Goal: Task Accomplishment & Management: Manage account settings

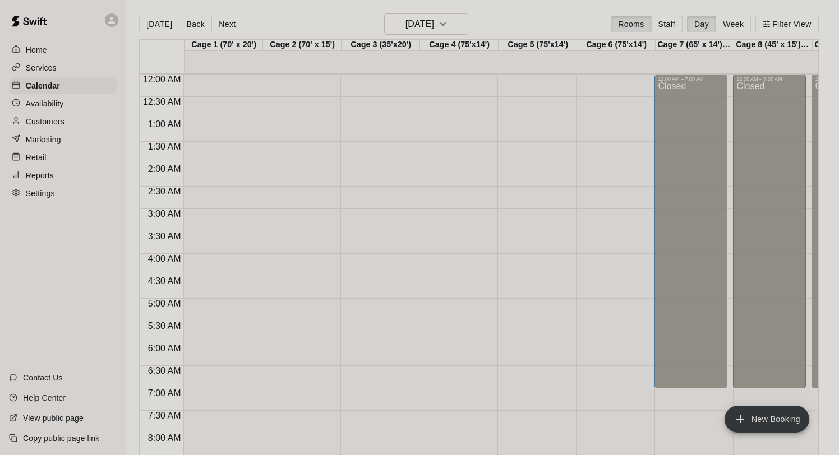
scroll to position [611, 0]
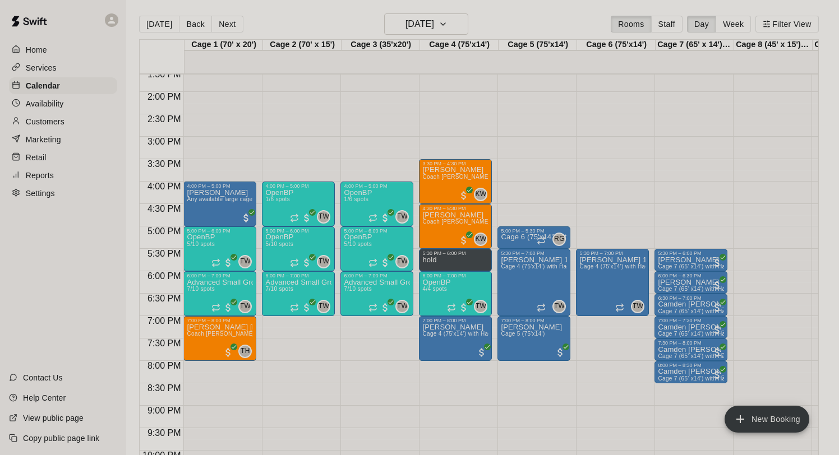
click at [54, 123] on p "Customers" at bounding box center [45, 121] width 39 height 11
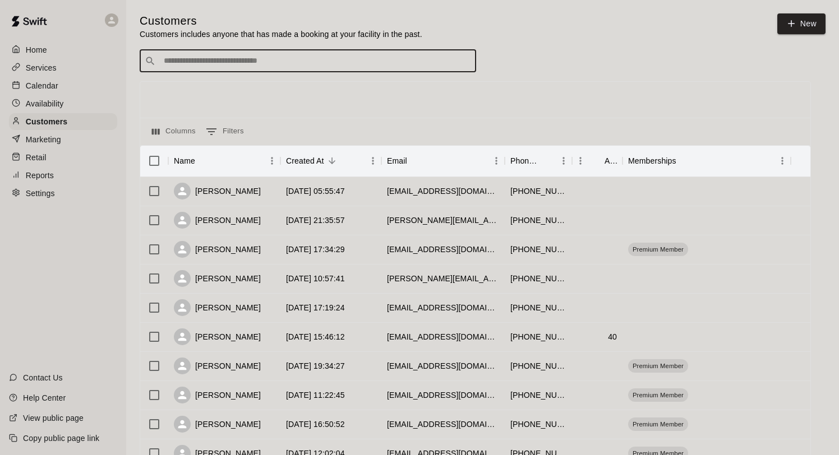
click at [259, 58] on input "Search customers by name or email" at bounding box center [315, 61] width 311 height 11
type input "****"
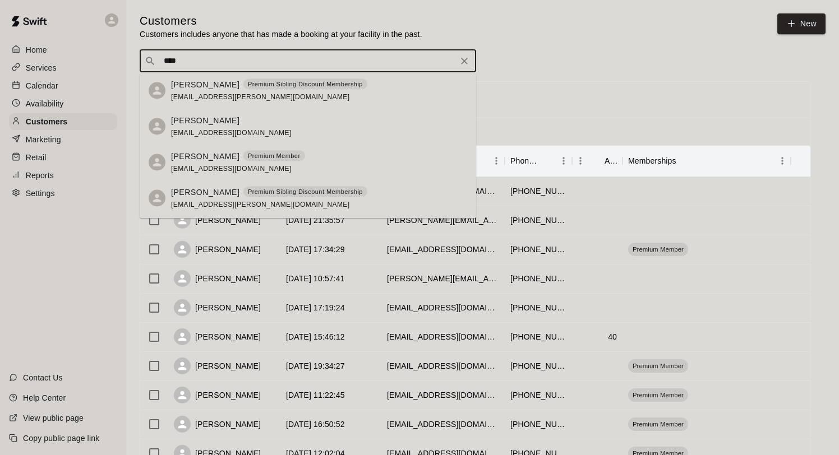
click at [227, 118] on p "[PERSON_NAME]" at bounding box center [205, 120] width 68 height 12
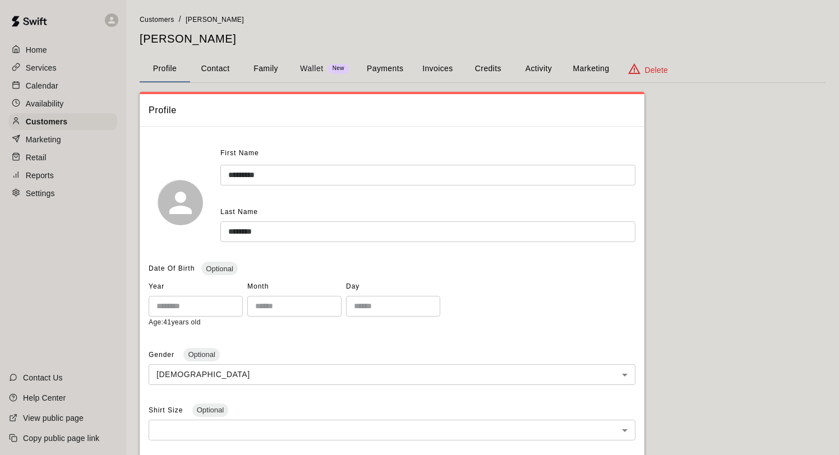
click at [538, 73] on button "Activity" at bounding box center [538, 69] width 50 height 27
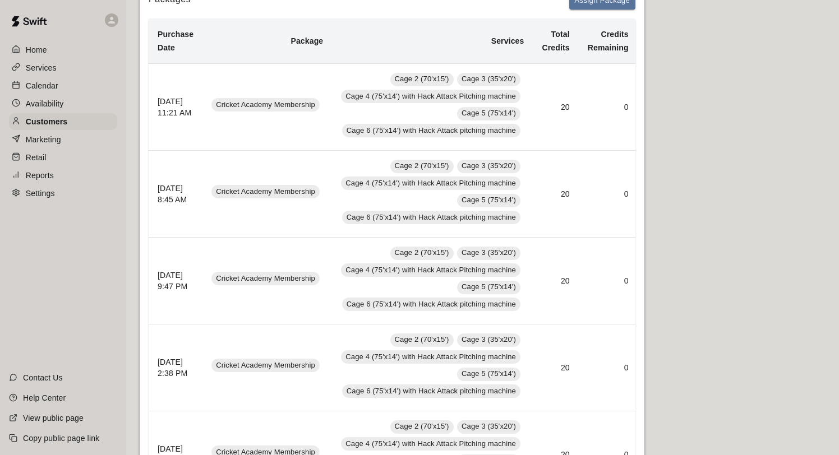
scroll to position [220, 0]
click at [56, 83] on p "Calendar" at bounding box center [42, 85] width 33 height 11
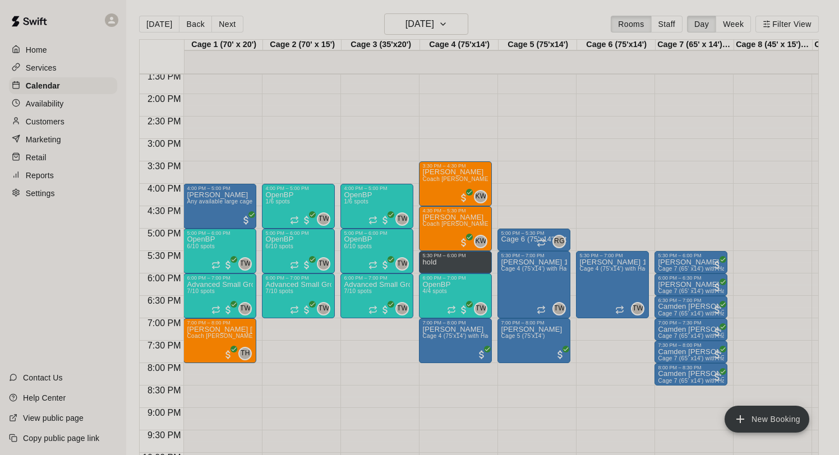
scroll to position [610, 0]
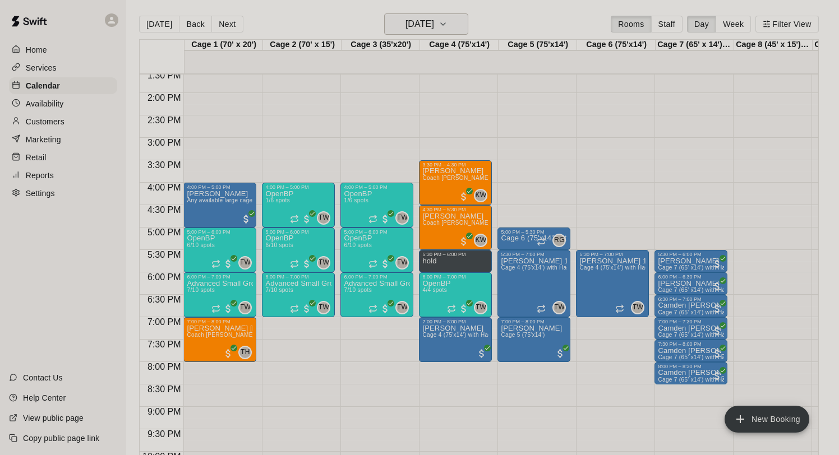
click at [406, 27] on h6 "[DATE]" at bounding box center [420, 24] width 29 height 16
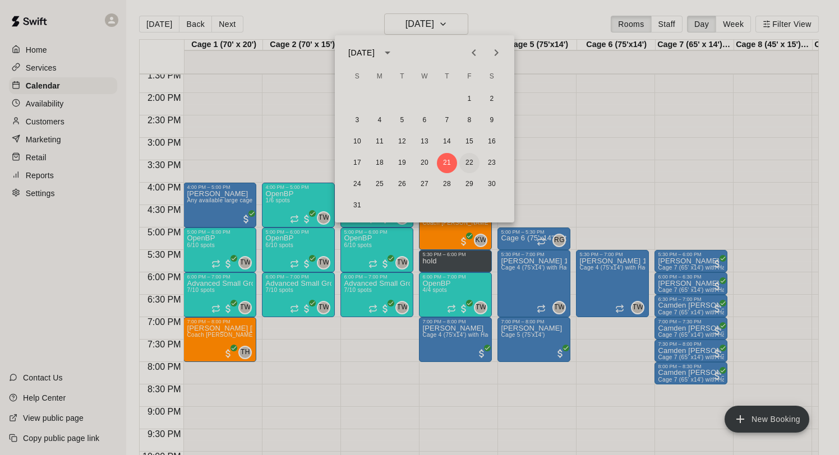
click at [468, 163] on button "22" at bounding box center [469, 163] width 20 height 20
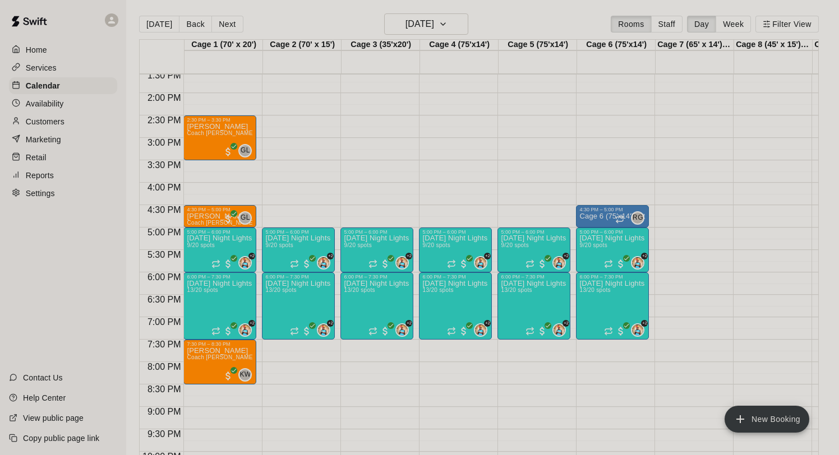
click at [57, 66] on div "Services" at bounding box center [63, 67] width 108 height 17
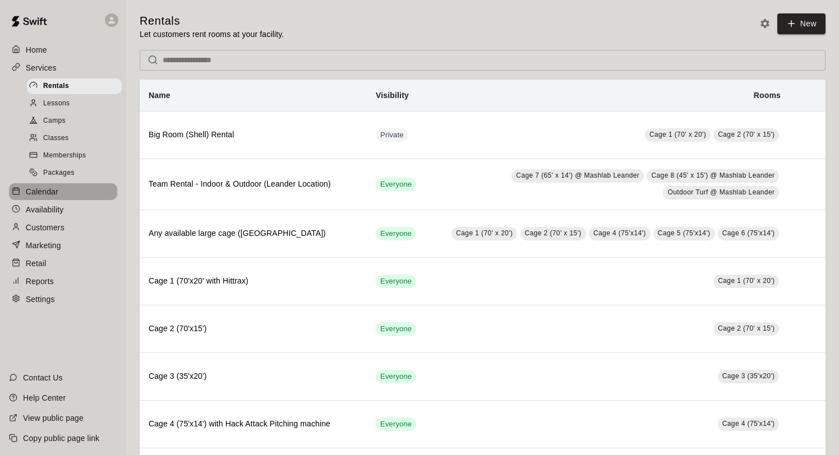
click at [48, 187] on p "Calendar" at bounding box center [42, 191] width 33 height 11
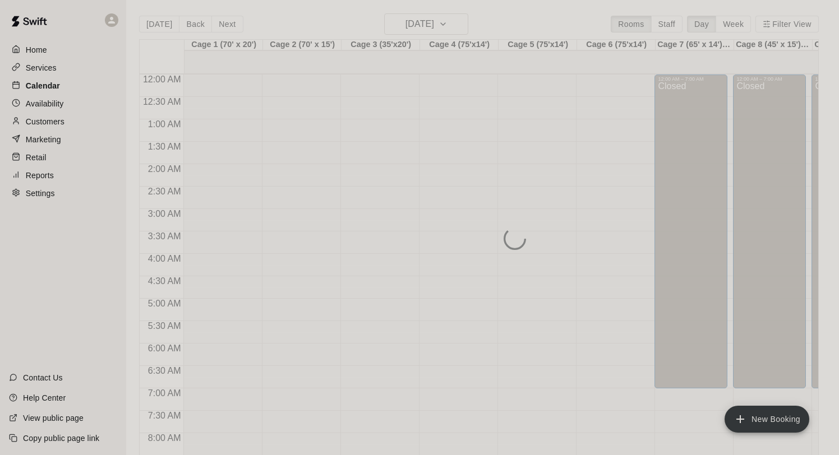
scroll to position [451, 0]
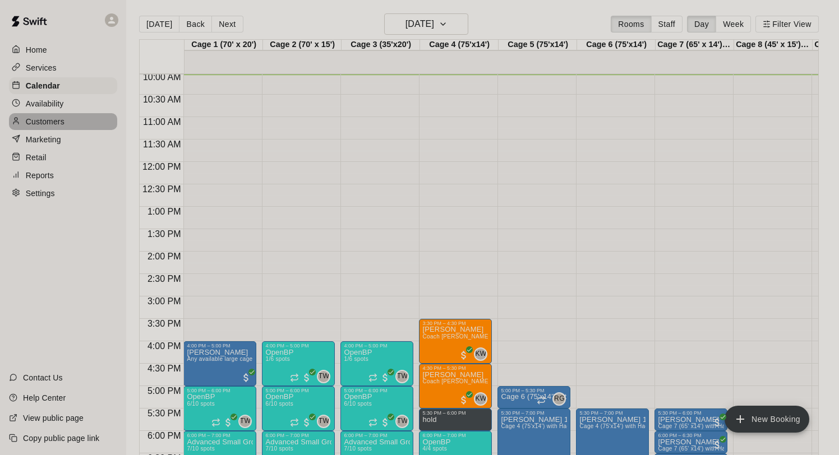
click at [54, 117] on p "Customers" at bounding box center [45, 121] width 39 height 11
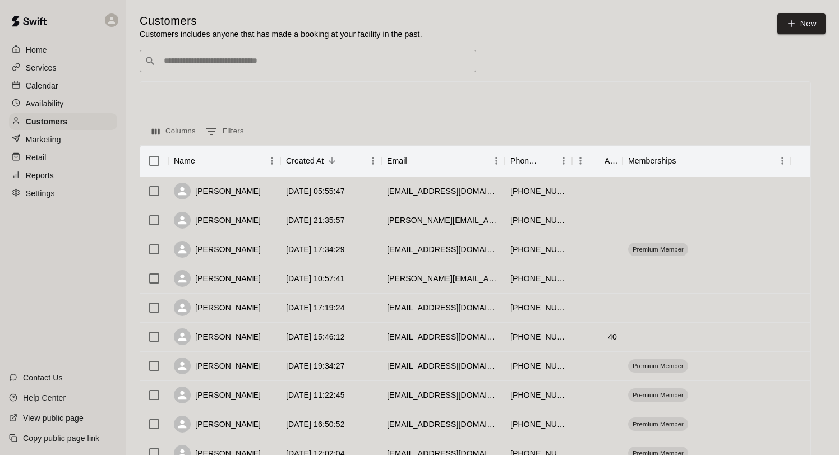
click at [280, 63] on input "Search customers by name or email" at bounding box center [315, 61] width 311 height 11
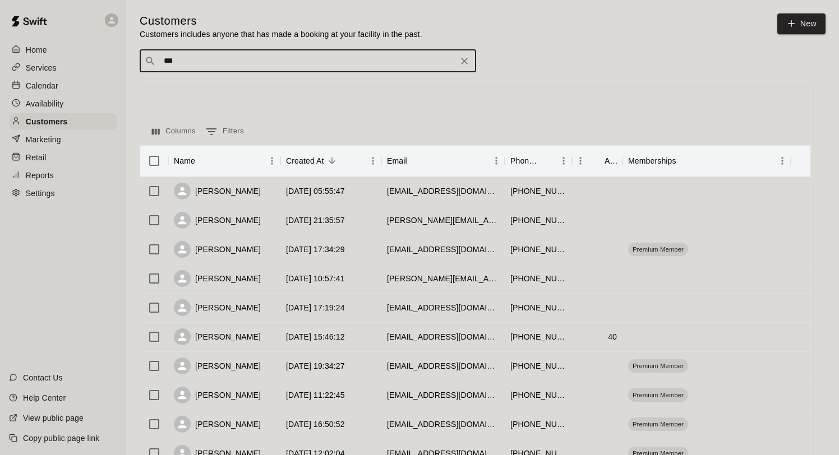
type input "****"
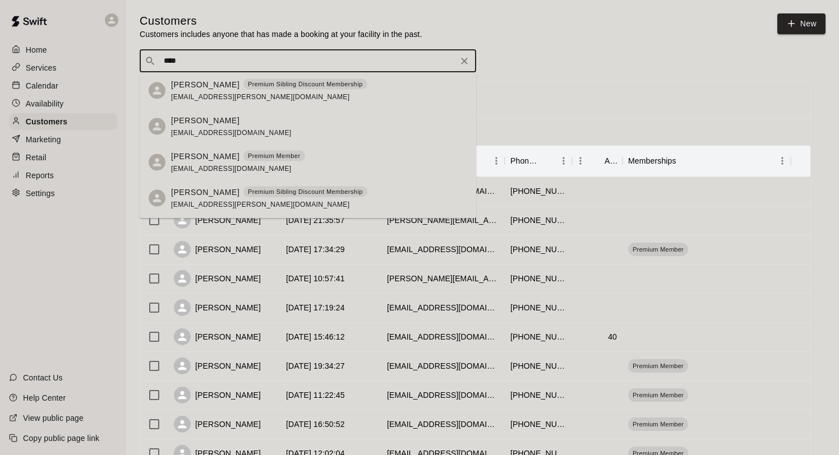
click at [266, 119] on div "[PERSON_NAME]" at bounding box center [231, 120] width 121 height 12
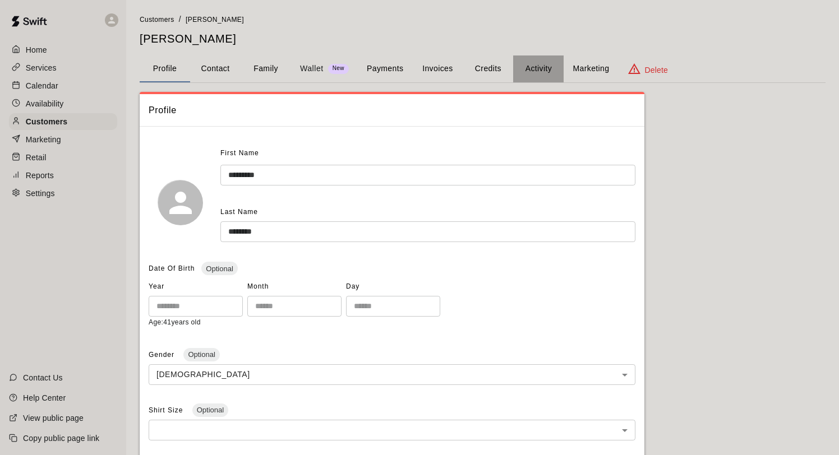
click at [530, 68] on button "Activity" at bounding box center [538, 69] width 50 height 27
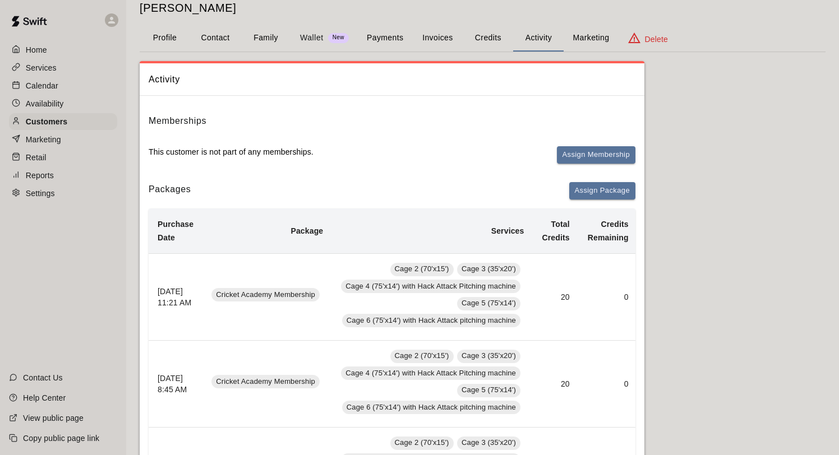
scroll to position [44, 0]
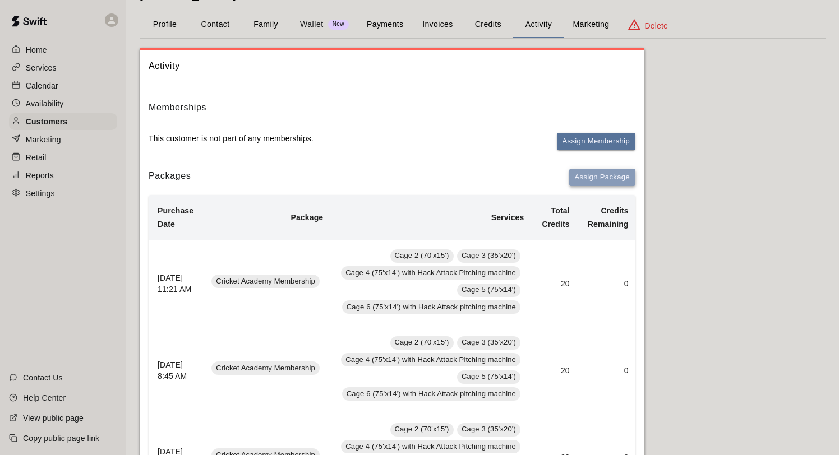
click at [613, 178] on button "Assign Package" at bounding box center [602, 177] width 66 height 17
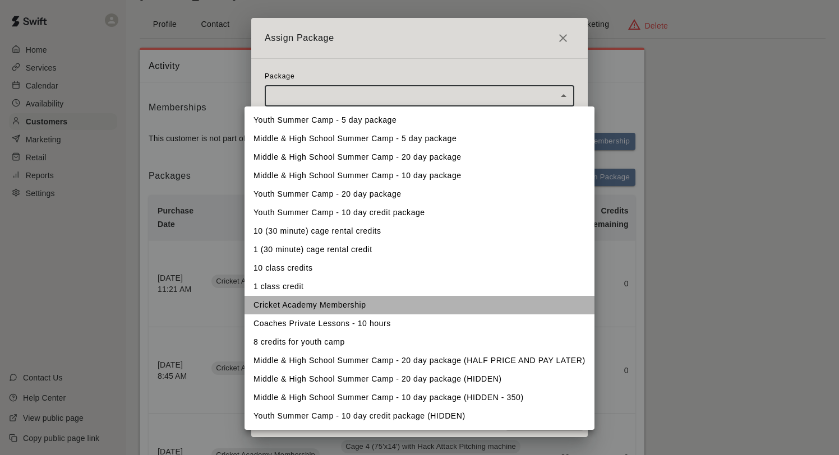
click at [389, 304] on li "Cricket Academy Membership" at bounding box center [420, 305] width 350 height 19
type input "**********"
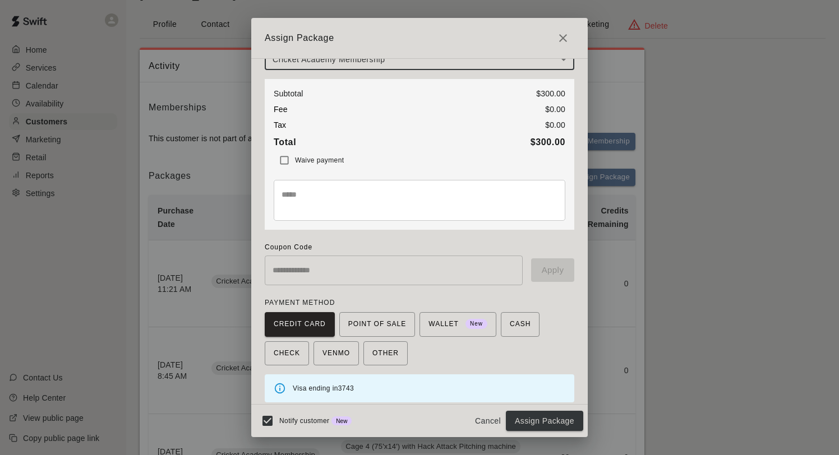
scroll to position [44, 0]
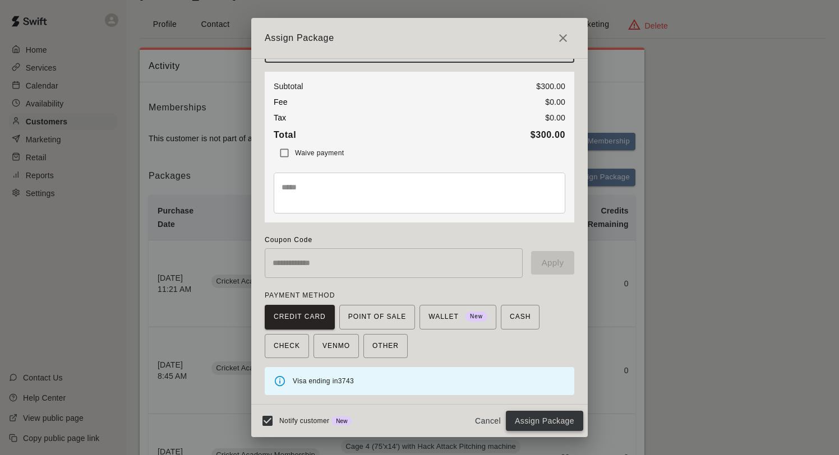
click at [528, 420] on button "Assign Package" at bounding box center [544, 421] width 77 height 21
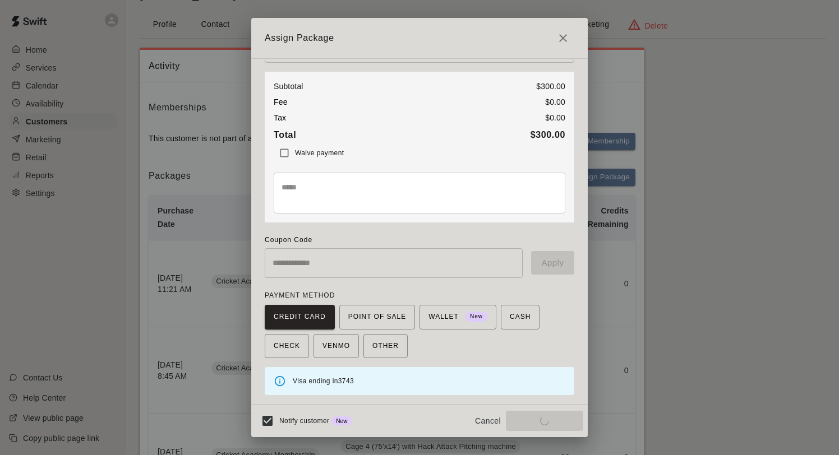
scroll to position [22, 0]
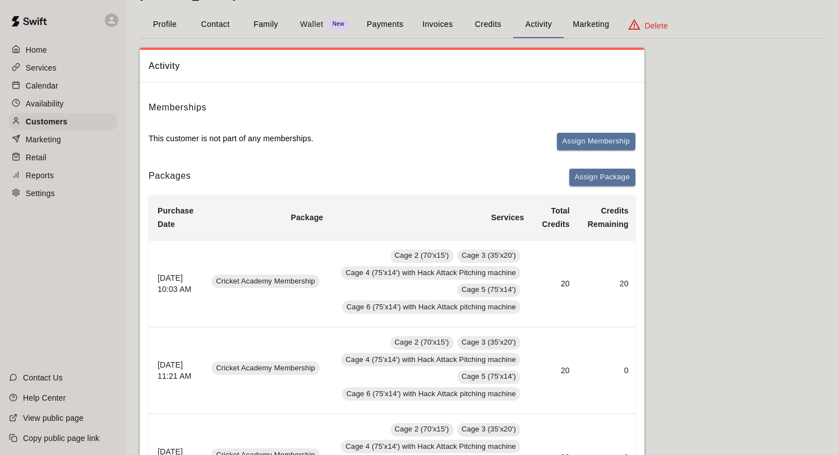
click at [34, 85] on p "Calendar" at bounding box center [42, 85] width 33 height 11
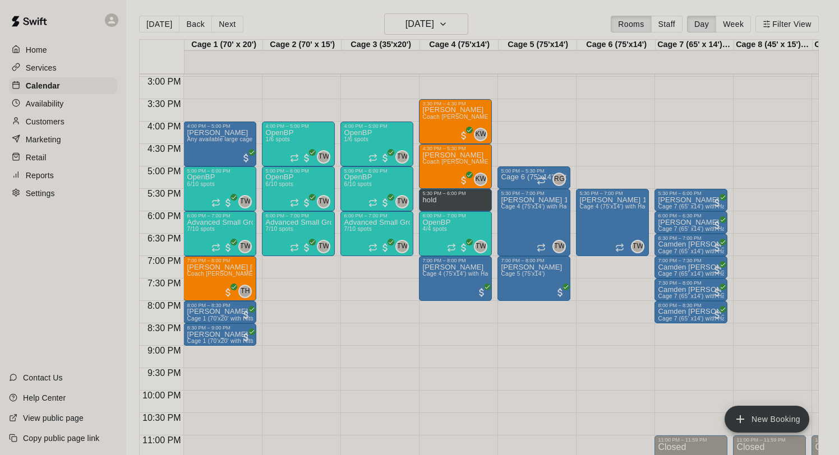
scroll to position [668, 0]
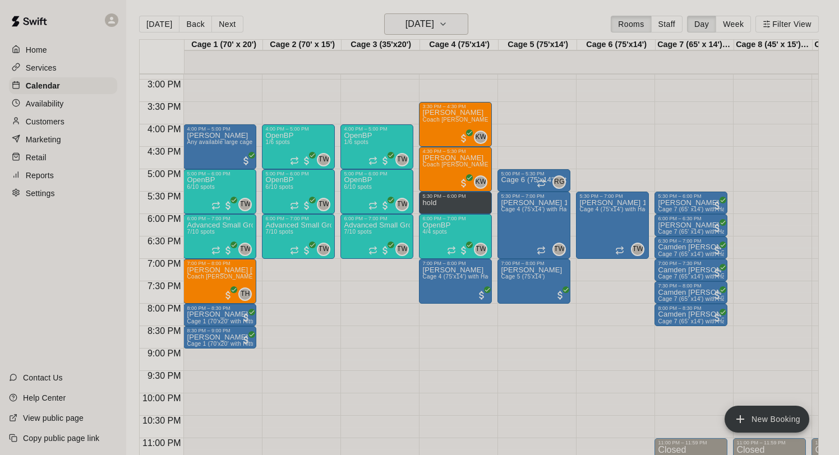
click at [414, 29] on h6 "[DATE]" at bounding box center [420, 24] width 29 height 16
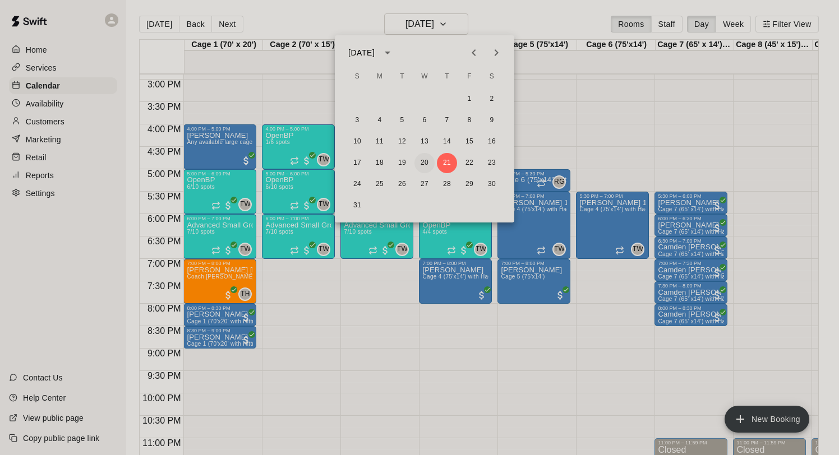
click at [426, 163] on button "20" at bounding box center [425, 163] width 20 height 20
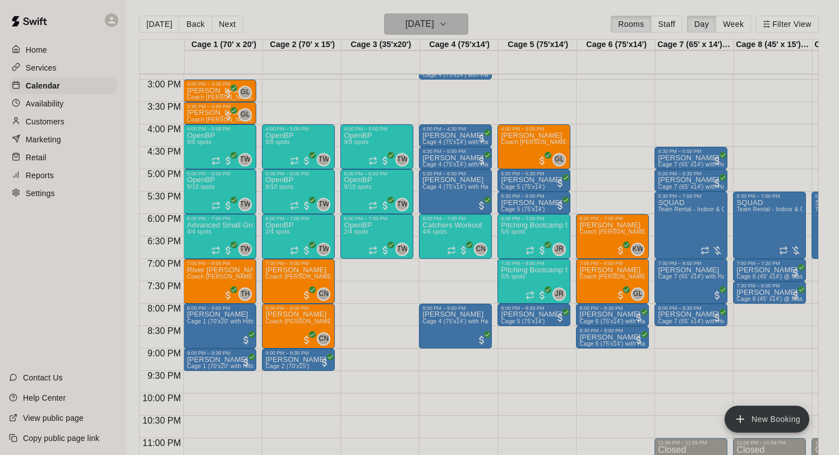
click at [429, 29] on h6 "[DATE]" at bounding box center [420, 24] width 29 height 16
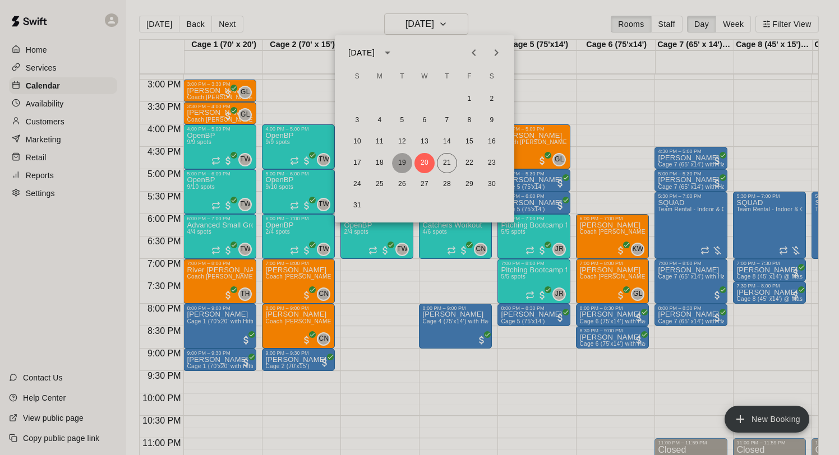
click at [401, 163] on button "19" at bounding box center [402, 163] width 20 height 20
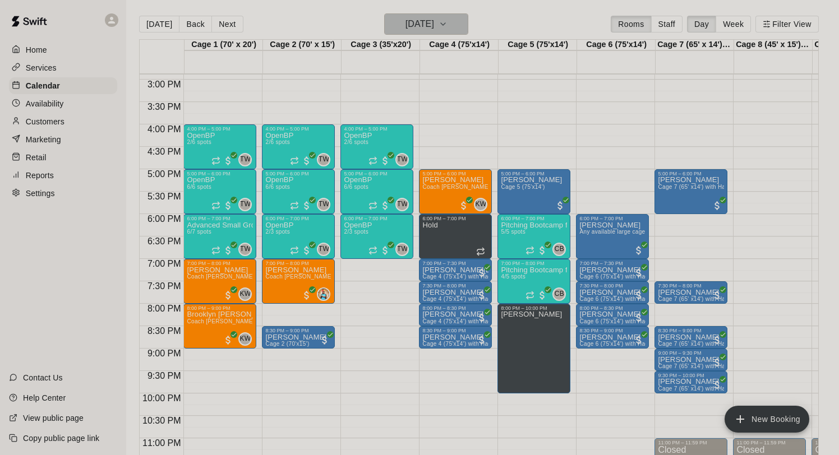
click at [418, 18] on h6 "[DATE]" at bounding box center [420, 24] width 29 height 16
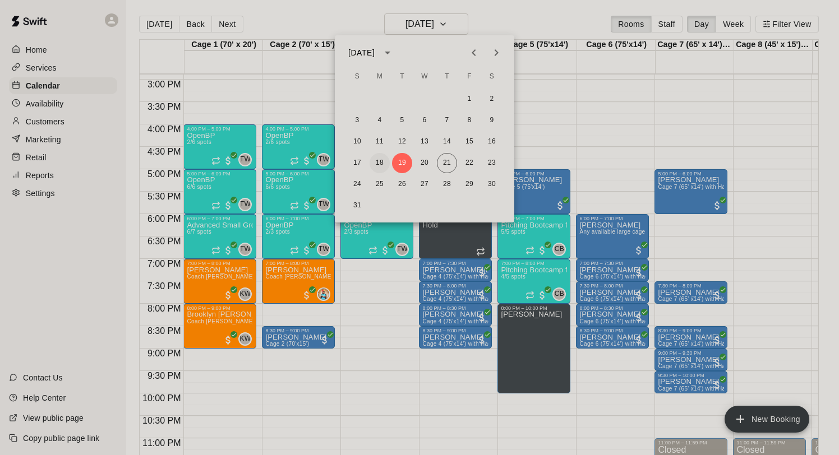
click at [380, 154] on button "18" at bounding box center [380, 163] width 20 height 20
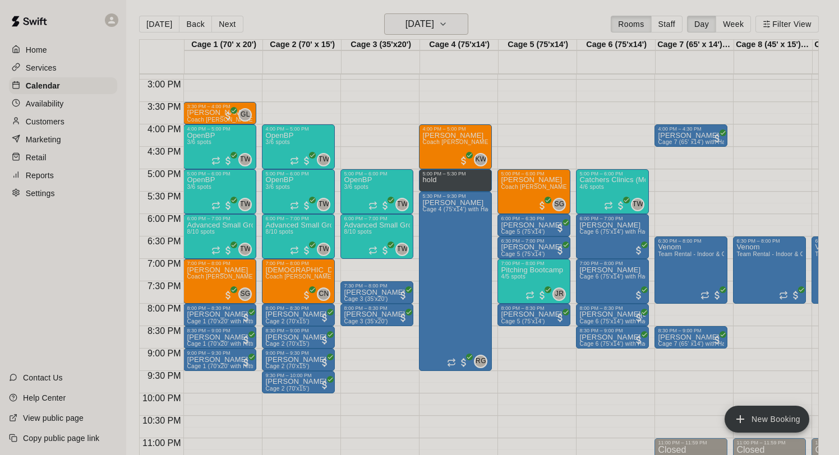
click at [434, 26] on h6 "[DATE]" at bounding box center [420, 24] width 29 height 16
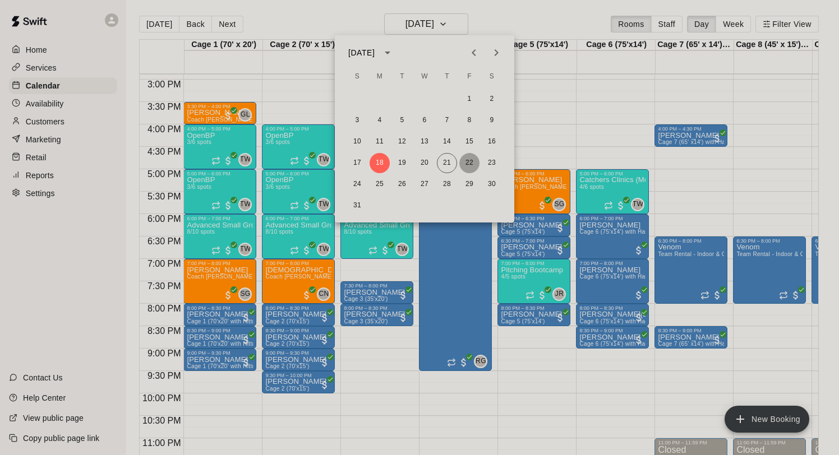
click at [468, 165] on button "22" at bounding box center [469, 163] width 20 height 20
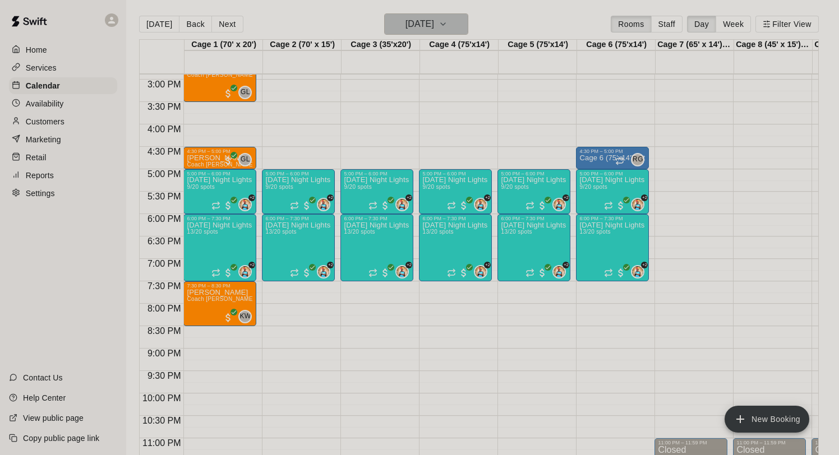
click at [448, 27] on icon "button" at bounding box center [443, 23] width 9 height 13
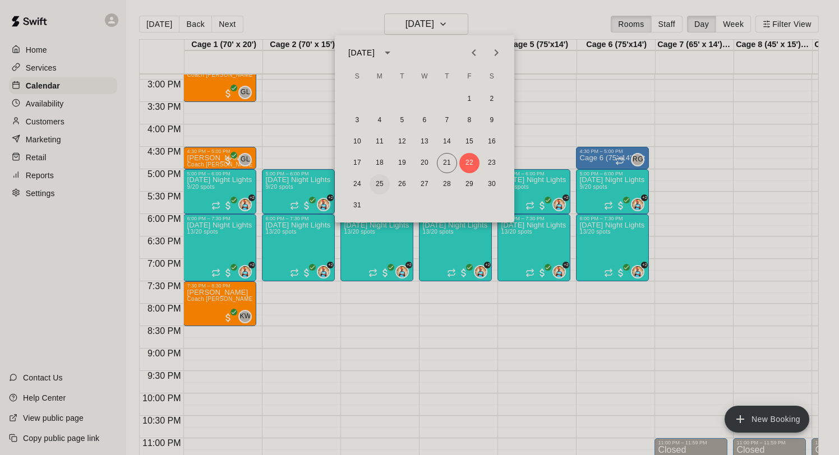
click at [380, 181] on button "25" at bounding box center [380, 184] width 20 height 20
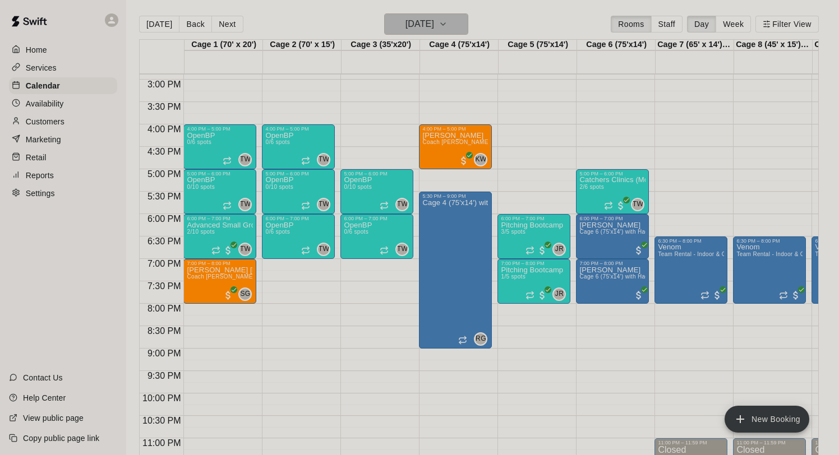
click at [423, 27] on h6 "[DATE]" at bounding box center [420, 24] width 29 height 16
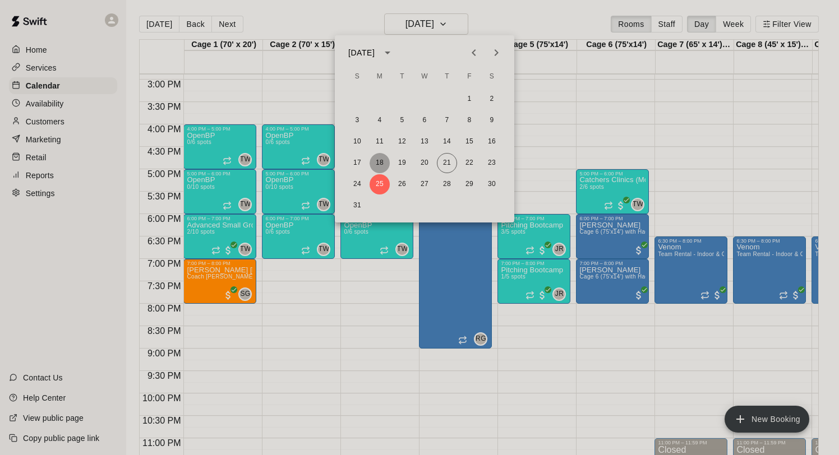
click at [378, 169] on button "18" at bounding box center [380, 163] width 20 height 20
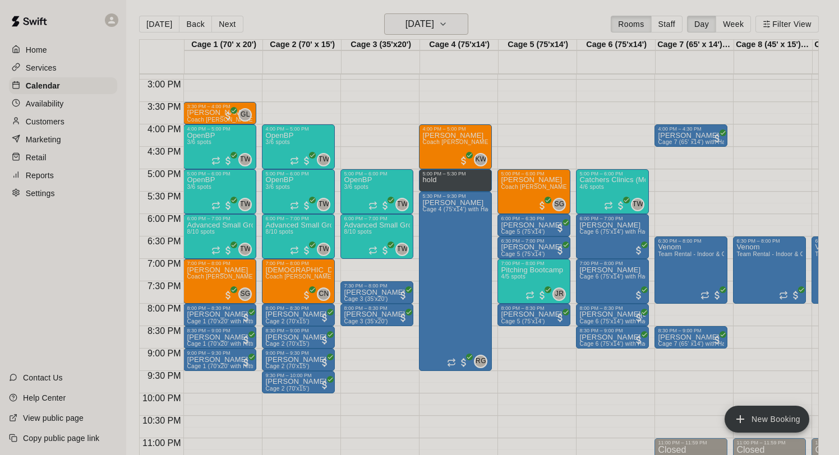
click at [407, 20] on h6 "[DATE]" at bounding box center [420, 24] width 29 height 16
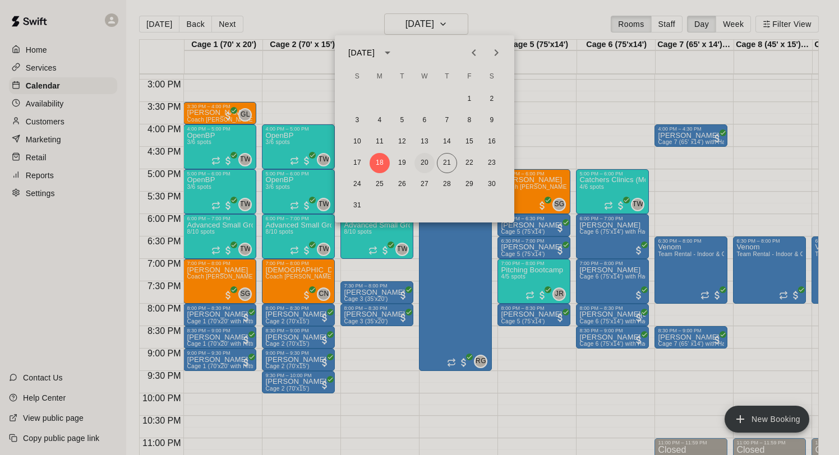
click at [423, 160] on button "20" at bounding box center [425, 163] width 20 height 20
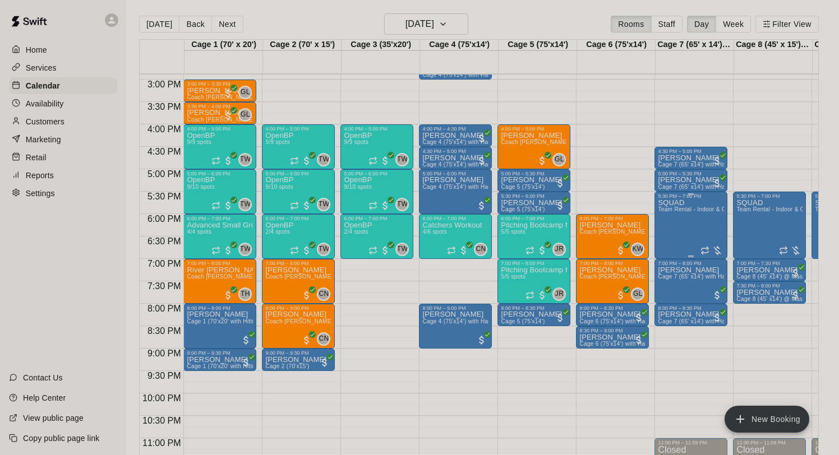
click at [698, 218] on div "SQUAD Team Rental - Indoor & Outdoor (Leander Location)" at bounding box center [691, 426] width 66 height 455
click at [670, 242] on img "edit" at bounding box center [670, 238] width 13 height 13
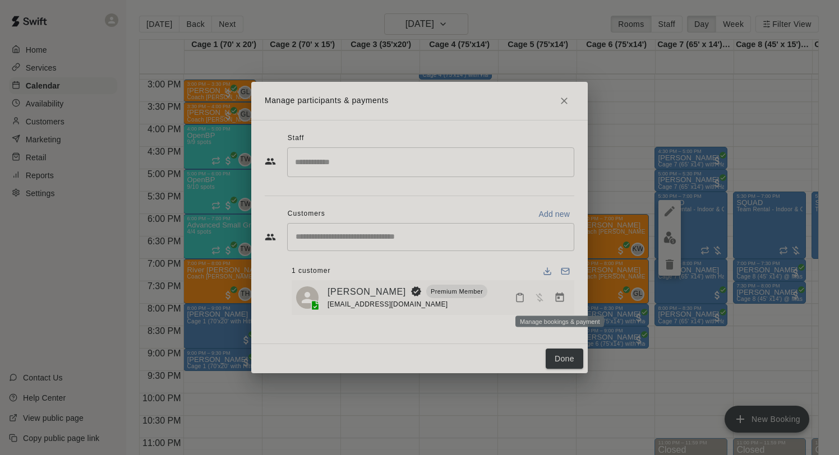
click at [559, 299] on icon "Manage bookings & payment" at bounding box center [560, 298] width 8 height 10
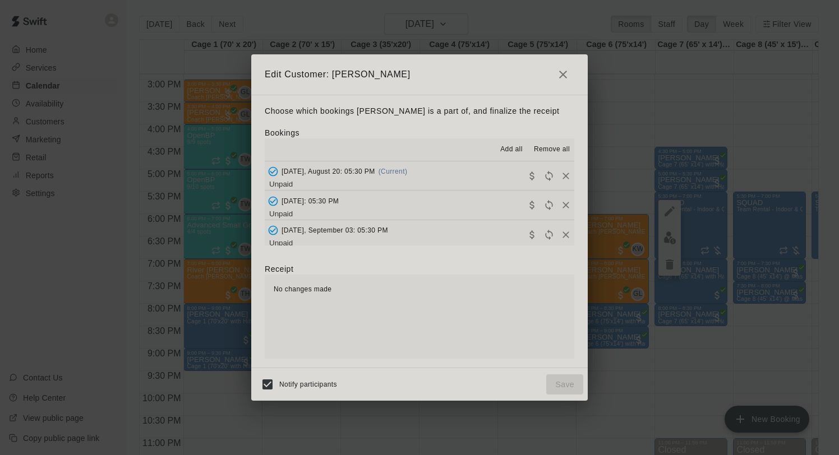
click at [553, 171] on icon "Reschedule" at bounding box center [548, 176] width 7 height 10
click at [533, 174] on span "Collect payment" at bounding box center [532, 175] width 17 height 8
click at [491, 176] on button "[DATE], August 20: 05:30 PM (Current) Unpaid" at bounding box center [420, 176] width 310 height 29
click at [563, 171] on icon "Remove" at bounding box center [565, 176] width 11 height 11
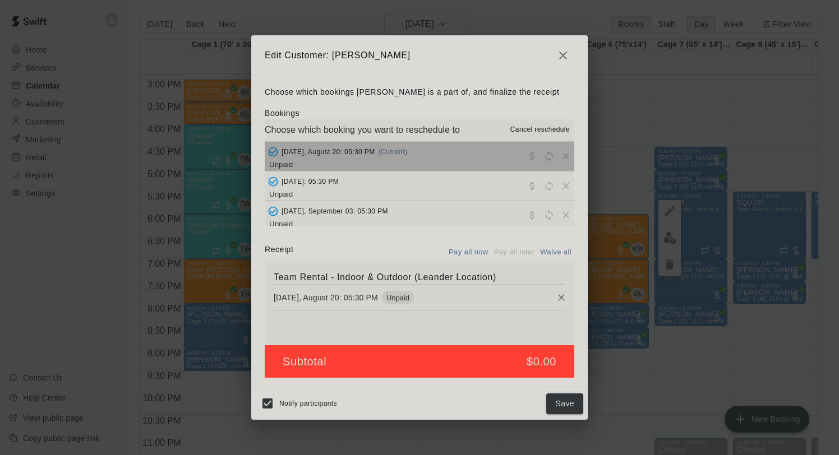
click at [472, 150] on button "[DATE], August 20: 05:30 PM (Current) Unpaid" at bounding box center [420, 156] width 310 height 29
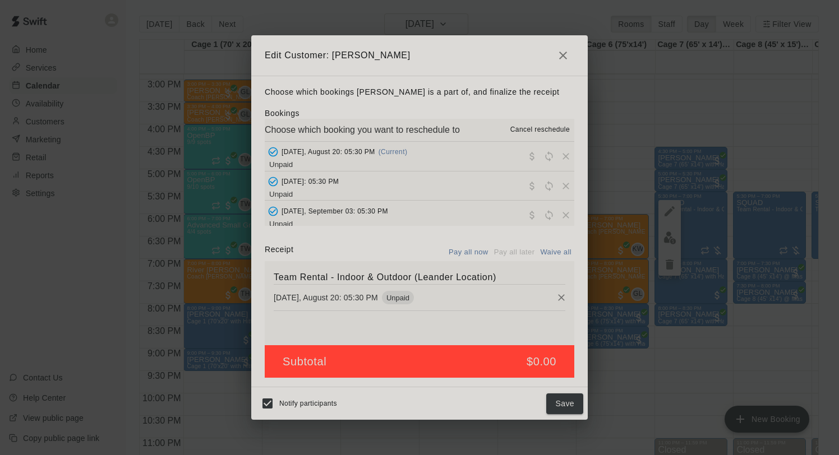
click at [563, 45] on button "button" at bounding box center [563, 55] width 22 height 22
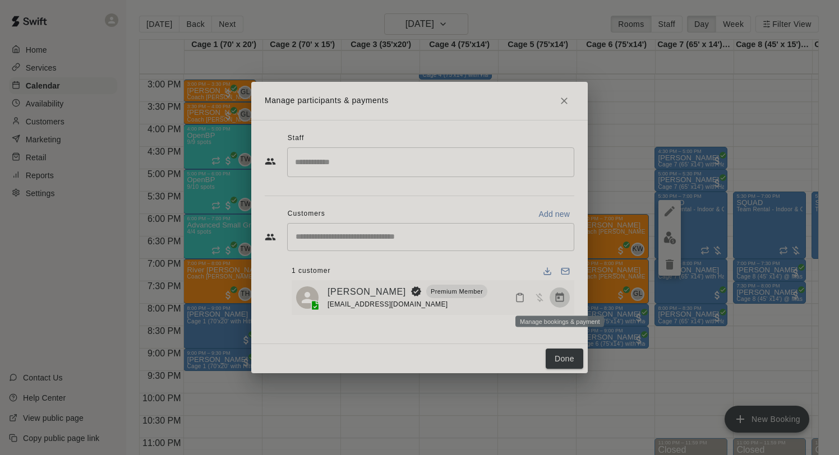
click at [560, 300] on icon "Manage bookings & payment" at bounding box center [559, 297] width 11 height 11
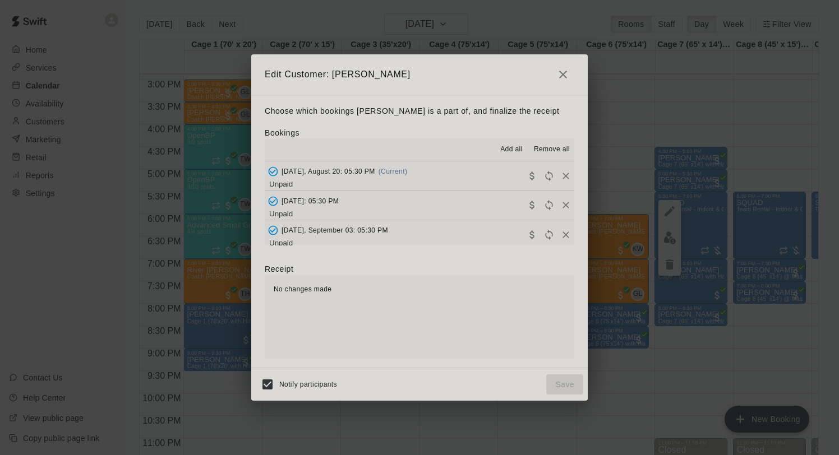
click at [528, 172] on icon "Collect payment" at bounding box center [532, 176] width 11 height 11
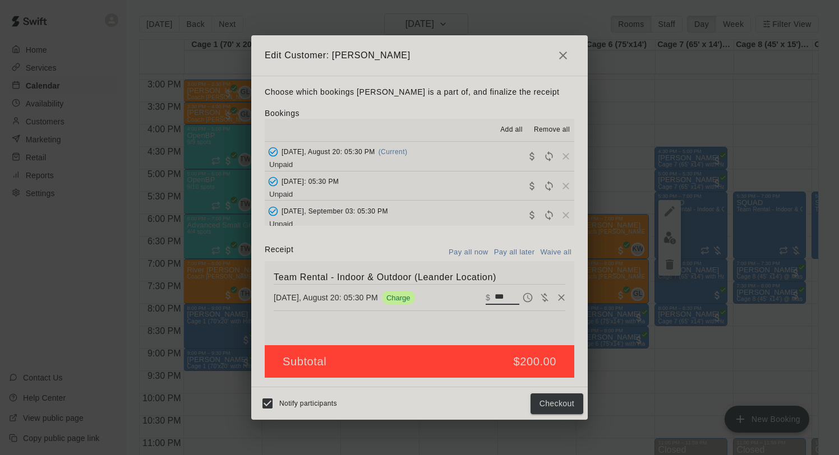
drag, startPoint x: 509, startPoint y: 296, endPoint x: 445, endPoint y: 294, distance: 64.5
click at [446, 294] on div "[DATE], August 20: 05:30 PM Charge ​ $ ***" at bounding box center [420, 297] width 292 height 17
drag, startPoint x: 509, startPoint y: 296, endPoint x: 481, endPoint y: 296, distance: 28.0
click at [481, 296] on div "[DATE], August 20: 05:30 PM Charge ​ $ ***" at bounding box center [420, 297] width 292 height 17
type input "***"
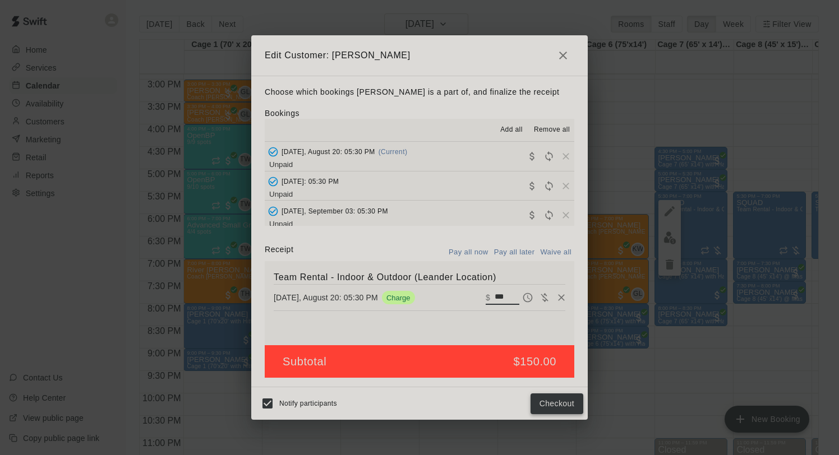
click at [550, 399] on button "Checkout" at bounding box center [557, 404] width 53 height 21
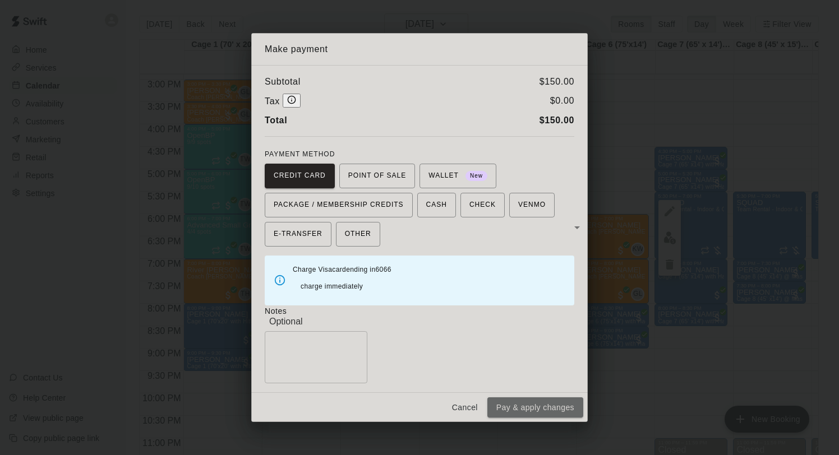
click at [550, 399] on button "Pay & apply changes" at bounding box center [535, 408] width 96 height 21
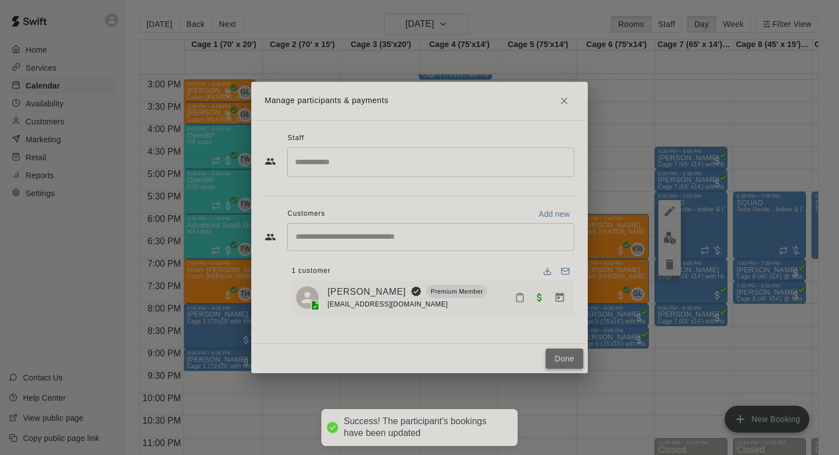
click at [567, 357] on button "Done" at bounding box center [565, 359] width 38 height 21
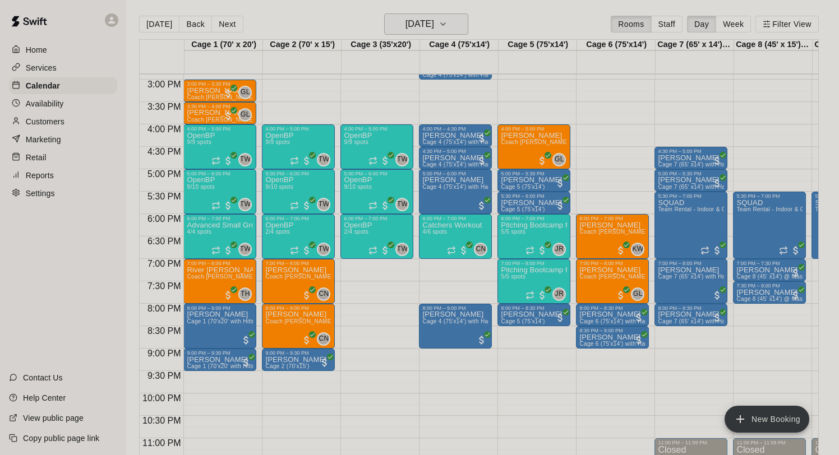
click at [407, 19] on h6 "[DATE]" at bounding box center [420, 24] width 29 height 16
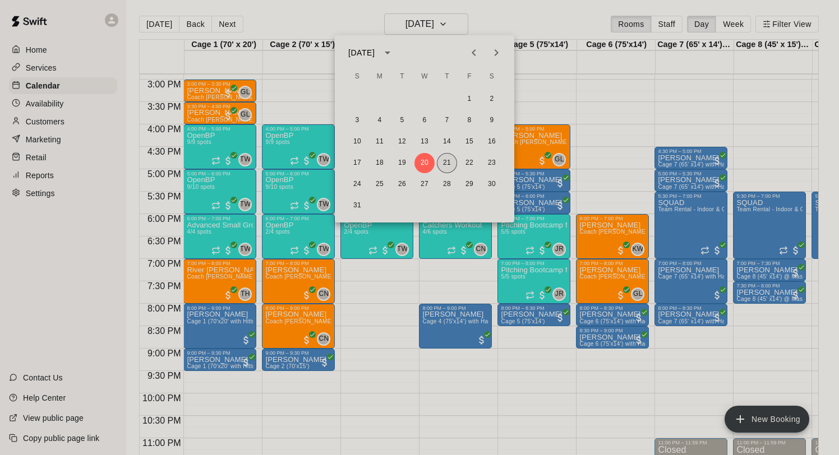
click at [446, 163] on button "21" at bounding box center [447, 163] width 20 height 20
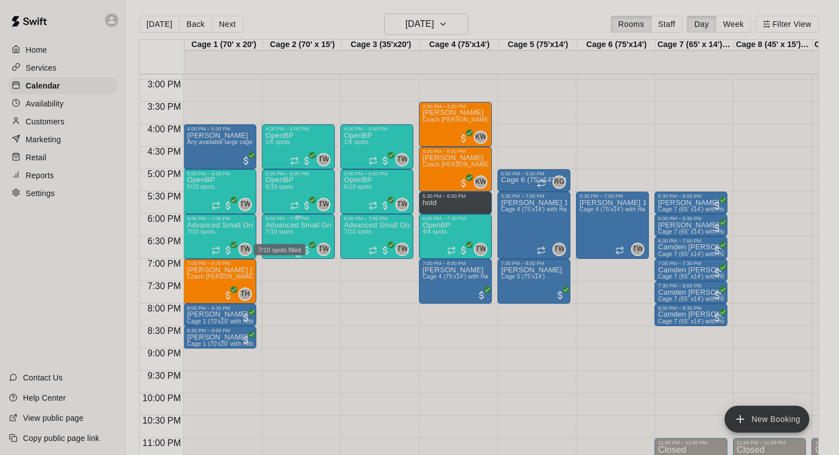
click at [278, 232] on span "7/10 spots" at bounding box center [278, 232] width 27 height 6
click at [280, 240] on icon "edit" at bounding box center [276, 240] width 13 height 13
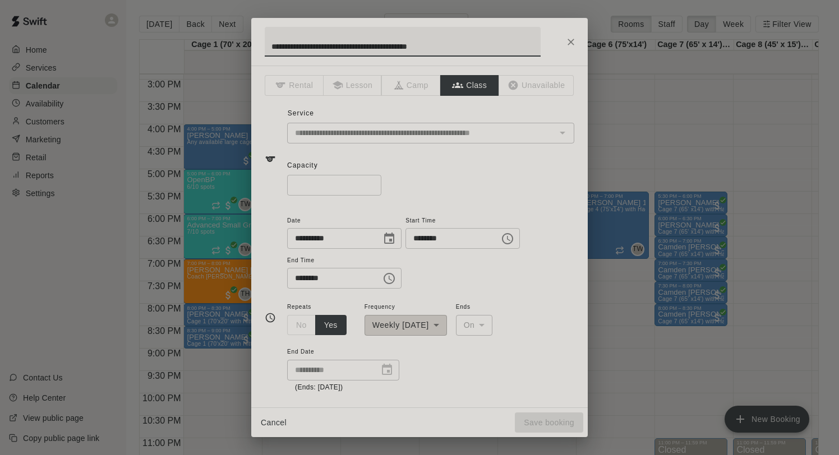
click at [375, 187] on input "*" at bounding box center [334, 185] width 94 height 21
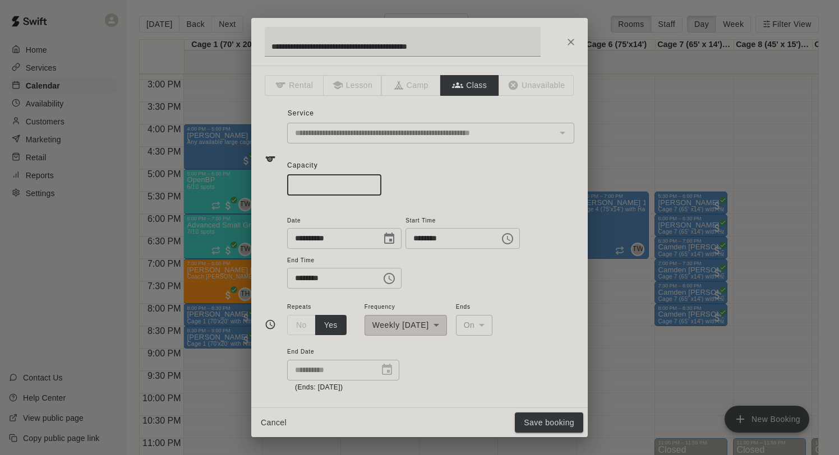
type input "*"
click at [375, 187] on input "*" at bounding box center [334, 185] width 94 height 21
click at [556, 419] on button "Save booking" at bounding box center [549, 423] width 68 height 21
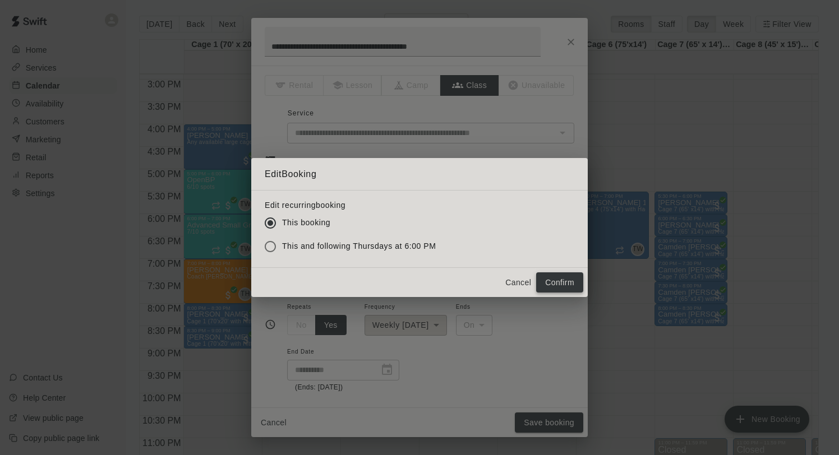
click at [574, 287] on button "Confirm" at bounding box center [559, 283] width 47 height 21
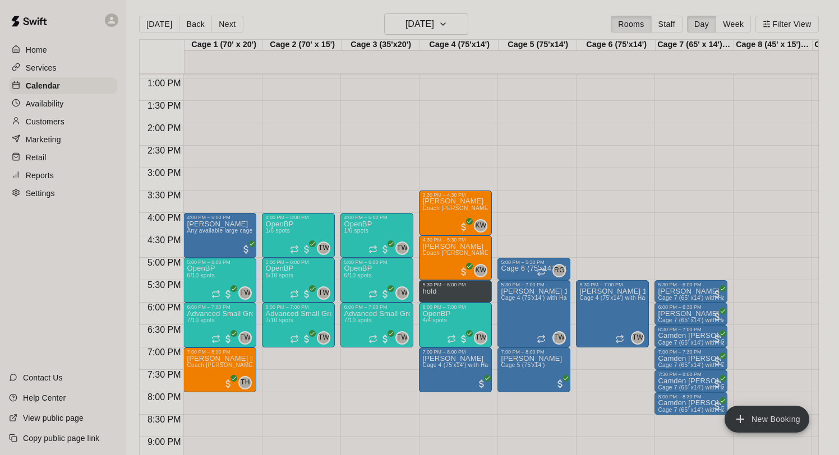
scroll to position [581, 0]
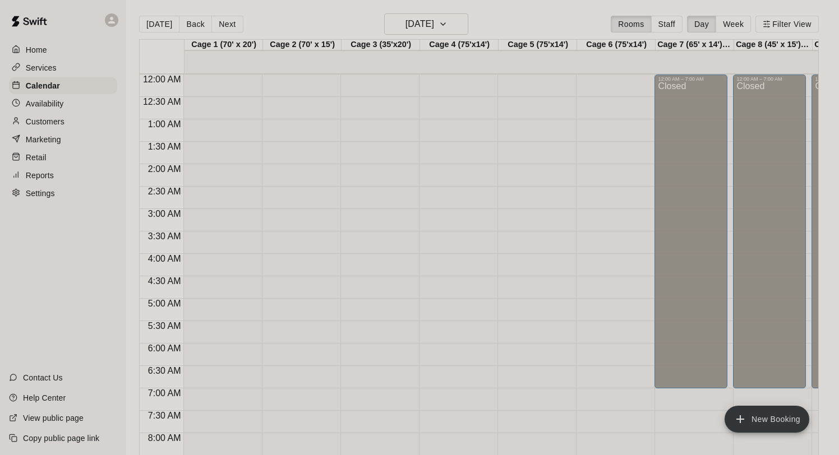
scroll to position [581, 0]
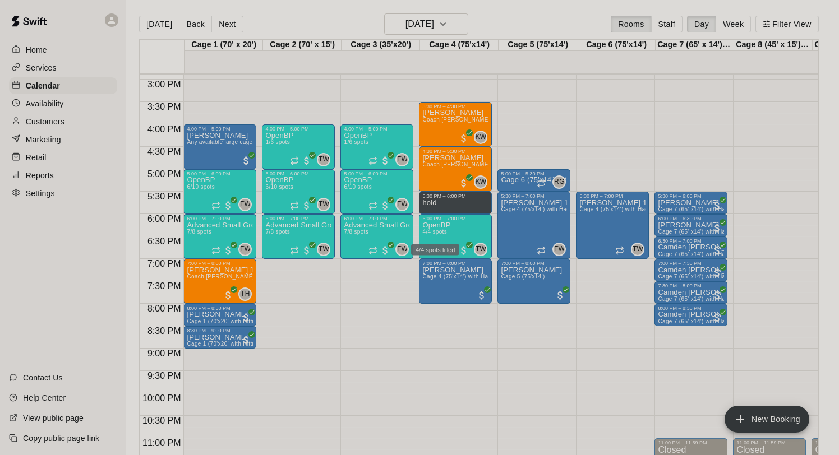
click at [439, 231] on span "4/4 spots" at bounding box center [434, 232] width 25 height 6
click at [434, 268] on img "edit" at bounding box center [434, 267] width 13 height 13
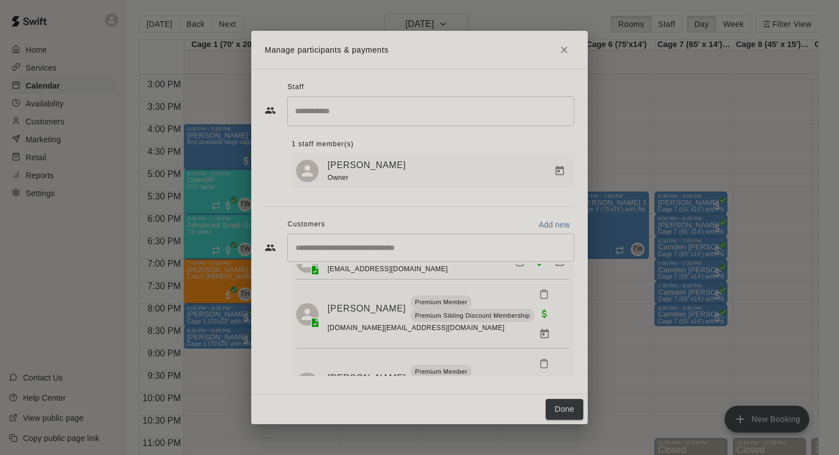
scroll to position [93, 0]
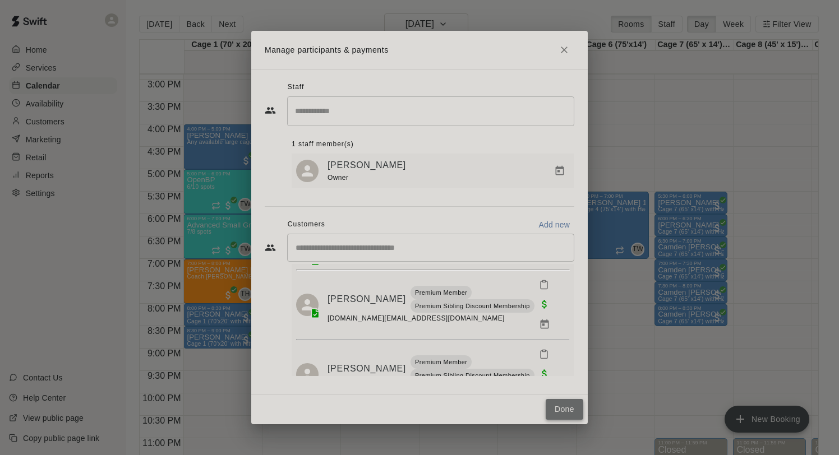
click at [573, 412] on button "Done" at bounding box center [565, 409] width 38 height 21
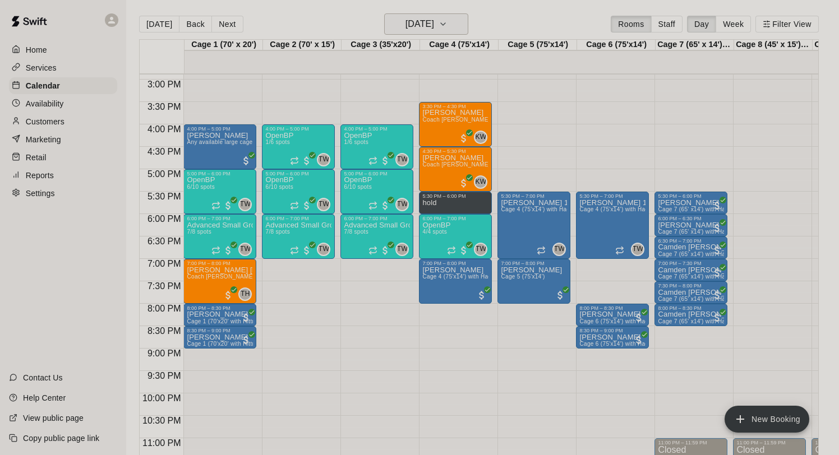
click at [454, 26] on button "[DATE]" at bounding box center [426, 23] width 84 height 21
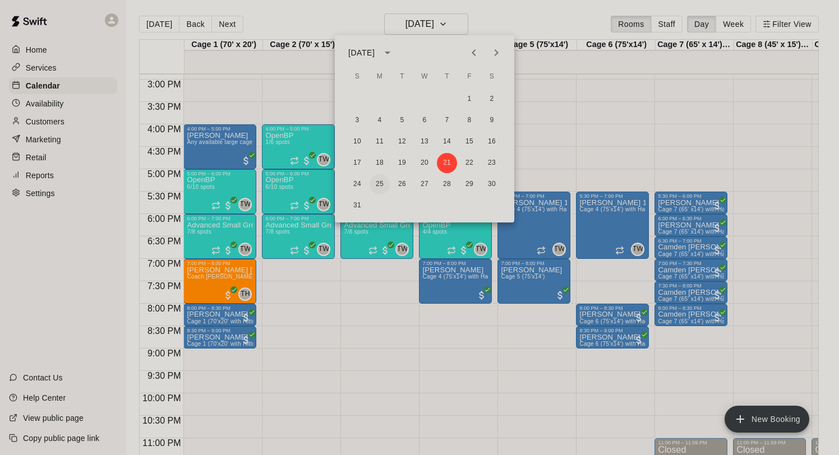
click at [384, 184] on button "25" at bounding box center [380, 184] width 20 height 20
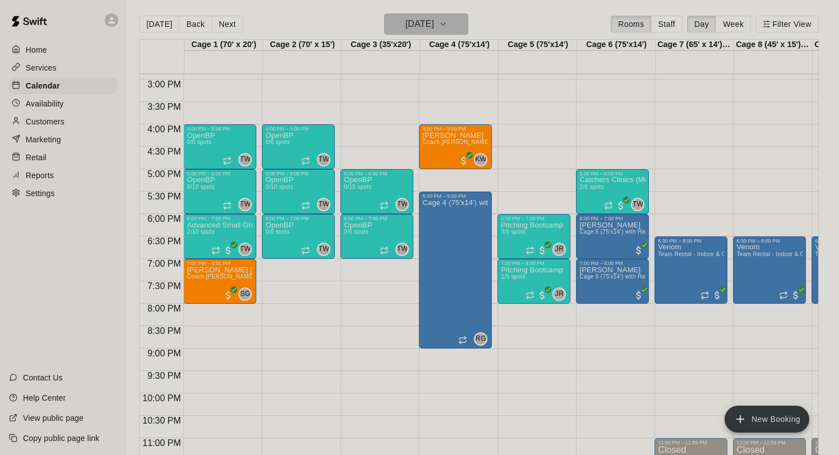
click at [434, 17] on h6 "[DATE]" at bounding box center [420, 24] width 29 height 16
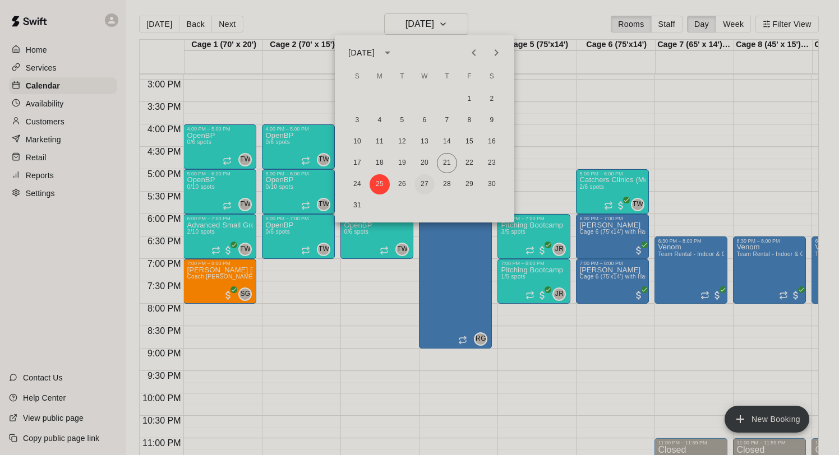
click at [425, 186] on button "27" at bounding box center [425, 184] width 20 height 20
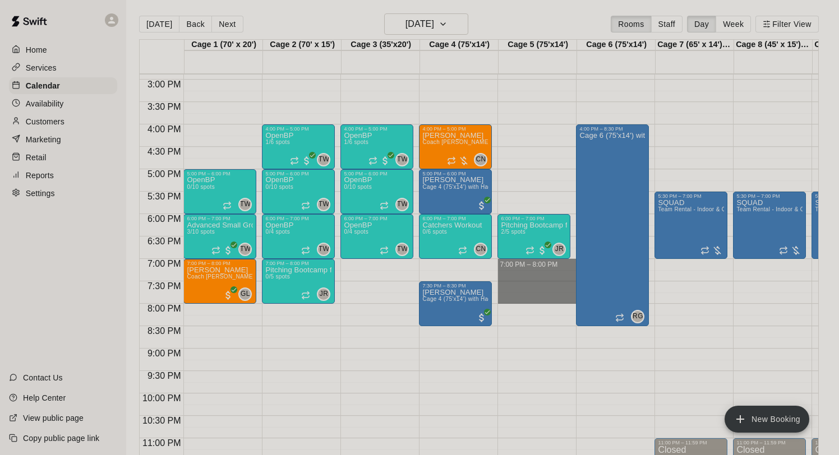
drag, startPoint x: 523, startPoint y: 264, endPoint x: 515, endPoint y: 301, distance: 37.7
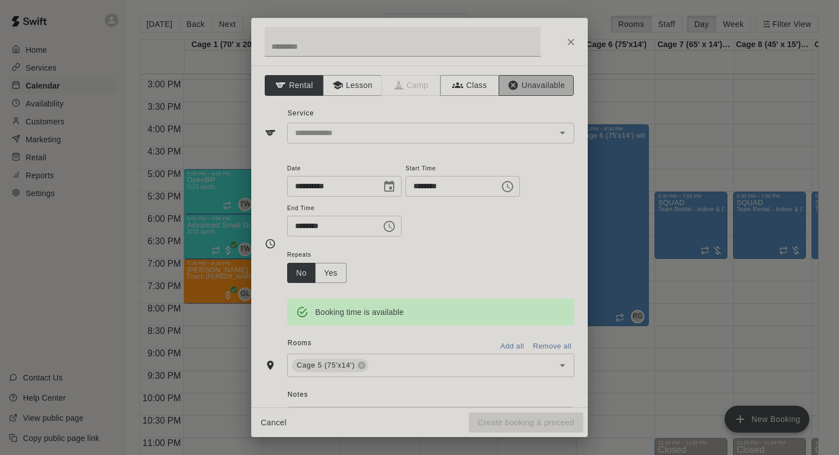
click at [523, 87] on button "Unavailable" at bounding box center [536, 85] width 75 height 21
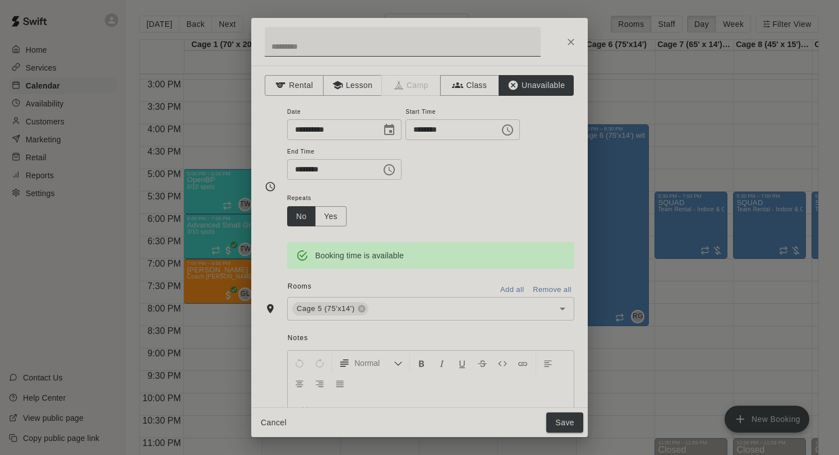
click at [394, 41] on input "text" at bounding box center [403, 42] width 276 height 30
type input "**********"
click at [569, 419] on button "Save" at bounding box center [564, 423] width 37 height 21
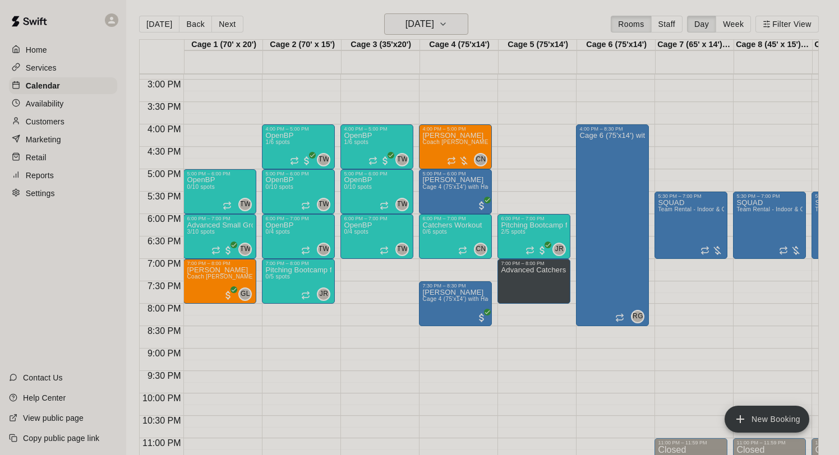
click at [434, 27] on h6 "Wednesday Aug 27" at bounding box center [420, 24] width 29 height 16
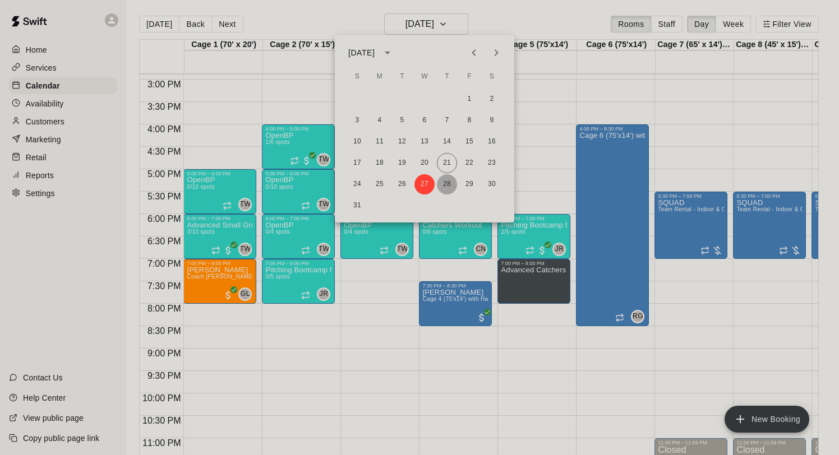
click at [450, 187] on button "28" at bounding box center [447, 184] width 20 height 20
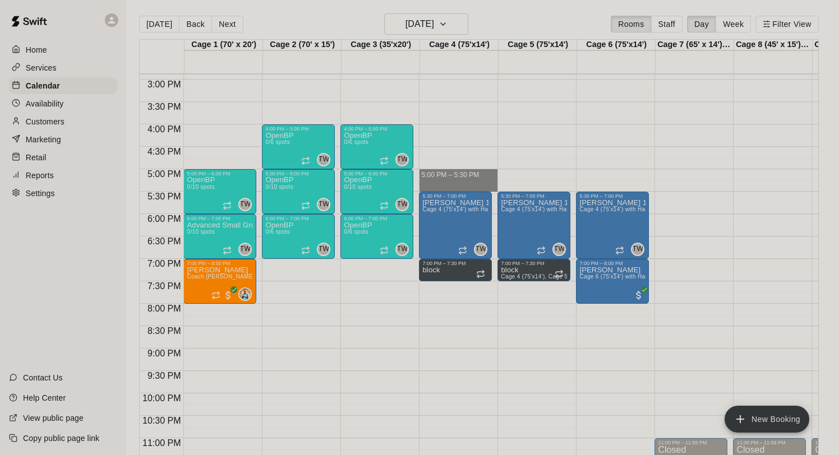
drag, startPoint x: 444, startPoint y: 171, endPoint x: 443, endPoint y: 189, distance: 18.6
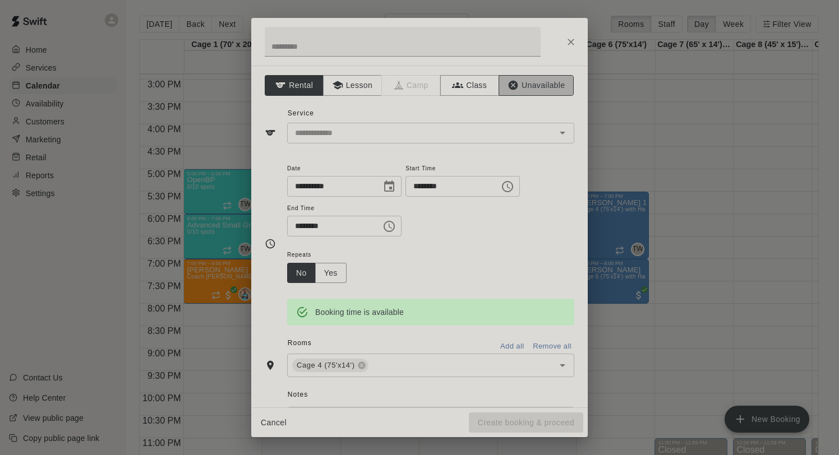
click at [542, 86] on button "Unavailable" at bounding box center [536, 85] width 75 height 21
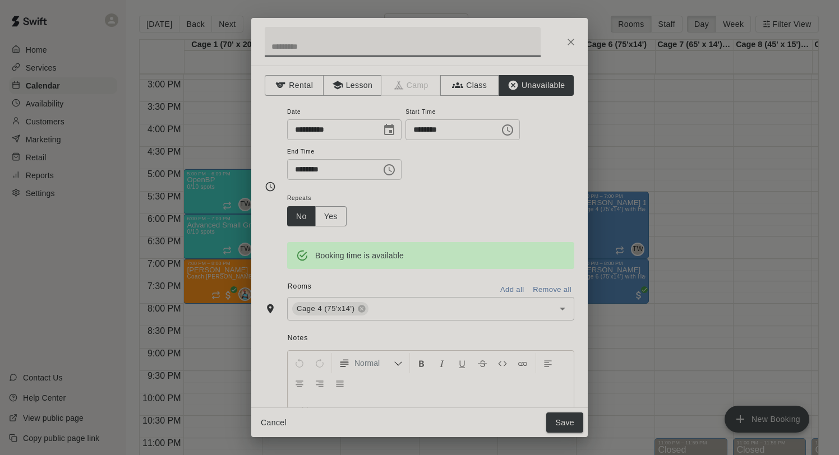
click at [354, 42] on input "text" at bounding box center [403, 42] width 276 height 30
type input "**********"
click at [567, 422] on button "Save" at bounding box center [564, 423] width 37 height 21
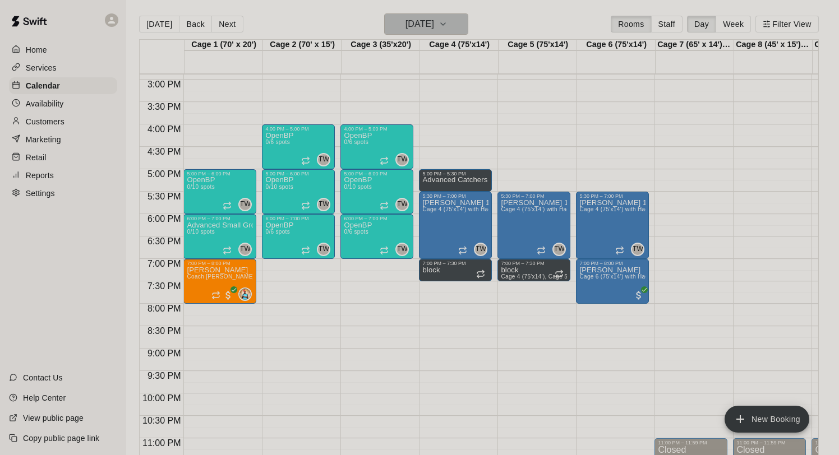
click at [415, 29] on h6 "Thursday Aug 28" at bounding box center [420, 24] width 29 height 16
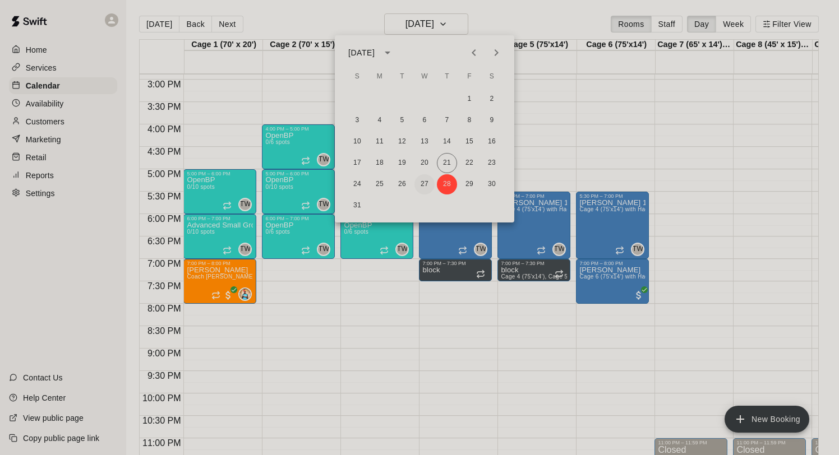
click at [429, 179] on button "27" at bounding box center [425, 184] width 20 height 20
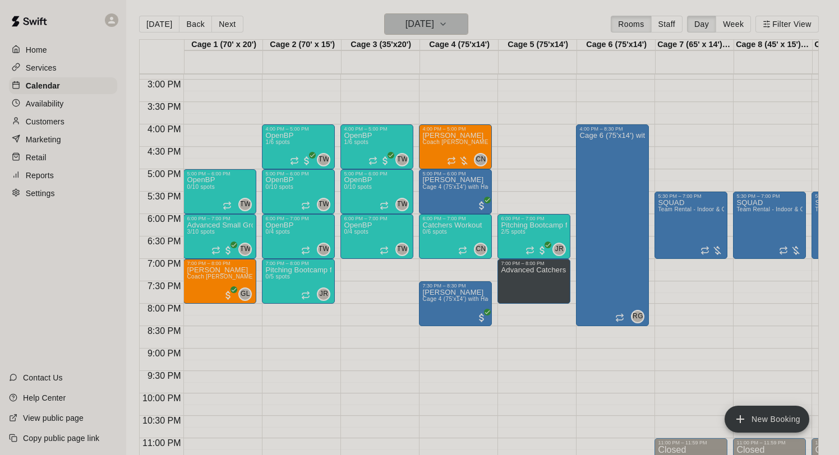
click at [434, 19] on h6 "Wednesday Aug 27" at bounding box center [420, 24] width 29 height 16
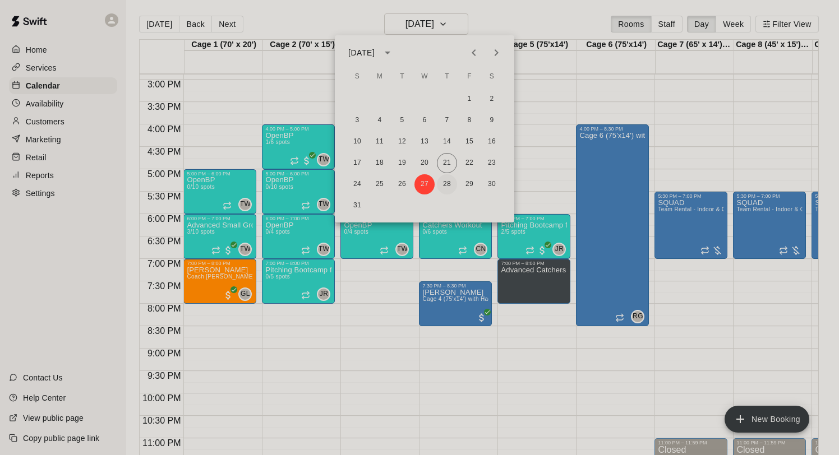
click at [450, 180] on button "28" at bounding box center [447, 184] width 20 height 20
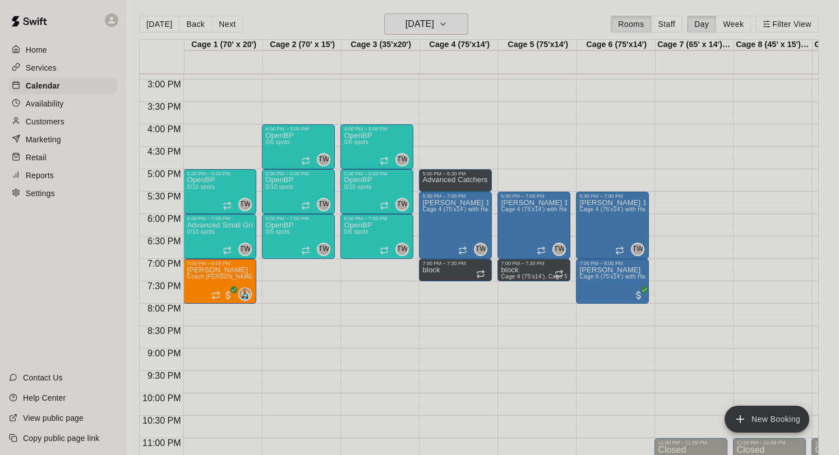
click at [454, 24] on button "Thursday Aug 28" at bounding box center [426, 23] width 84 height 21
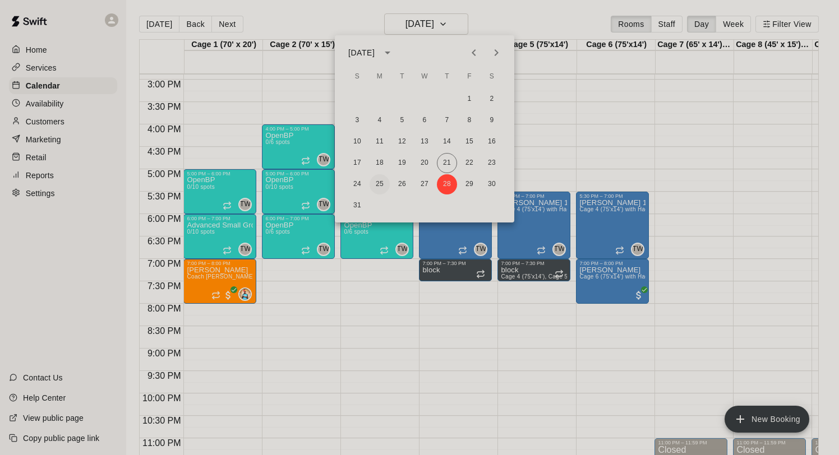
click at [379, 186] on button "25" at bounding box center [380, 184] width 20 height 20
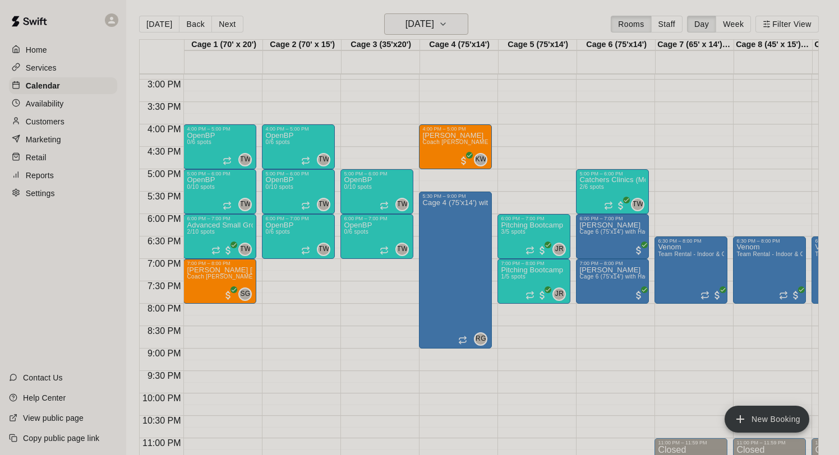
click at [448, 23] on icon "button" at bounding box center [443, 23] width 9 height 13
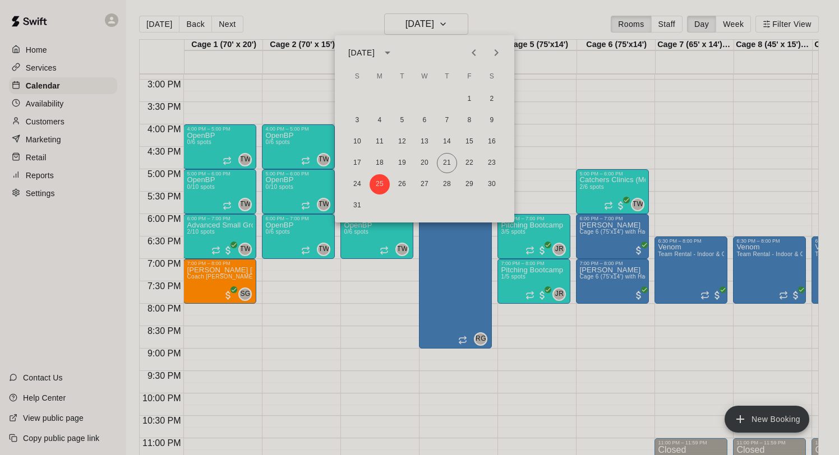
click at [498, 51] on icon "Next month" at bounding box center [496, 52] width 13 height 13
click at [380, 98] on button "1" at bounding box center [380, 99] width 20 height 20
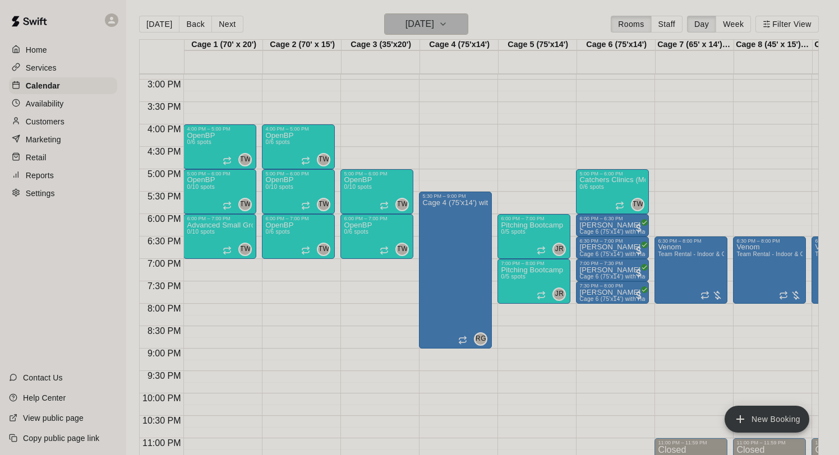
click at [407, 25] on h6 "Monday Sep 01" at bounding box center [420, 24] width 29 height 16
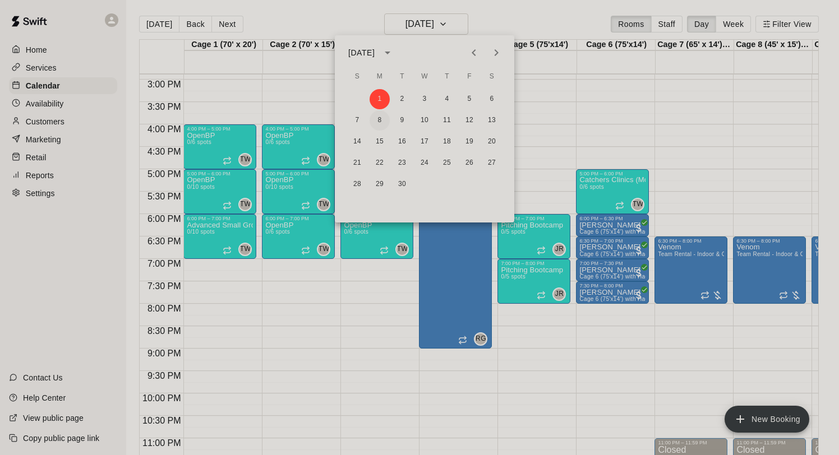
click at [382, 119] on button "8" at bounding box center [380, 121] width 20 height 20
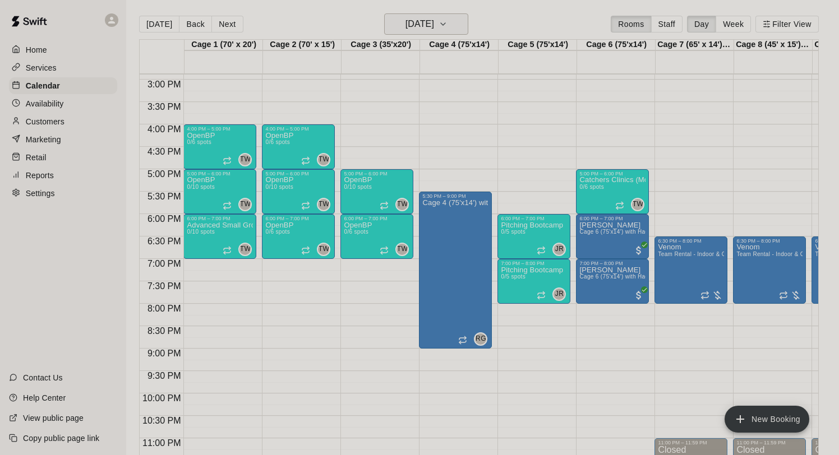
click at [419, 17] on h6 "Monday Sep 08" at bounding box center [420, 24] width 29 height 16
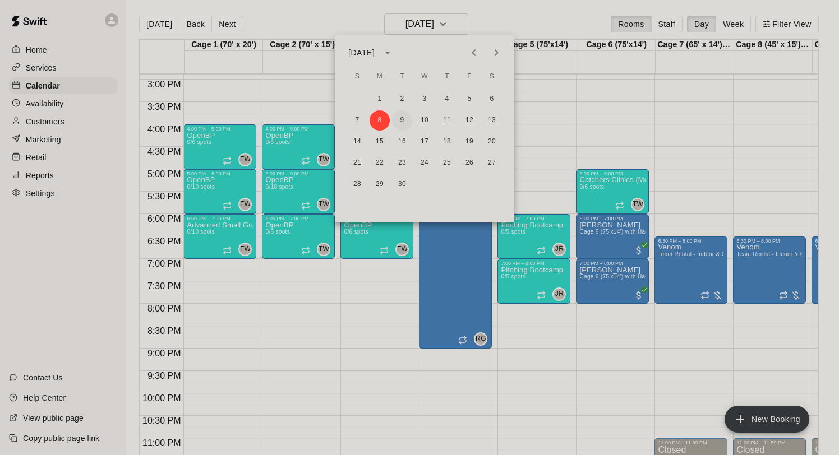
click at [404, 119] on button "9" at bounding box center [402, 121] width 20 height 20
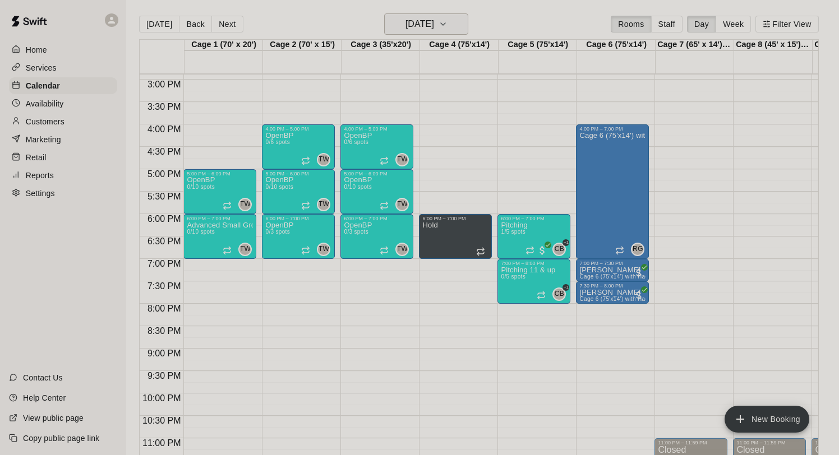
click at [436, 16] on button "Tuesday Sep 09" at bounding box center [426, 23] width 84 height 21
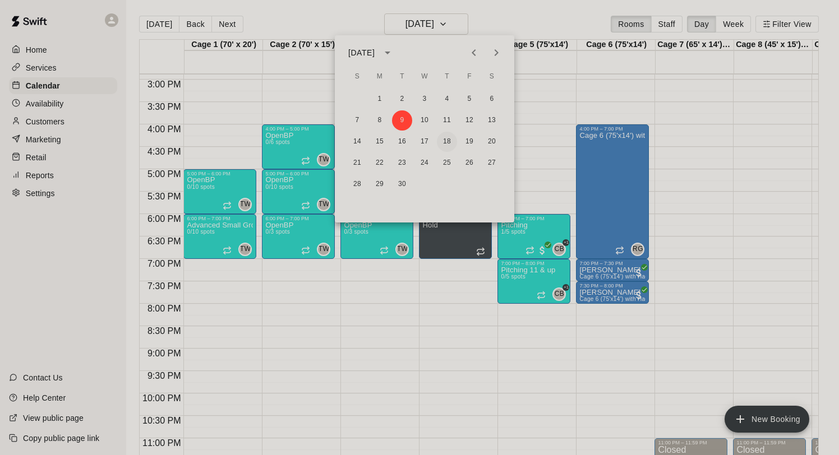
click at [451, 137] on button "18" at bounding box center [447, 142] width 20 height 20
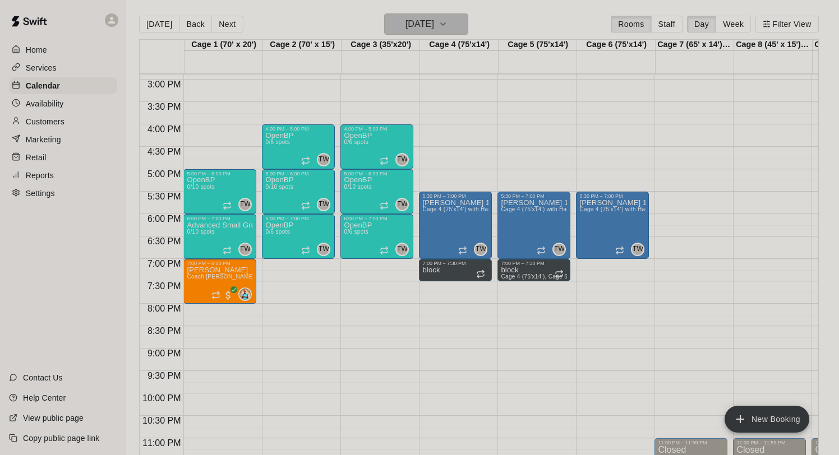
click at [434, 25] on h6 "Thursday Sep 18" at bounding box center [420, 24] width 29 height 16
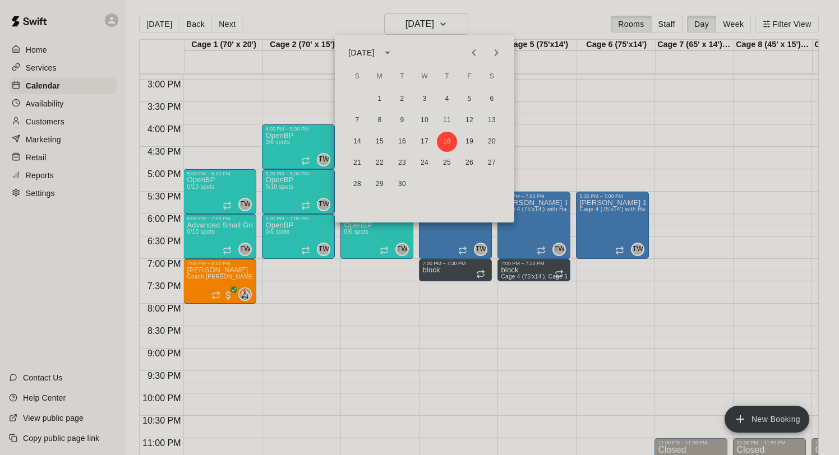
click at [469, 53] on icon "Previous month" at bounding box center [473, 52] width 13 height 13
click at [446, 188] on button "28" at bounding box center [447, 184] width 20 height 20
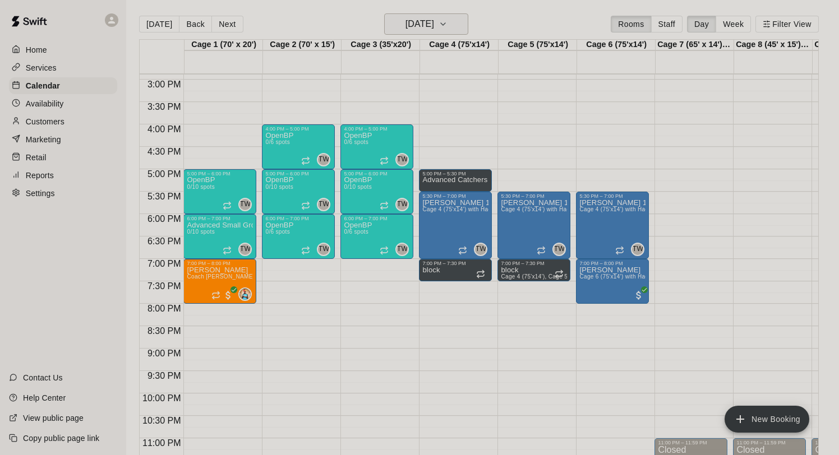
click at [434, 29] on h6 "Thursday Aug 28" at bounding box center [420, 24] width 29 height 16
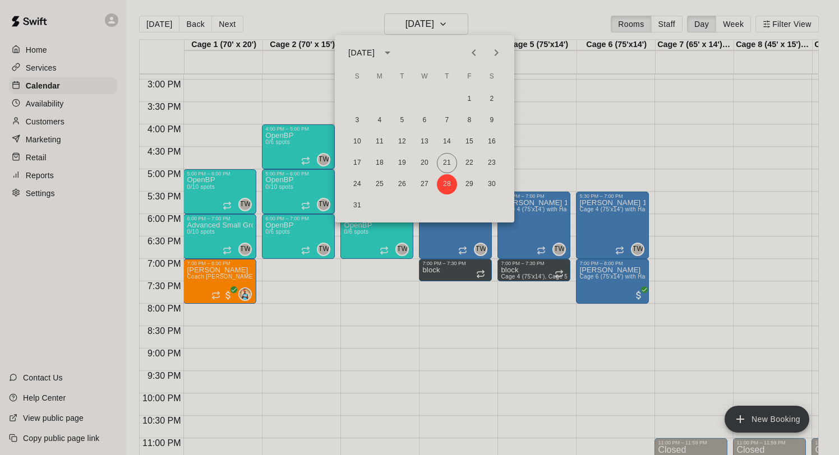
click at [495, 47] on icon "Next month" at bounding box center [496, 52] width 13 height 13
click at [449, 141] on button "18" at bounding box center [447, 142] width 20 height 20
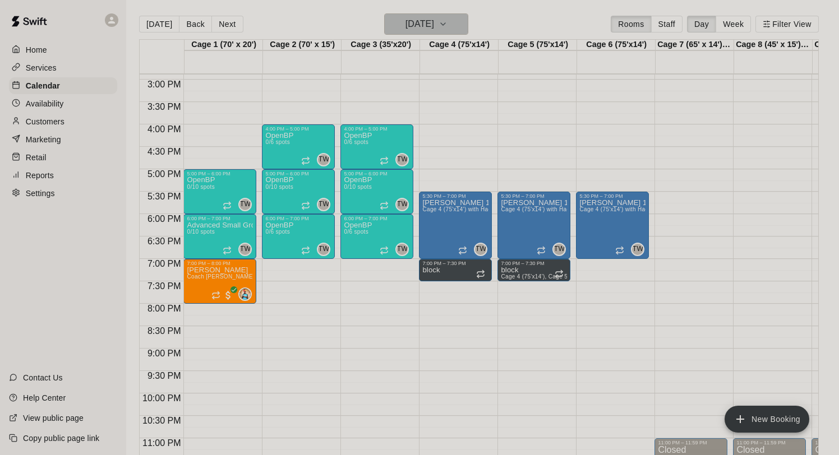
click at [434, 29] on h6 "Thursday Sep 18" at bounding box center [420, 24] width 29 height 16
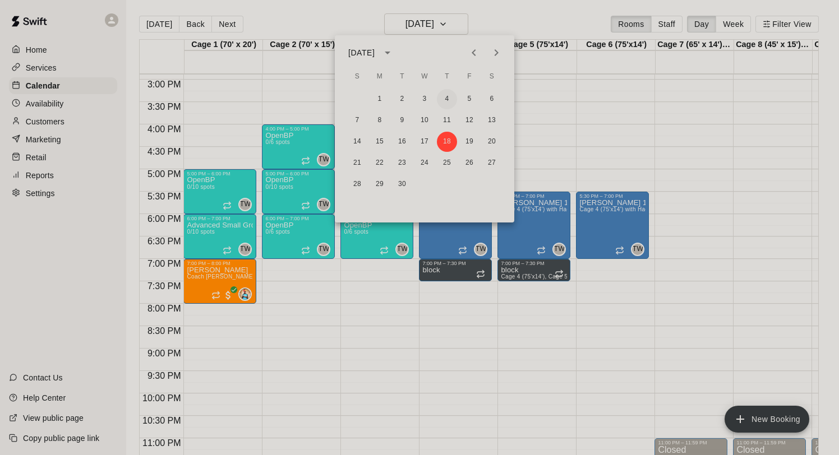
click at [449, 99] on button "4" at bounding box center [447, 99] width 20 height 20
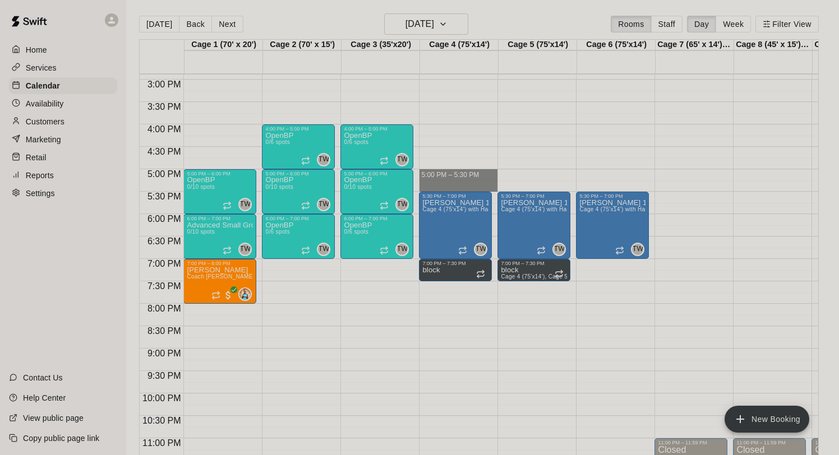
drag, startPoint x: 463, startPoint y: 172, endPoint x: 462, endPoint y: 188, distance: 16.9
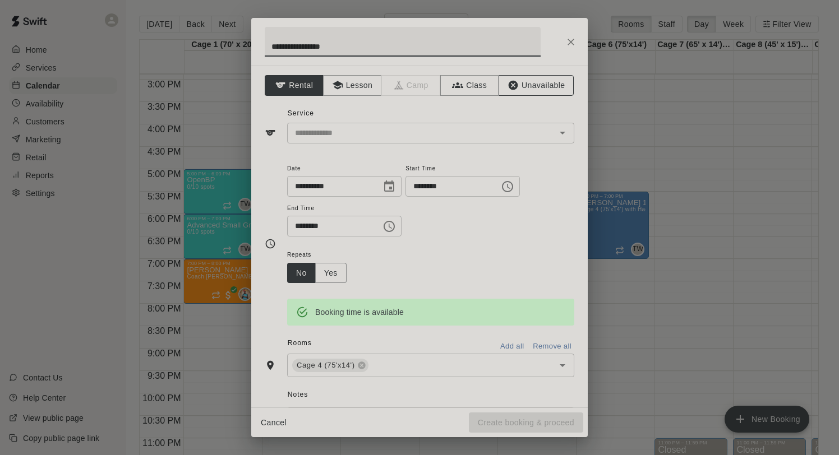
type input "**********"
click at [524, 88] on button "Unavailable" at bounding box center [536, 85] width 75 height 21
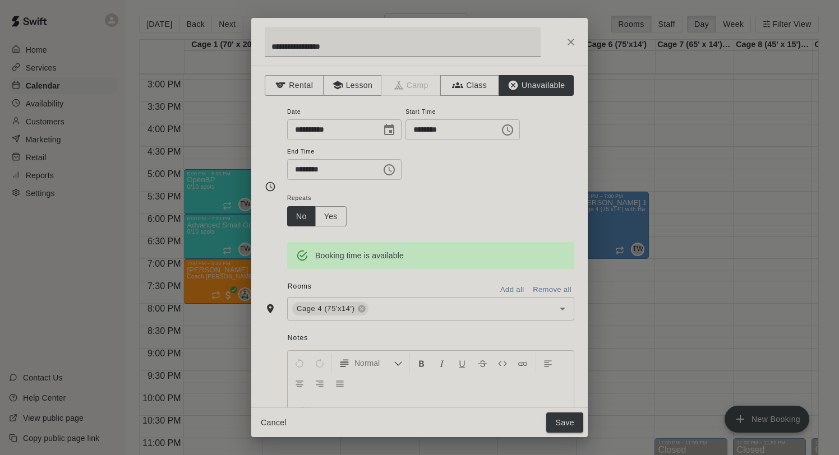
click at [561, 433] on div "Cancel Save" at bounding box center [419, 423] width 337 height 30
click at [557, 413] on button "Save" at bounding box center [564, 423] width 37 height 21
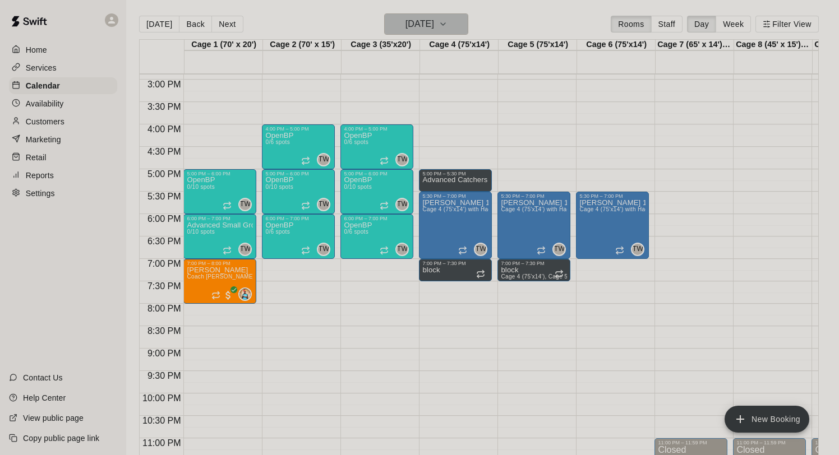
click at [434, 24] on h6 "Thursday Sep 04" at bounding box center [420, 24] width 29 height 16
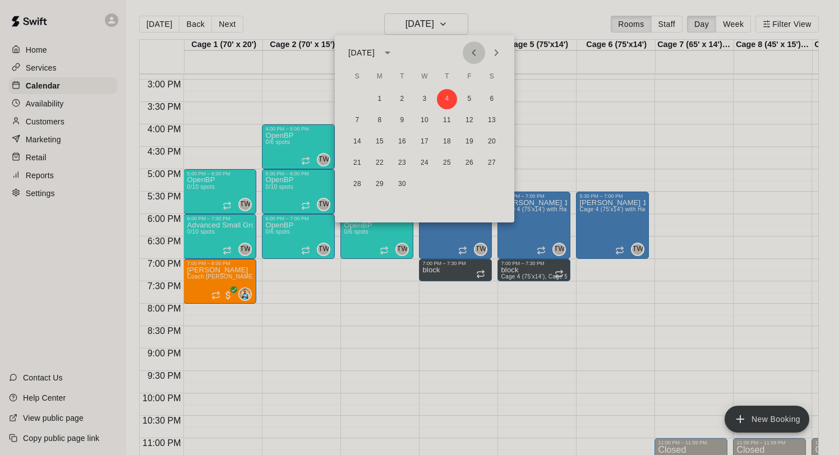
click at [472, 52] on icon "Previous month" at bounding box center [474, 52] width 4 height 7
click at [448, 163] on button "21" at bounding box center [447, 163] width 20 height 20
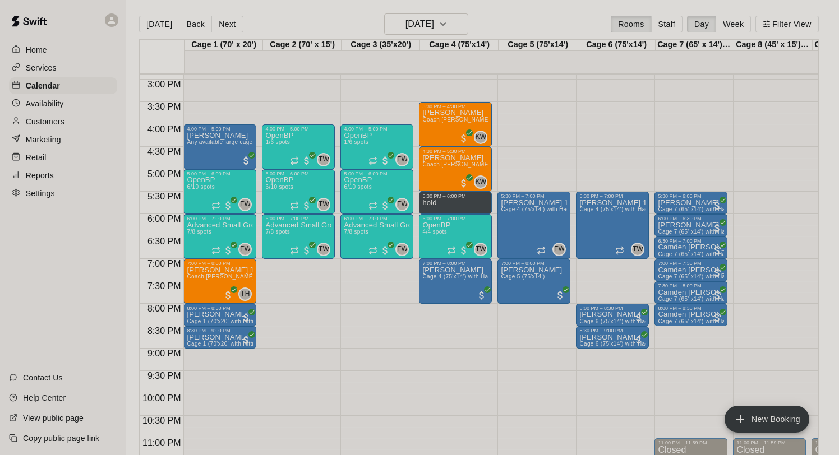
click at [291, 243] on div "TW 0" at bounding box center [310, 249] width 40 height 13
click at [300, 276] on img "edit" at bounding box center [302, 281] width 13 height 13
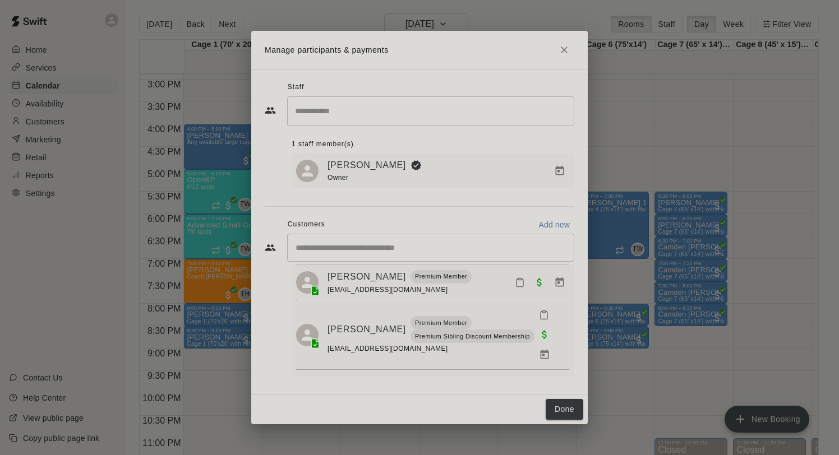
scroll to position [187, 0]
click at [563, 407] on button "Done" at bounding box center [565, 409] width 38 height 21
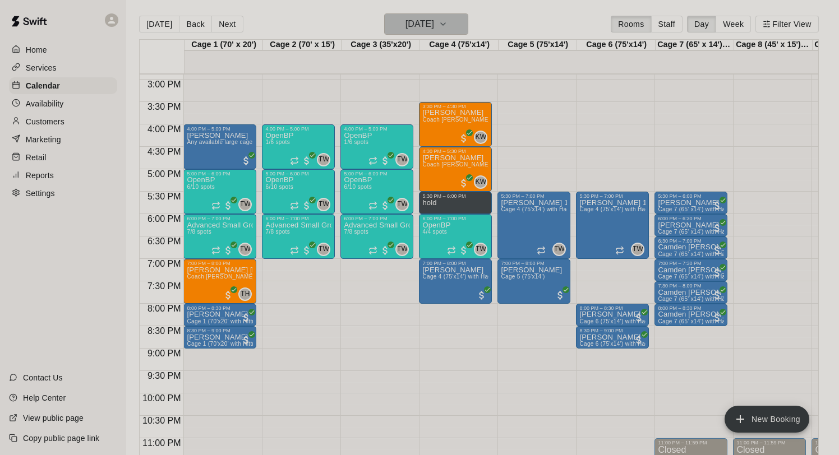
click at [423, 28] on h6 "[DATE]" at bounding box center [420, 24] width 29 height 16
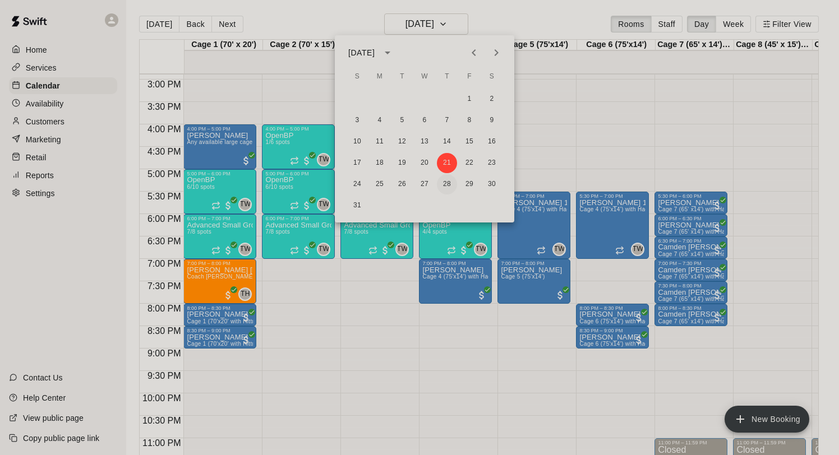
click at [449, 179] on button "28" at bounding box center [447, 184] width 20 height 20
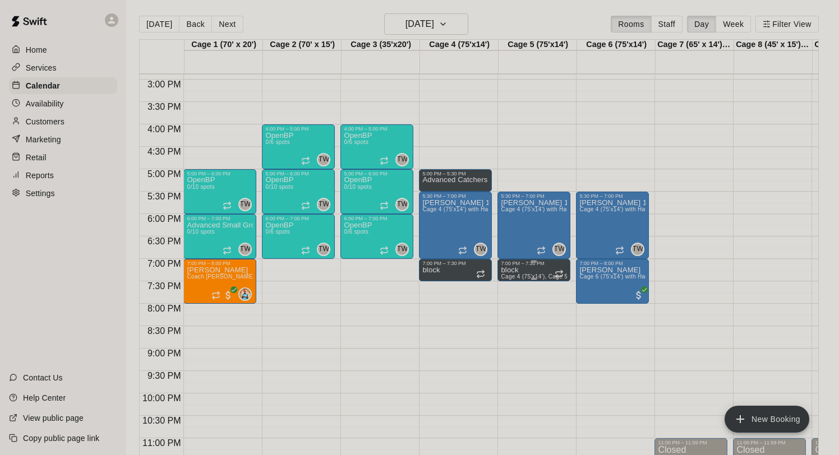
click at [514, 305] on icon "delete" at bounding box center [513, 306] width 8 height 10
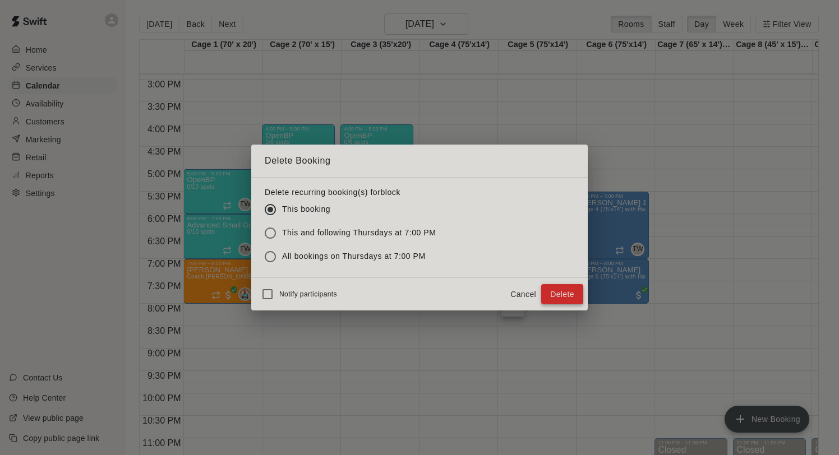
click at [562, 294] on button "Delete" at bounding box center [562, 294] width 42 height 21
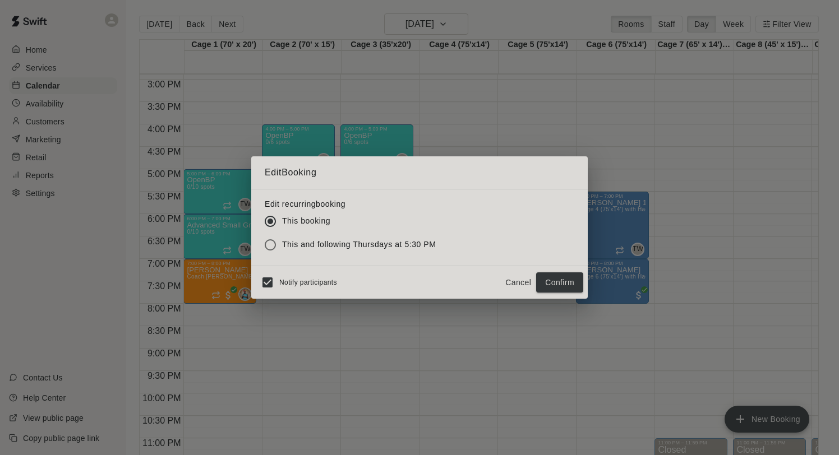
click at [516, 280] on button "Cancel" at bounding box center [518, 283] width 36 height 21
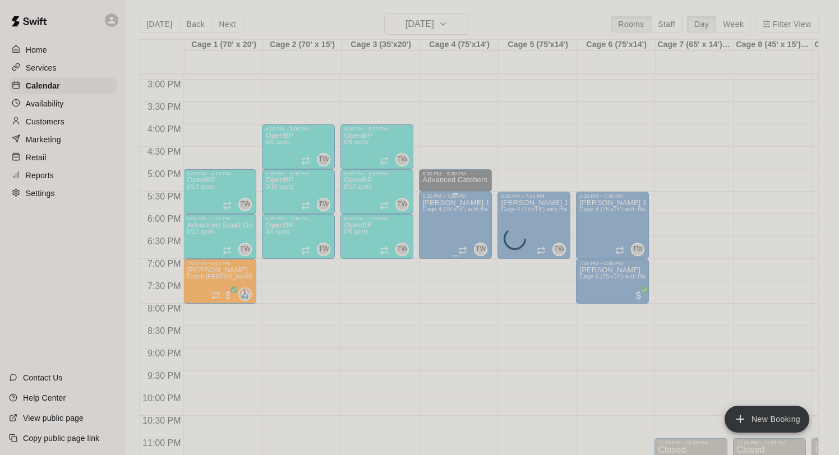
click at [450, 229] on div "Marucci 11u Cage 4 (75'x14') with Hack Attack Pitching machine" at bounding box center [455, 426] width 66 height 455
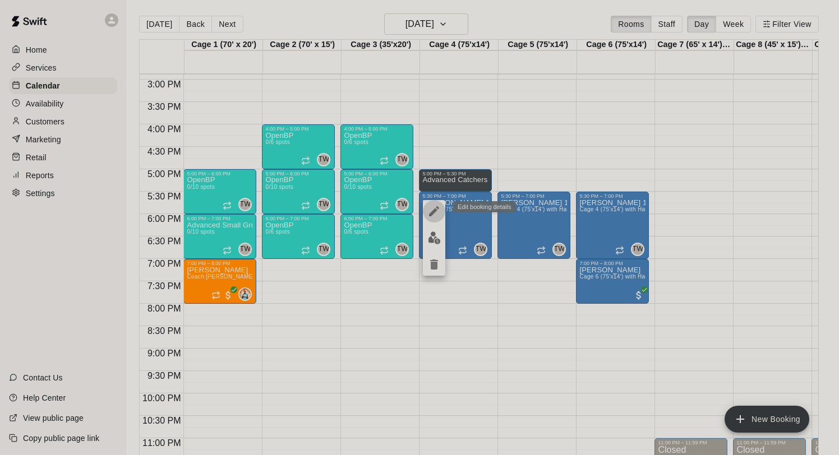
click at [436, 213] on icon "edit" at bounding box center [433, 211] width 13 height 13
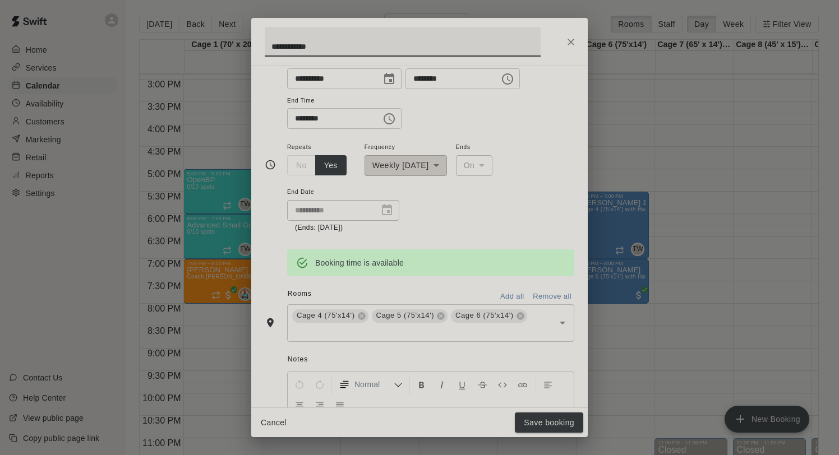
scroll to position [111, 0]
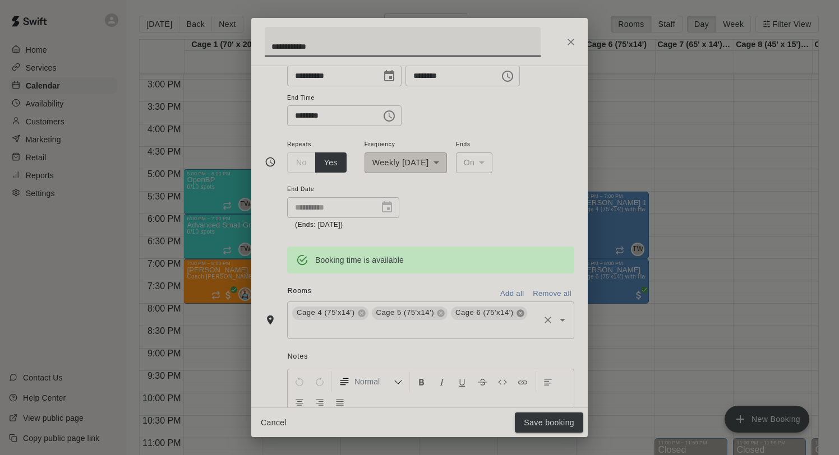
click at [521, 314] on icon at bounding box center [520, 313] width 9 height 9
click at [420, 78] on input "********" at bounding box center [449, 76] width 86 height 21
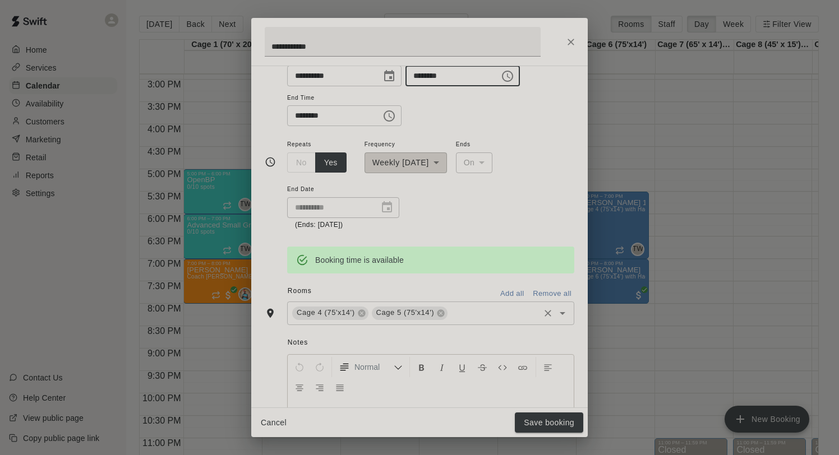
type input "********"
click at [317, 114] on input "********" at bounding box center [330, 115] width 86 height 21
click at [312, 114] on input "********" at bounding box center [330, 115] width 86 height 21
click at [296, 118] on input "********" at bounding box center [330, 115] width 86 height 21
type input "********"
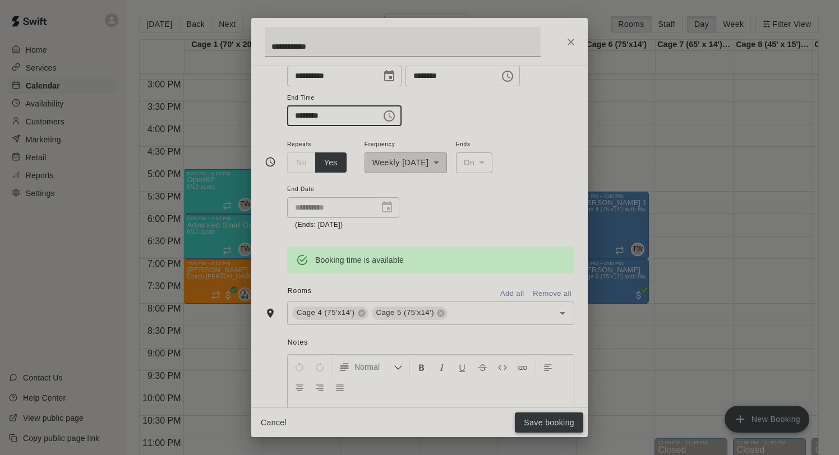
click at [548, 420] on button "Save booking" at bounding box center [549, 423] width 68 height 21
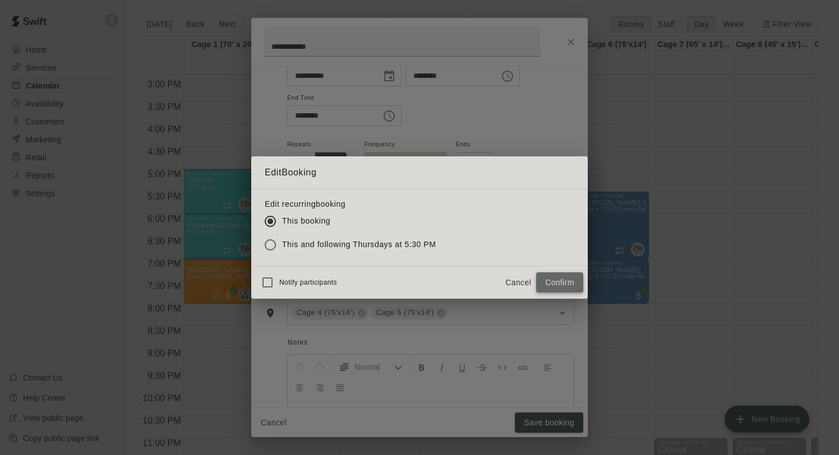
click at [547, 277] on button "Confirm" at bounding box center [559, 283] width 47 height 21
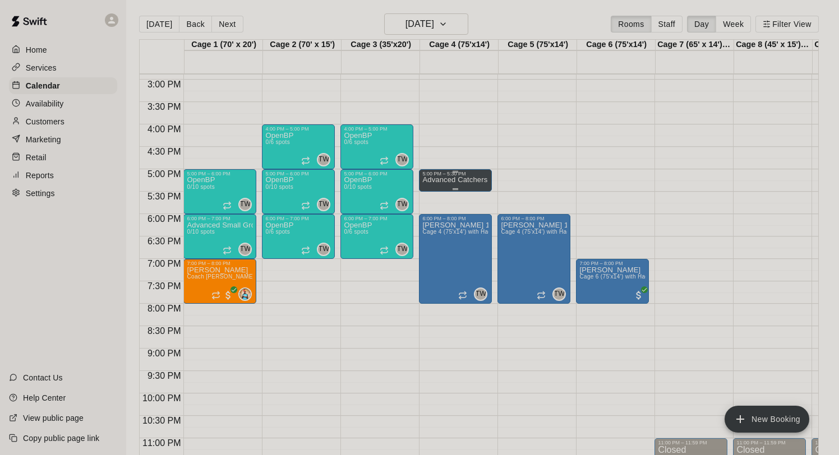
click at [458, 180] on p "Advanced Catchers" at bounding box center [454, 180] width 65 height 0
click at [587, 214] on div at bounding box center [419, 227] width 839 height 455
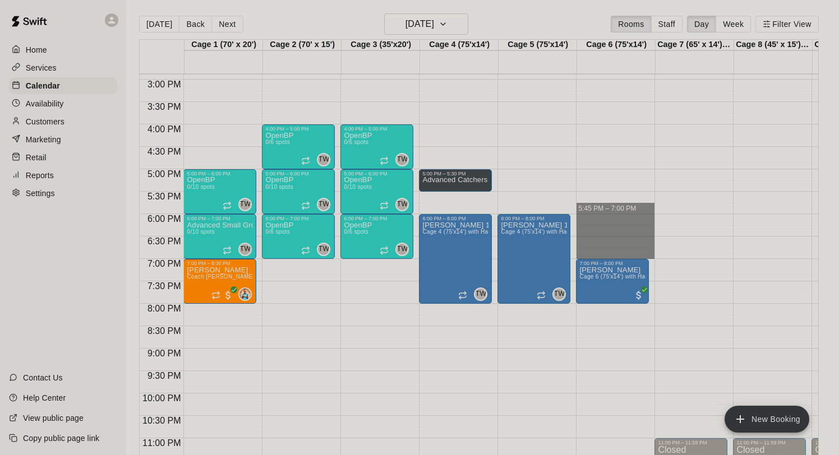
drag, startPoint x: 585, startPoint y: 214, endPoint x: 584, endPoint y: 256, distance: 41.5
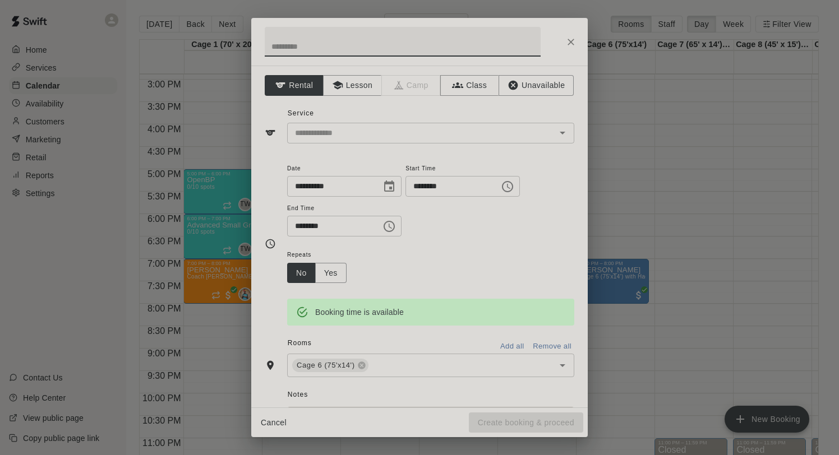
click at [569, 45] on icon "Close" at bounding box center [570, 41] width 11 height 11
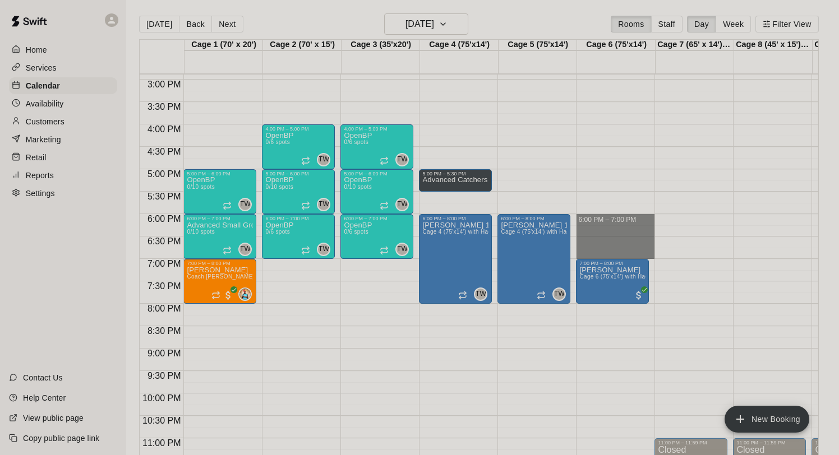
drag, startPoint x: 588, startPoint y: 218, endPoint x: 587, endPoint y: 258, distance: 39.9
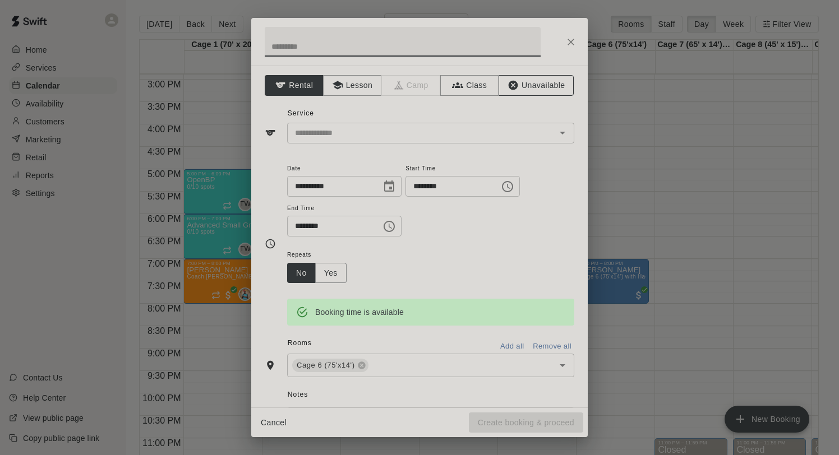
click at [547, 75] on button "Unavailable" at bounding box center [536, 85] width 75 height 21
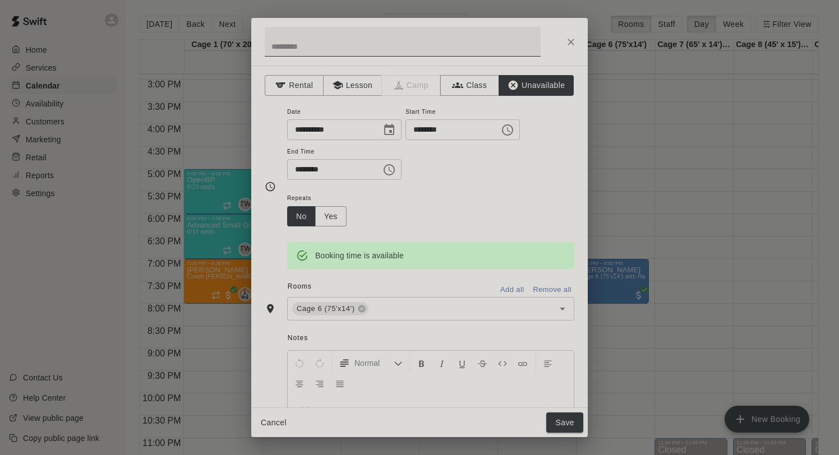
click at [425, 38] on input "text" at bounding box center [403, 42] width 276 height 30
type input "*****"
click at [565, 417] on button "Save" at bounding box center [564, 423] width 37 height 21
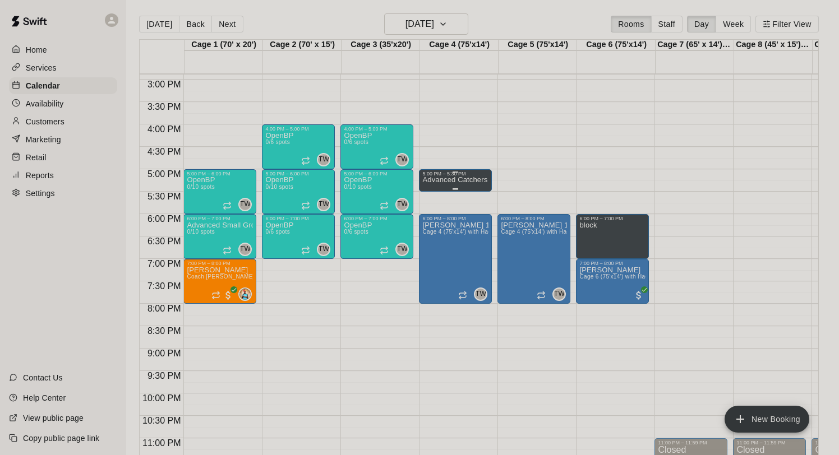
click at [446, 180] on p "Advanced Catchers" at bounding box center [454, 180] width 65 height 0
click at [468, 149] on div at bounding box center [419, 227] width 839 height 455
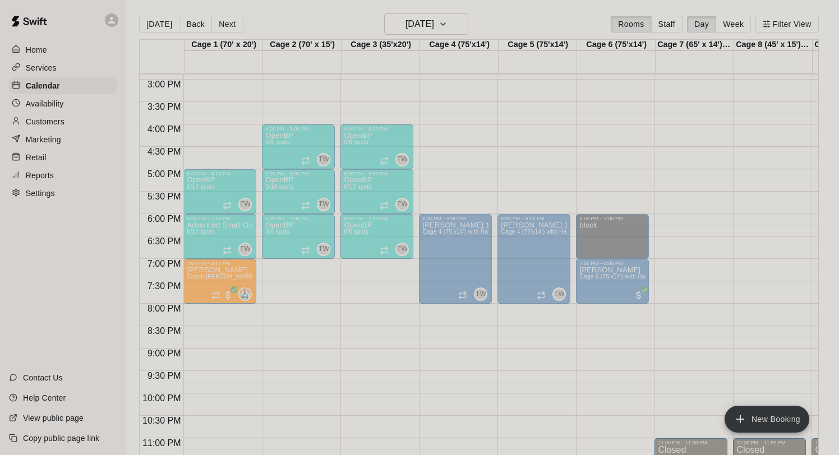
click at [455, 174] on div "5:00 PM – 5:30 PM" at bounding box center [455, 174] width 66 height 6
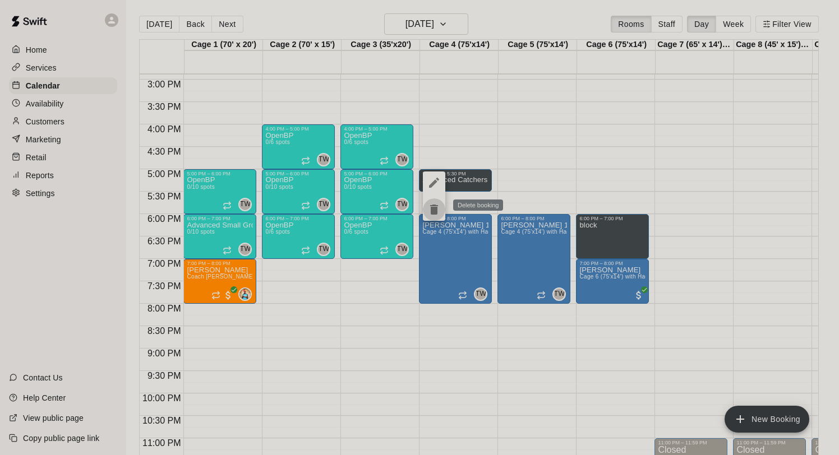
click at [433, 208] on icon "delete" at bounding box center [434, 210] width 8 height 10
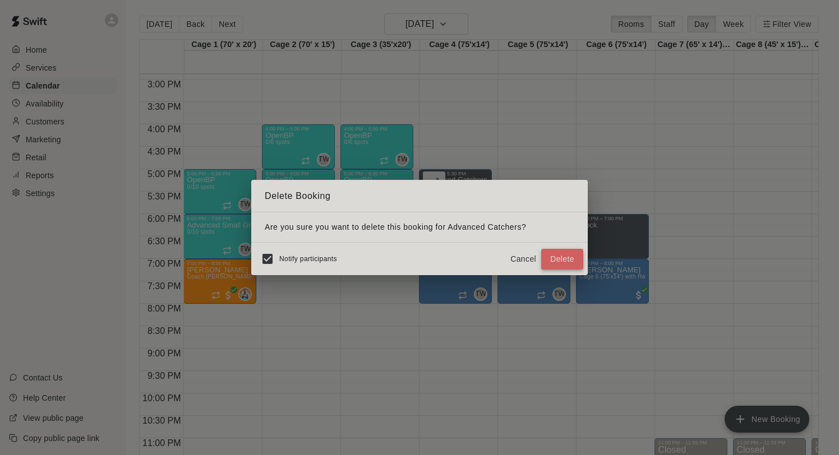
click at [564, 263] on button "Delete" at bounding box center [562, 259] width 42 height 21
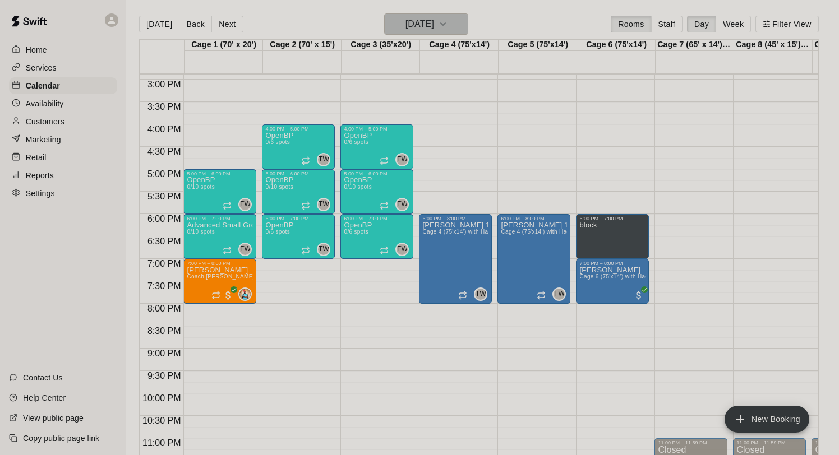
click at [434, 22] on h6 "Thursday Aug 28" at bounding box center [420, 24] width 29 height 16
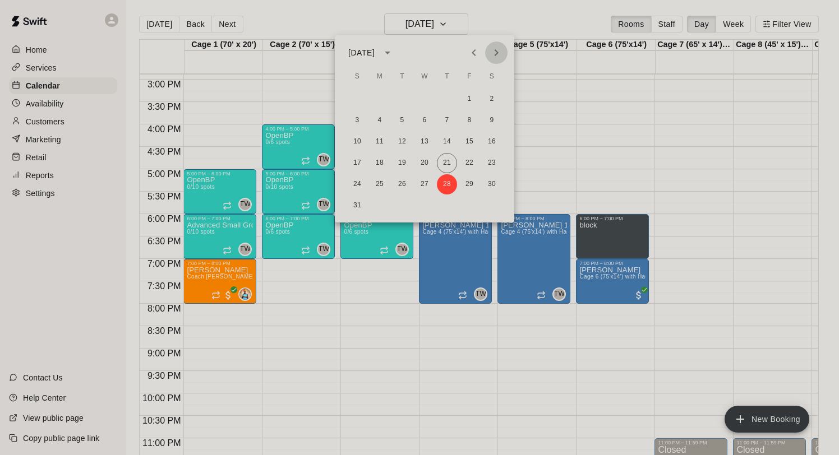
click at [494, 54] on icon "Next month" at bounding box center [496, 52] width 13 height 13
click at [446, 98] on button "4" at bounding box center [447, 99] width 20 height 20
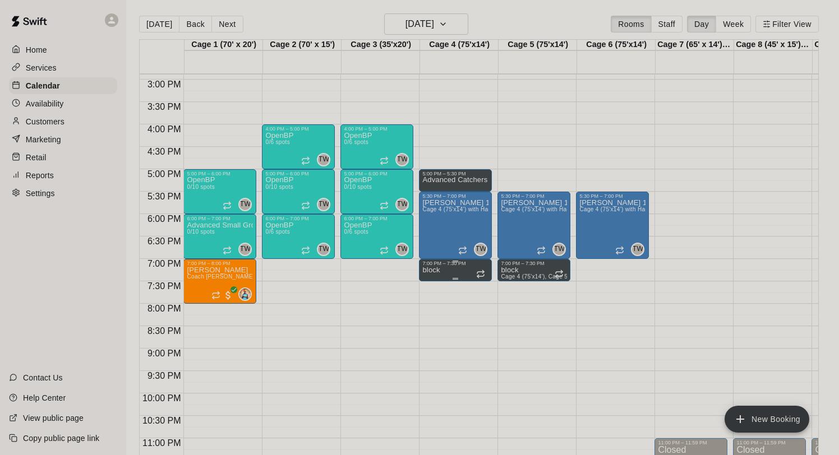
click at [449, 265] on div "7:00 PM – 7:30 PM" at bounding box center [455, 264] width 66 height 6
click at [429, 294] on icon "delete" at bounding box center [433, 299] width 13 height 13
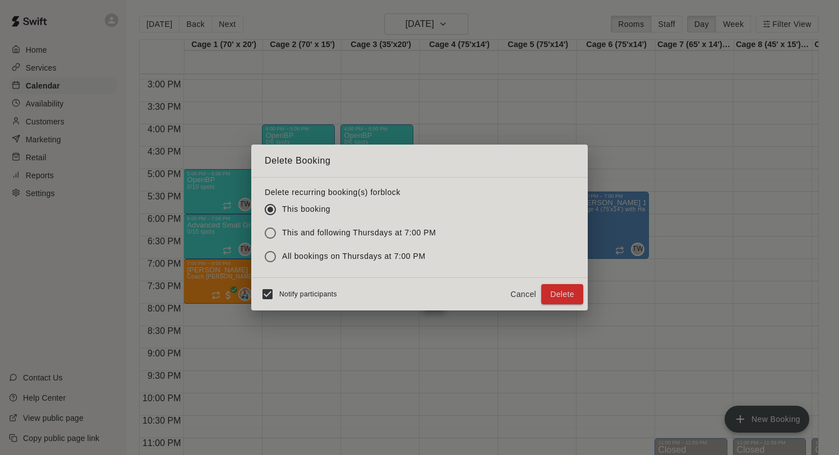
click at [516, 289] on button "Cancel" at bounding box center [523, 294] width 36 height 21
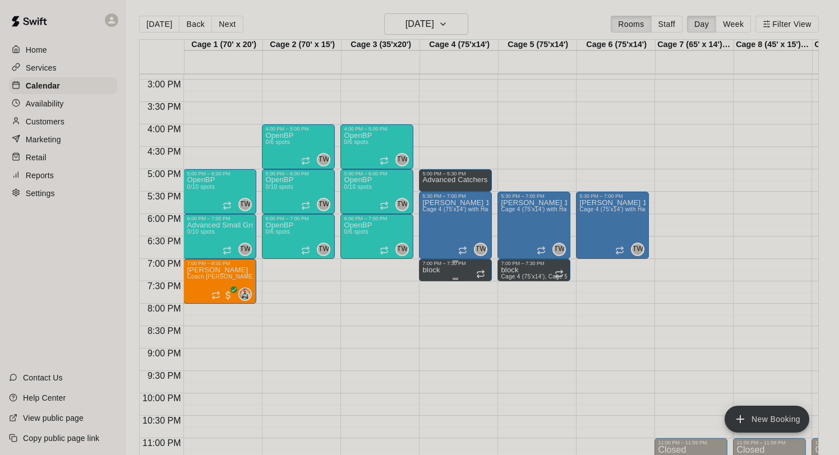
click at [436, 312] on icon "delete" at bounding box center [433, 305] width 13 height 13
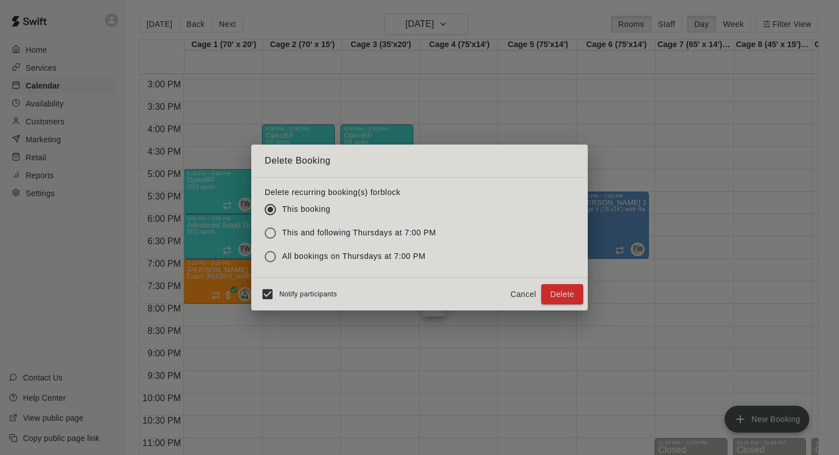
click at [394, 234] on span "This and following Thursdays at 7:00 PM" at bounding box center [359, 233] width 154 height 12
click at [559, 294] on button "Delete" at bounding box center [562, 294] width 42 height 21
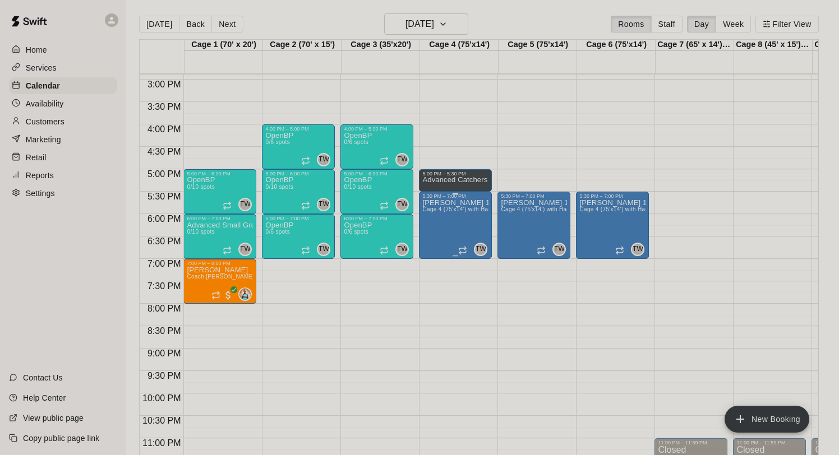
click at [449, 228] on div "Marucci 11u Cage 4 (75'x14') with Hack Attack Pitching machine" at bounding box center [455, 426] width 66 height 455
click at [436, 208] on icon "edit" at bounding box center [433, 211] width 13 height 13
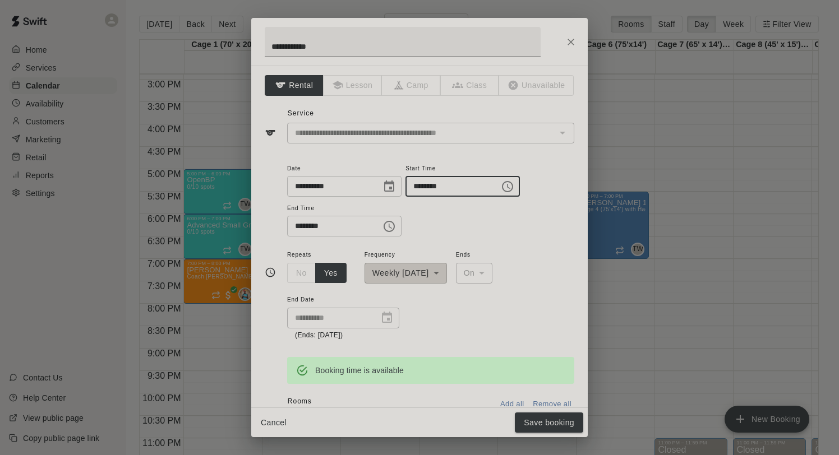
click at [423, 187] on input "********" at bounding box center [449, 186] width 86 height 21
type input "********"
click at [299, 224] on input "********" at bounding box center [330, 226] width 86 height 21
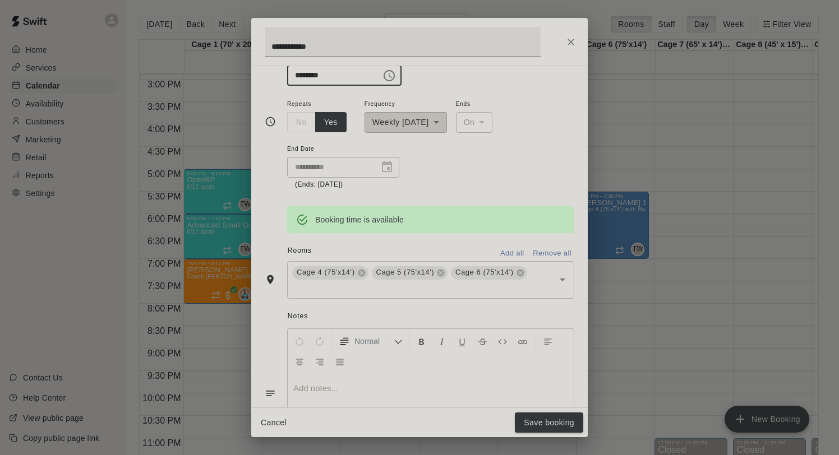
scroll to position [173, 0]
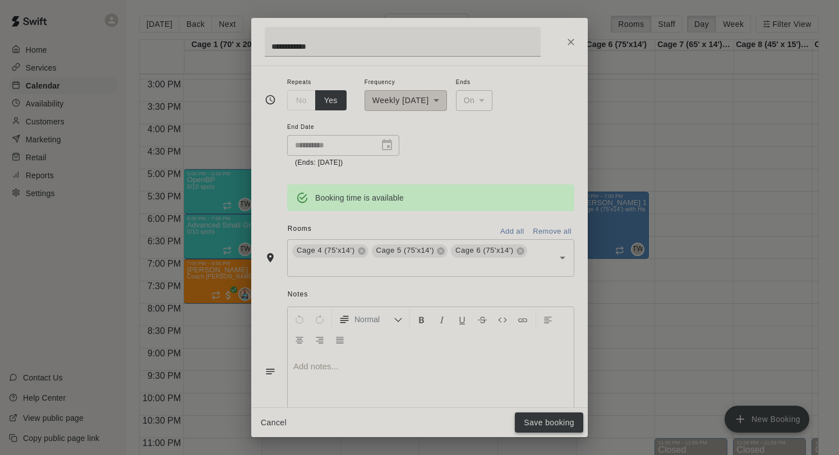
type input "********"
click at [551, 422] on button "Save booking" at bounding box center [549, 423] width 68 height 21
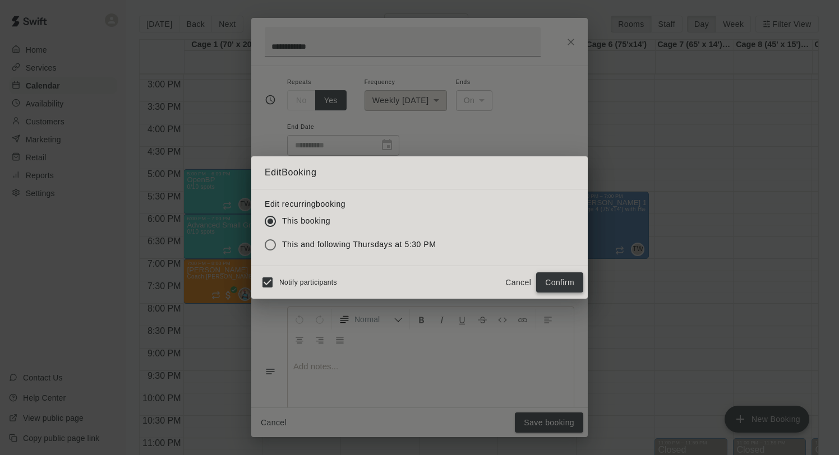
click at [551, 281] on button "Confirm" at bounding box center [559, 283] width 47 height 21
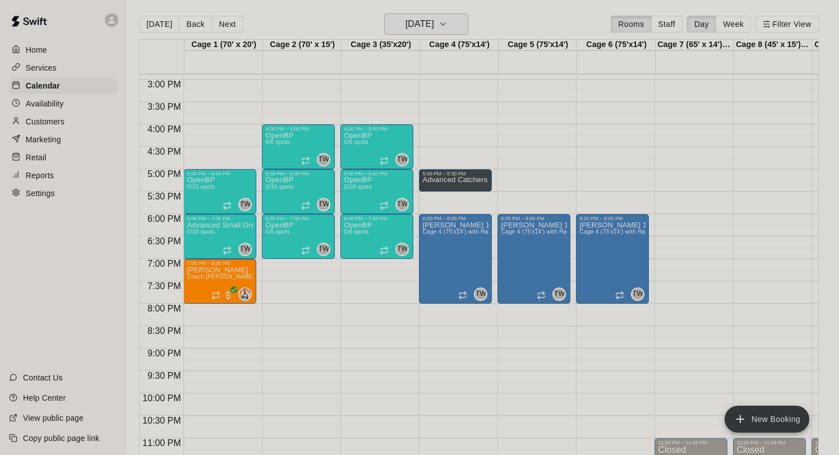
click at [429, 31] on h6 "Thursday Sep 04" at bounding box center [420, 24] width 29 height 16
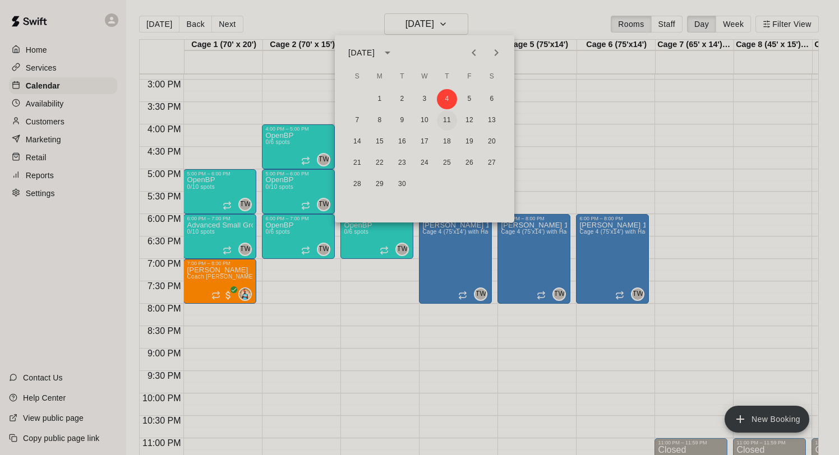
click at [443, 116] on button "11" at bounding box center [447, 121] width 20 height 20
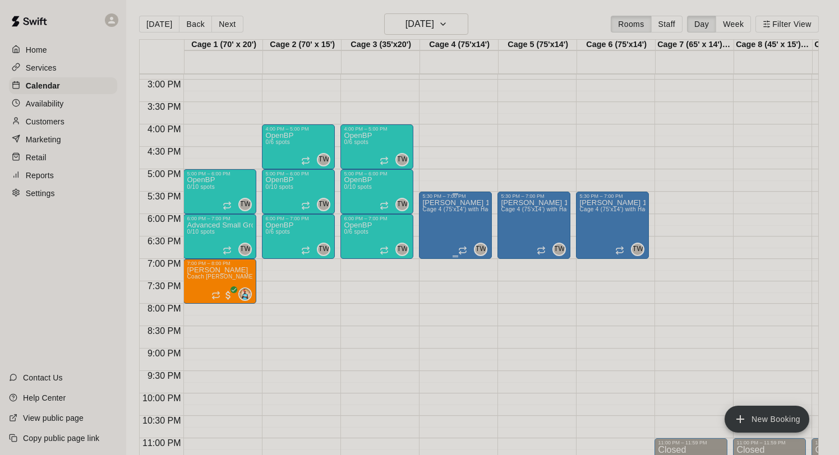
click at [449, 220] on div "Marucci 11u Cage 4 (75'x14') with Hack Attack Pitching machine" at bounding box center [455, 426] width 66 height 455
click at [436, 219] on button "edit" at bounding box center [434, 211] width 22 height 22
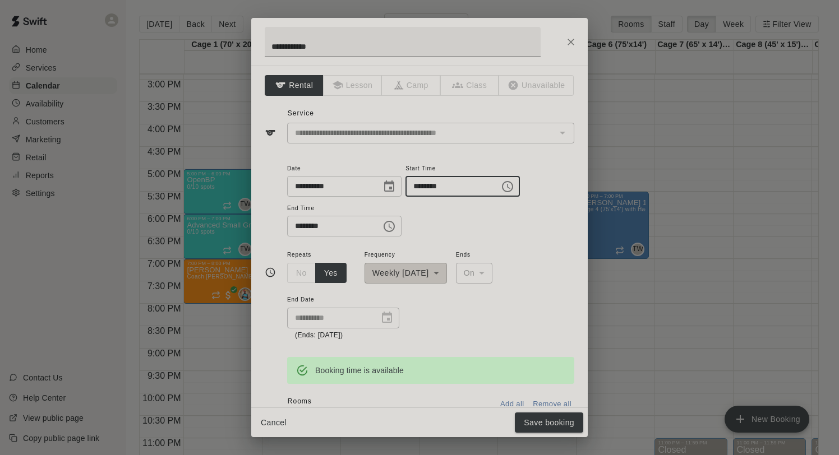
click at [419, 186] on input "********" at bounding box center [449, 186] width 86 height 21
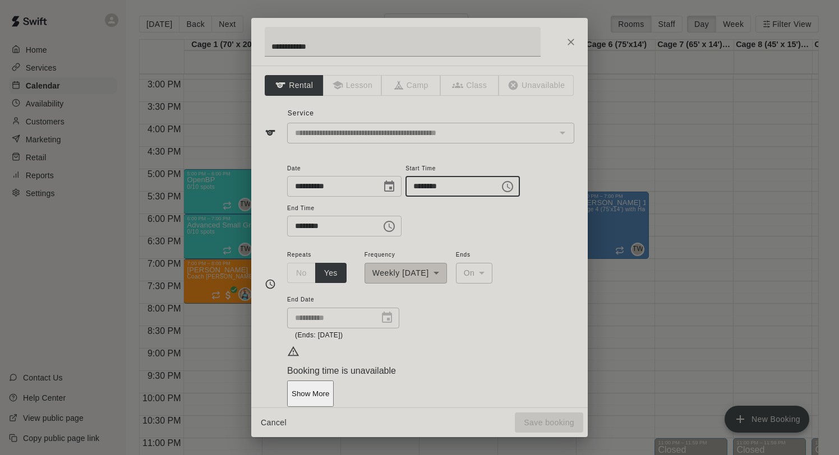
type input "********"
click at [297, 225] on input "********" at bounding box center [330, 226] width 86 height 21
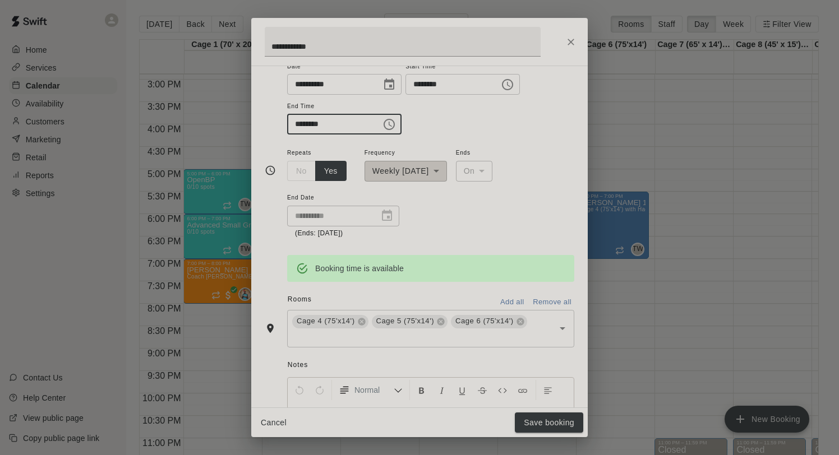
scroll to position [117, 0]
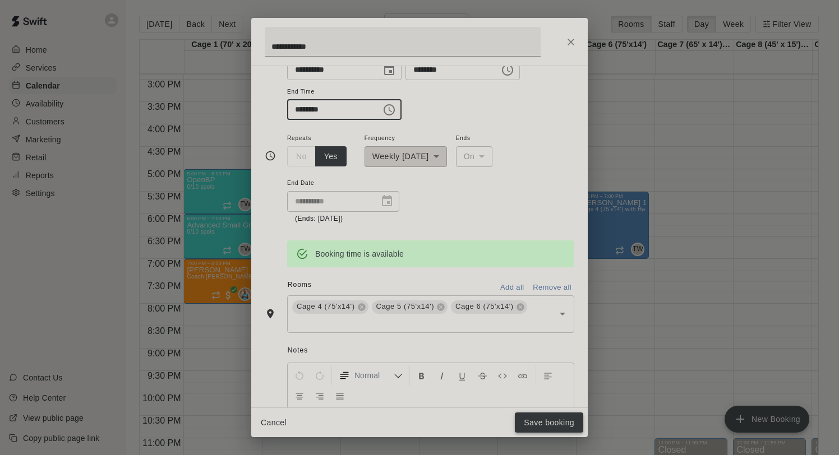
type input "********"
click at [547, 420] on button "Save booking" at bounding box center [549, 423] width 68 height 21
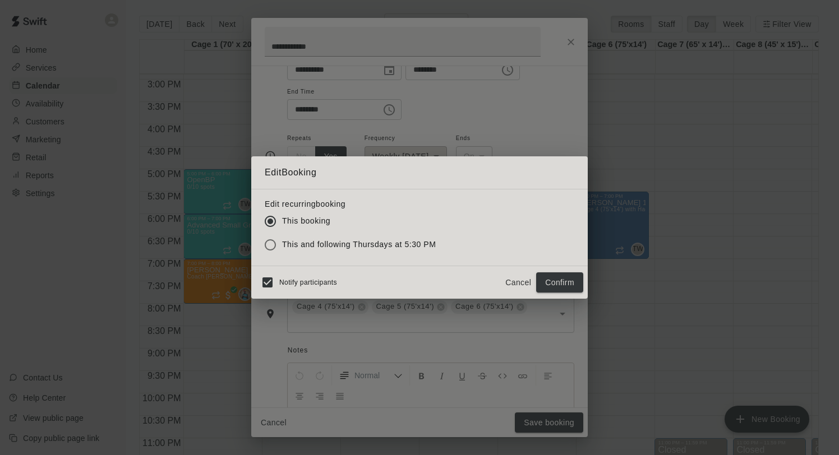
click at [361, 250] on span "This and following Thursdays at 5:30 PM" at bounding box center [359, 245] width 154 height 12
click at [558, 286] on button "Confirm" at bounding box center [559, 283] width 47 height 21
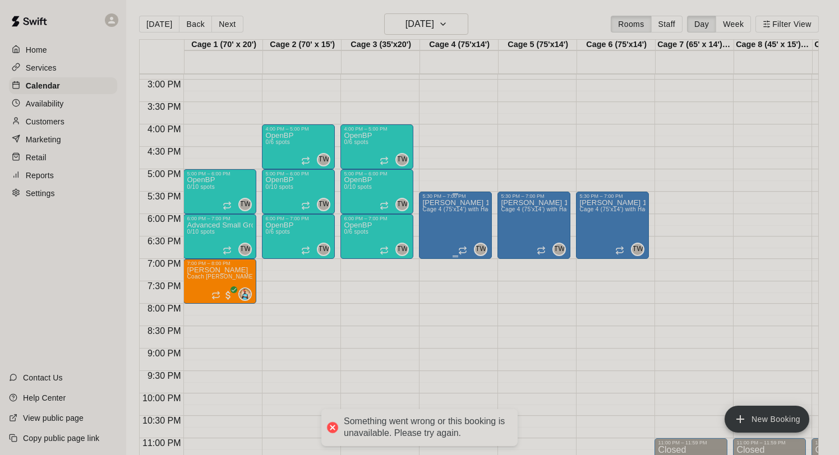
click at [457, 227] on div "Marucci 11u Cage 4 (75'x14') with Hack Attack Pitching machine" at bounding box center [455, 426] width 66 height 455
click at [425, 206] on button "edit" at bounding box center [434, 211] width 22 height 22
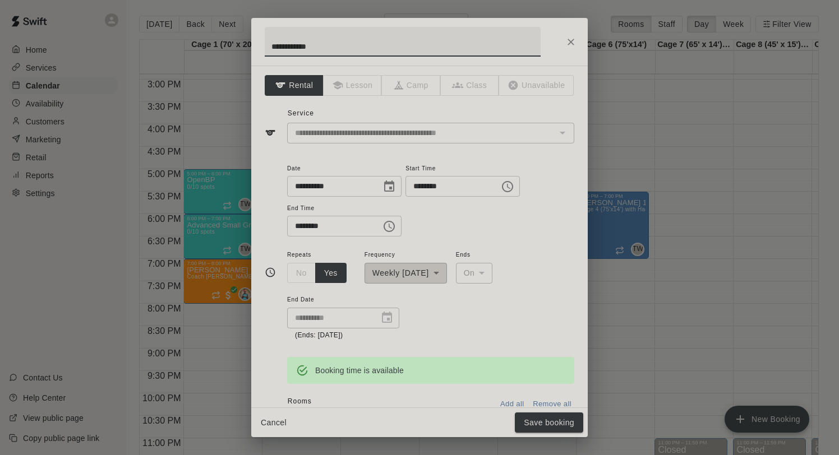
click at [421, 187] on input "********" at bounding box center [449, 186] width 86 height 21
type input "********"
click at [298, 230] on input "********" at bounding box center [330, 226] width 86 height 21
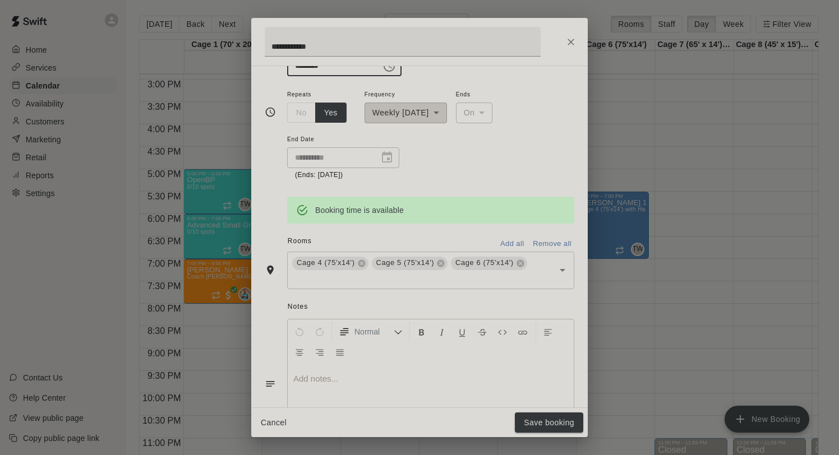
scroll to position [160, 0]
type input "********"
click at [552, 429] on button "Save booking" at bounding box center [549, 423] width 68 height 21
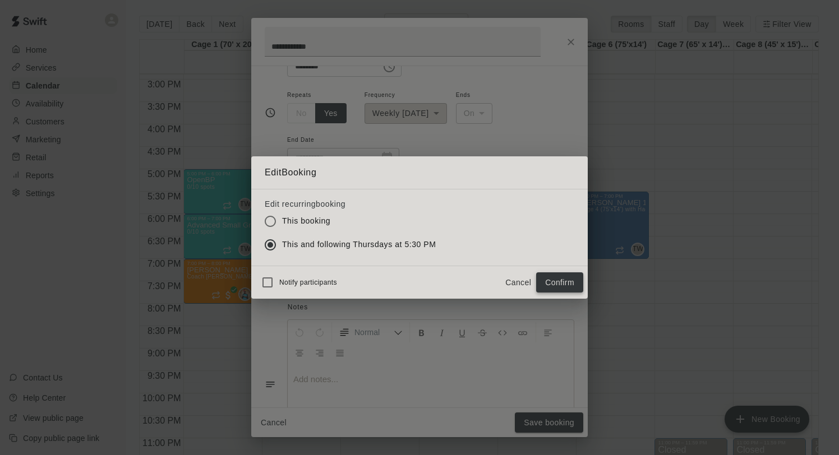
click at [570, 283] on button "Confirm" at bounding box center [559, 283] width 47 height 21
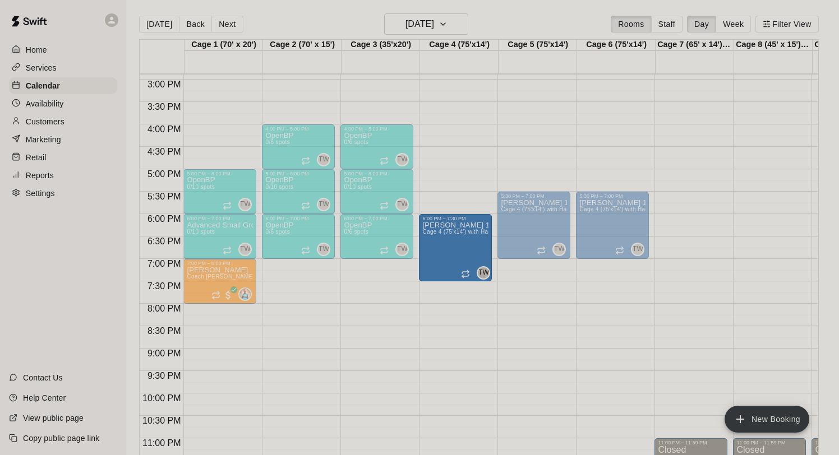
drag, startPoint x: 458, startPoint y: 214, endPoint x: 461, endPoint y: 241, distance: 27.1
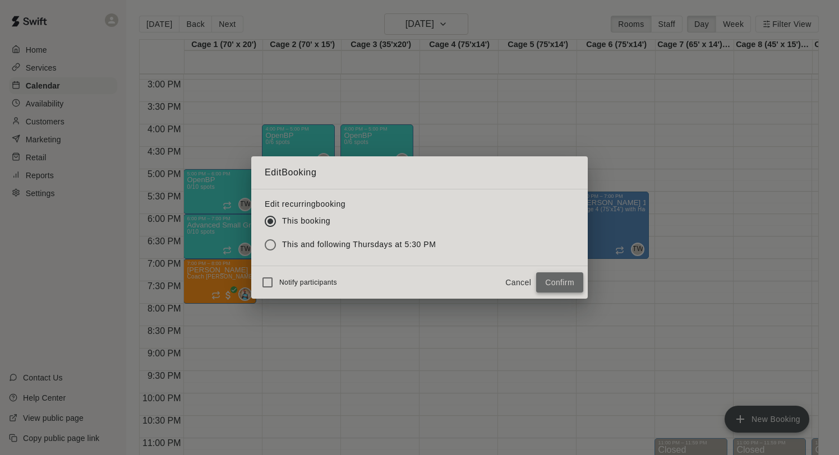
click at [572, 280] on button "Confirm" at bounding box center [559, 283] width 47 height 21
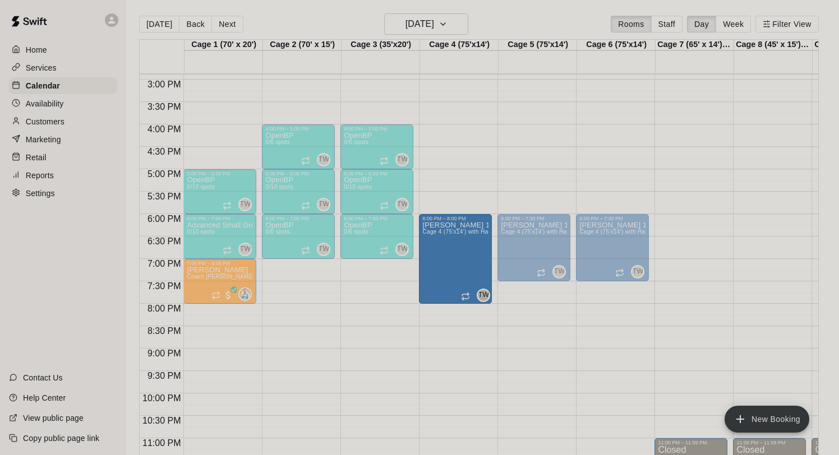
drag, startPoint x: 456, startPoint y: 279, endPoint x: 455, endPoint y: 305, distance: 25.8
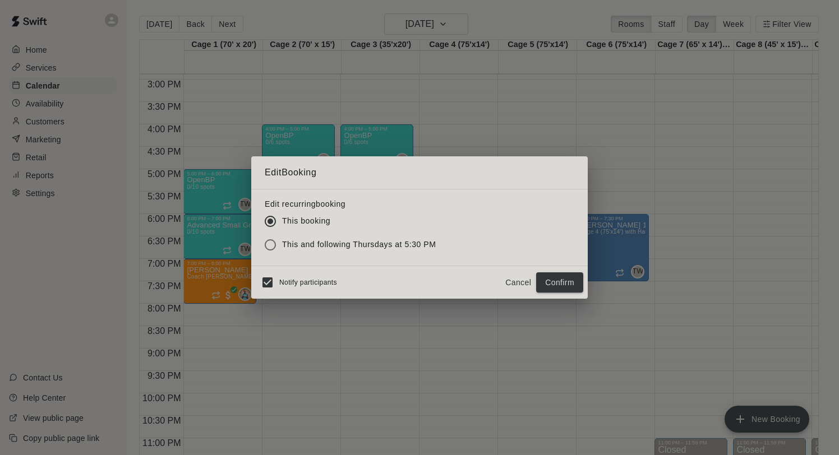
click at [409, 244] on span "This and following Thursdays at 5:30 PM" at bounding box center [359, 245] width 154 height 12
click at [569, 279] on button "Confirm" at bounding box center [559, 283] width 47 height 21
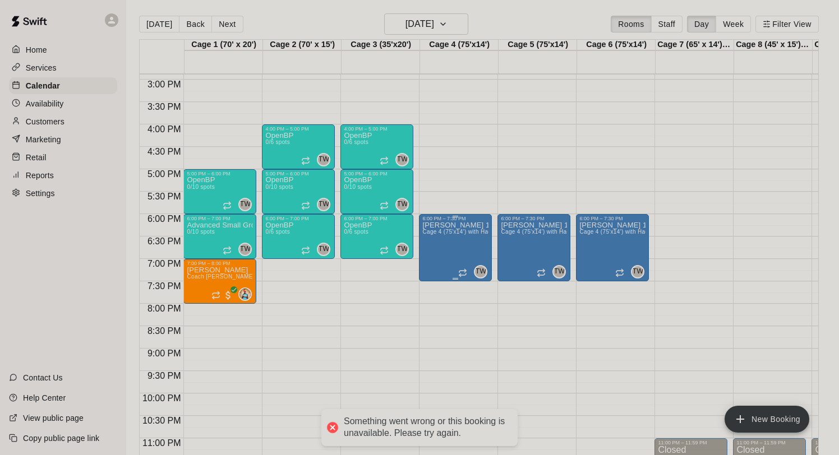
click at [462, 252] on div "Marucci 11u Cage 4 (75'x14') with Hack Attack Pitching machine" at bounding box center [455, 449] width 66 height 455
click at [431, 225] on button "edit" at bounding box center [434, 234] width 22 height 22
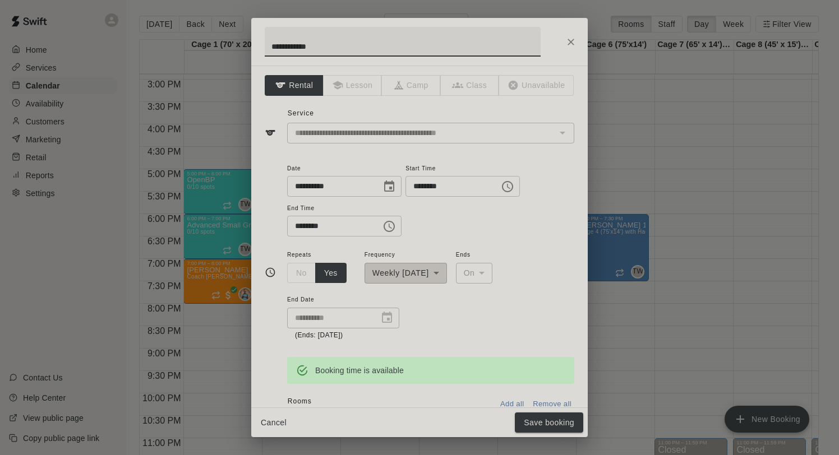
click at [298, 228] on input "********" at bounding box center [330, 226] width 86 height 21
click at [576, 28] on div "**********" at bounding box center [419, 42] width 337 height 48
click at [574, 35] on button "Close" at bounding box center [571, 42] width 20 height 20
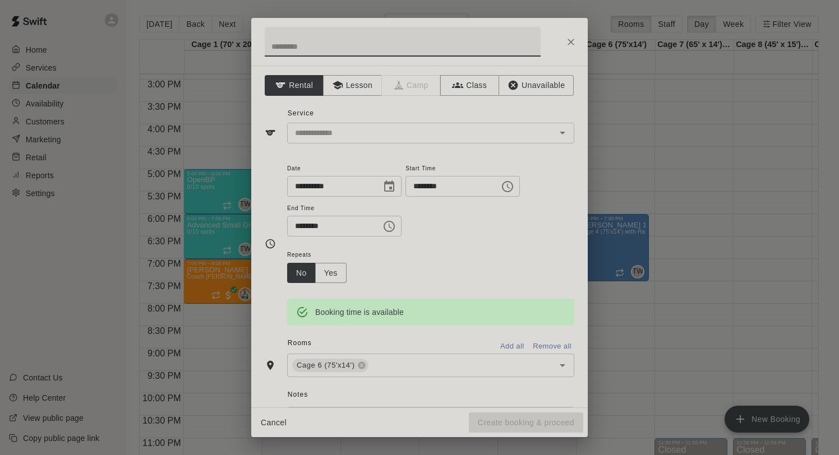
click at [577, 29] on div at bounding box center [419, 42] width 337 height 48
click at [573, 38] on icon "Close" at bounding box center [570, 41] width 11 height 11
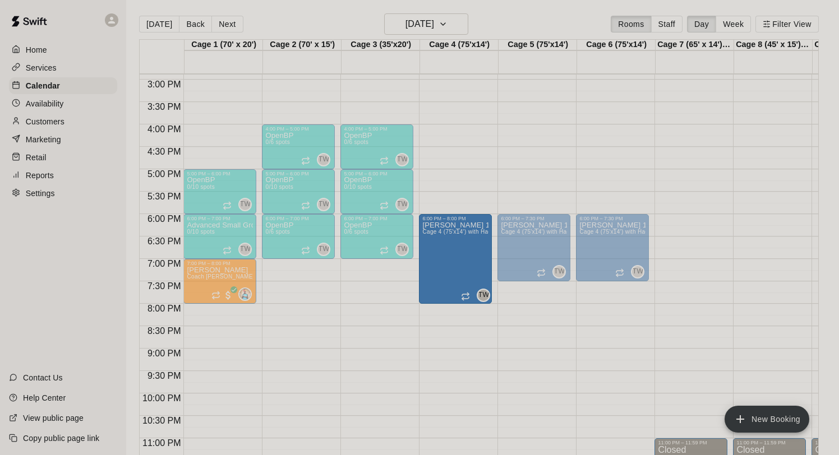
drag, startPoint x: 456, startPoint y: 280, endPoint x: 456, endPoint y: 306, distance: 25.8
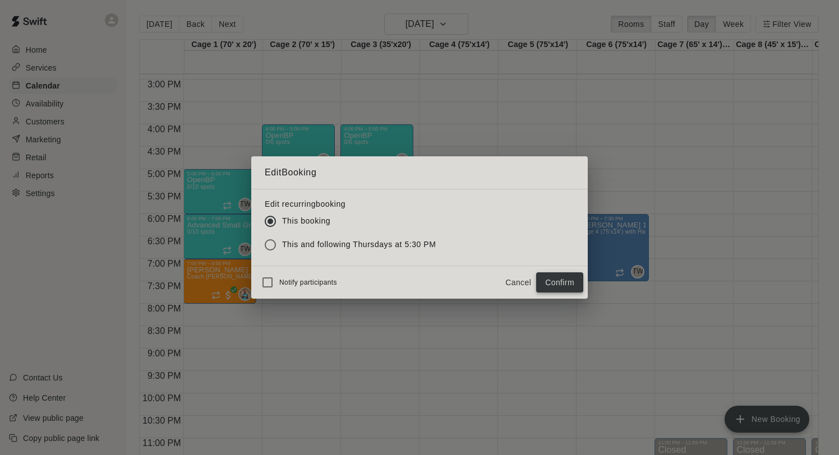
click at [556, 278] on button "Confirm" at bounding box center [559, 283] width 47 height 21
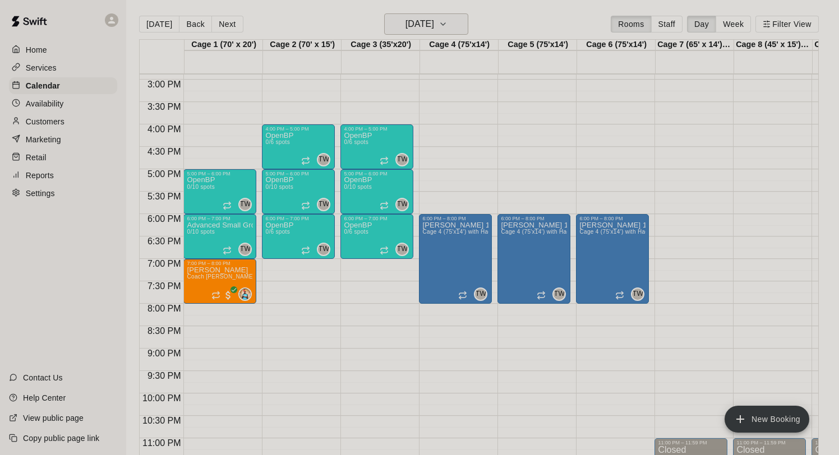
click at [410, 23] on h6 "Thursday Sep 11" at bounding box center [420, 24] width 29 height 16
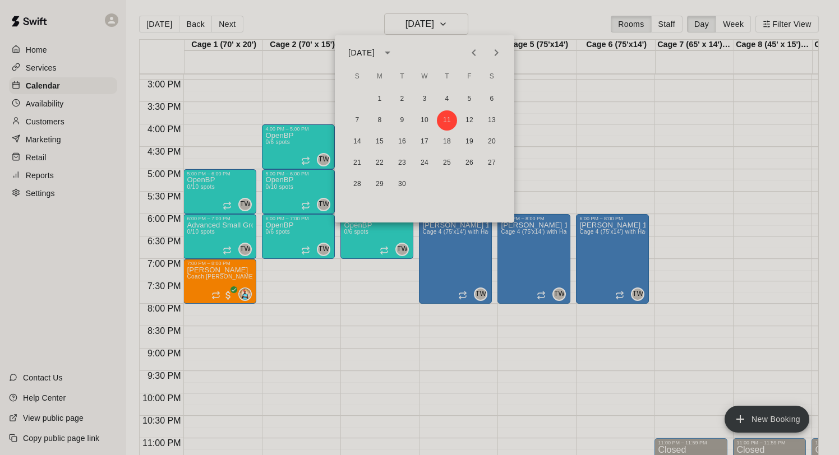
click at [595, 129] on div at bounding box center [419, 227] width 839 height 455
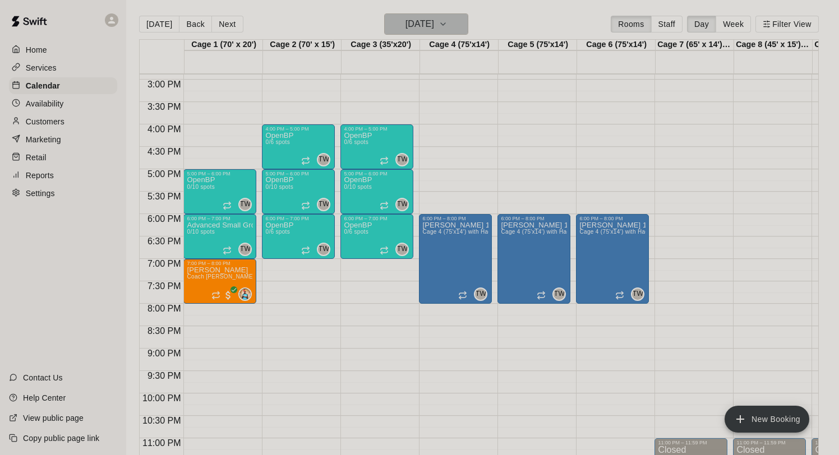
click at [448, 16] on button "Thursday Sep 11" at bounding box center [426, 23] width 84 height 21
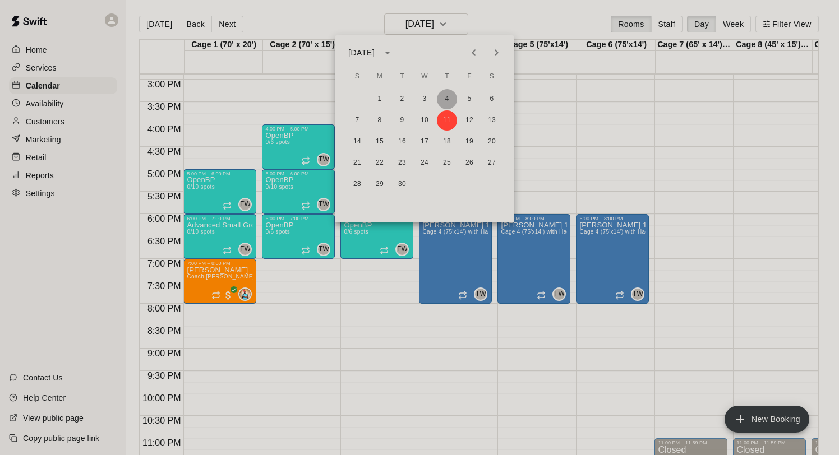
click at [450, 102] on button "4" at bounding box center [447, 99] width 20 height 20
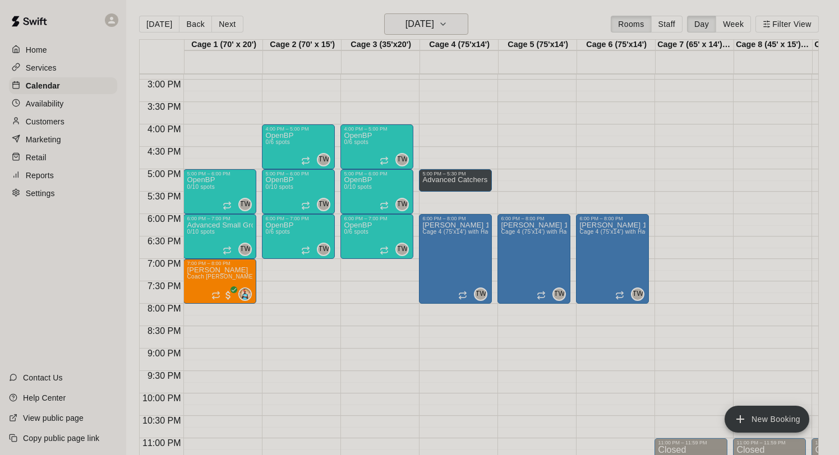
click at [448, 25] on icon "button" at bounding box center [443, 23] width 9 height 13
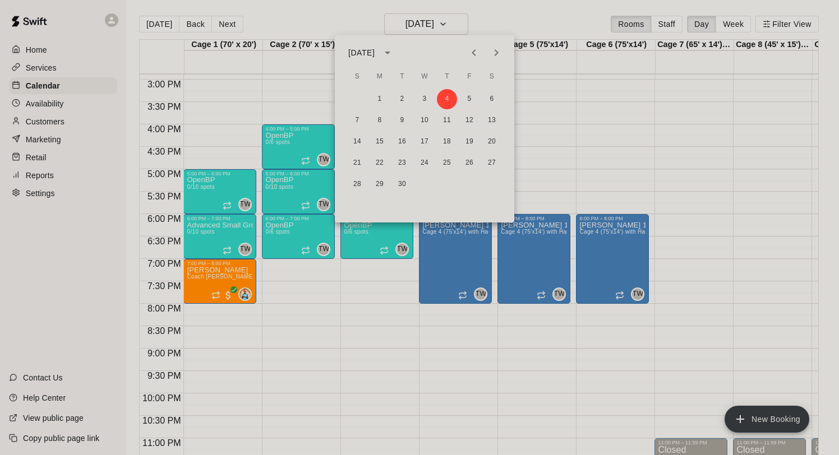
click at [472, 53] on icon "Previous month" at bounding box center [474, 52] width 4 height 7
click at [442, 168] on button "21" at bounding box center [447, 163] width 20 height 20
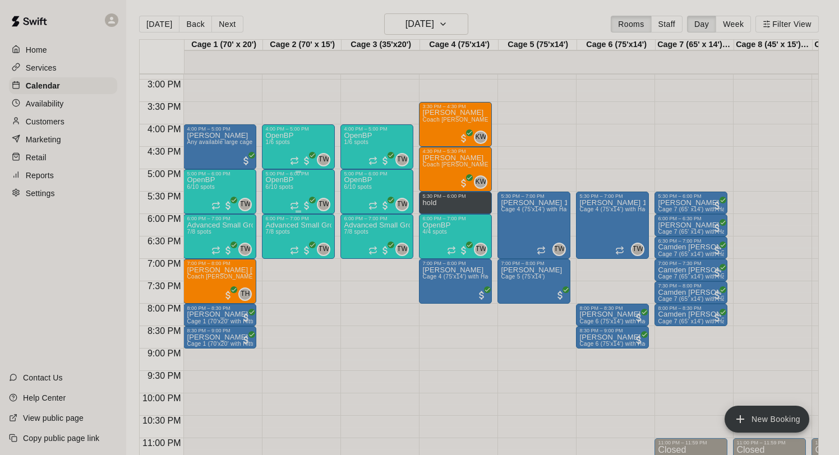
click at [309, 191] on div "OpenBP 6/10 spots TW 0" at bounding box center [298, 404] width 66 height 455
click at [281, 188] on icon "edit" at bounding box center [276, 188] width 13 height 13
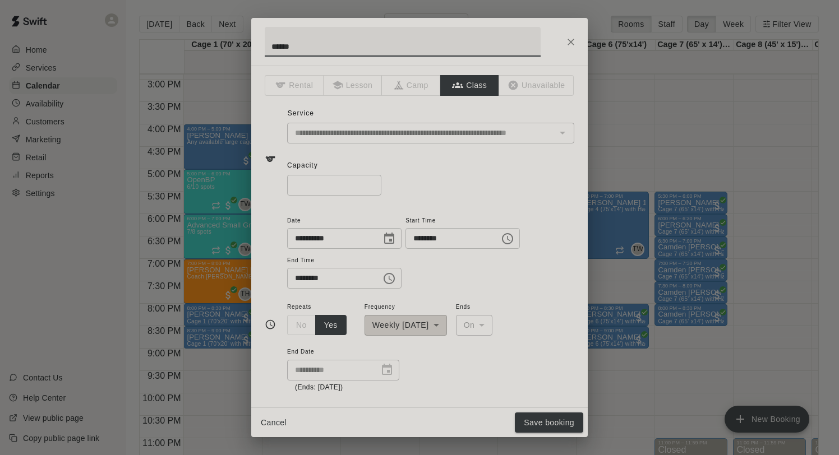
click at [372, 188] on input "*" at bounding box center [334, 185] width 94 height 21
type input "*"
click at [373, 183] on input "*" at bounding box center [334, 185] width 94 height 21
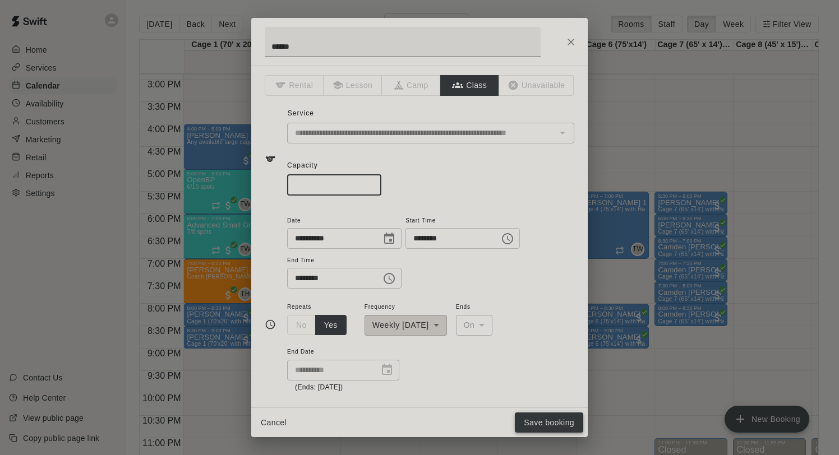
click at [538, 426] on button "Save booking" at bounding box center [549, 423] width 68 height 21
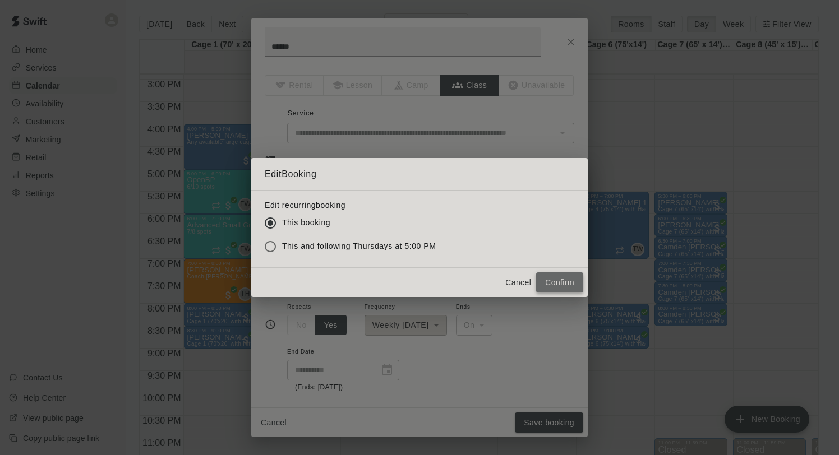
click at [563, 283] on button "Confirm" at bounding box center [559, 283] width 47 height 21
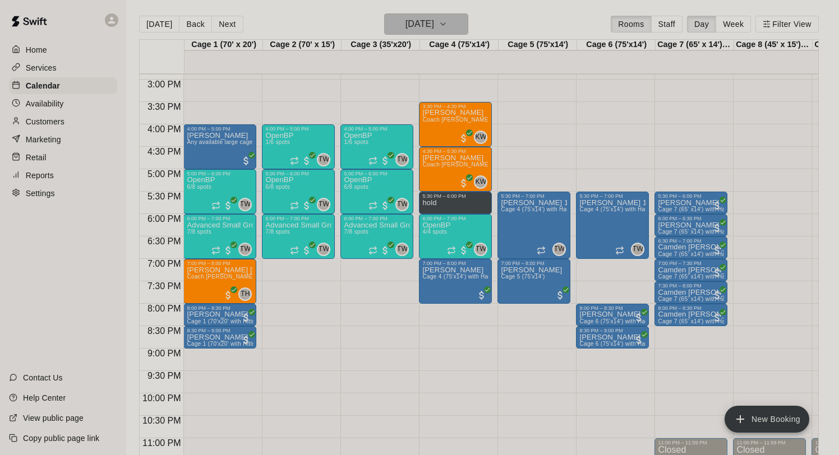
click at [425, 25] on h6 "[DATE]" at bounding box center [420, 24] width 29 height 16
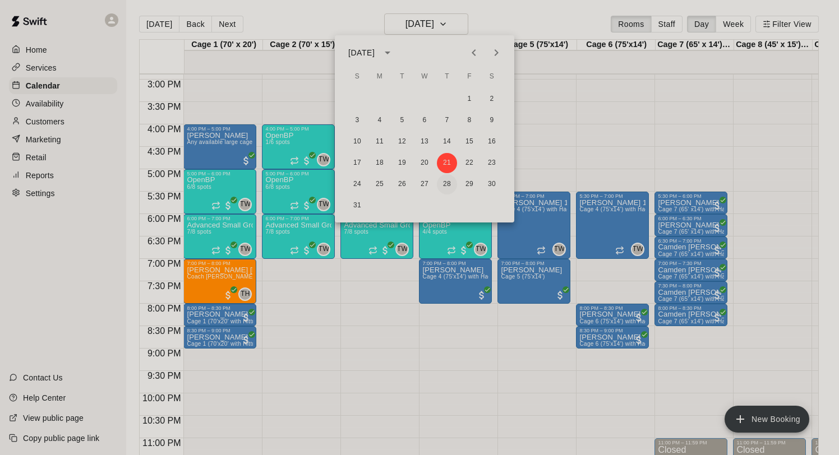
click at [451, 183] on button "28" at bounding box center [447, 184] width 20 height 20
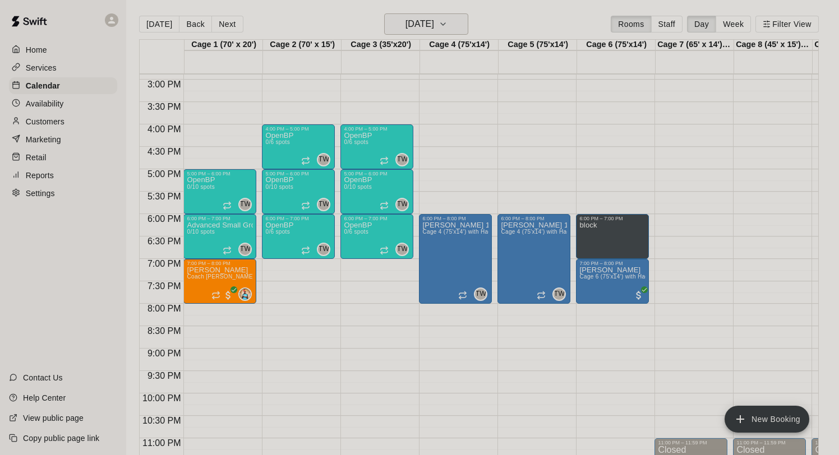
click at [448, 28] on icon "button" at bounding box center [443, 23] width 9 height 13
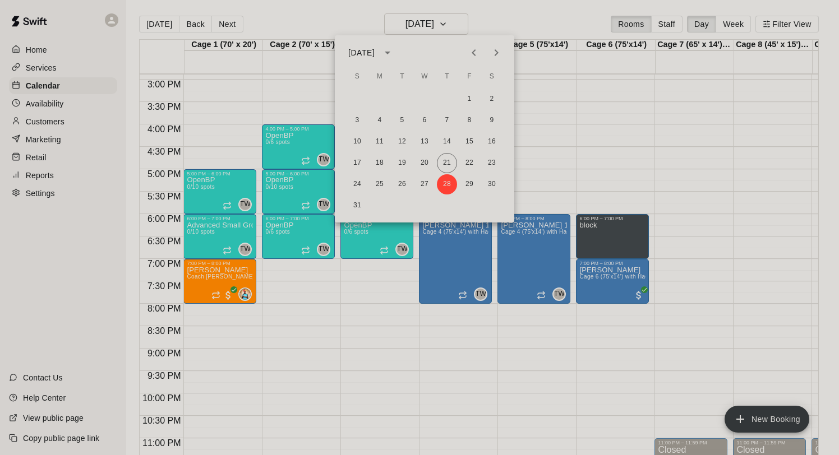
click at [492, 49] on icon "Next month" at bounding box center [496, 52] width 13 height 13
click at [449, 99] on button "4" at bounding box center [447, 99] width 20 height 20
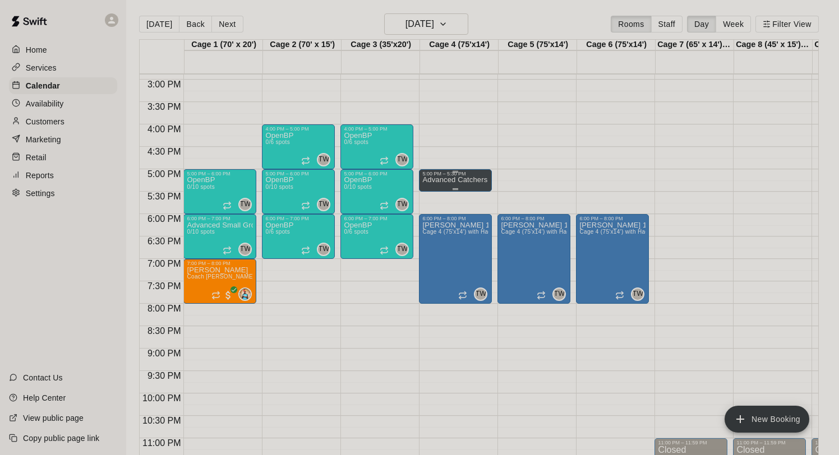
click at [453, 180] on p "Advanced Catchers" at bounding box center [454, 180] width 65 height 0
click at [434, 222] on icon "delete" at bounding box center [434, 219] width 8 height 10
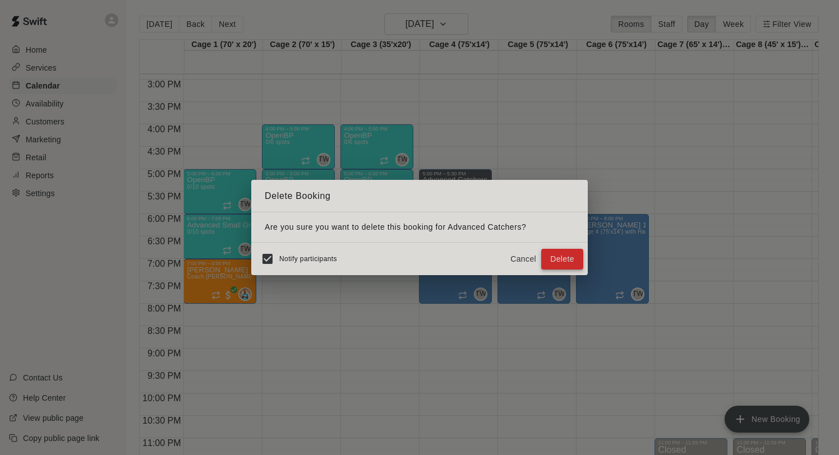
click at [558, 257] on button "Delete" at bounding box center [562, 259] width 42 height 21
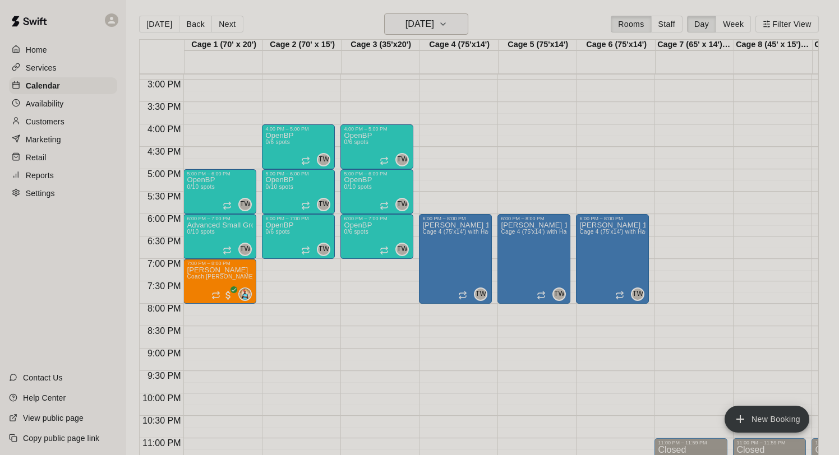
click at [448, 25] on icon "button" at bounding box center [443, 23] width 9 height 13
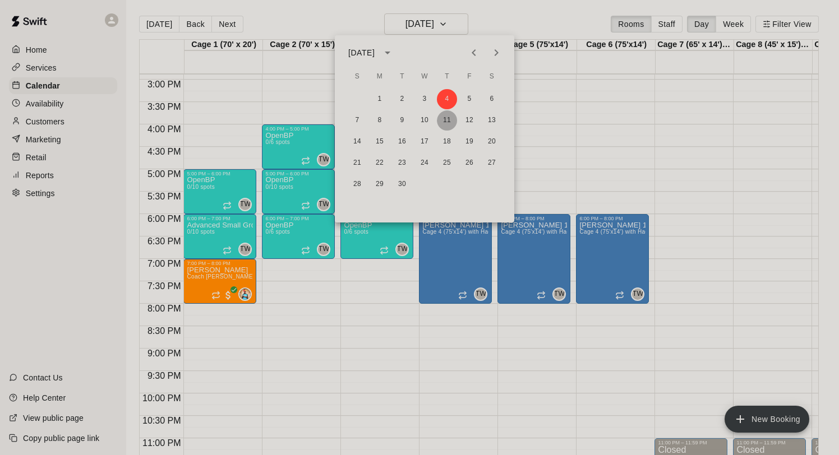
click at [452, 118] on button "11" at bounding box center [447, 121] width 20 height 20
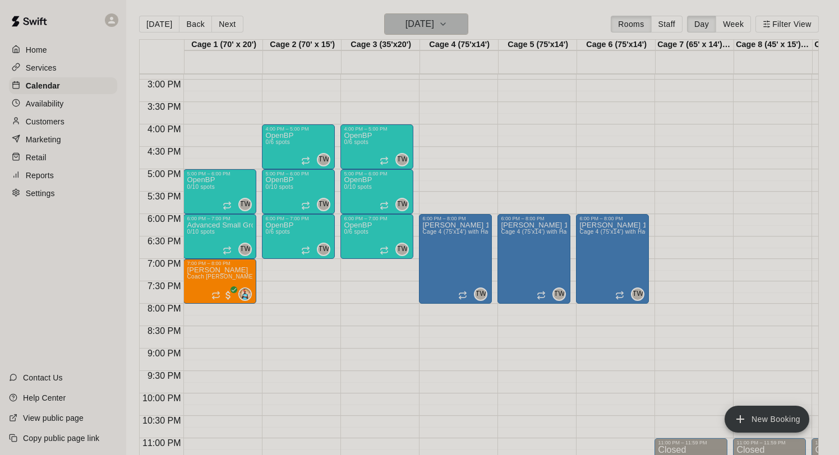
click at [434, 33] on button "Thursday Sep 11" at bounding box center [426, 23] width 84 height 21
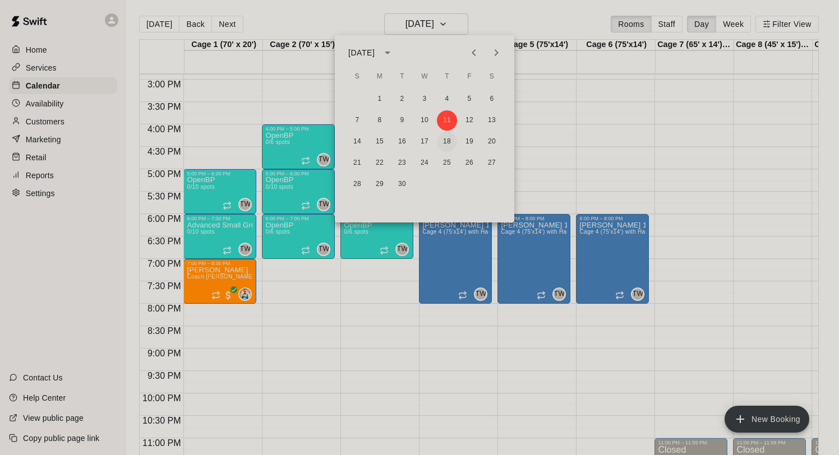
click at [446, 140] on button "18" at bounding box center [447, 142] width 20 height 20
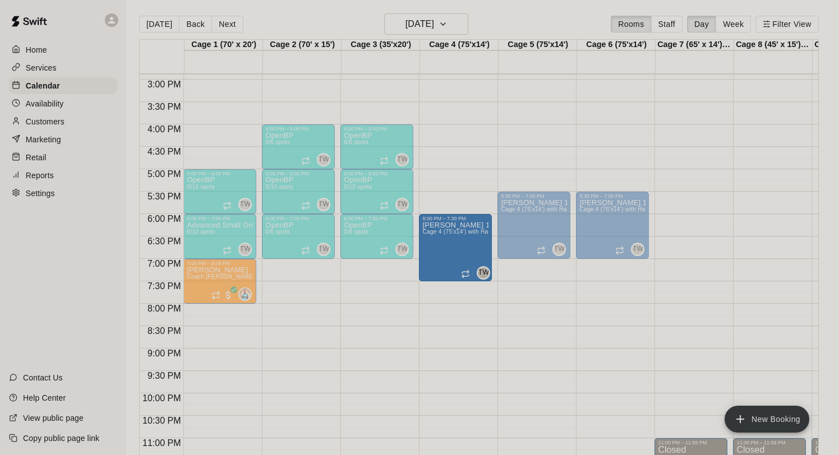
drag, startPoint x: 461, startPoint y: 223, endPoint x: 461, endPoint y: 249, distance: 26.4
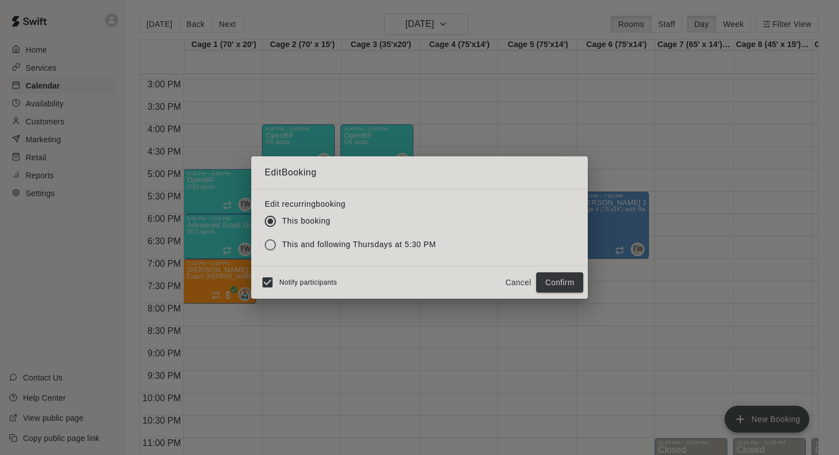
click at [312, 286] on span "Notify participants" at bounding box center [308, 283] width 58 height 8
click at [560, 281] on button "Confirm" at bounding box center [559, 283] width 47 height 21
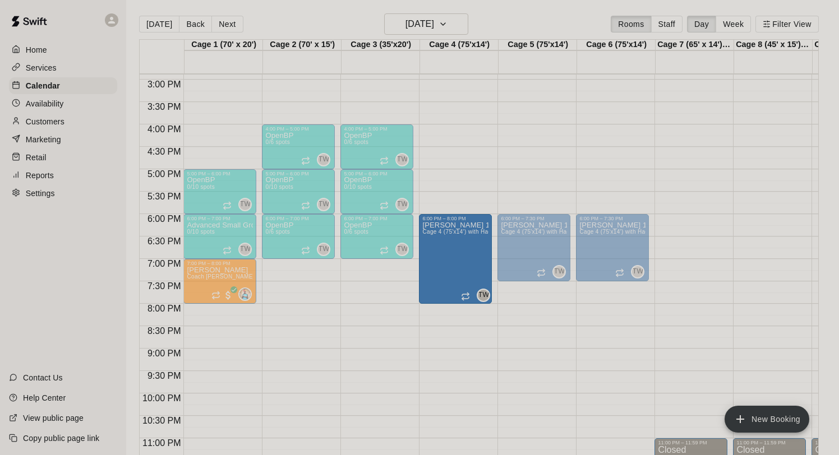
drag, startPoint x: 455, startPoint y: 278, endPoint x: 453, endPoint y: 306, distance: 28.1
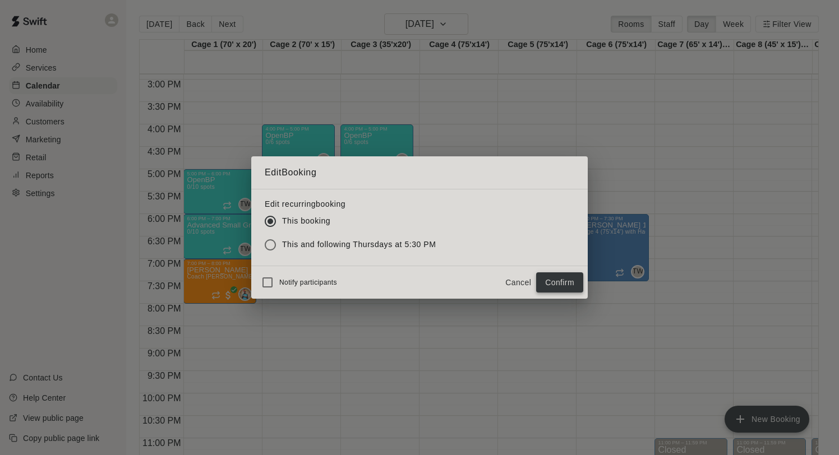
click at [561, 286] on button "Confirm" at bounding box center [559, 283] width 47 height 21
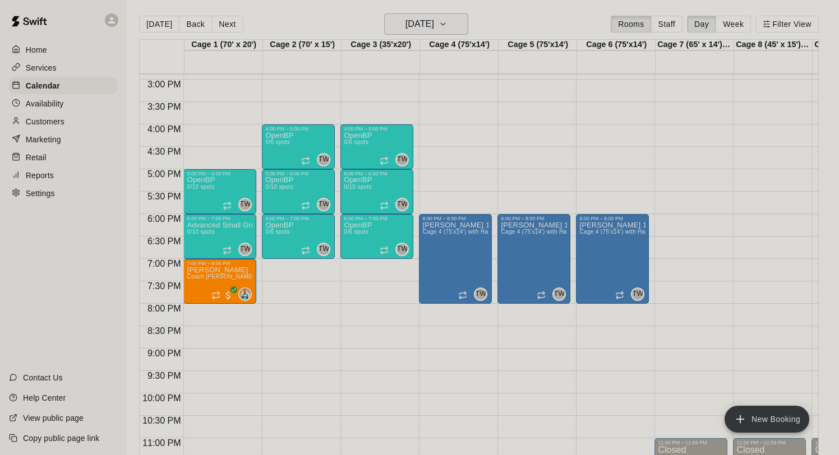
click at [434, 26] on h6 "Thursday Sep 18" at bounding box center [420, 24] width 29 height 16
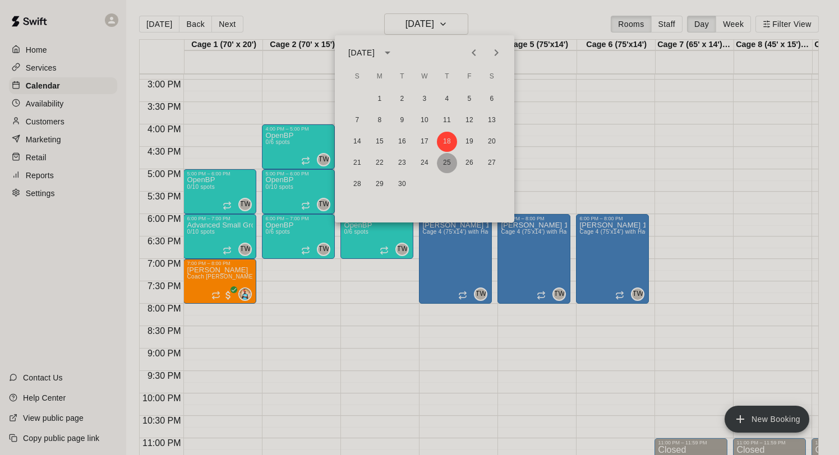
click at [445, 166] on button "25" at bounding box center [447, 163] width 20 height 20
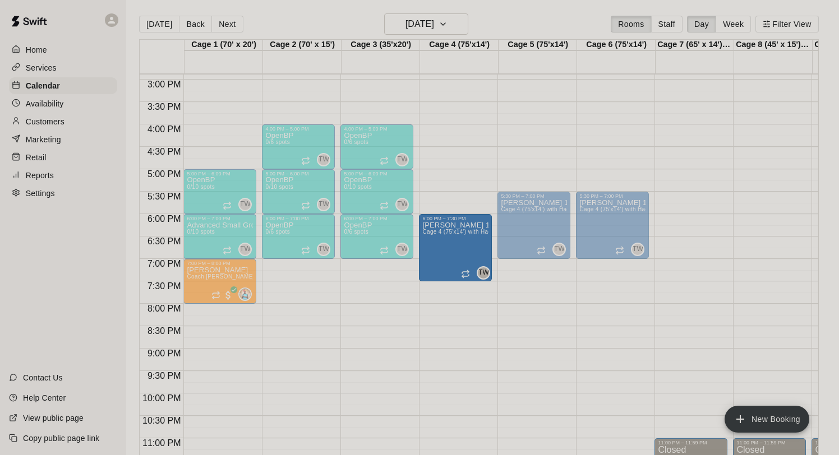
drag, startPoint x: 464, startPoint y: 211, endPoint x: 464, endPoint y: 235, distance: 24.1
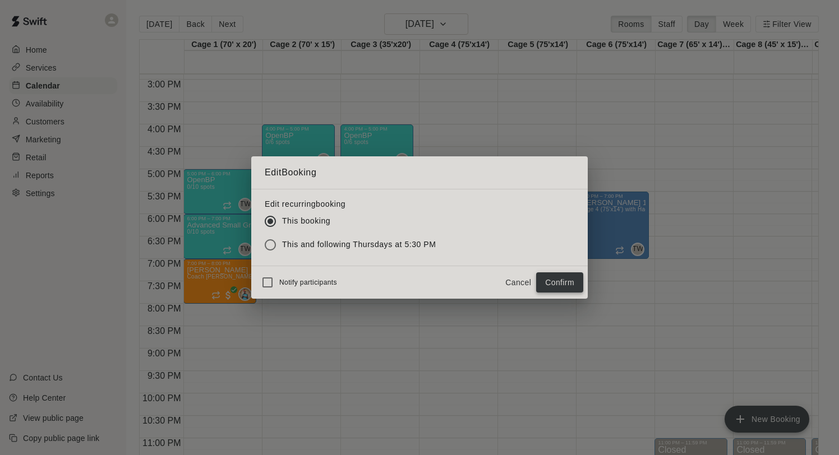
click at [548, 278] on button "Confirm" at bounding box center [559, 283] width 47 height 21
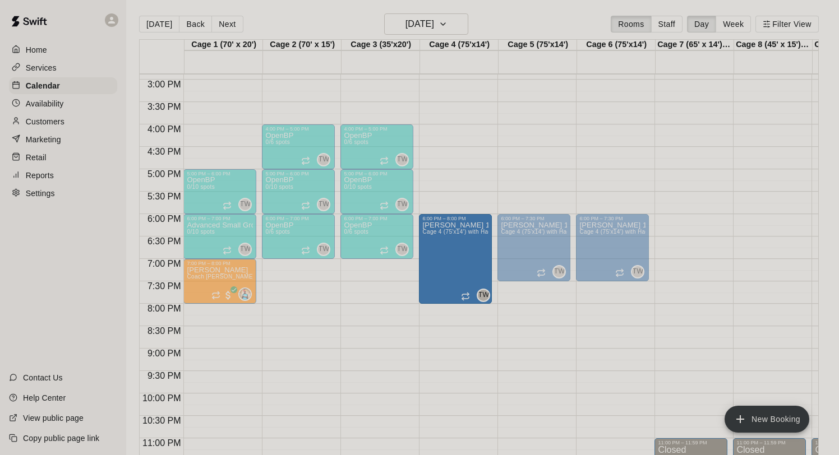
drag, startPoint x: 454, startPoint y: 278, endPoint x: 454, endPoint y: 307, distance: 29.2
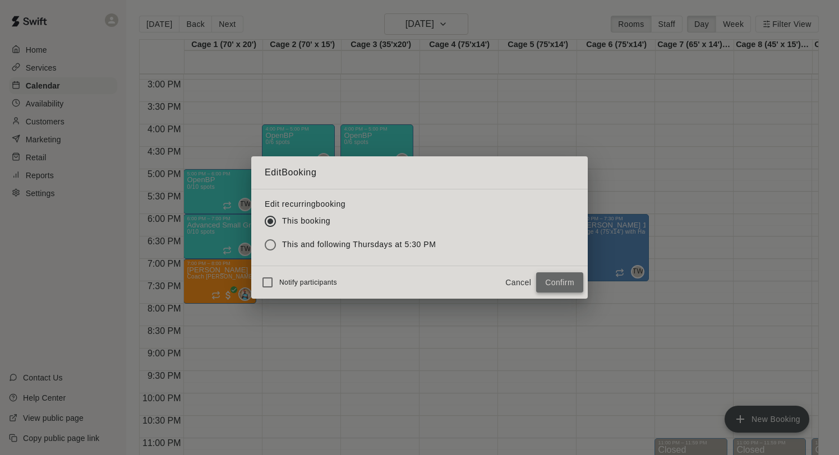
click at [546, 278] on button "Confirm" at bounding box center [559, 283] width 47 height 21
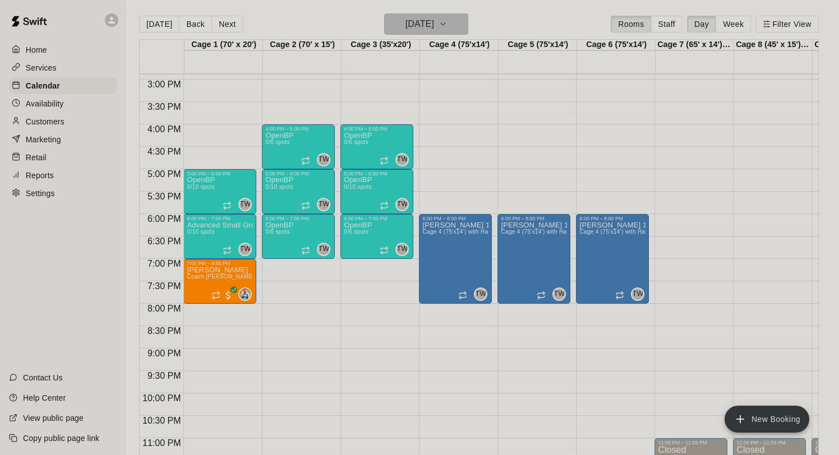
click at [419, 17] on h6 "Thursday Sep 25" at bounding box center [420, 24] width 29 height 16
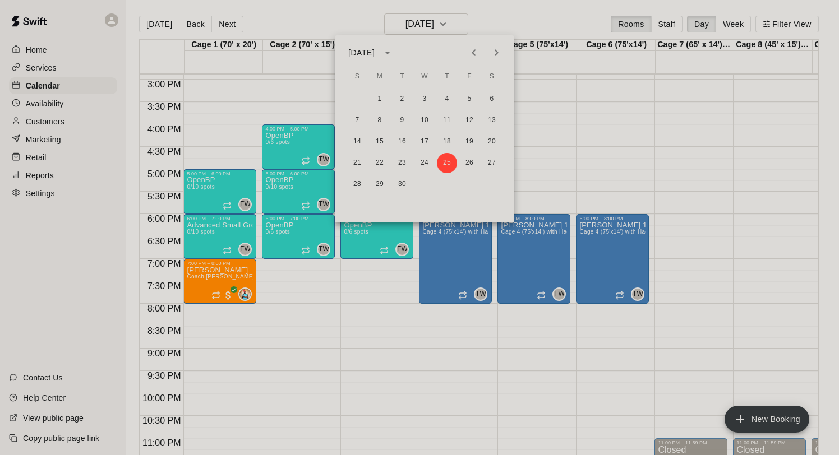
click at [497, 54] on icon "Next month" at bounding box center [496, 52] width 13 height 13
click at [444, 96] on button "2" at bounding box center [447, 99] width 20 height 20
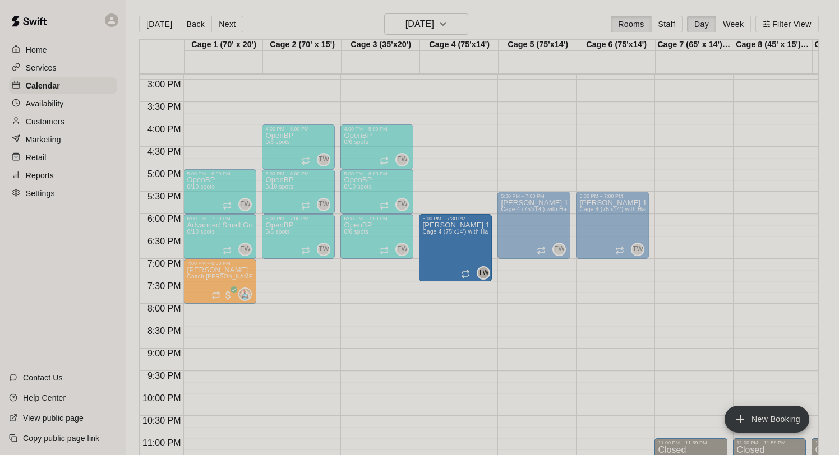
drag, startPoint x: 462, startPoint y: 214, endPoint x: 459, endPoint y: 244, distance: 30.4
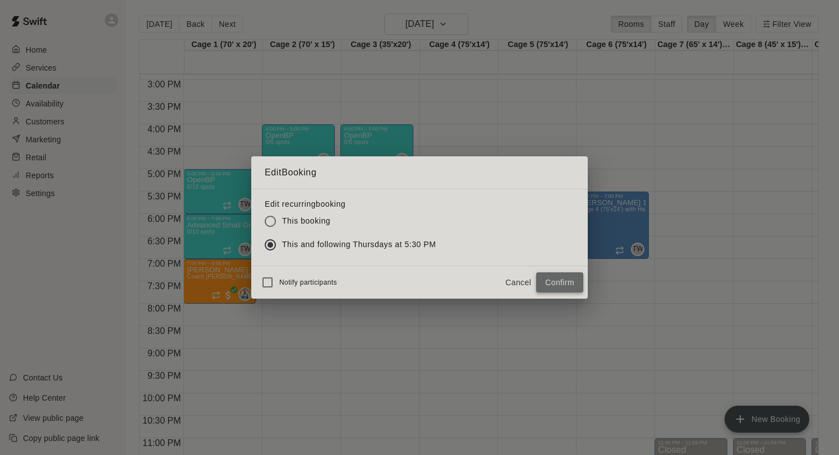
click at [564, 283] on button "Confirm" at bounding box center [559, 283] width 47 height 21
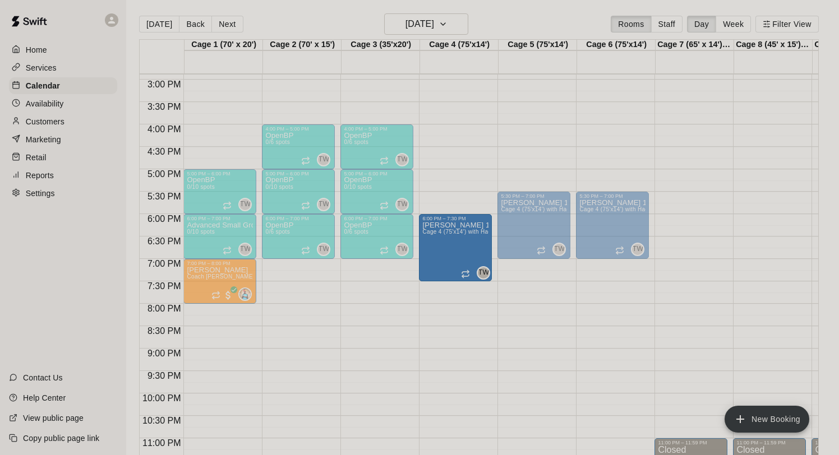
drag, startPoint x: 458, startPoint y: 220, endPoint x: 455, endPoint y: 245, distance: 24.8
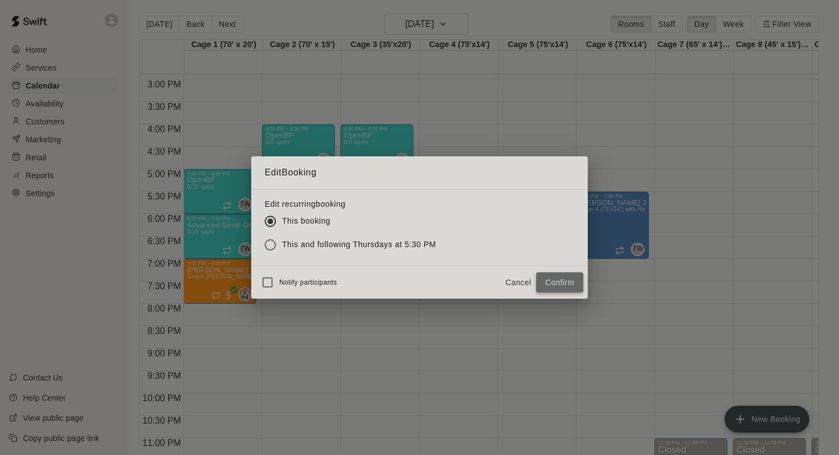
click at [564, 284] on button "Confirm" at bounding box center [559, 283] width 47 height 21
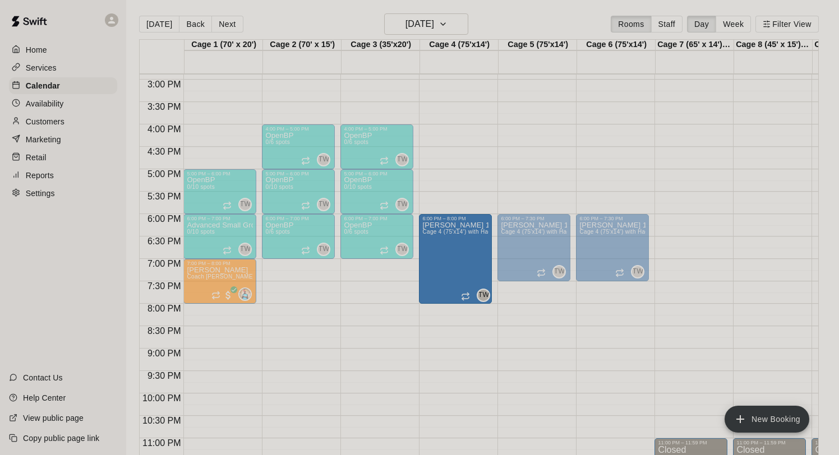
drag, startPoint x: 454, startPoint y: 279, endPoint x: 453, endPoint y: 308, distance: 28.6
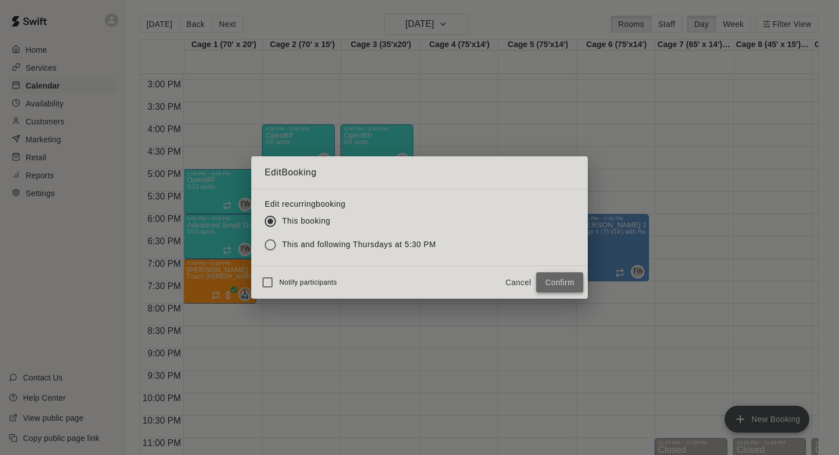
click at [563, 284] on button "Confirm" at bounding box center [559, 283] width 47 height 21
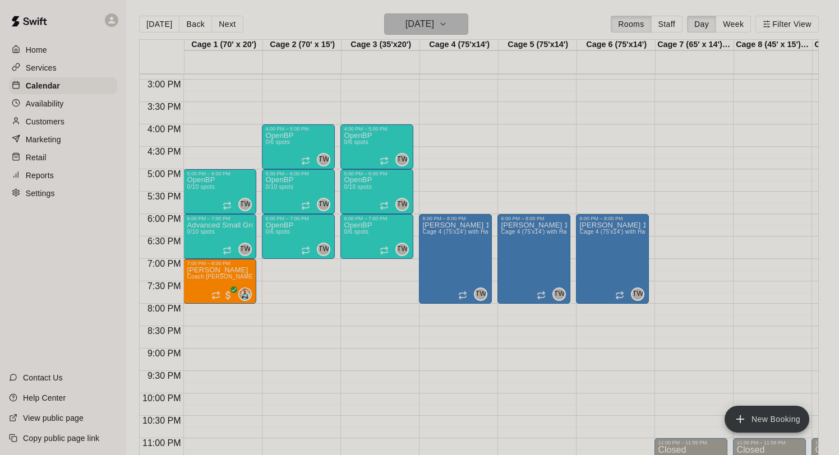
click at [424, 14] on button "Thursday Oct 02" at bounding box center [426, 23] width 84 height 21
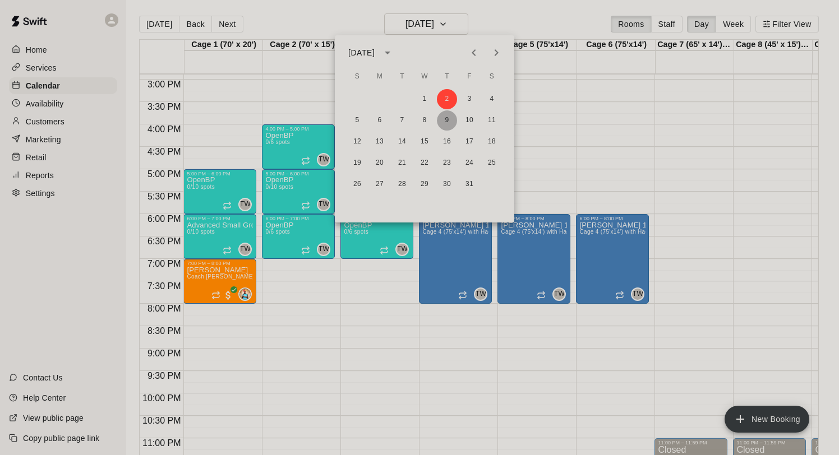
click at [448, 119] on button "9" at bounding box center [447, 121] width 20 height 20
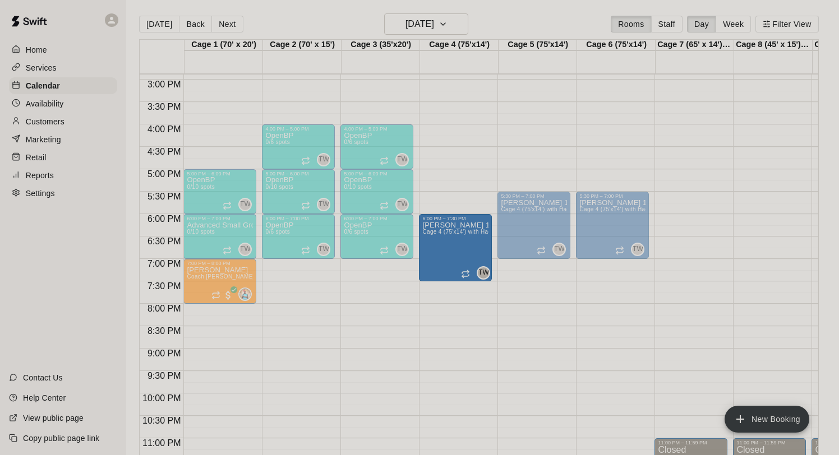
drag, startPoint x: 456, startPoint y: 220, endPoint x: 456, endPoint y: 241, distance: 20.8
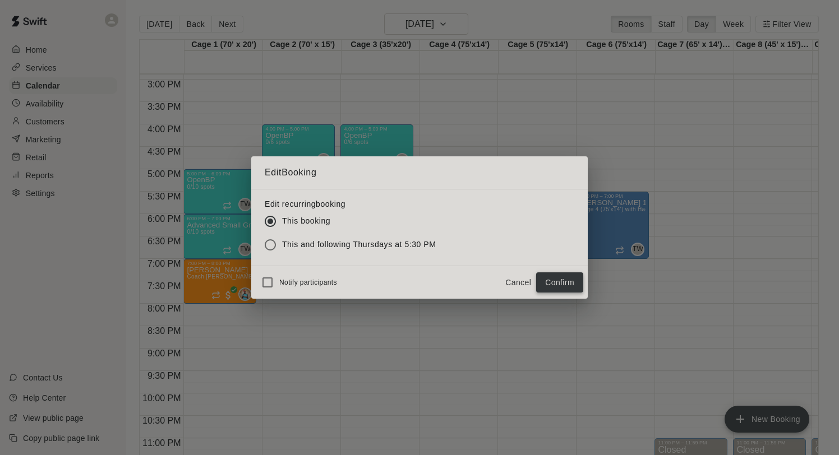
click at [570, 280] on button "Confirm" at bounding box center [559, 283] width 47 height 21
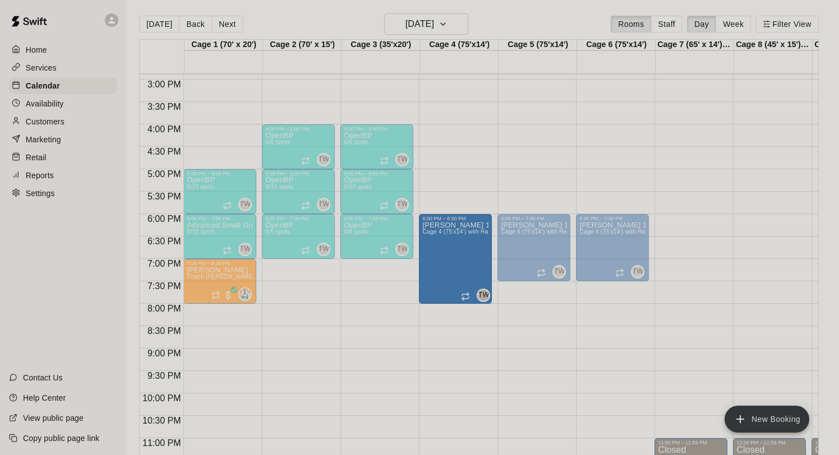
drag, startPoint x: 455, startPoint y: 279, endPoint x: 454, endPoint y: 309, distance: 30.3
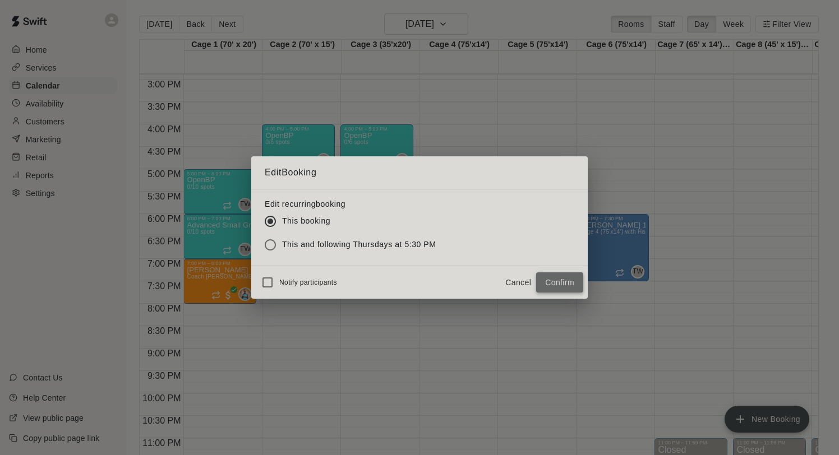
click at [566, 283] on button "Confirm" at bounding box center [559, 283] width 47 height 21
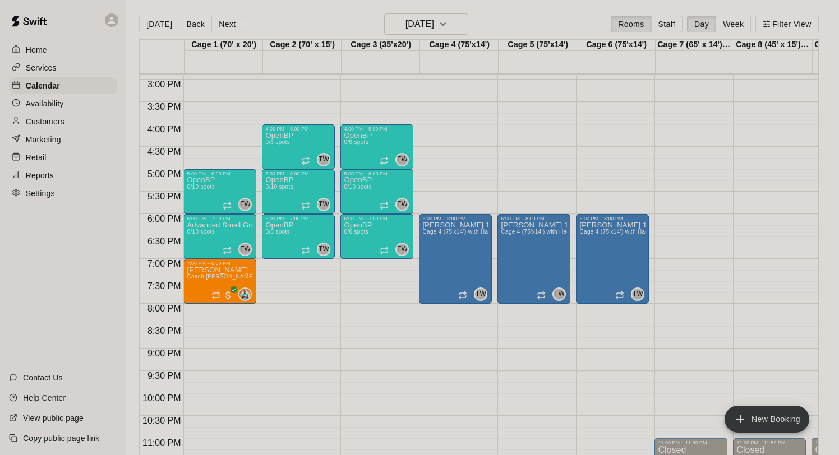
click at [426, 37] on div "Today Back Next Thursday Oct 09 Rooms Staff Day Week Filter View" at bounding box center [479, 26] width 680 height 26
click at [426, 27] on h6 "Thursday Oct 09" at bounding box center [420, 24] width 29 height 16
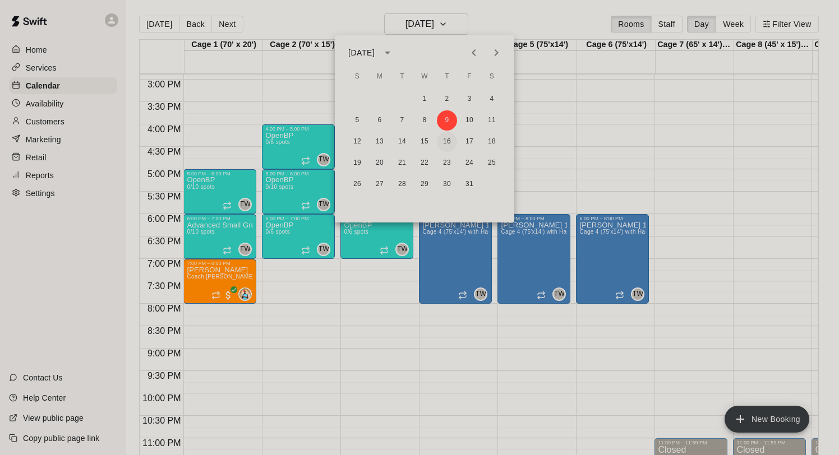
click at [446, 137] on button "16" at bounding box center [447, 142] width 20 height 20
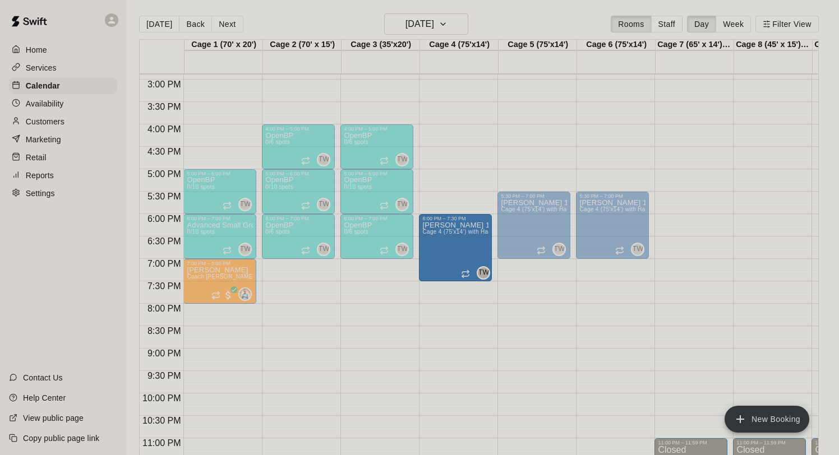
drag, startPoint x: 457, startPoint y: 222, endPoint x: 455, endPoint y: 250, distance: 28.1
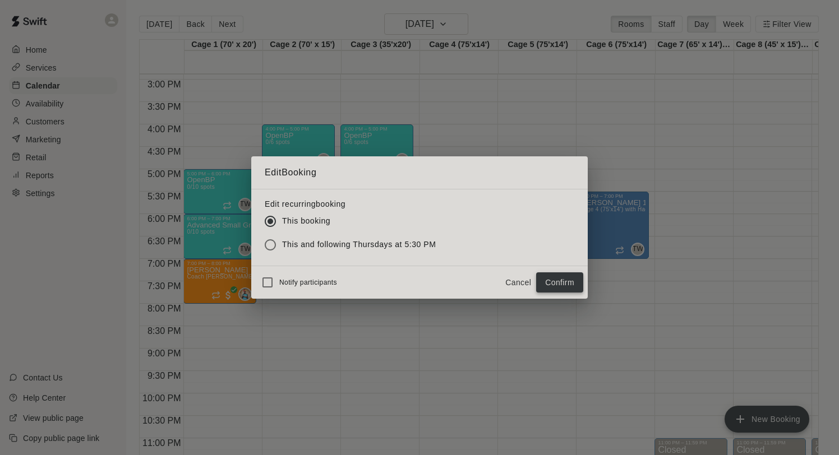
click at [578, 282] on button "Confirm" at bounding box center [559, 283] width 47 height 21
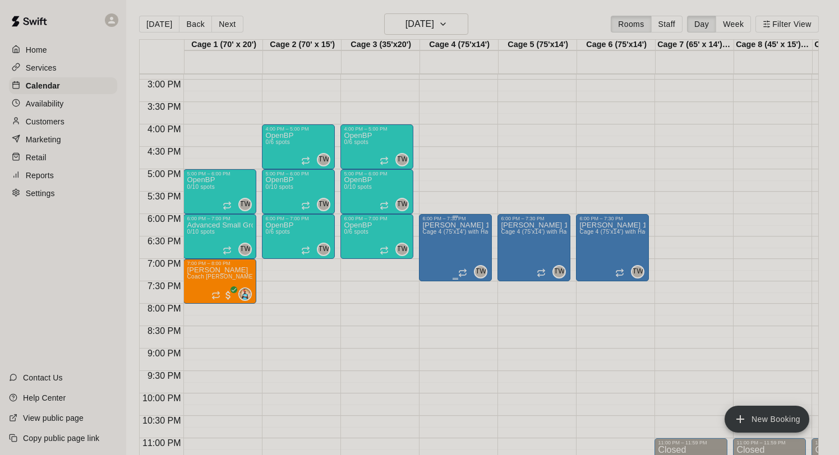
click at [455, 280] on div "Marucci 11u Cage 4 (75'x14') with Hack Attack Pitching machine" at bounding box center [455, 449] width 66 height 455
click at [472, 315] on div at bounding box center [419, 227] width 839 height 455
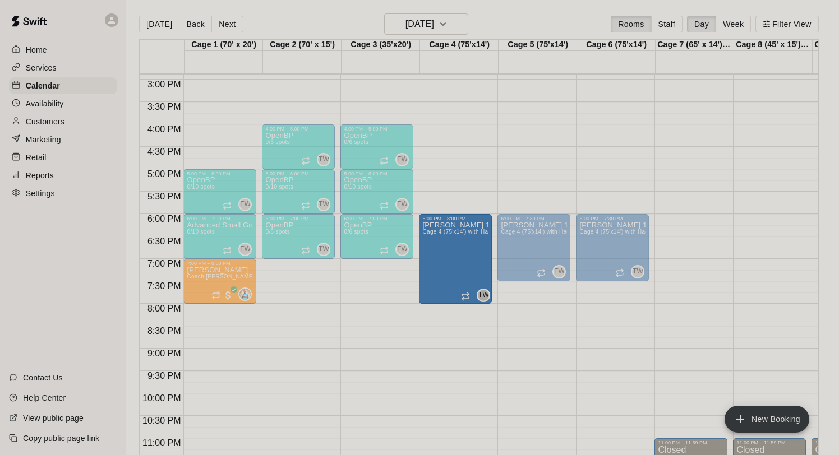
drag, startPoint x: 456, startPoint y: 279, endPoint x: 455, endPoint y: 310, distance: 30.9
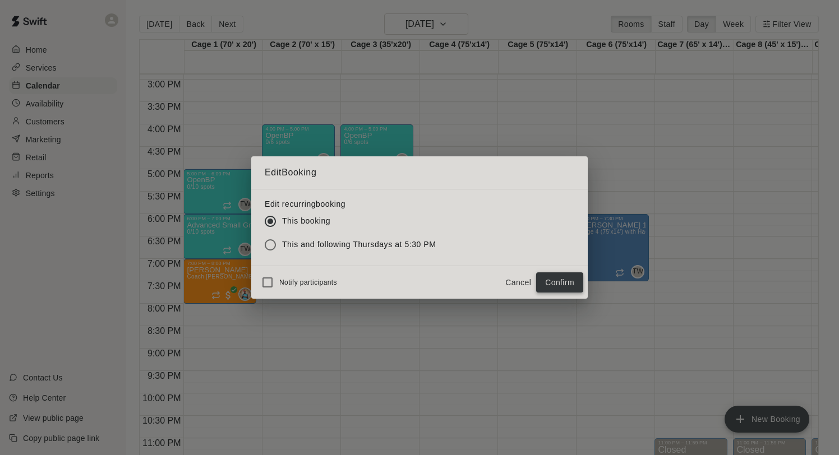
click at [555, 283] on button "Confirm" at bounding box center [559, 283] width 47 height 21
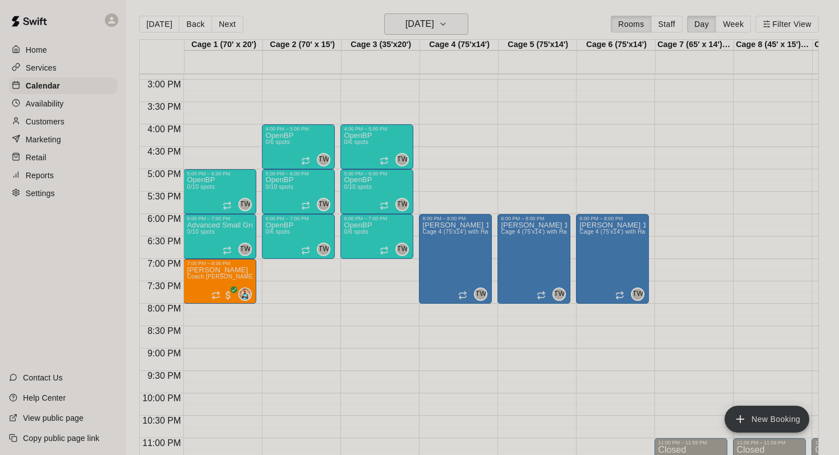
click at [431, 24] on h6 "Thursday Oct 16" at bounding box center [420, 24] width 29 height 16
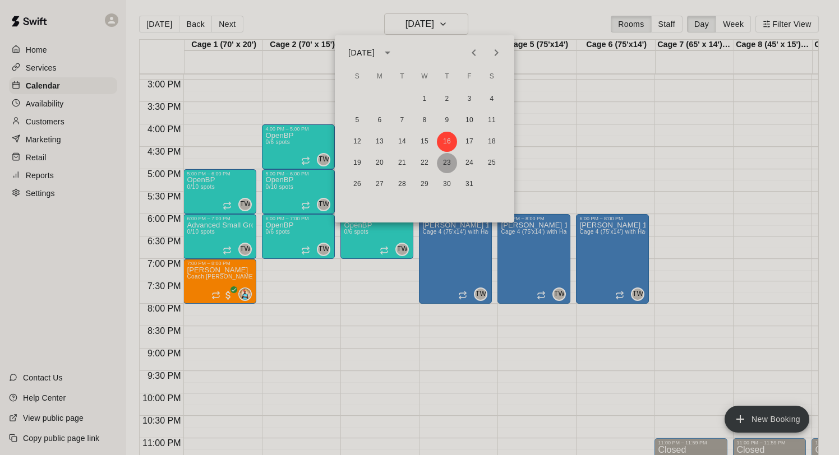
click at [448, 161] on button "23" at bounding box center [447, 163] width 20 height 20
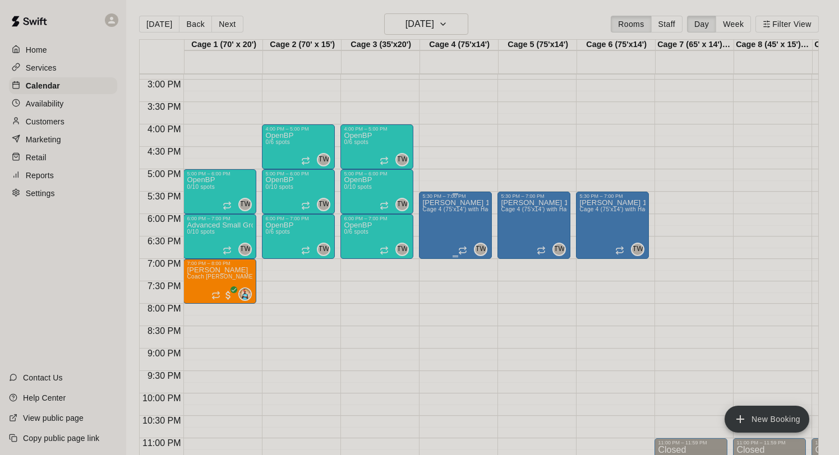
click at [452, 236] on div "Marucci 11u Cage 4 (75'x14') with Hack Attack Pitching machine" at bounding box center [455, 426] width 66 height 455
click at [430, 268] on icon "delete" at bounding box center [433, 264] width 13 height 13
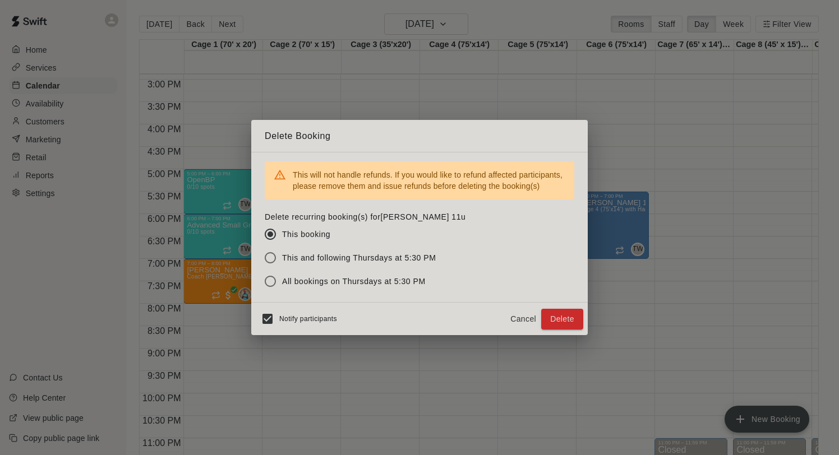
click at [325, 259] on span "This and following Thursdays at 5:30 PM" at bounding box center [359, 258] width 154 height 12
click at [566, 317] on button "Delete" at bounding box center [562, 319] width 42 height 21
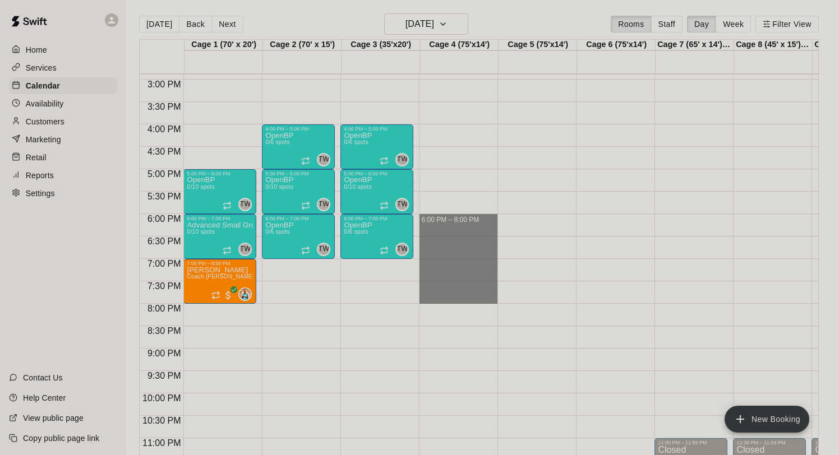
drag, startPoint x: 431, startPoint y: 218, endPoint x: 430, endPoint y: 299, distance: 81.3
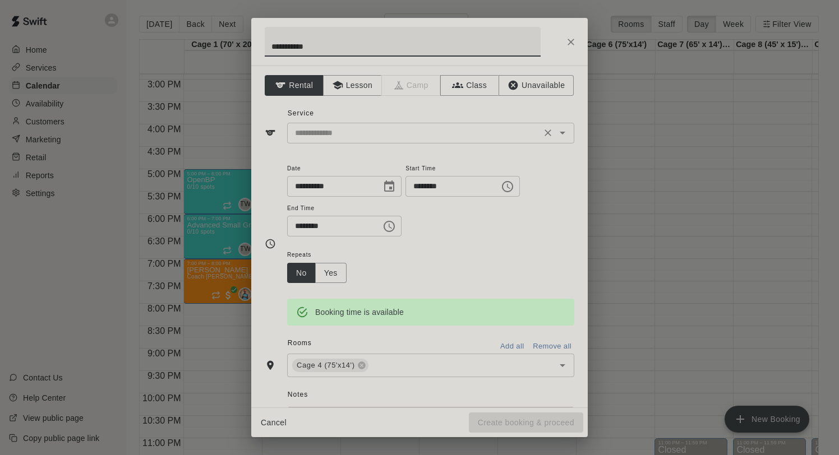
type input "**********"
click at [327, 139] on input "text" at bounding box center [414, 133] width 247 height 14
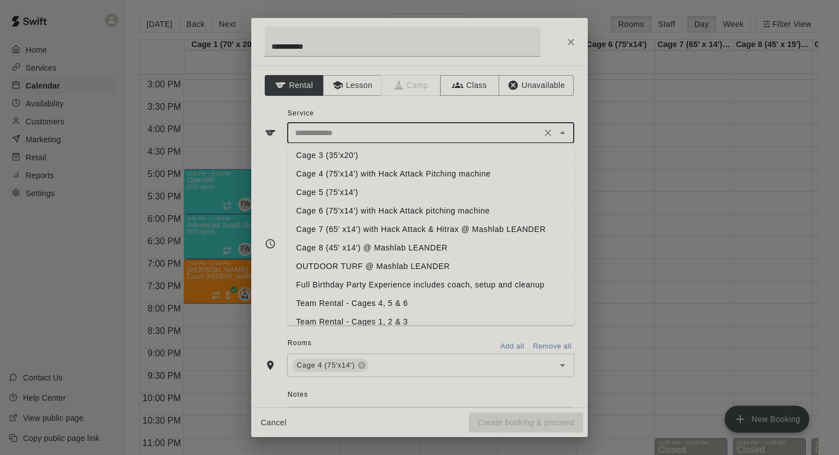
scroll to position [104, 0]
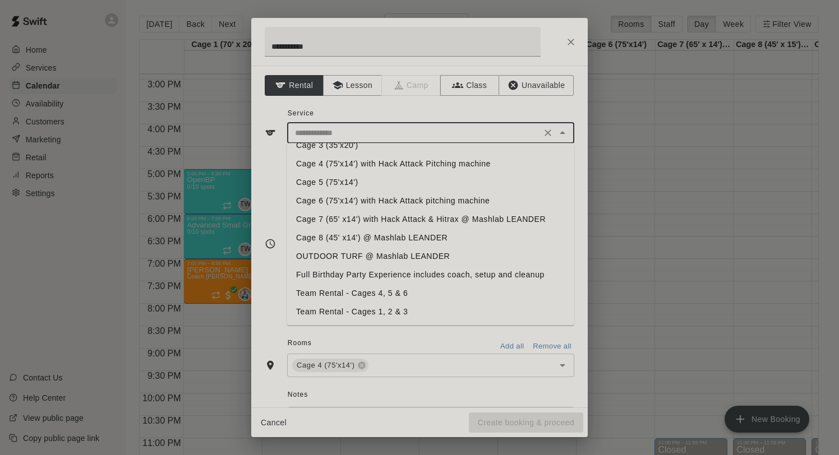
click at [342, 287] on li "Team Rental - Cages 4, 5 & 6" at bounding box center [430, 293] width 287 height 19
type input "**********"
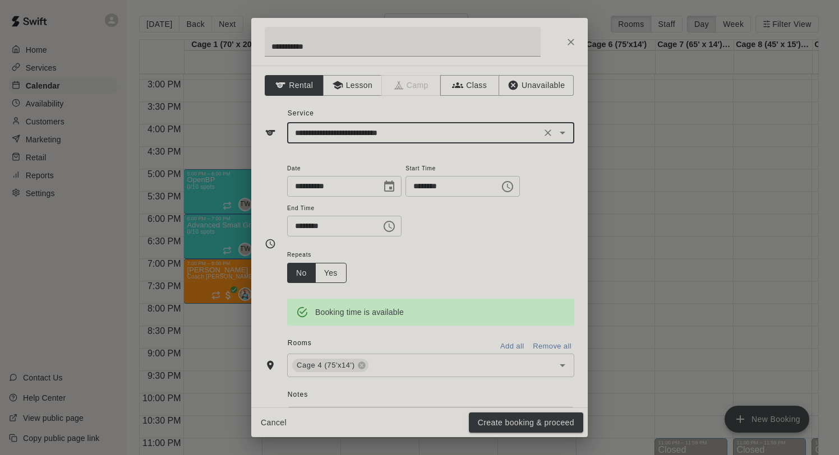
click at [334, 274] on button "Yes" at bounding box center [330, 273] width 31 height 21
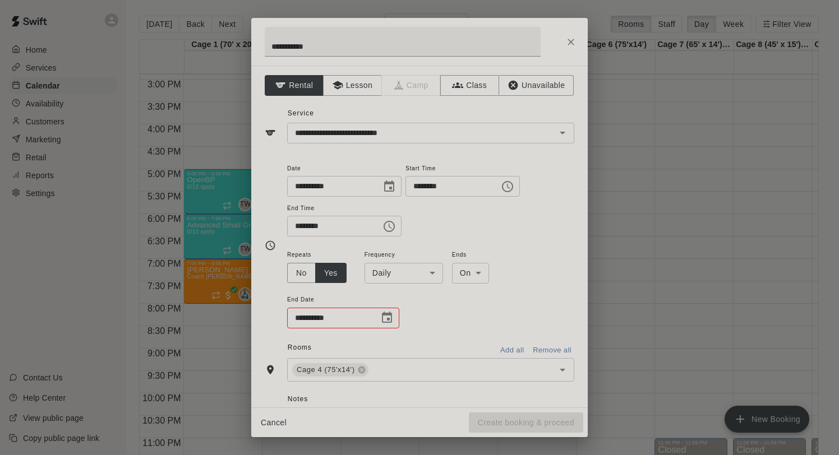
click at [388, 273] on body "Home Services Calendar Availability Customers Marketing Retail Reports Settings…" at bounding box center [419, 236] width 839 height 473
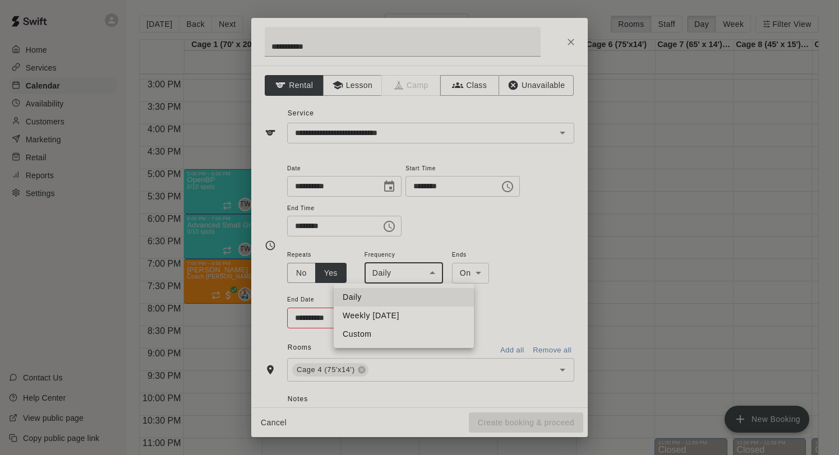
click at [394, 314] on li "Weekly [DATE]" at bounding box center [404, 316] width 140 height 19
type input "******"
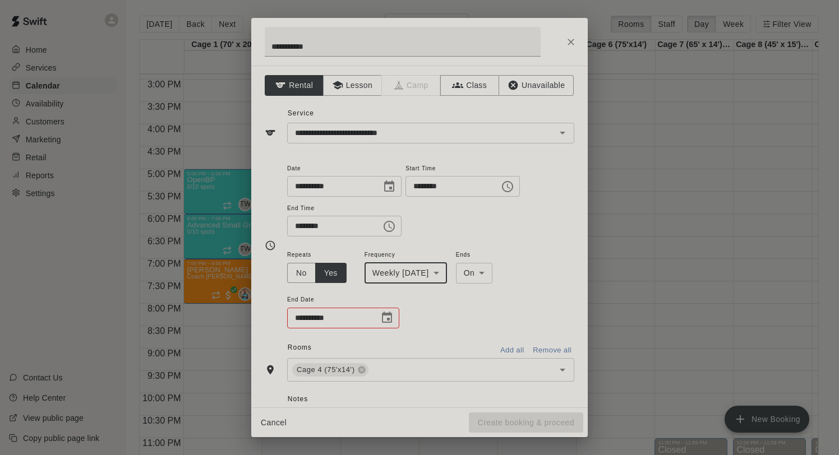
click at [385, 323] on icon "Choose date" at bounding box center [387, 317] width 10 height 11
click at [451, 137] on icon "Next month" at bounding box center [448, 137] width 13 height 13
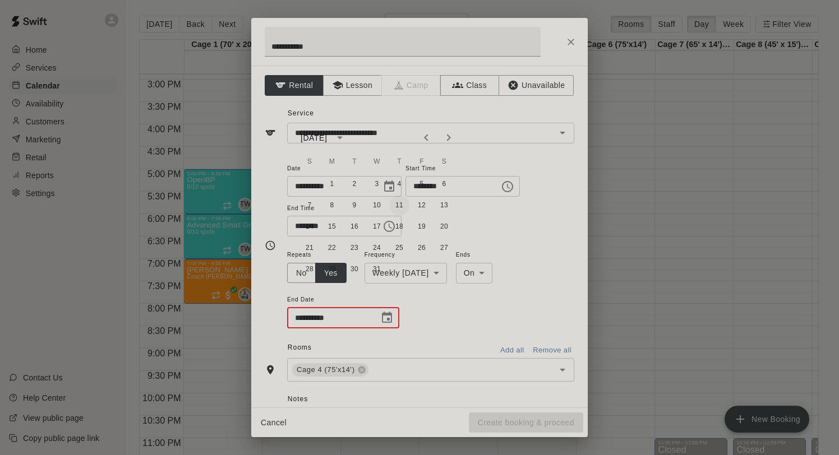
click at [399, 203] on button "11" at bounding box center [399, 206] width 20 height 20
type input "**********"
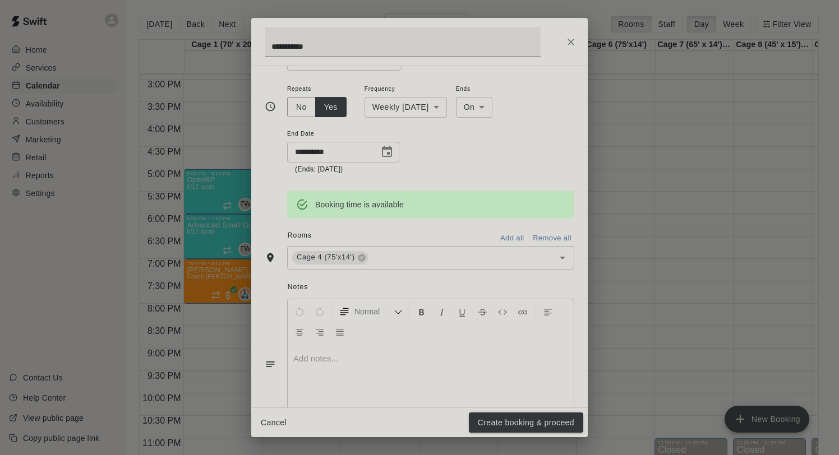
scroll to position [171, 0]
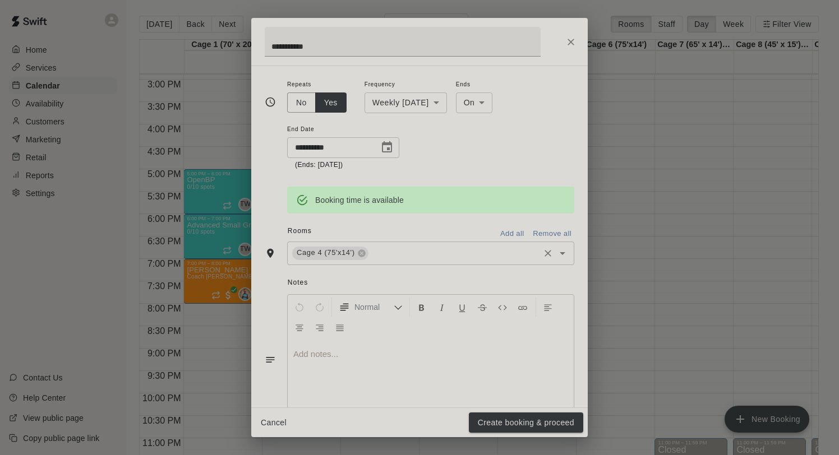
click at [426, 248] on input "text" at bounding box center [454, 253] width 168 height 14
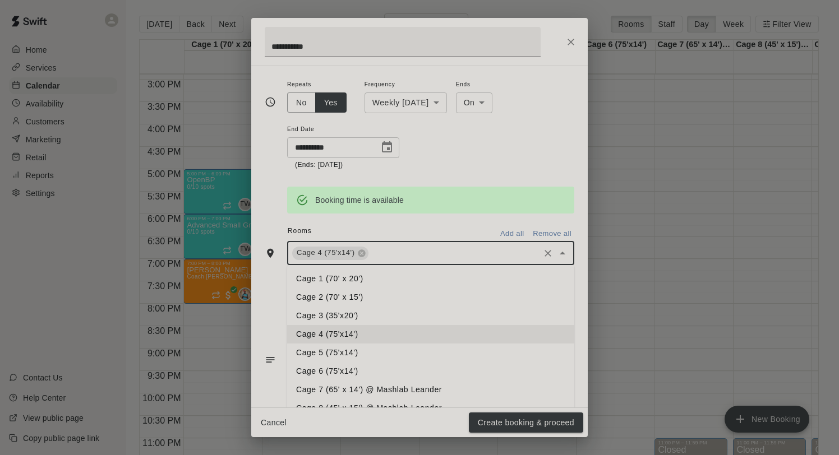
click at [356, 353] on li "Cage 5 (75'x14')" at bounding box center [430, 353] width 287 height 19
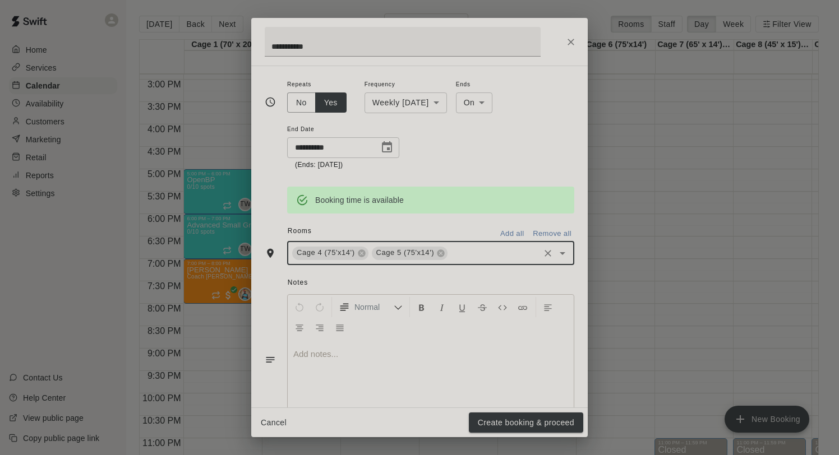
click at [482, 257] on input "text" at bounding box center [493, 253] width 89 height 14
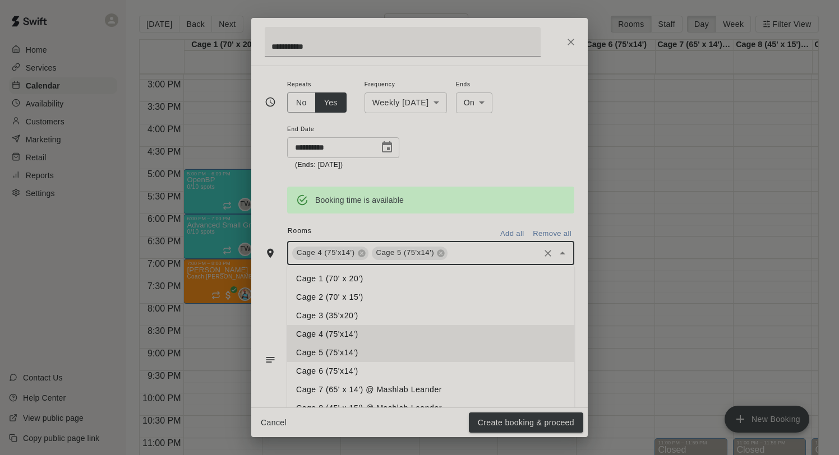
click at [362, 371] on li "Cage 6 (75'x14')" at bounding box center [430, 371] width 287 height 19
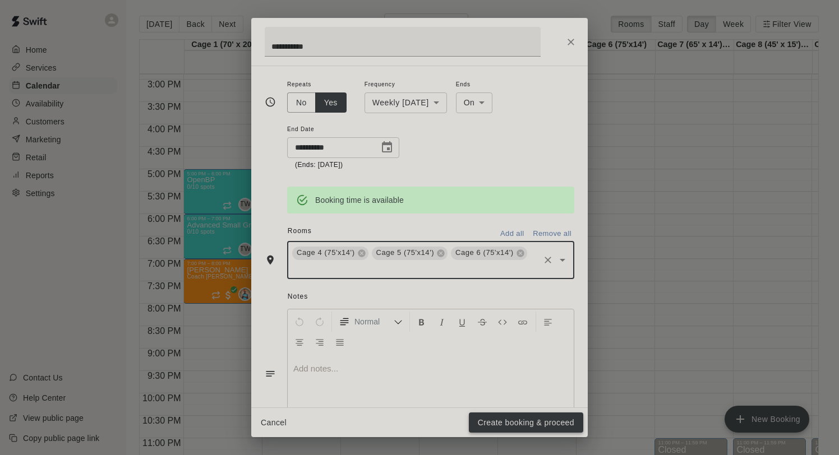
click at [522, 432] on button "Create booking & proceed" at bounding box center [526, 423] width 114 height 21
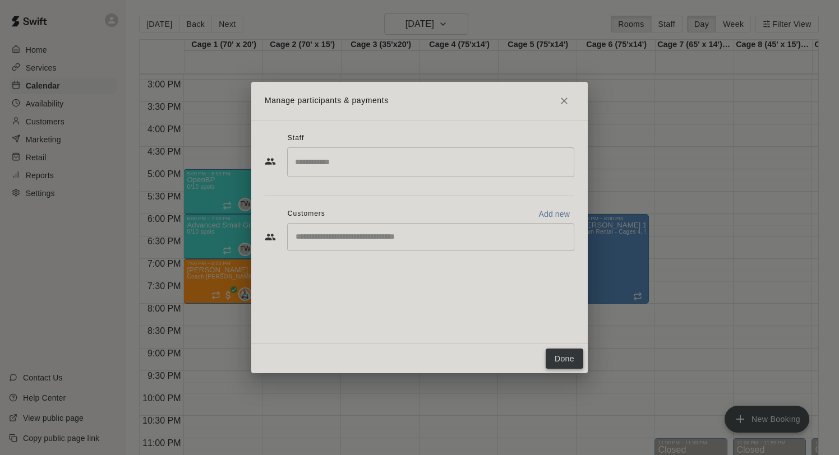
click at [564, 355] on button "Done" at bounding box center [565, 359] width 38 height 21
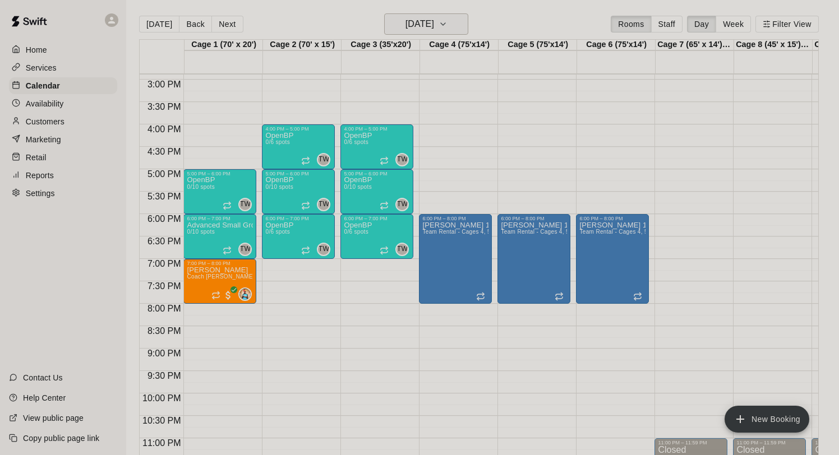
click at [412, 24] on h6 "Thursday Oct 23" at bounding box center [420, 24] width 29 height 16
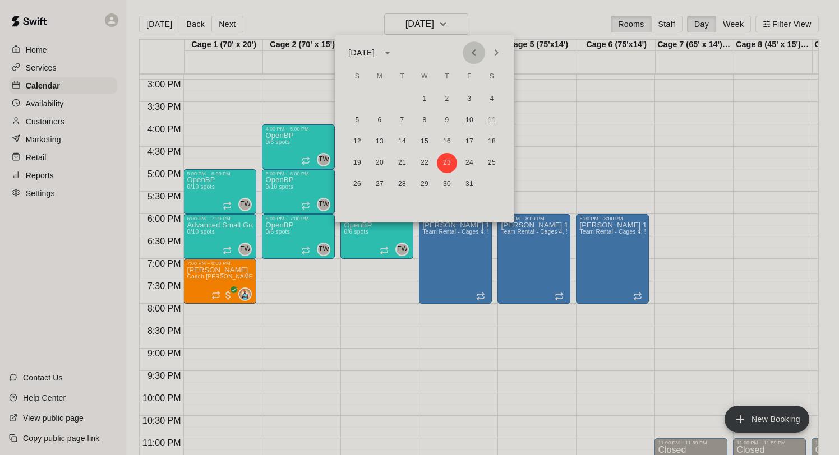
click at [472, 59] on button "Previous month" at bounding box center [474, 53] width 22 height 22
click at [480, 52] on icon "Previous month" at bounding box center [473, 52] width 13 height 13
click at [448, 188] on button "28" at bounding box center [447, 184] width 20 height 20
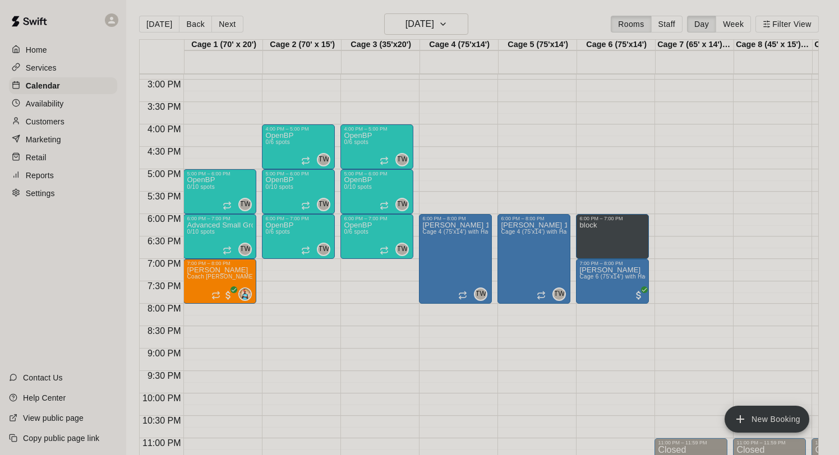
click at [42, 61] on div "Services" at bounding box center [63, 67] width 108 height 17
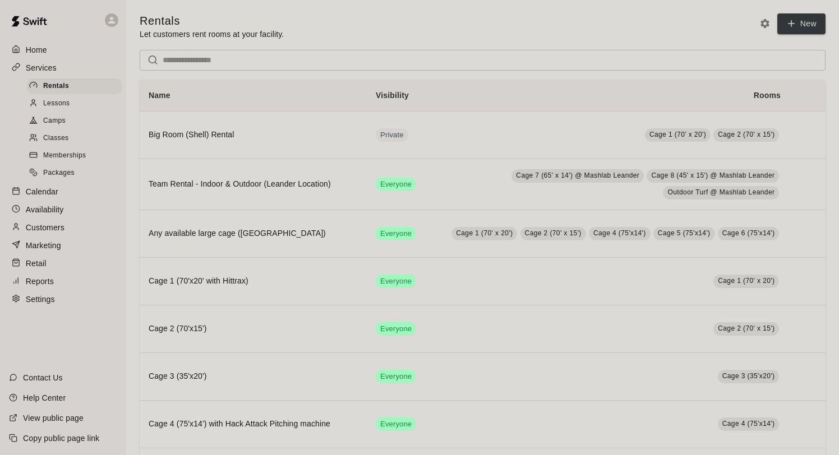
click at [69, 137] on div "Classes" at bounding box center [74, 139] width 95 height 16
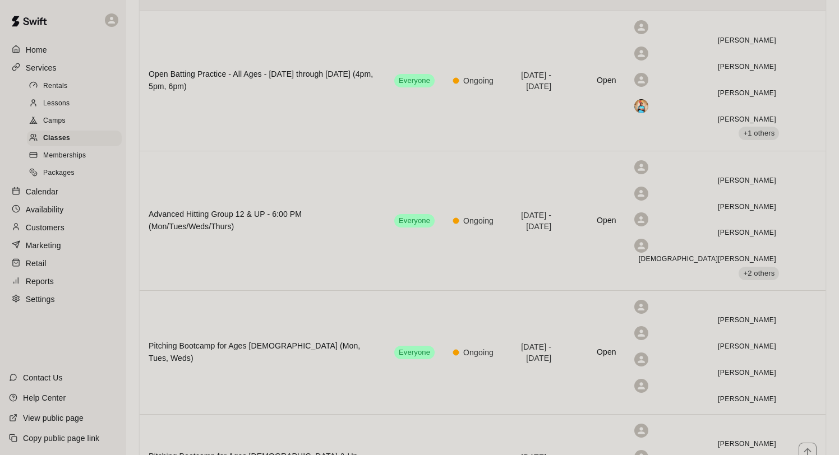
scroll to position [113, 0]
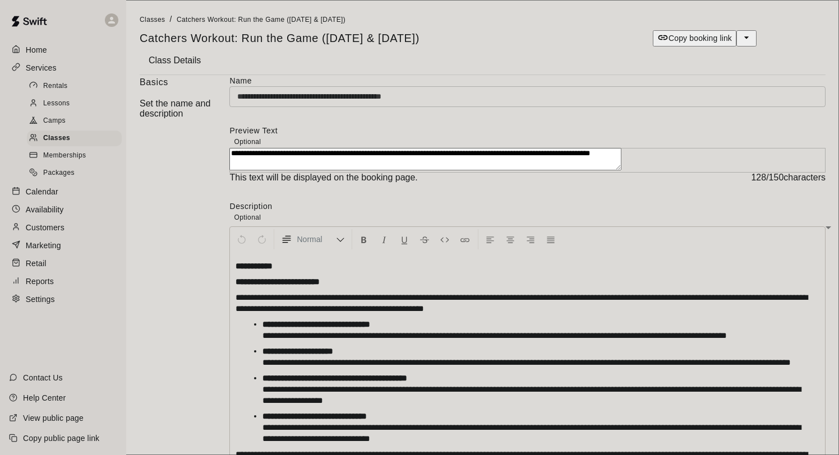
click at [685, 40] on p "Copy booking link" at bounding box center [700, 38] width 63 height 11
click at [745, 39] on icon "select merge strategy" at bounding box center [746, 37] width 4 height 2
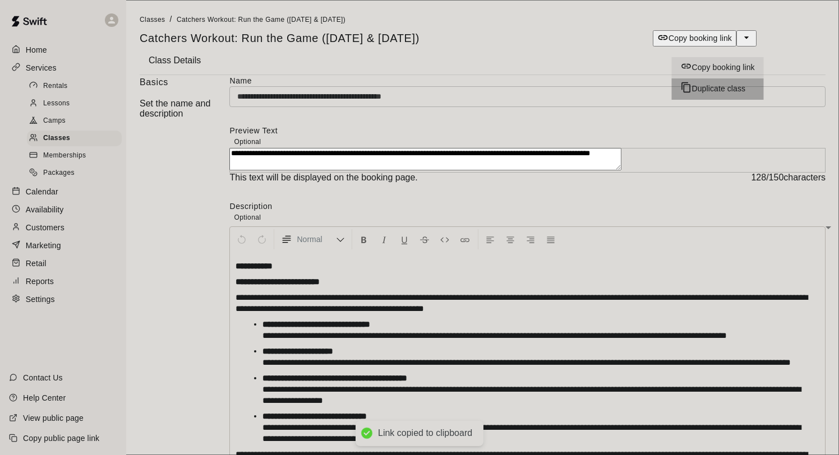
click at [707, 83] on h6 "Duplicate class" at bounding box center [719, 89] width 54 height 12
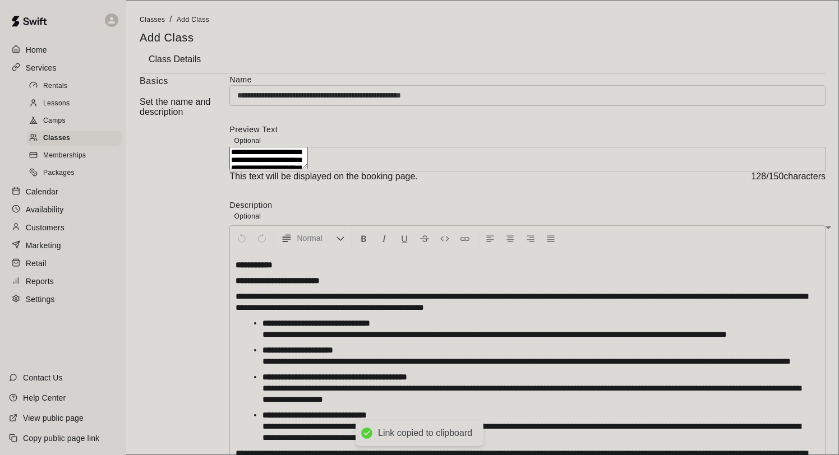
scroll to position [84, 0]
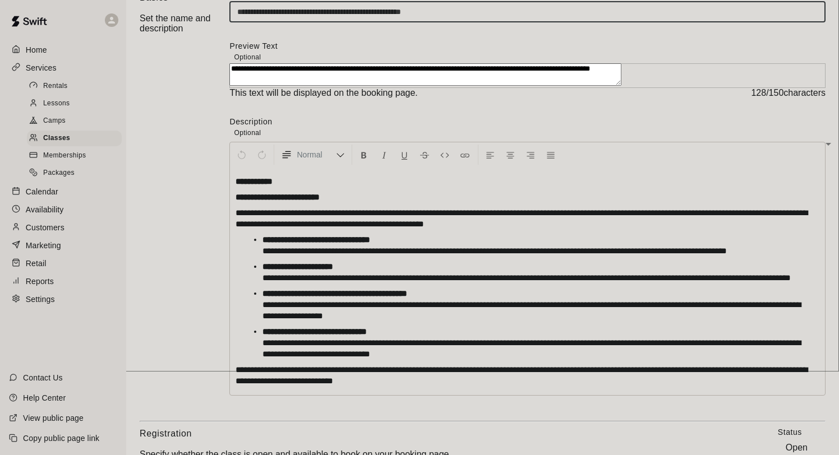
click at [346, 22] on input "**********" at bounding box center [527, 12] width 596 height 21
drag, startPoint x: 643, startPoint y: 33, endPoint x: 523, endPoint y: 37, distance: 120.7
click at [523, 22] on input "**********" at bounding box center [527, 12] width 596 height 21
type input "**********"
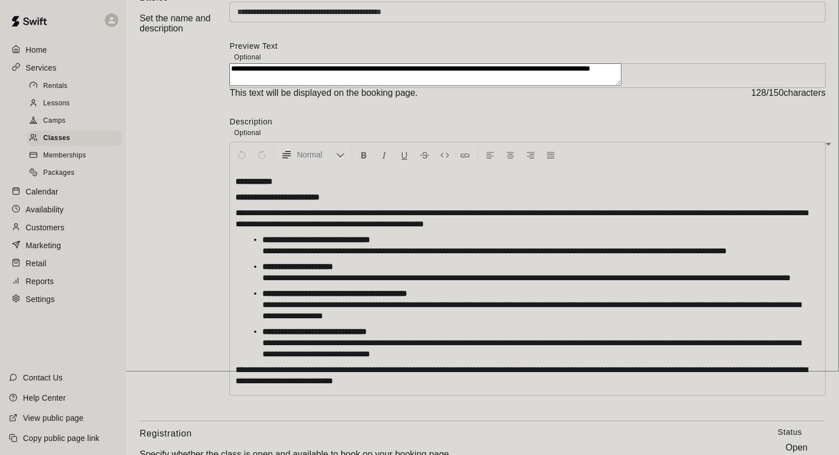
drag, startPoint x: 427, startPoint y: 103, endPoint x: 504, endPoint y: 85, distance: 78.9
click at [504, 85] on textarea "**********" at bounding box center [425, 74] width 392 height 22
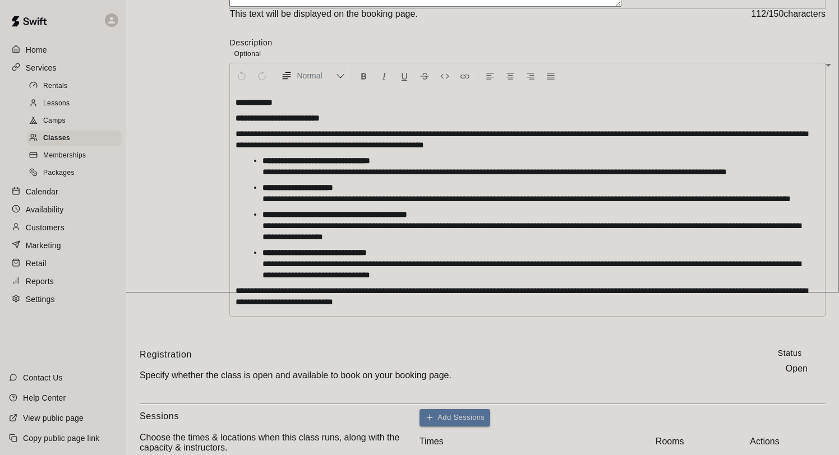
scroll to position [167, 0]
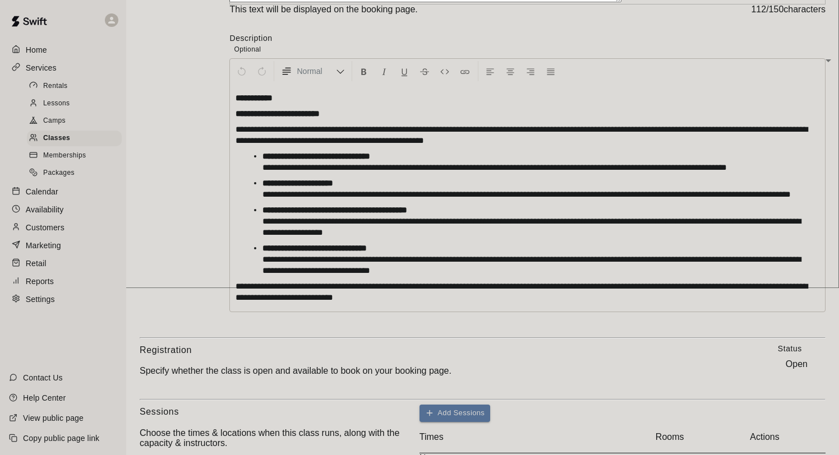
type textarea "**********"
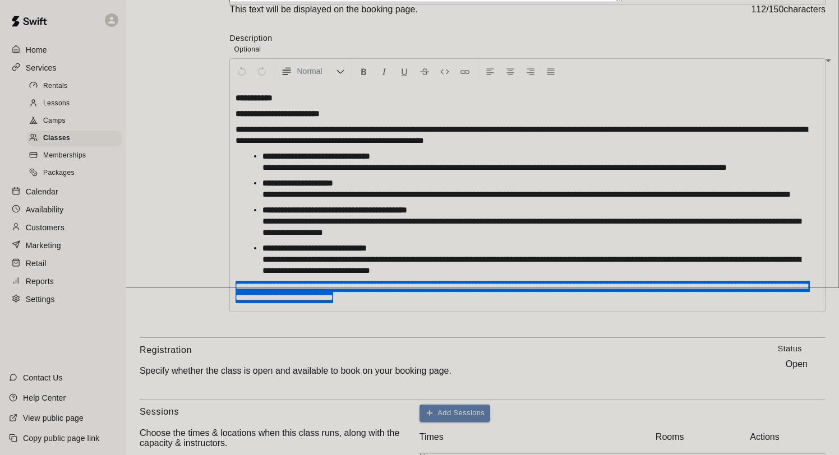
drag, startPoint x: 688, startPoint y: 368, endPoint x: 344, endPoint y: 355, distance: 344.6
click at [344, 312] on div "**********" at bounding box center [527, 198] width 595 height 228
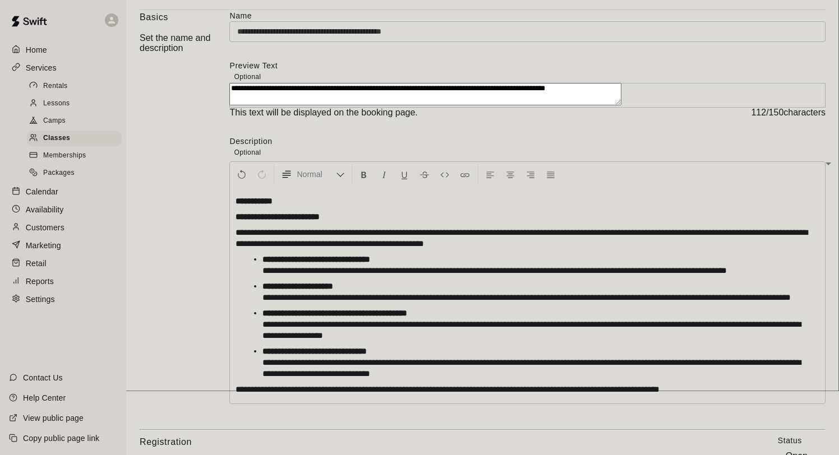
scroll to position [0, 0]
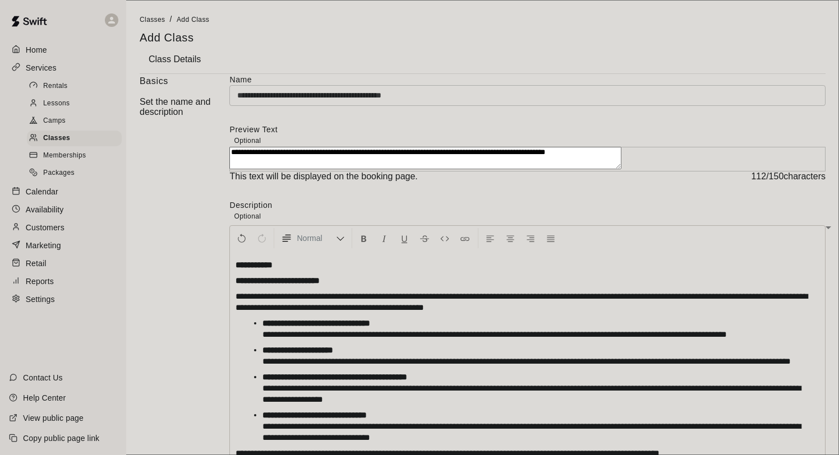
click at [522, 106] on input "**********" at bounding box center [527, 95] width 596 height 21
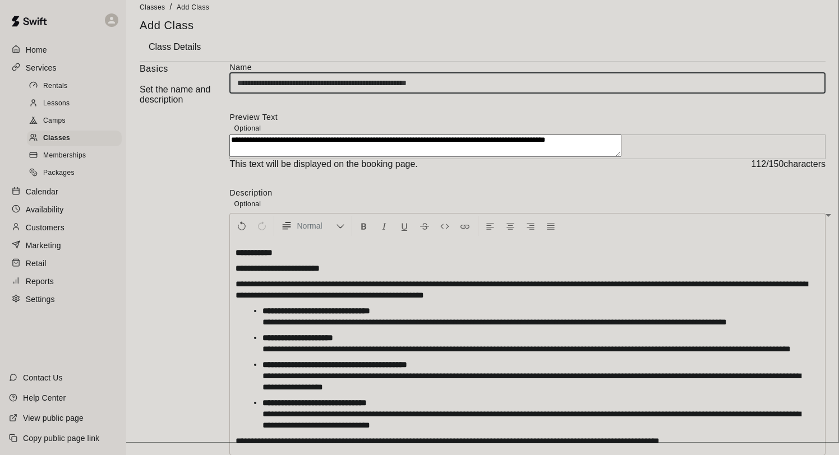
scroll to position [20, 0]
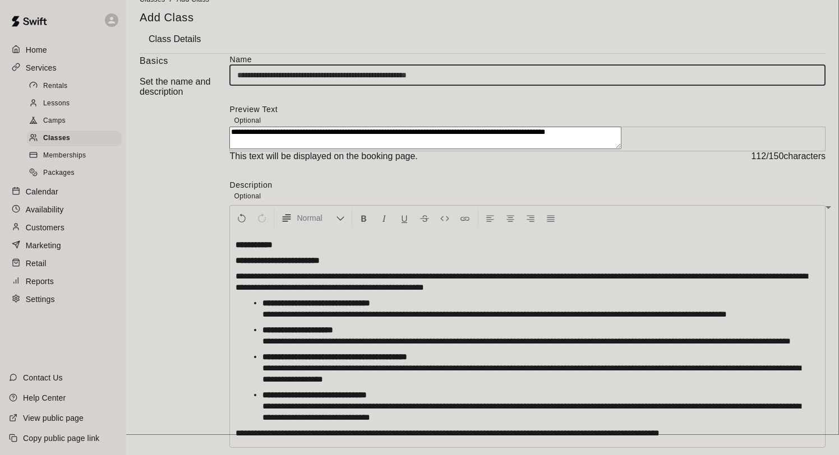
type input "**********"
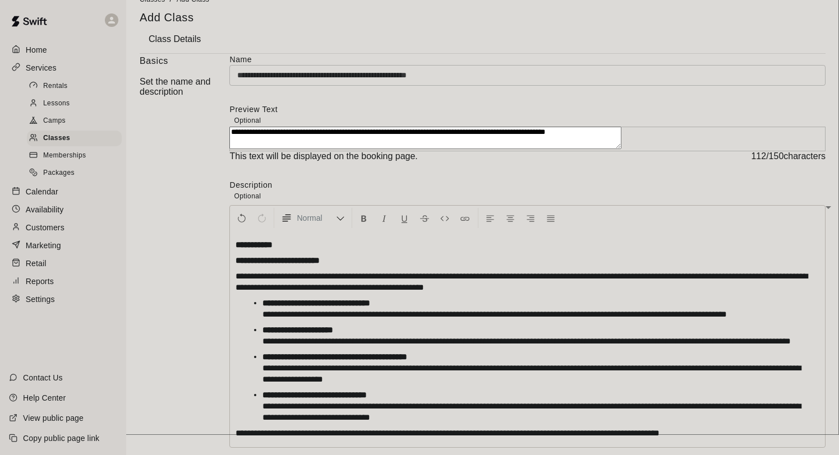
drag, startPoint x: 507, startPoint y: 165, endPoint x: 510, endPoint y: 153, distance: 13.2
click at [510, 149] on textarea "**********" at bounding box center [425, 138] width 392 height 22
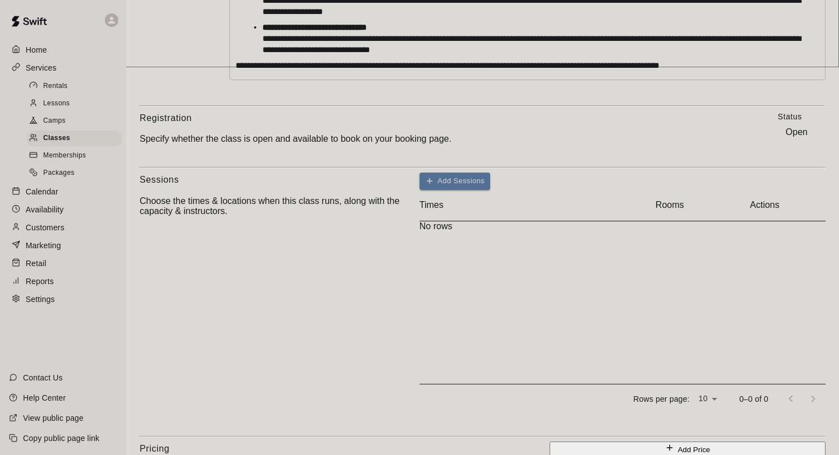
scroll to position [402, 0]
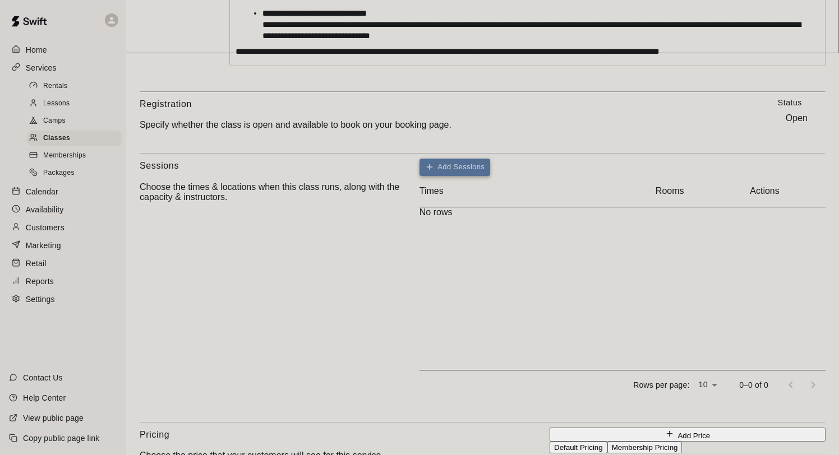
type textarea "**********"
click at [490, 176] on button "Add Sessions" at bounding box center [455, 167] width 71 height 17
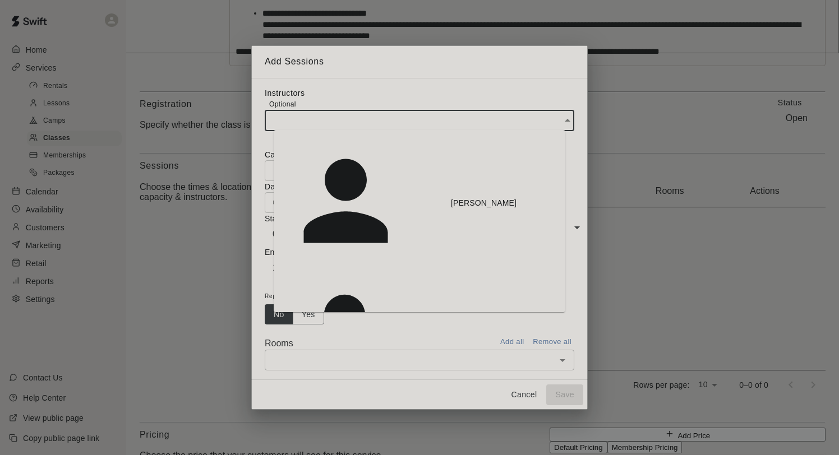
click at [363, 131] on input "text" at bounding box center [416, 121] width 302 height 21
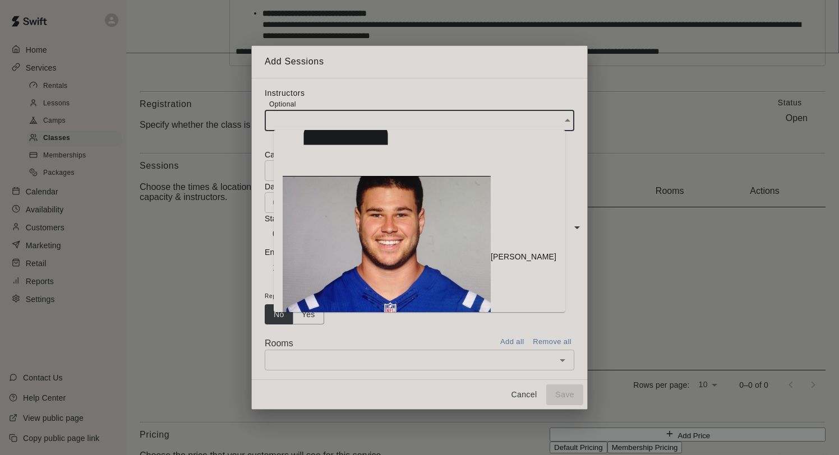
scroll to position [0, 0]
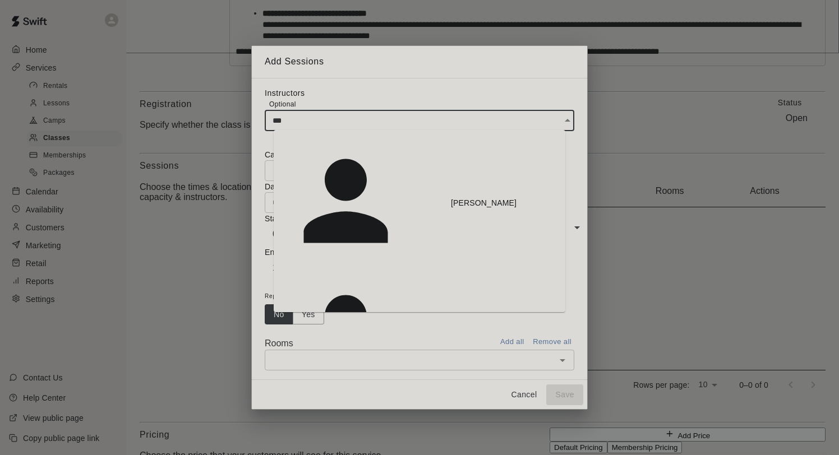
type input "****"
click at [451, 197] on p "Cody Nguyen" at bounding box center [484, 202] width 66 height 11
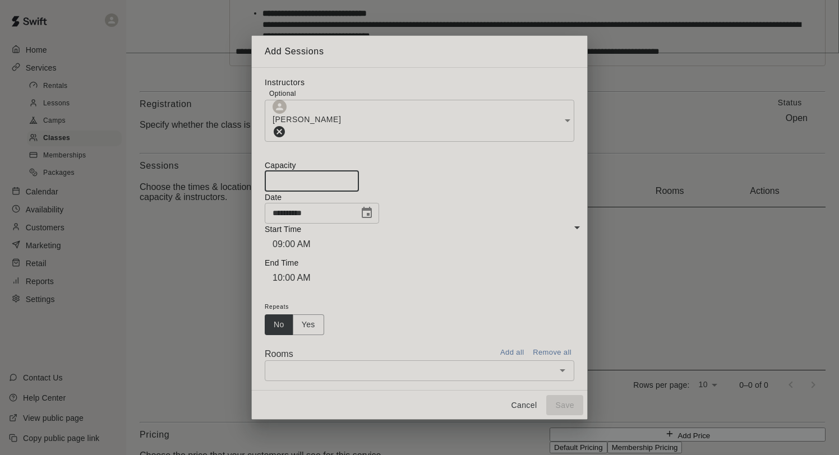
click at [359, 183] on input "*" at bounding box center [312, 181] width 94 height 21
type input "*"
click at [359, 183] on input "*" at bounding box center [312, 181] width 94 height 21
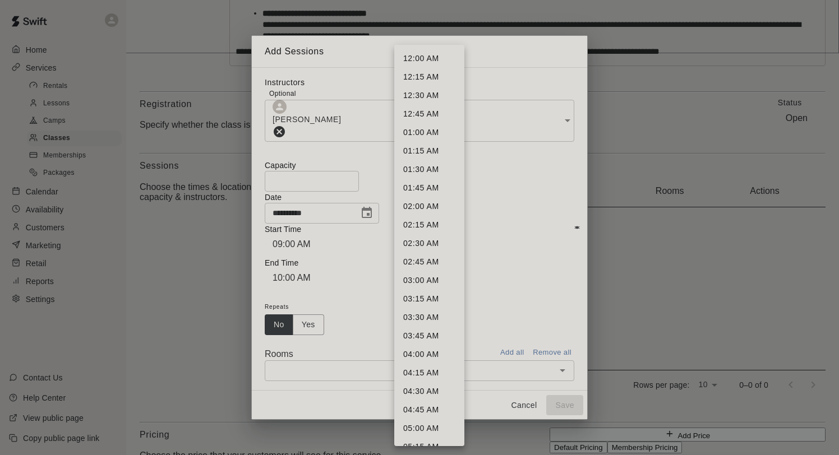
click at [420, 233] on body "**********" at bounding box center [419, 105] width 839 height 1015
click at [422, 169] on li "05:00 PM" at bounding box center [429, 172] width 70 height 19
type input "********"
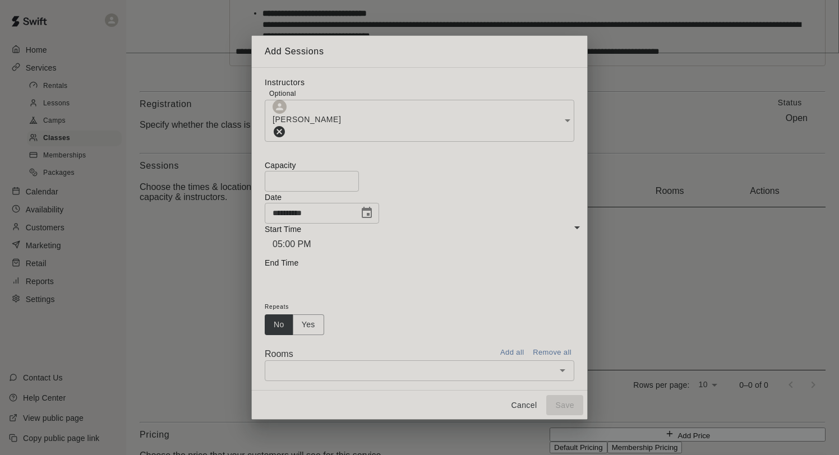
click at [507, 236] on body "**********" at bounding box center [419, 105] width 839 height 1015
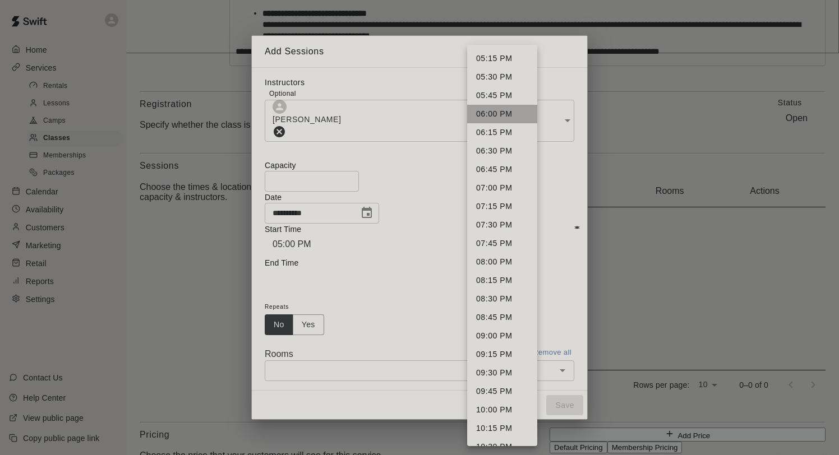
click at [490, 113] on li "06:00 PM" at bounding box center [502, 114] width 70 height 19
type input "********"
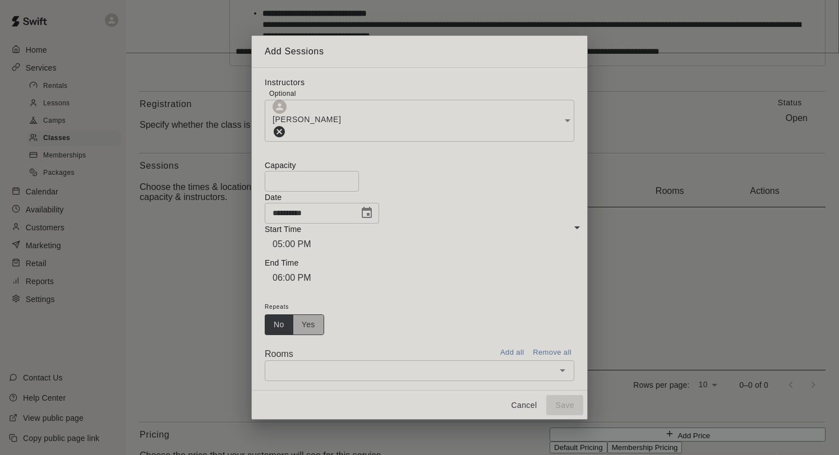
click at [324, 315] on button "Yes" at bounding box center [308, 325] width 31 height 21
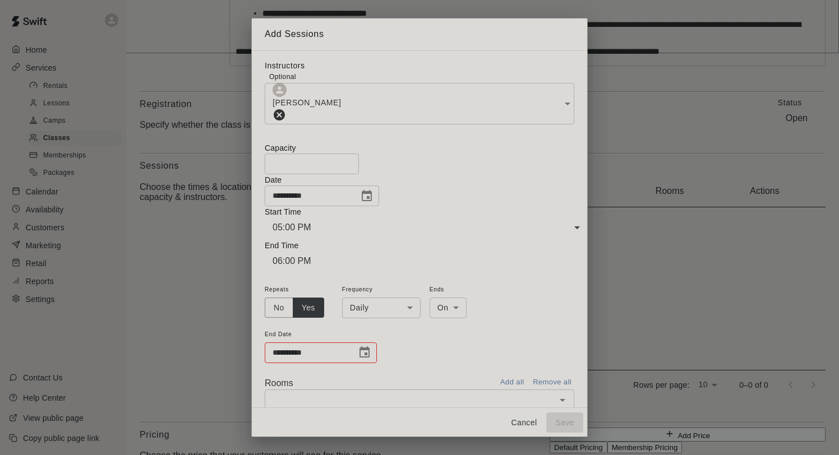
click at [384, 254] on body "**********" at bounding box center [419, 105] width 839 height 1015
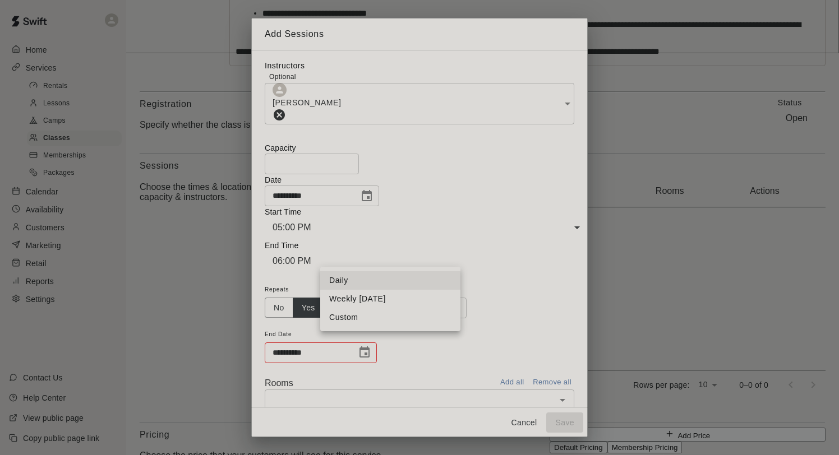
click at [388, 300] on li "Weekly [DATE]" at bounding box center [390, 299] width 140 height 19
type input "******"
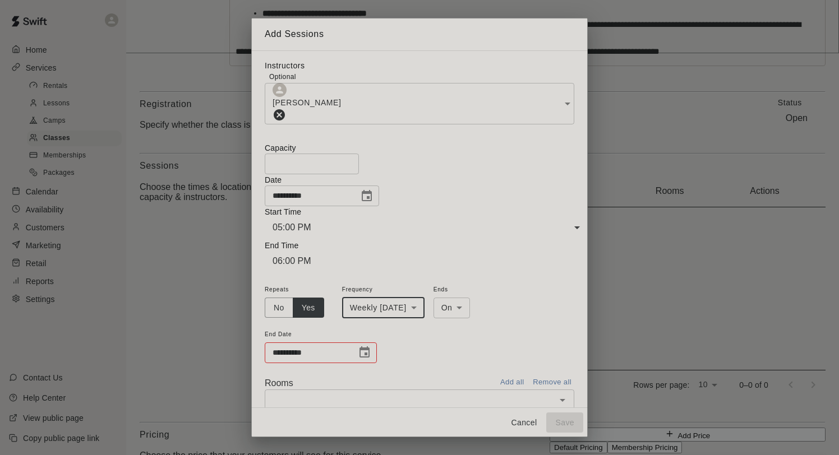
click at [370, 347] on icon "Choose date" at bounding box center [365, 352] width 10 height 11
click at [462, 299] on div "**********" at bounding box center [420, 324] width 310 height 82
click at [374, 203] on icon "Choose date, selected date is Aug 21, 2025" at bounding box center [366, 196] width 13 height 13
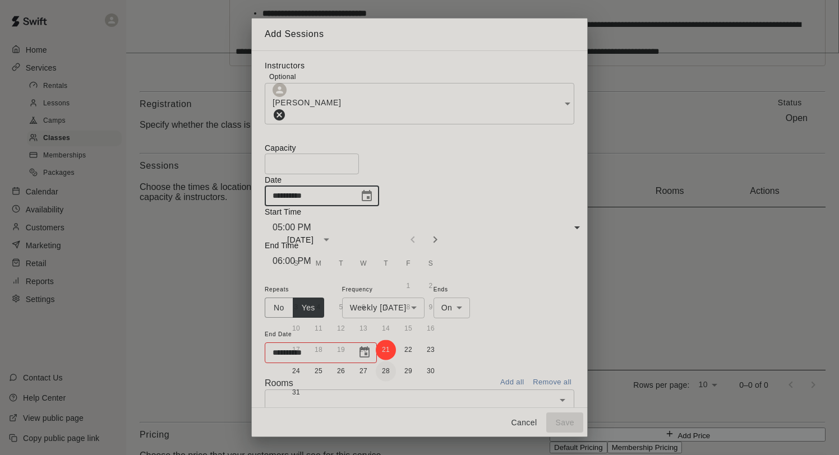
click at [389, 367] on button "28" at bounding box center [386, 372] width 20 height 20
type input "**********"
click at [370, 347] on icon "Choose date" at bounding box center [365, 352] width 10 height 11
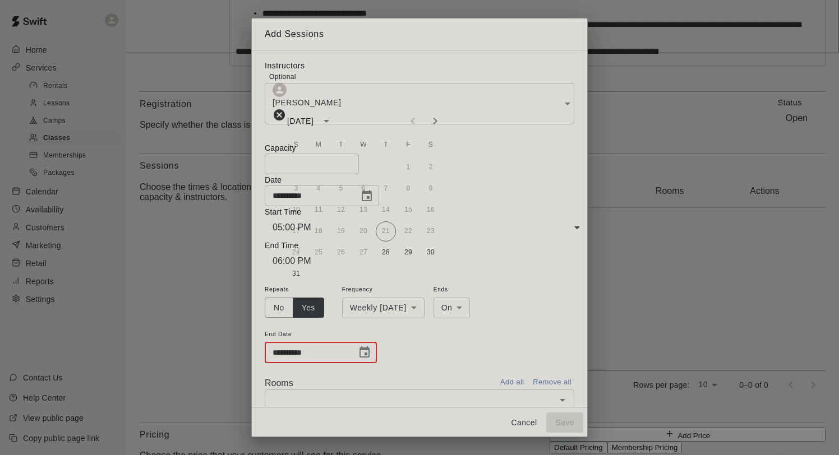
click at [434, 130] on button "Next month" at bounding box center [435, 121] width 22 height 22
click at [385, 209] on button "18" at bounding box center [386, 210] width 20 height 20
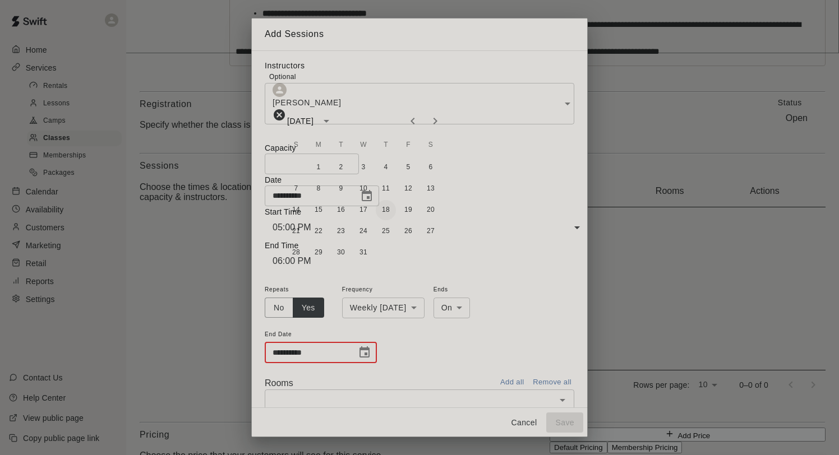
type input "**********"
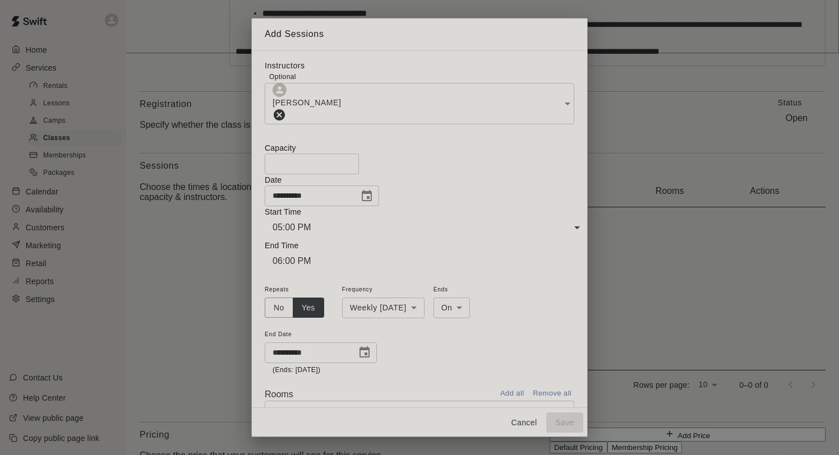
click at [376, 404] on input "text" at bounding box center [410, 411] width 284 height 14
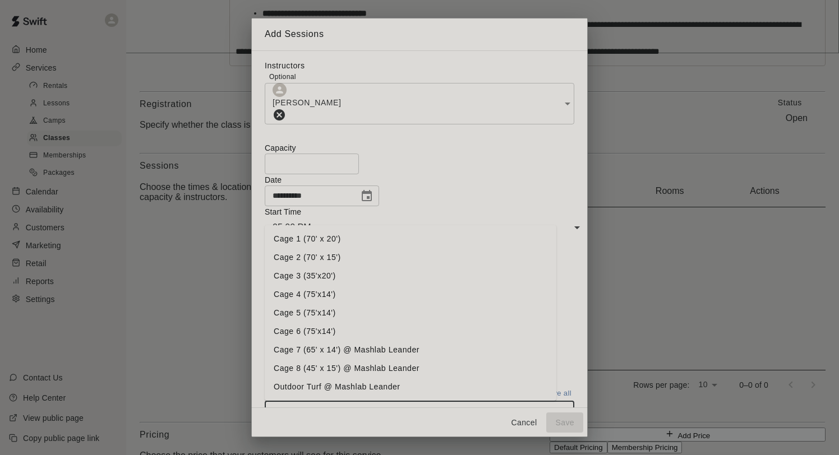
click at [318, 286] on li "Cage 4 (75'x14')" at bounding box center [411, 295] width 292 height 19
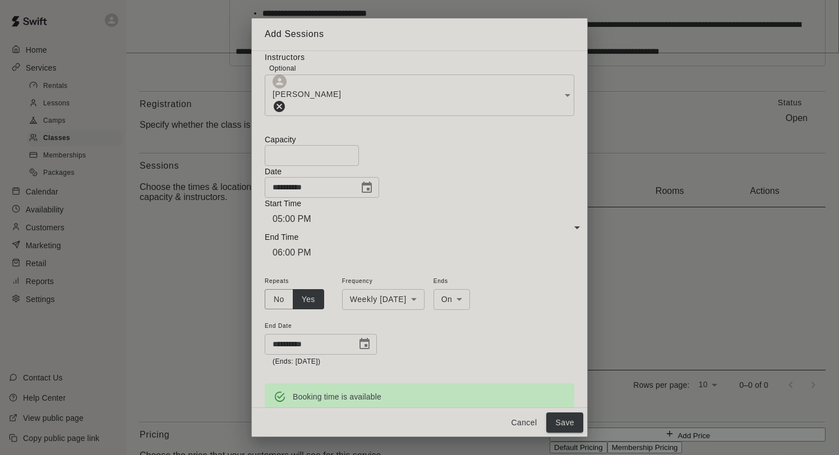
scroll to position [0, 0]
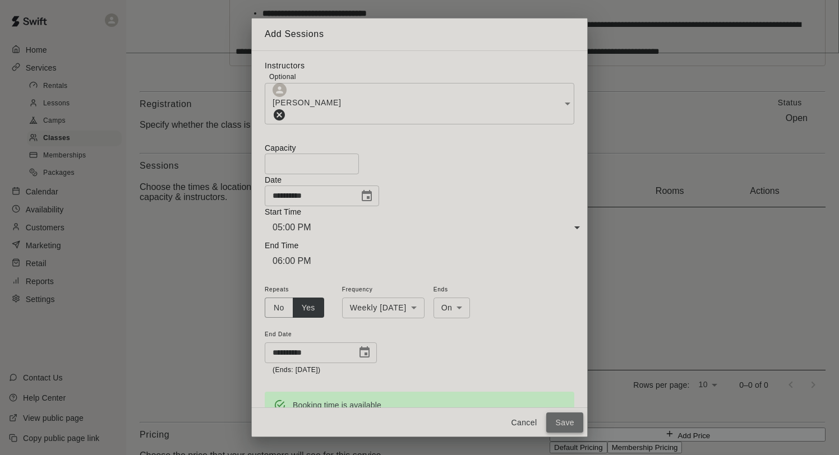
click at [572, 418] on button "Save" at bounding box center [564, 423] width 37 height 21
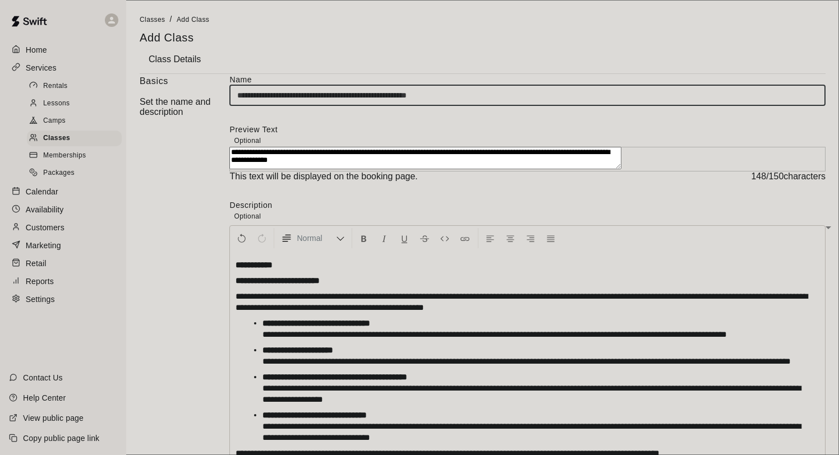
drag, startPoint x: 550, startPoint y: 124, endPoint x: 522, endPoint y: 124, distance: 28.0
click at [522, 106] on input "**********" at bounding box center [527, 95] width 596 height 21
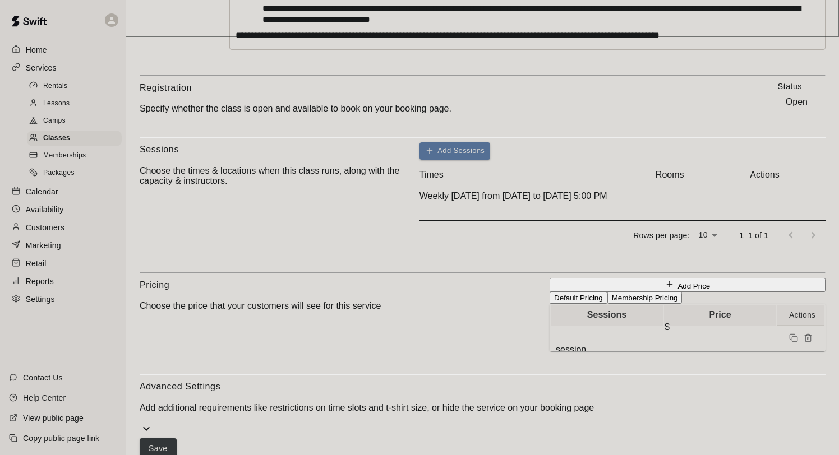
scroll to position [411, 0]
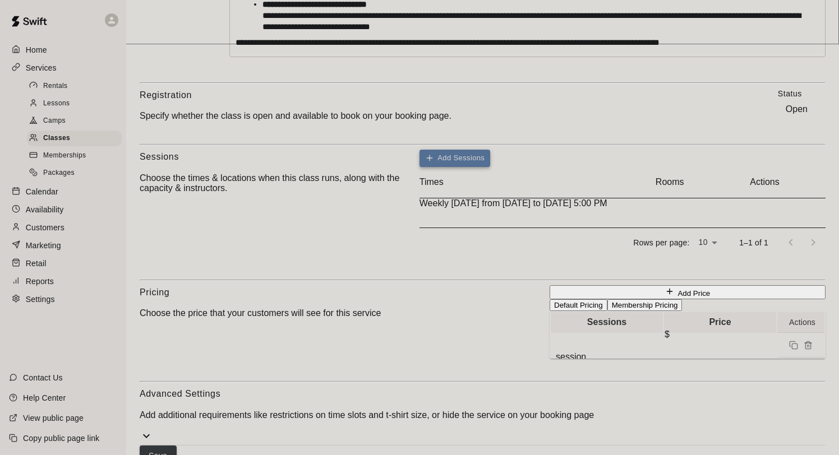
type input "**********"
click at [490, 167] on button "Add Sessions" at bounding box center [455, 158] width 71 height 17
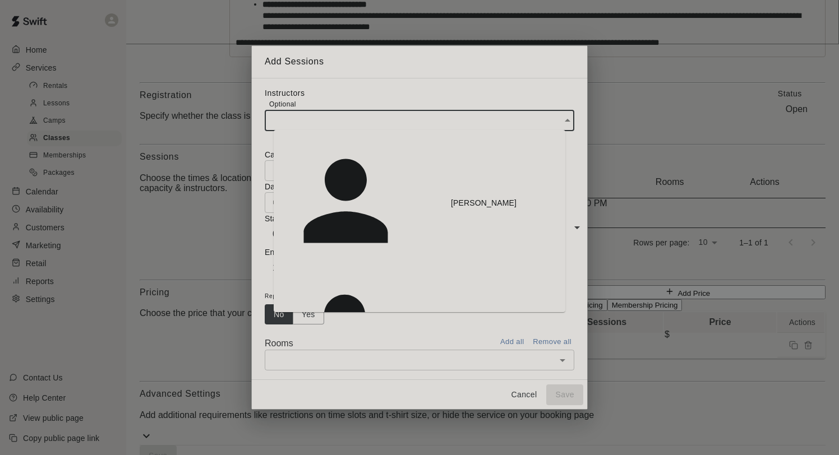
click at [349, 131] on input "text" at bounding box center [416, 121] width 302 height 21
type input "****"
click at [451, 197] on p "Cody Nguyen" at bounding box center [484, 202] width 66 height 11
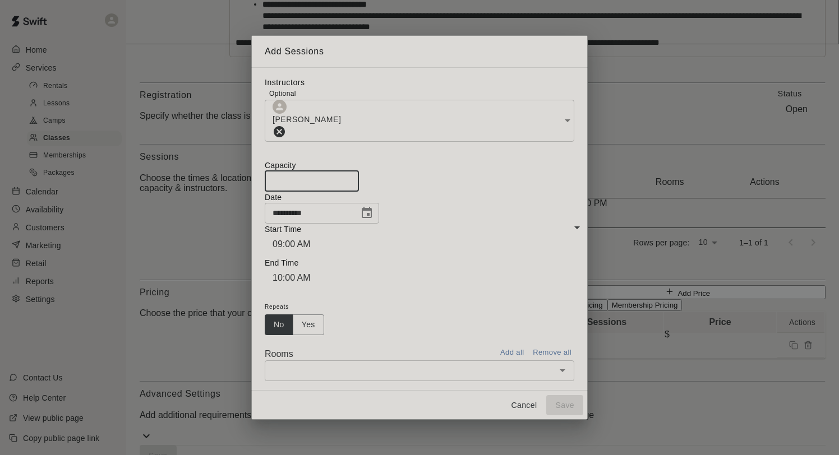
click at [359, 182] on input "*" at bounding box center [312, 181] width 94 height 21
type input "*"
click at [359, 182] on input "*" at bounding box center [312, 181] width 94 height 21
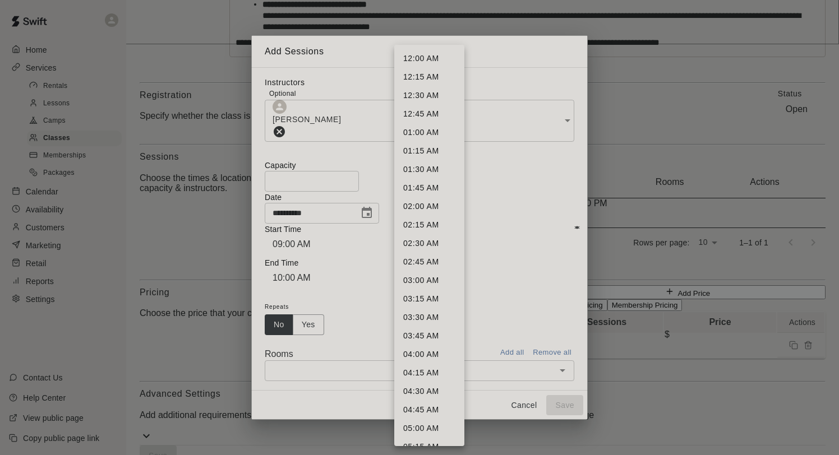
click at [443, 238] on body "**********" at bounding box center [419, 30] width 839 height 882
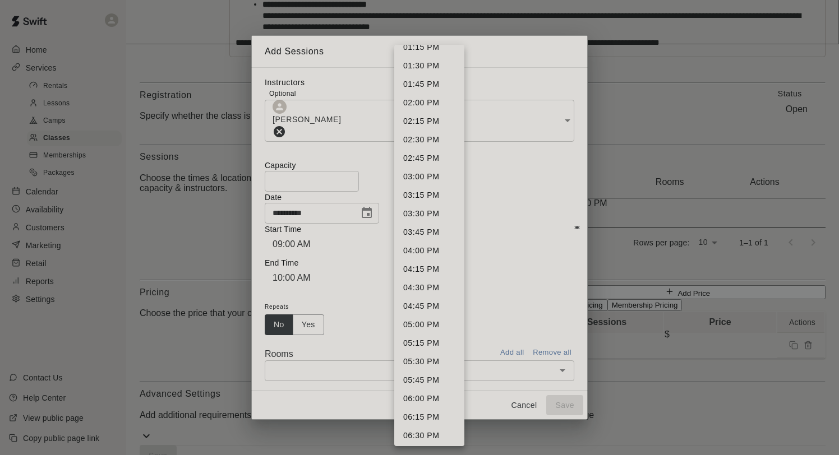
scroll to position [991, 0]
click at [439, 327] on li "05:00 PM" at bounding box center [429, 326] width 70 height 19
type input "********"
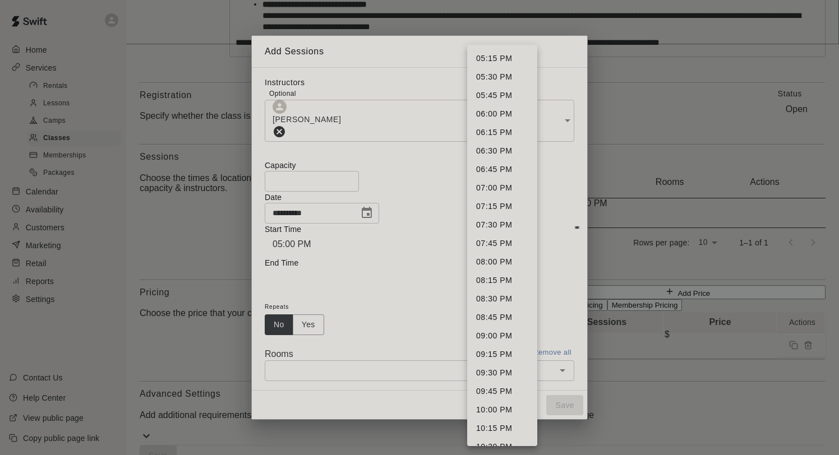
click at [495, 228] on body "**********" at bounding box center [419, 30] width 839 height 882
click at [490, 116] on li "06:00 PM" at bounding box center [502, 114] width 70 height 19
type input "********"
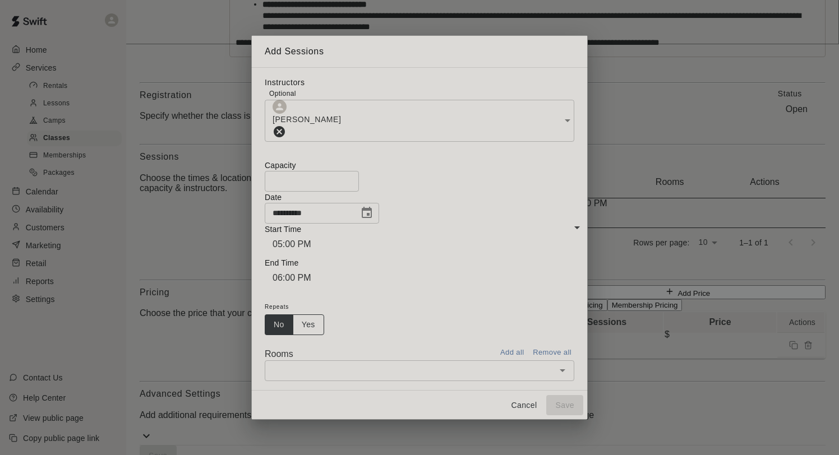
click at [323, 315] on button "Yes" at bounding box center [308, 325] width 31 height 21
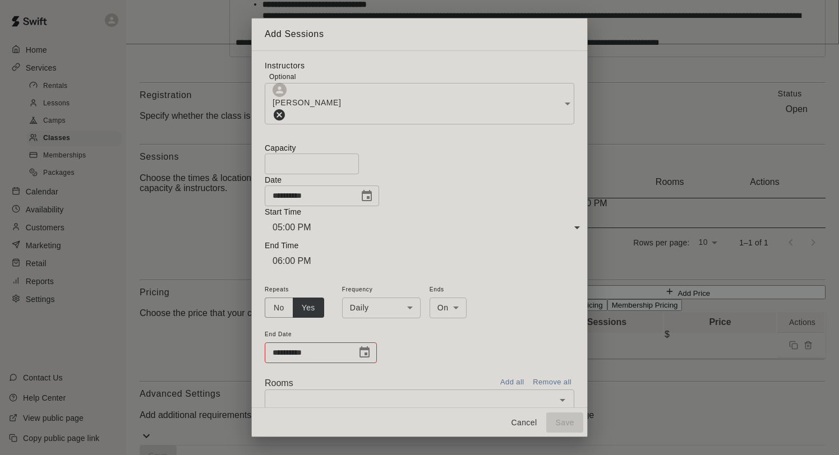
click at [384, 257] on body "**********" at bounding box center [419, 30] width 839 height 882
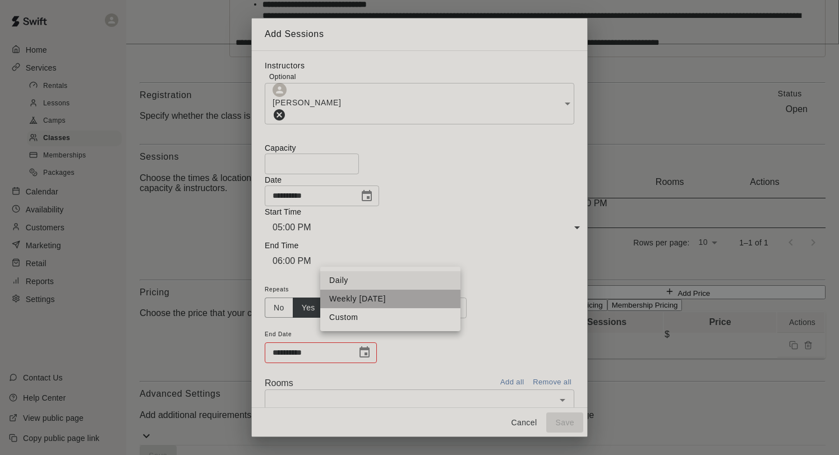
click at [386, 301] on li "Weekly [DATE]" at bounding box center [390, 299] width 140 height 19
type input "******"
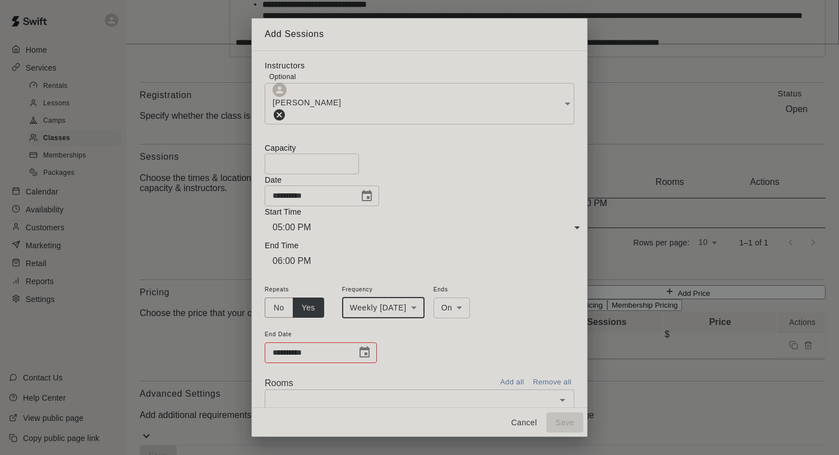
click at [372, 201] on icon "Choose date, selected date is Aug 21, 2025" at bounding box center [367, 195] width 10 height 11
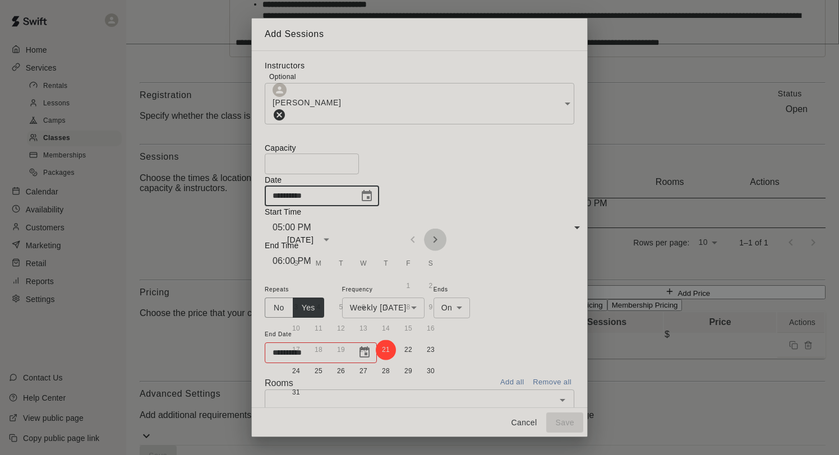
click at [431, 231] on button "Next month" at bounding box center [435, 240] width 22 height 22
click at [342, 286] on button "2" at bounding box center [341, 287] width 20 height 20
type input "**********"
click at [378, 208] on button "Choose date, selected date is Sep 2, 2025" at bounding box center [367, 196] width 22 height 22
click at [511, 309] on div "**********" at bounding box center [420, 324] width 310 height 82
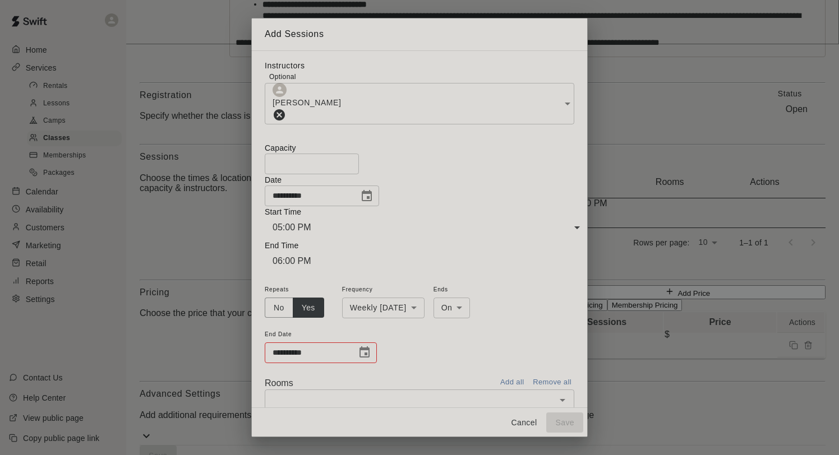
click at [394, 258] on body "**********" at bounding box center [419, 30] width 839 height 882
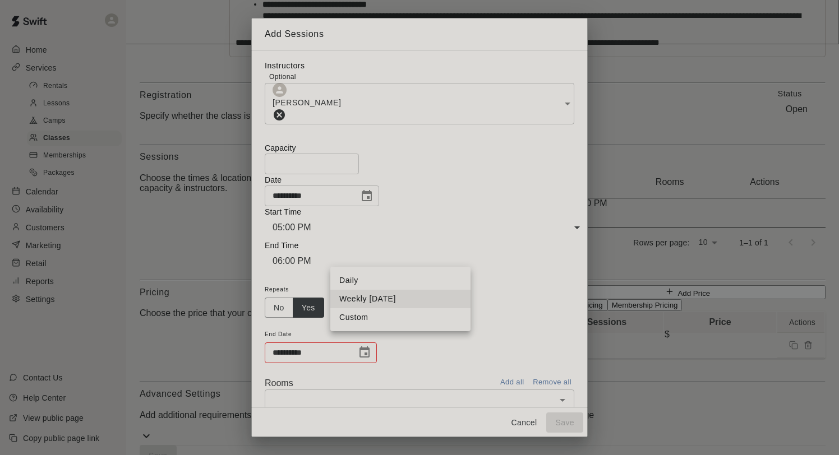
click at [399, 301] on li "Weekly on Tuesday" at bounding box center [400, 299] width 140 height 19
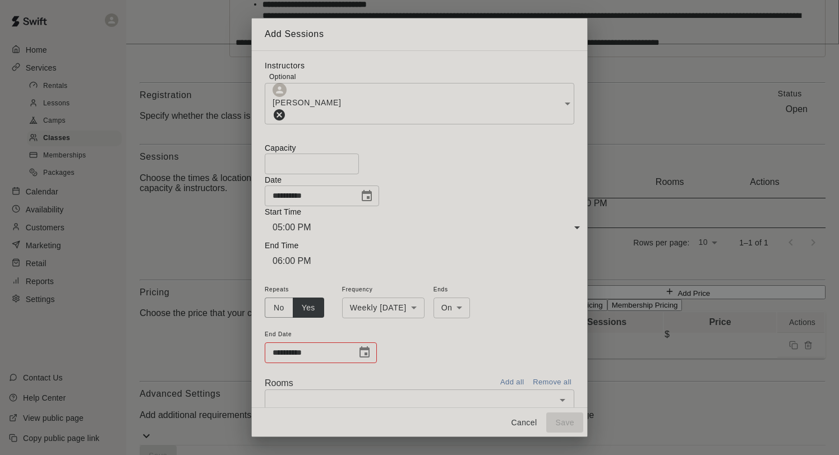
click at [361, 343] on div "**********" at bounding box center [321, 353] width 112 height 21
click at [365, 342] on button "Choose date" at bounding box center [364, 353] width 22 height 22
click at [434, 128] on button "Next month" at bounding box center [435, 121] width 22 height 22
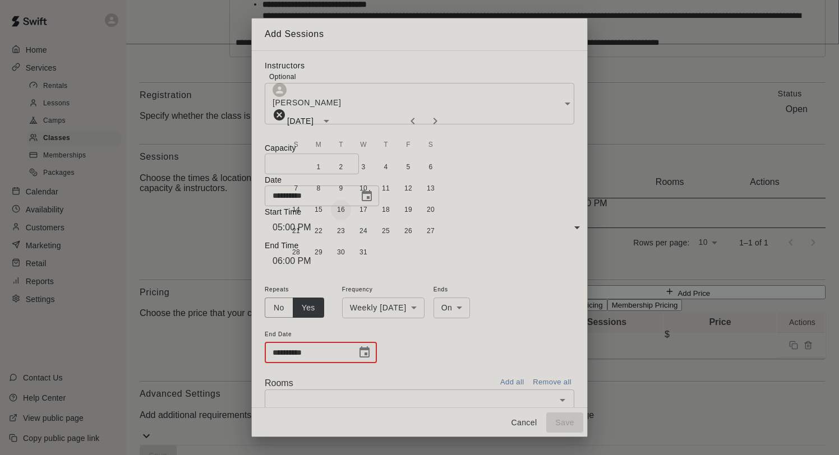
click at [340, 208] on button "16" at bounding box center [341, 210] width 20 height 20
type input "**********"
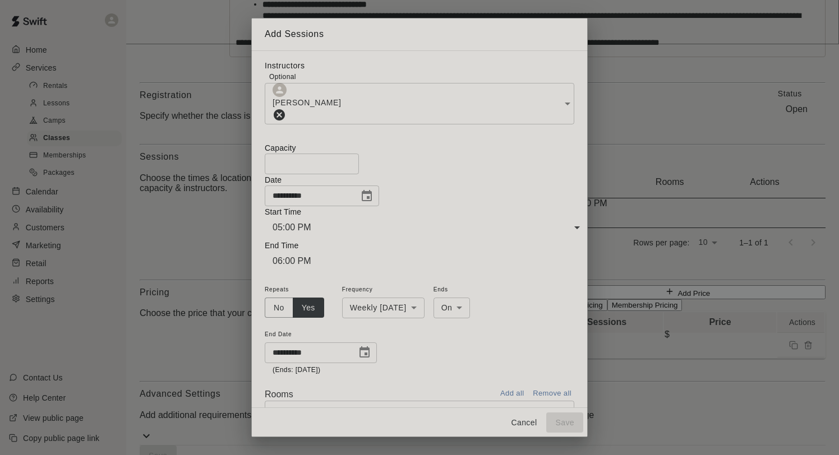
click at [386, 404] on input "text" at bounding box center [410, 411] width 284 height 14
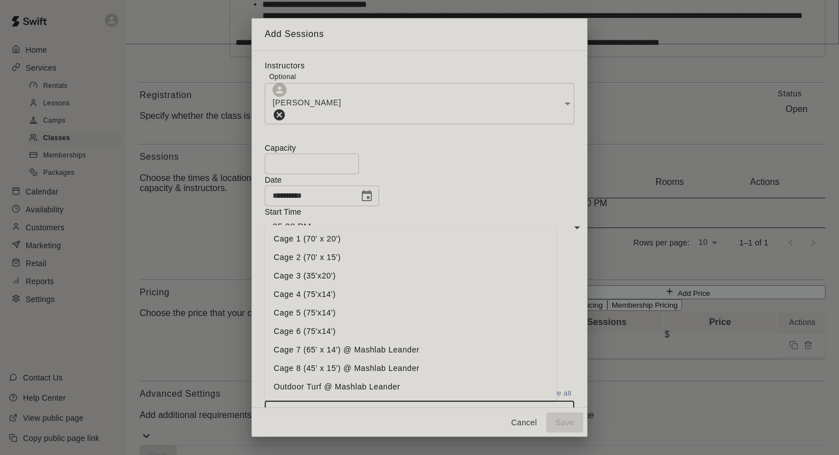
click at [324, 304] on li "Cage 5 (75'x14')" at bounding box center [411, 313] width 292 height 19
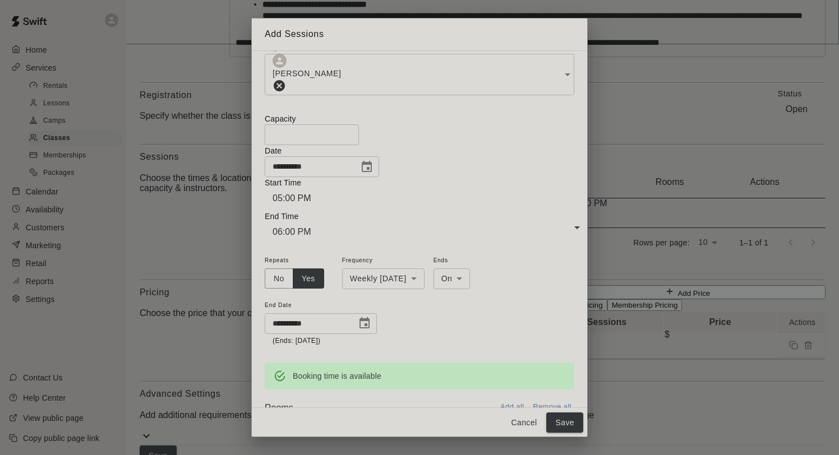
scroll to position [0, 0]
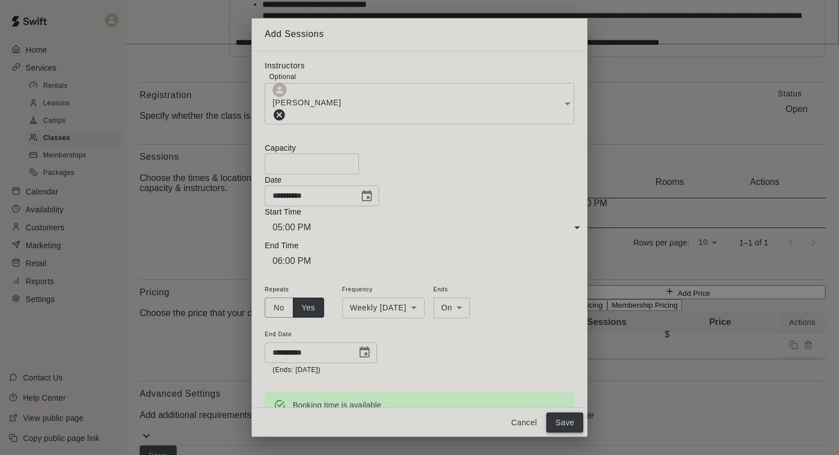
click at [555, 418] on button "Save" at bounding box center [564, 423] width 37 height 21
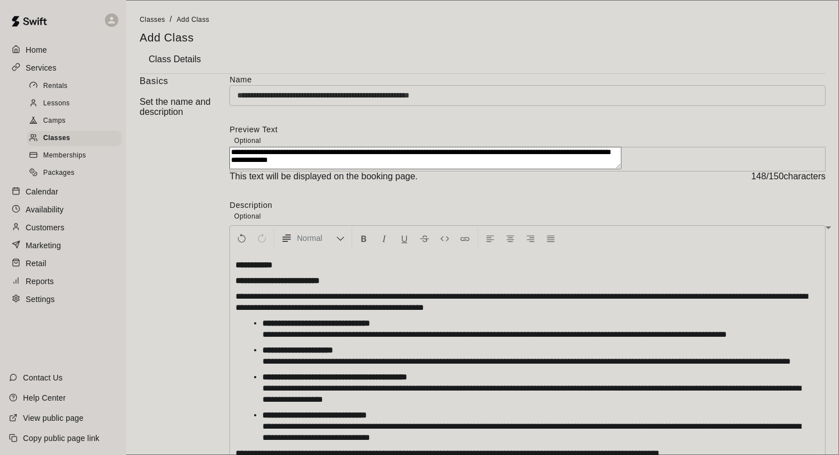
drag, startPoint x: 507, startPoint y: 171, endPoint x: 412, endPoint y: 169, distance: 94.8
click at [412, 169] on textarea "**********" at bounding box center [425, 158] width 392 height 22
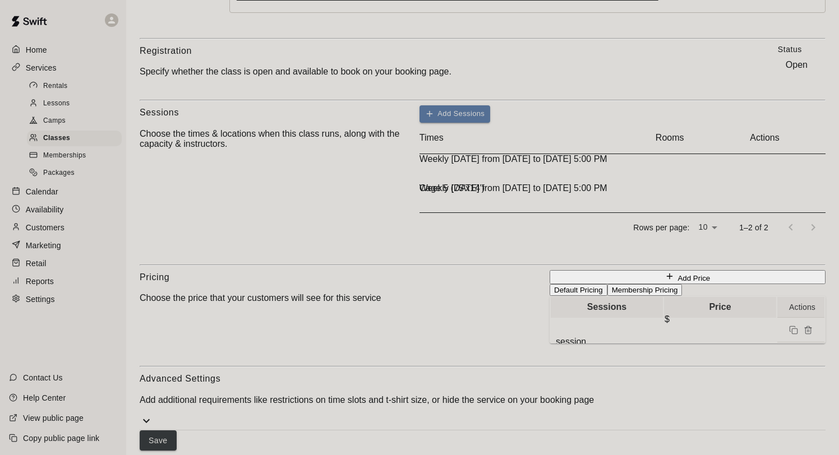
scroll to position [697, 0]
type textarea "**********"
click at [607, 284] on button "Membership Pricing" at bounding box center [644, 290] width 75 height 12
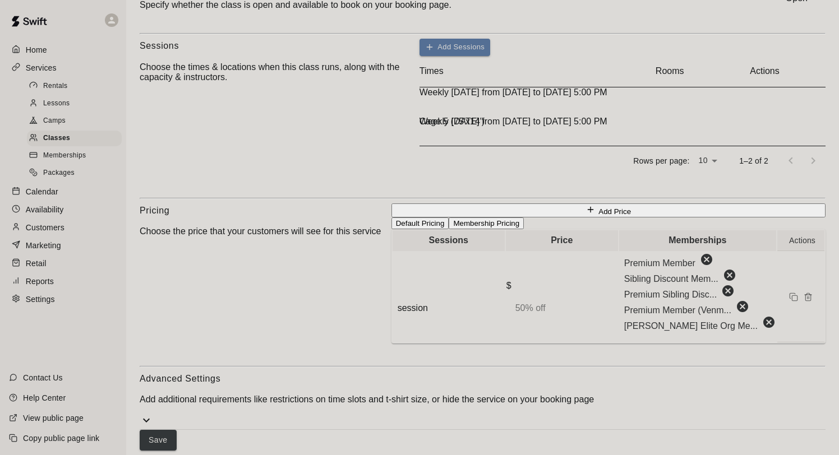
click at [392, 229] on button "Default Pricing" at bounding box center [421, 224] width 58 height 12
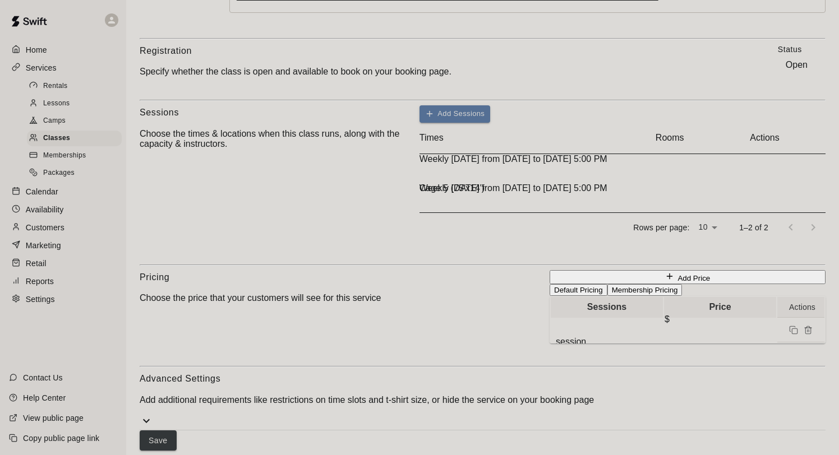
click at [607, 284] on button "Membership Pricing" at bounding box center [644, 290] width 75 height 12
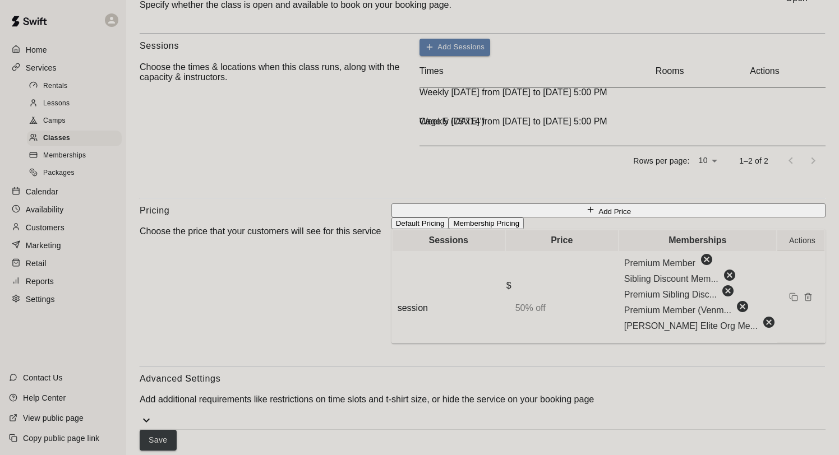
click at [392, 229] on button "Default Pricing" at bounding box center [421, 224] width 58 height 12
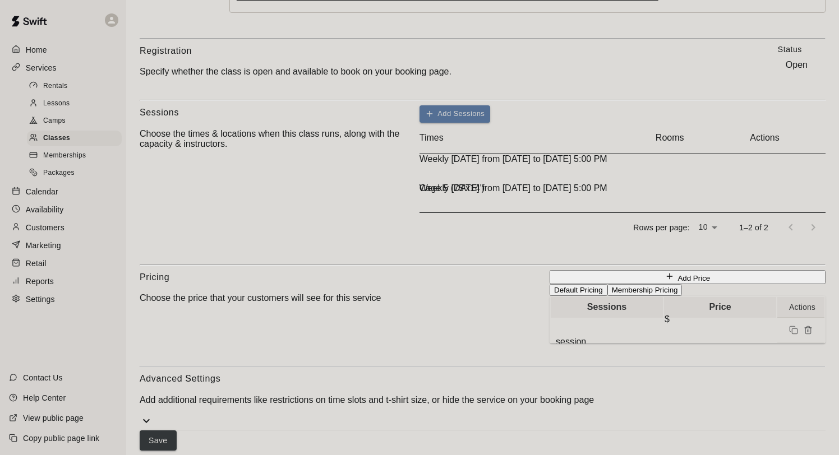
click at [150, 419] on icon at bounding box center [146, 421] width 7 height 4
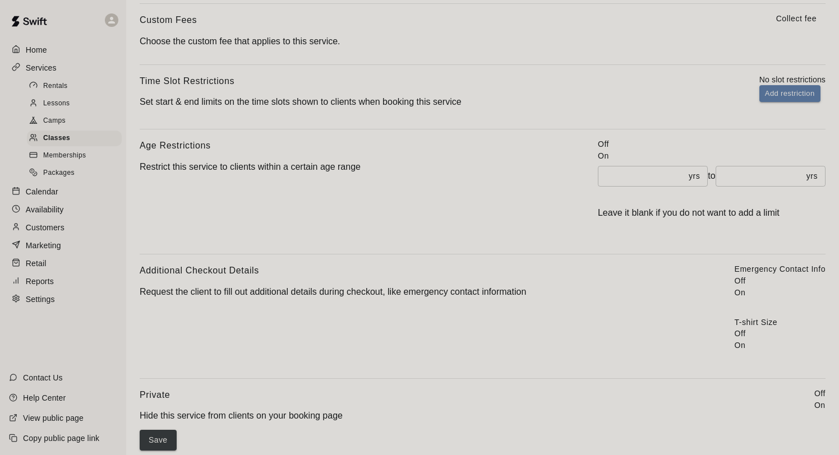
scroll to position [1026, 0]
click at [598, 187] on input "*" at bounding box center [641, 176] width 86 height 21
type input "*"
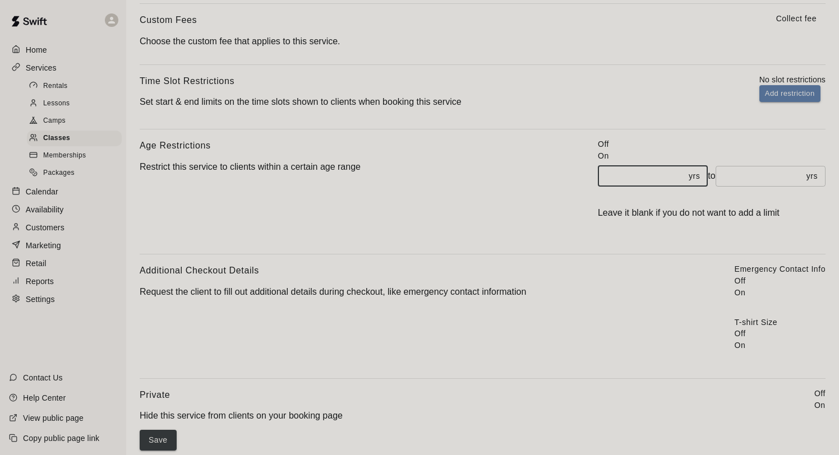
click at [721, 430] on div "Save" at bounding box center [483, 440] width 686 height 21
click at [177, 430] on button "Save" at bounding box center [158, 440] width 37 height 21
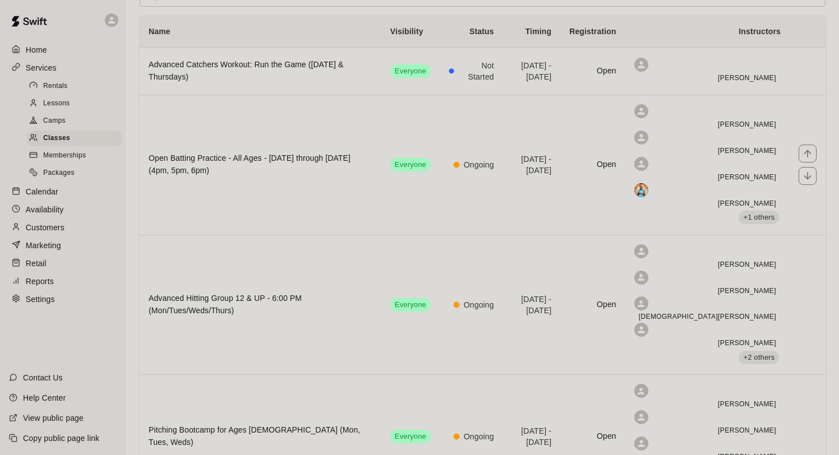
scroll to position [60, 0]
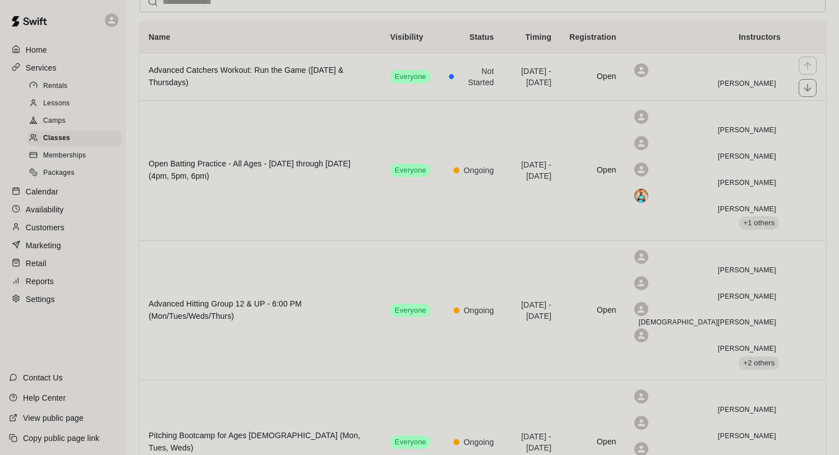
click at [274, 89] on h6 "Advanced Catchers Workout: Run the Game (Tuesday & Thursdays)" at bounding box center [261, 77] width 224 height 25
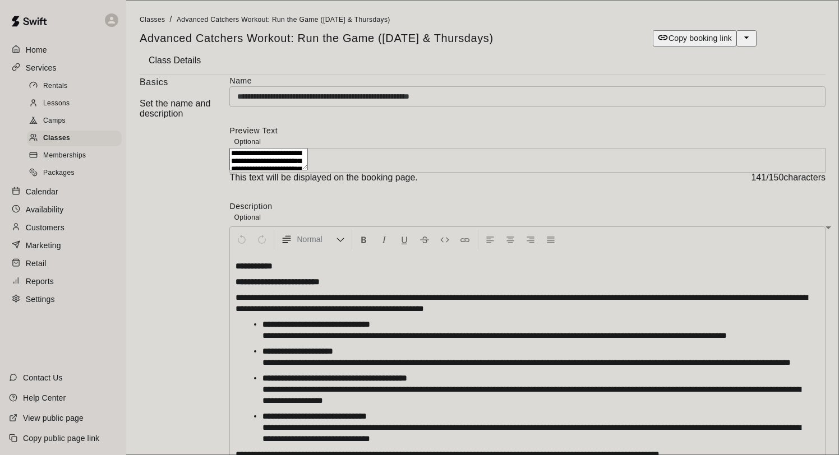
scroll to position [87, 0]
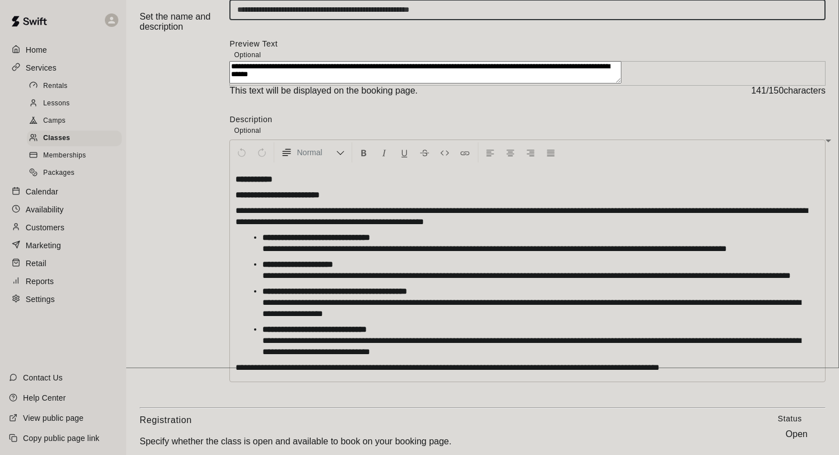
click at [554, 20] on input "**********" at bounding box center [527, 9] width 596 height 21
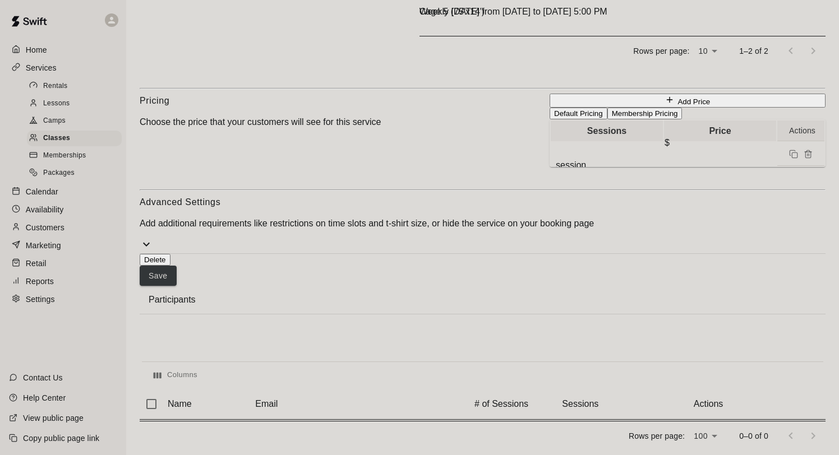
scroll to position [913, 0]
type input "**********"
click at [177, 266] on button "Save" at bounding box center [158, 276] width 37 height 21
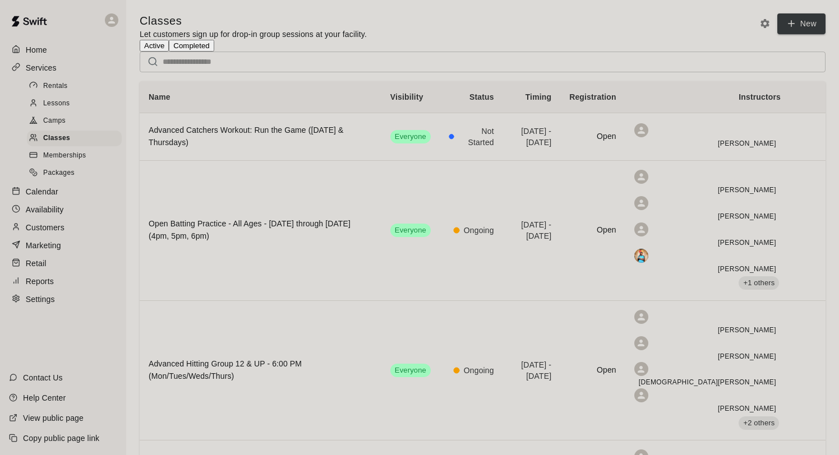
click at [70, 152] on span "Memberships" at bounding box center [64, 155] width 43 height 11
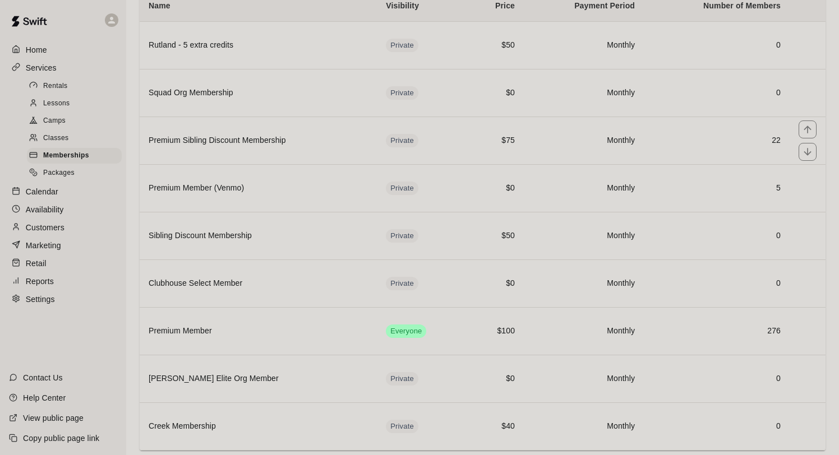
scroll to position [117, 0]
click at [286, 325] on h6 "Premium Member" at bounding box center [258, 331] width 219 height 12
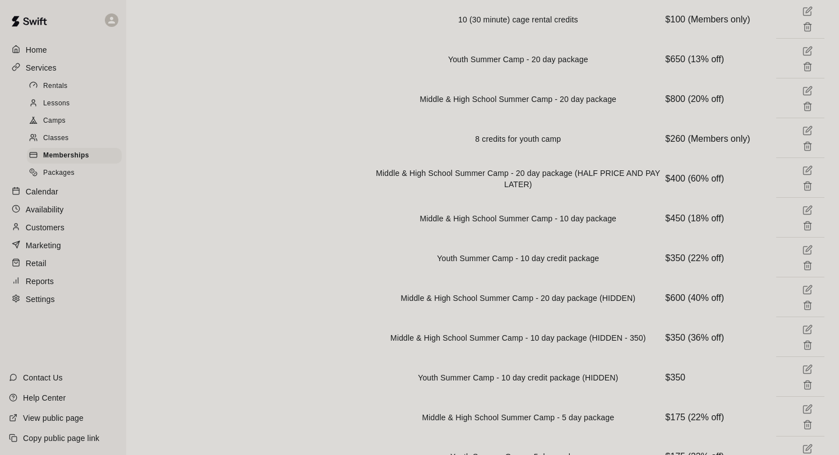
scroll to position [2658, 0]
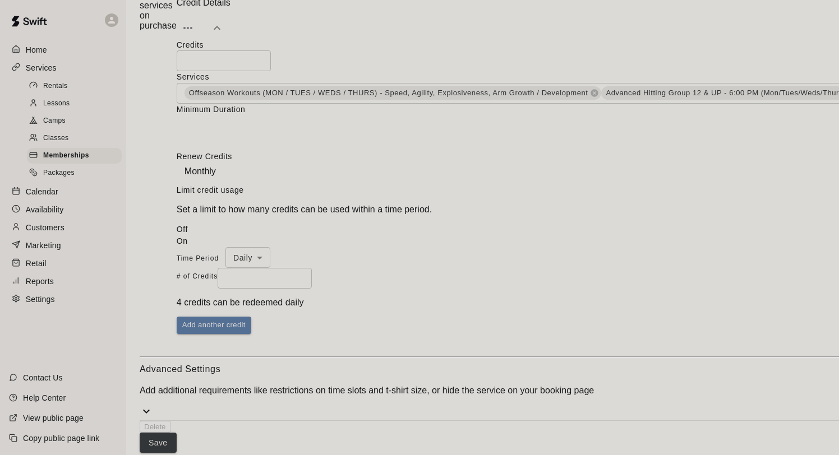
scroll to position [2964, 0]
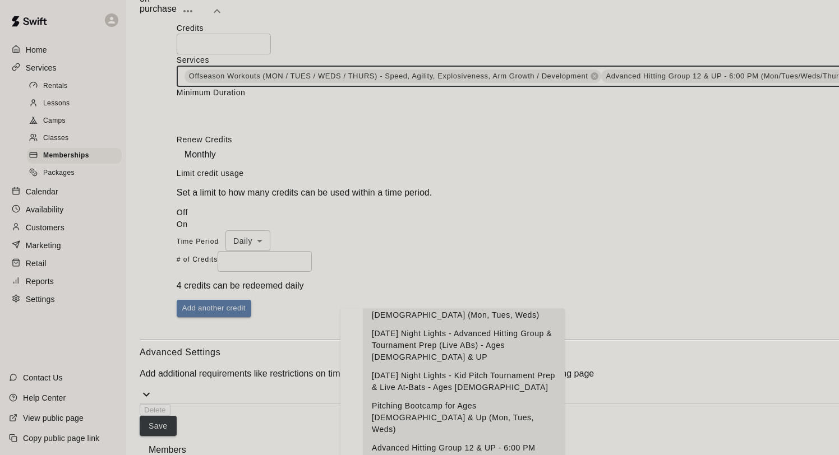
scroll to position [0, 0]
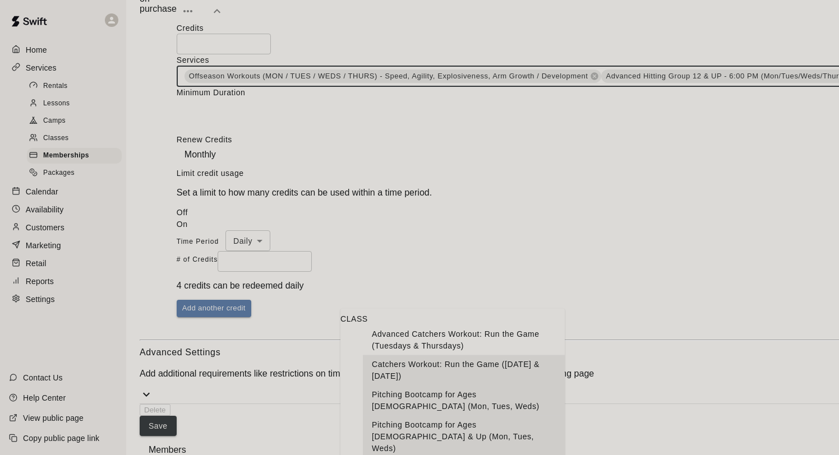
type input "*"
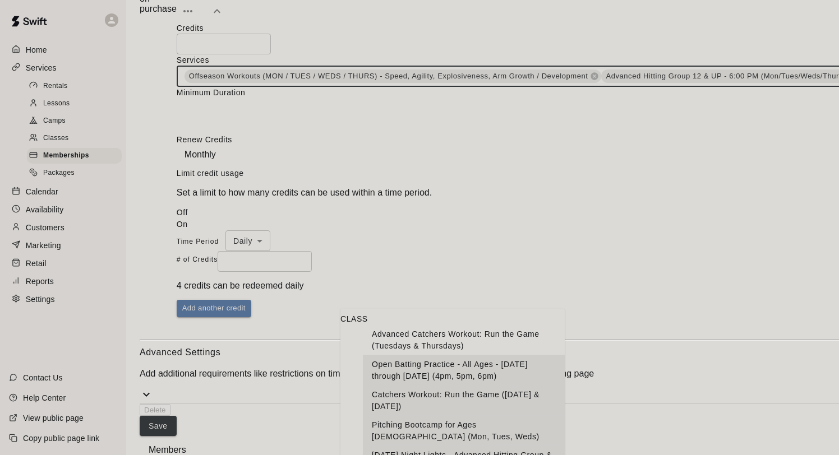
scroll to position [122, 0]
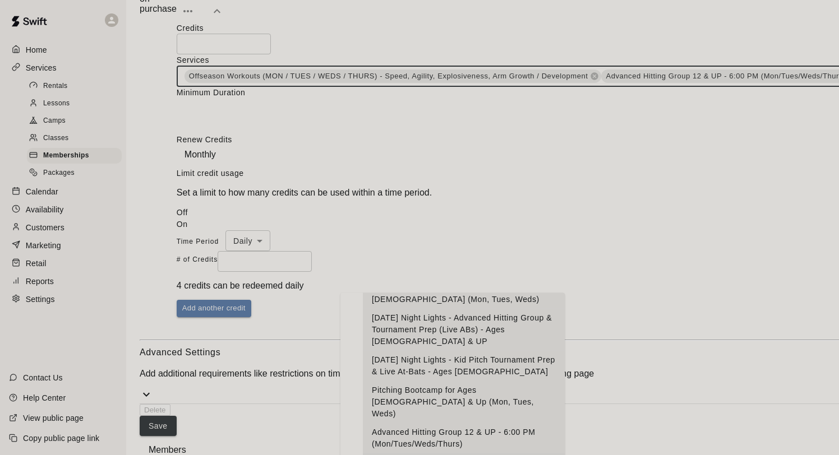
type input "********"
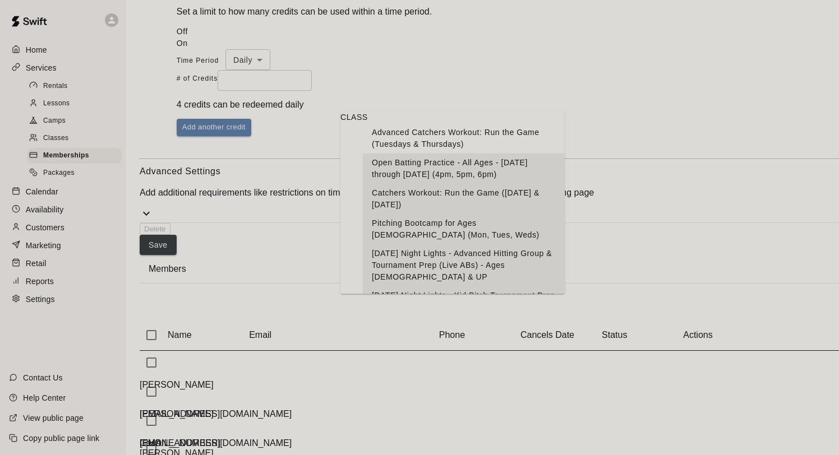
scroll to position [0, 0]
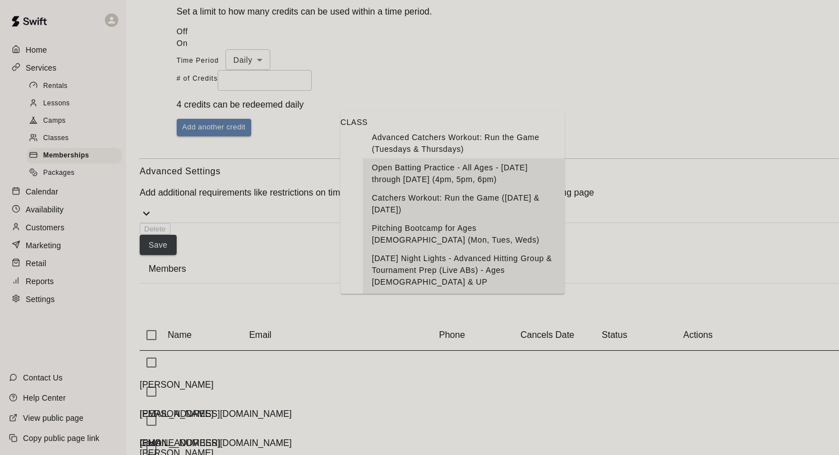
click at [463, 153] on li "Advanced Catchers Workout: Run the Game (Tuesdays & Thursdays)" at bounding box center [464, 143] width 202 height 30
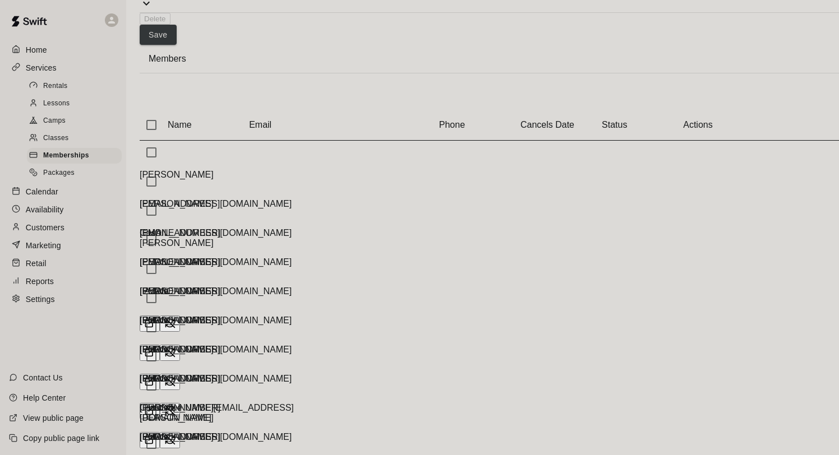
scroll to position [3394, 0]
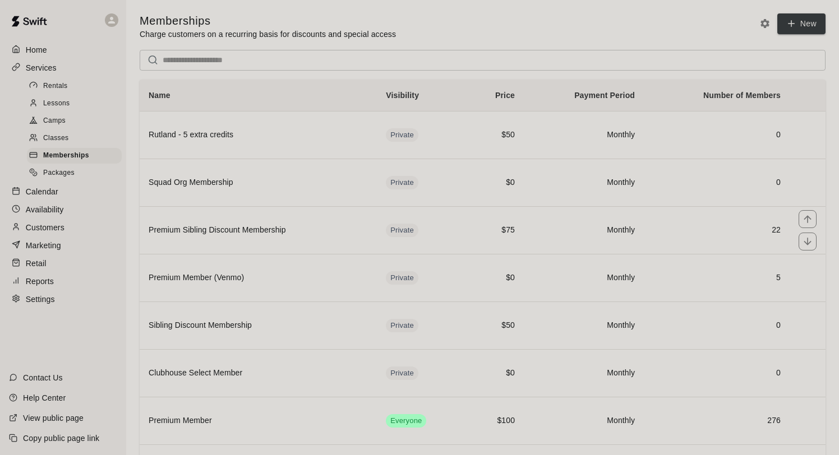
click at [288, 232] on h6 "Premium Sibling Discount Membership" at bounding box center [258, 230] width 219 height 12
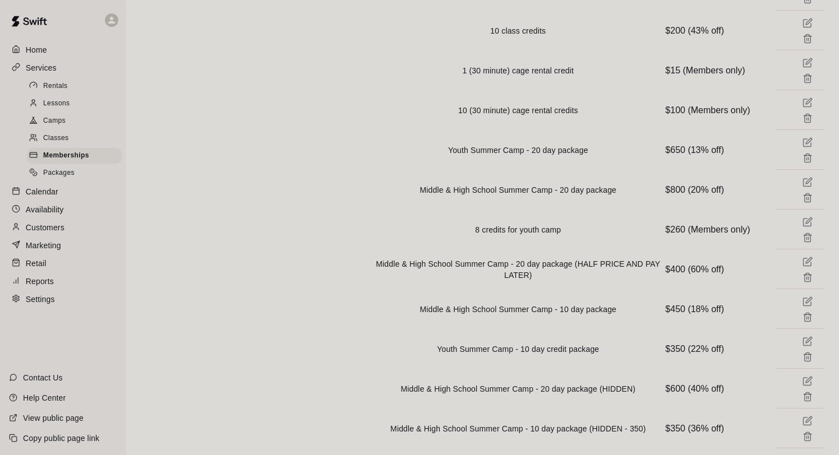
scroll to position [2142, 0]
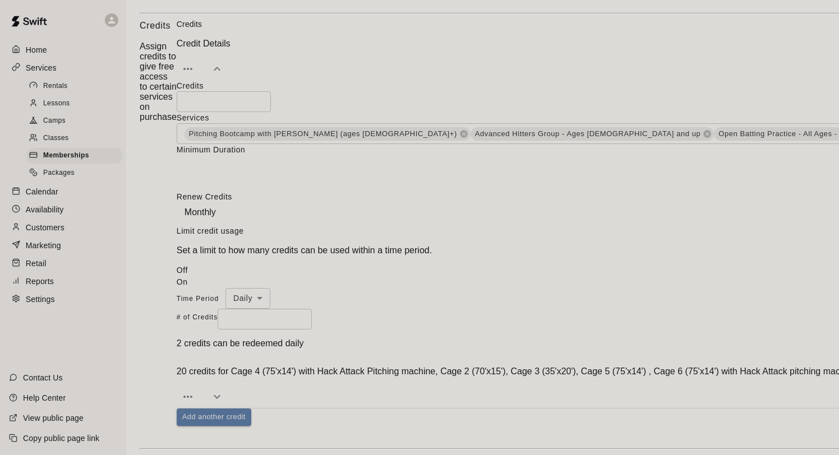
scroll to position [2454, 0]
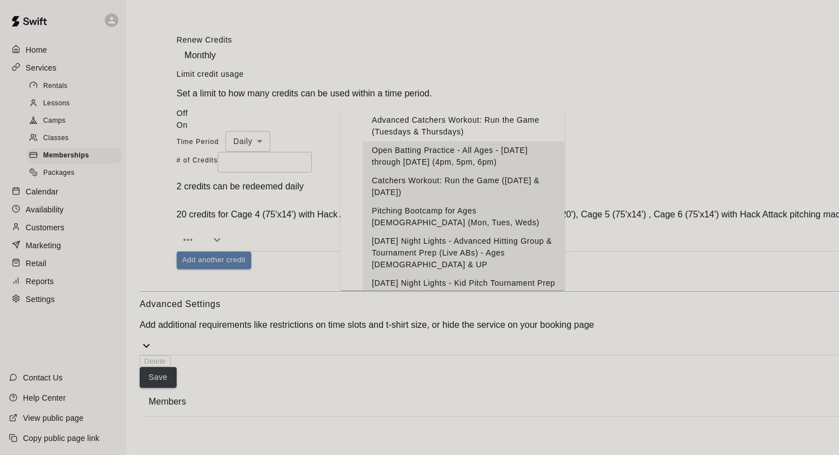
scroll to position [0, 0]
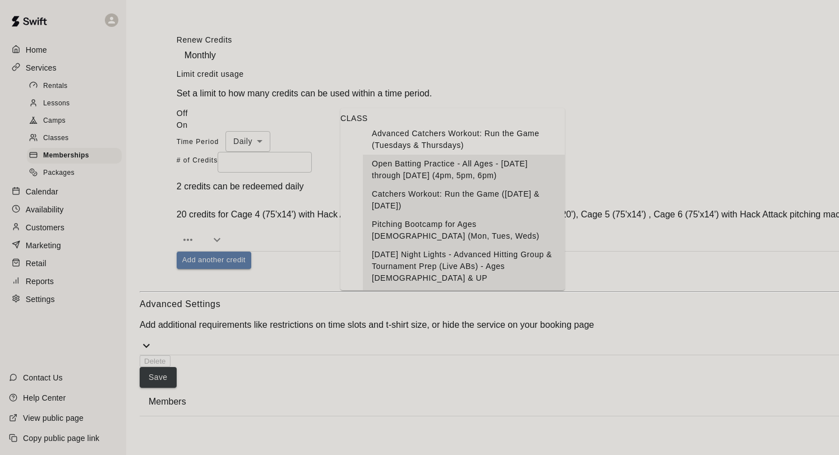
click at [492, 155] on li "Advanced Catchers Workout: Run the Game (Tuesdays & Thursdays)" at bounding box center [464, 140] width 202 height 30
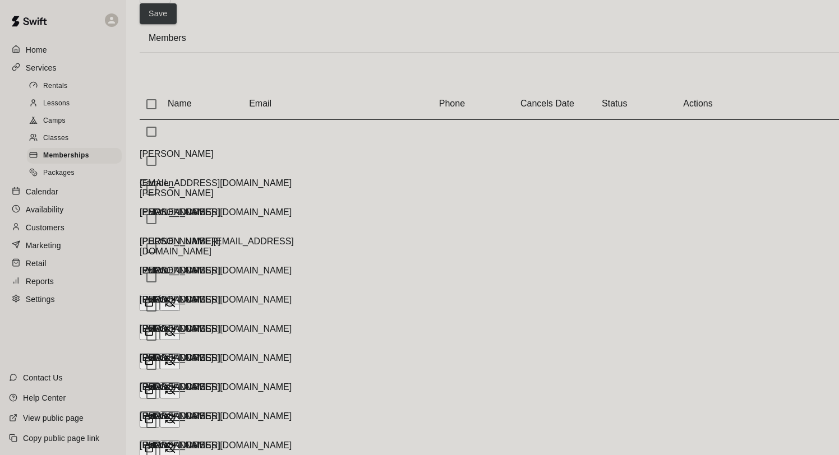
scroll to position [2935, 0]
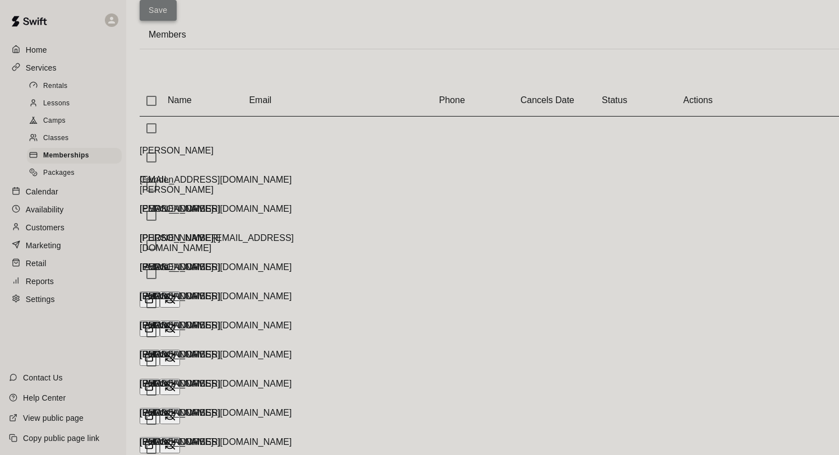
click at [177, 21] on button "Save" at bounding box center [158, 10] width 37 height 21
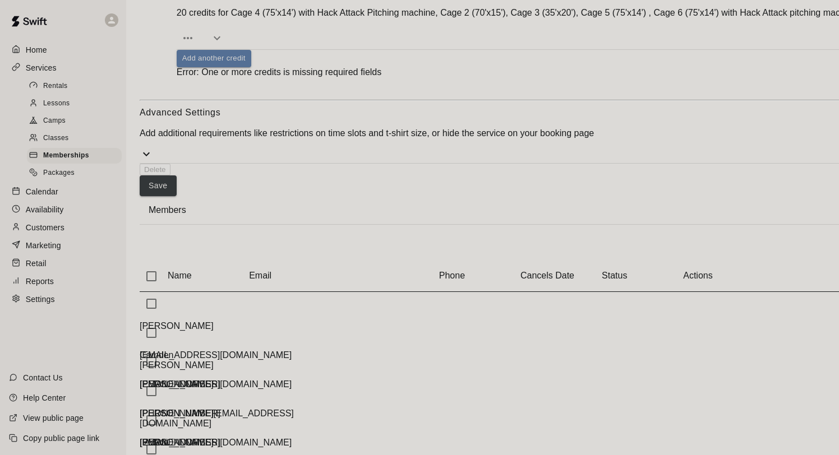
scroll to position [2748, 0]
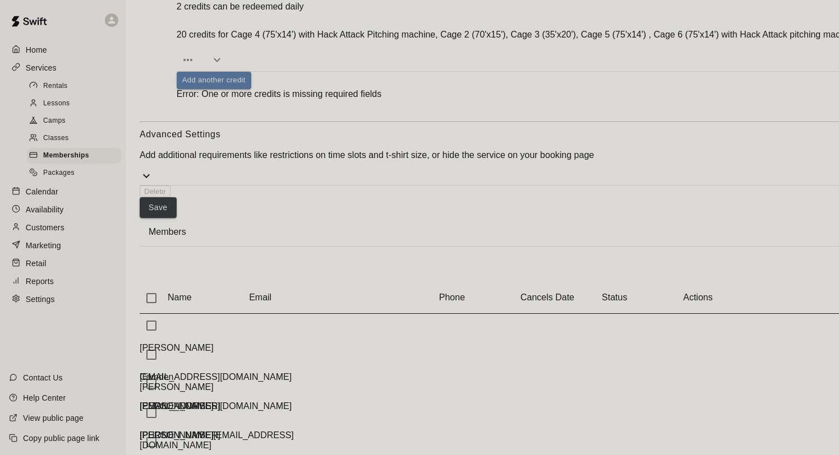
click at [630, 160] on p "Add additional requirements like restrictions on time slots and t-shirt size, o…" at bounding box center [546, 155] width 812 height 10
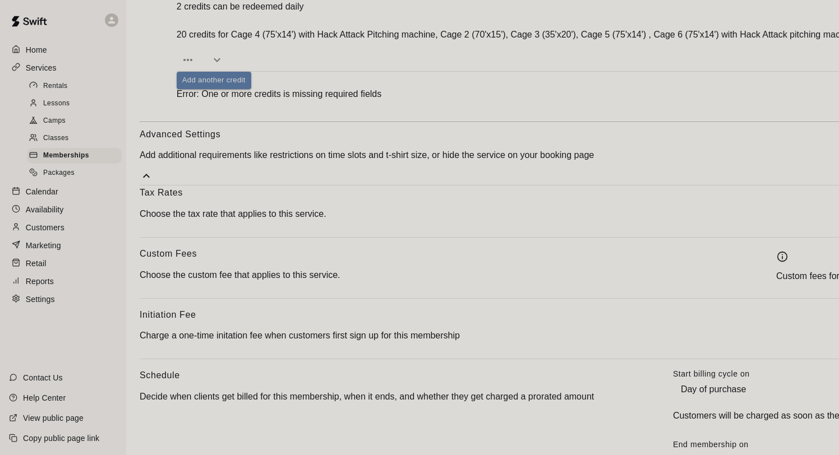
drag, startPoint x: 430, startPoint y: 134, endPoint x: 397, endPoint y: 131, distance: 32.7
type input "*"
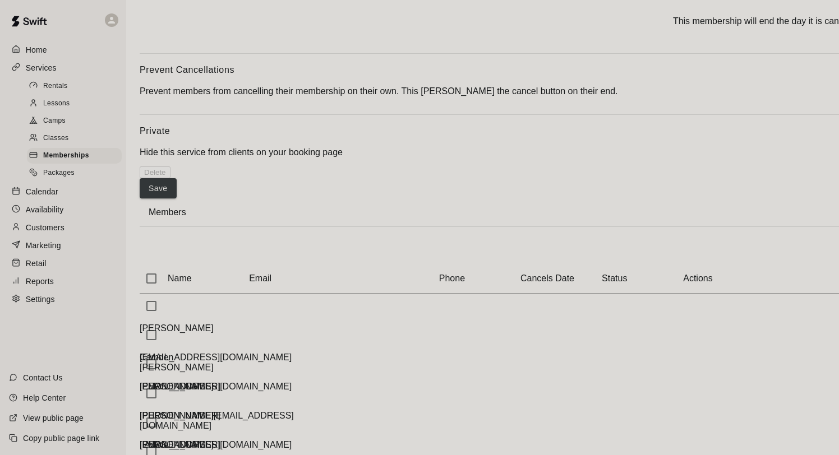
scroll to position [3198, 0]
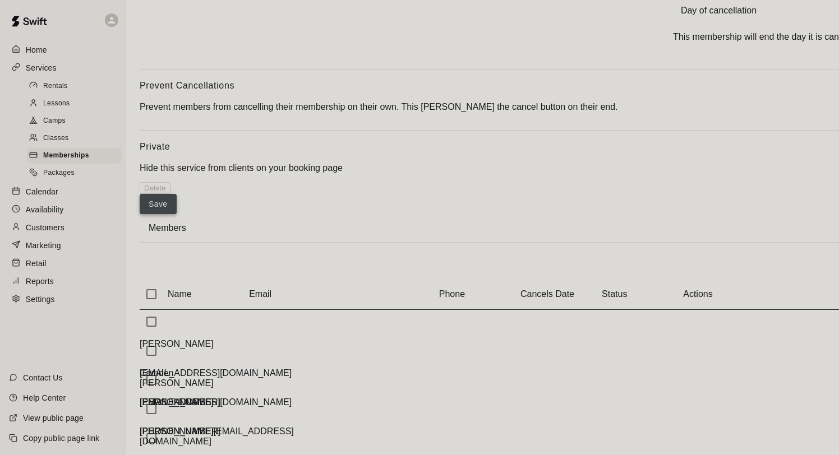
click at [177, 215] on button "Save" at bounding box center [158, 204] width 37 height 21
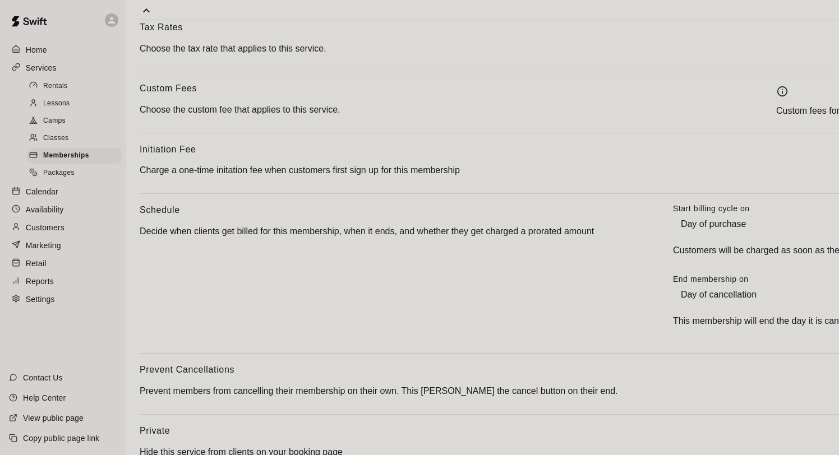
scroll to position [2868, 0]
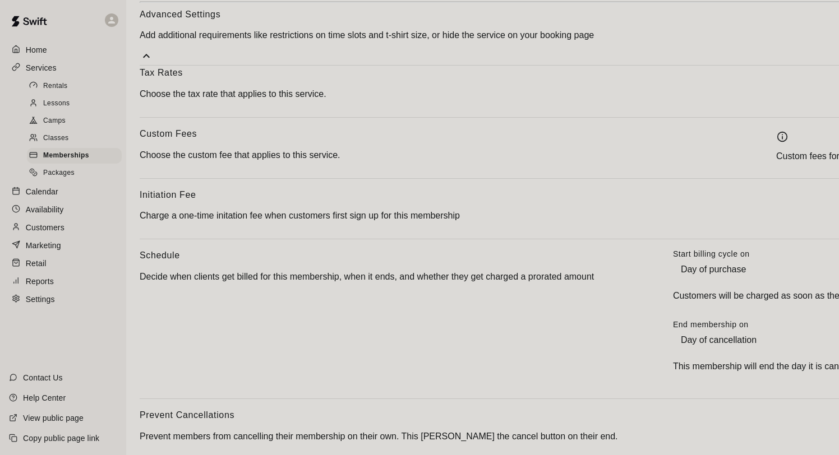
click at [153, 63] on icon at bounding box center [146, 55] width 13 height 13
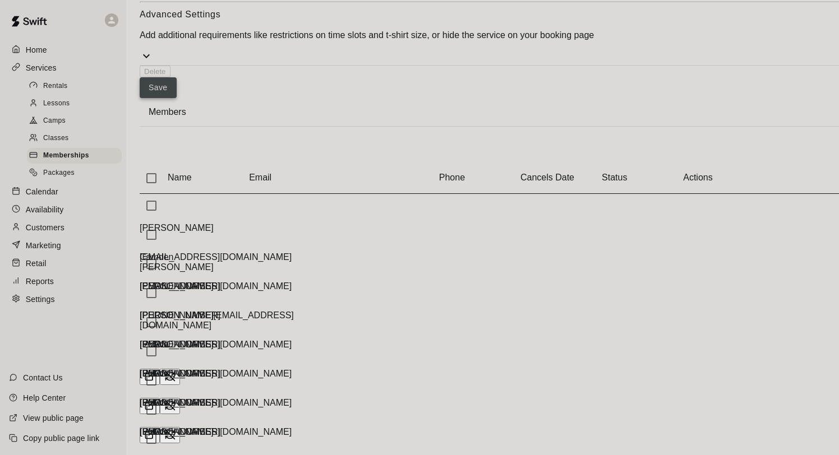
click at [177, 98] on button "Save" at bounding box center [158, 87] width 37 height 21
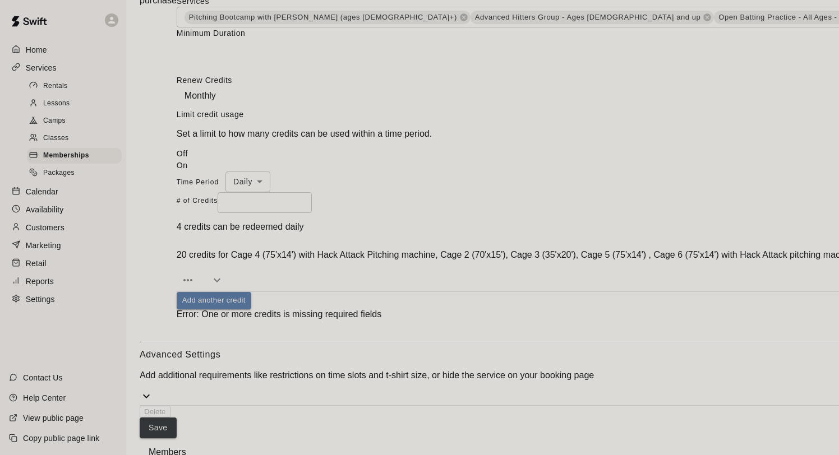
scroll to position [2482, 0]
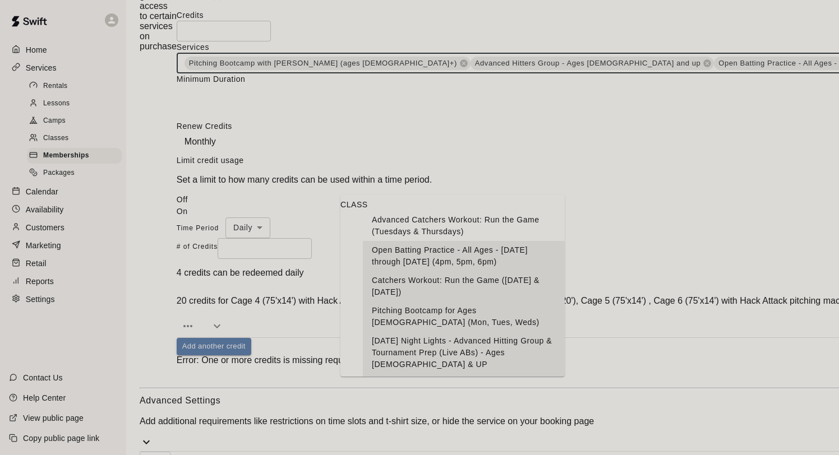
scroll to position [98, 0]
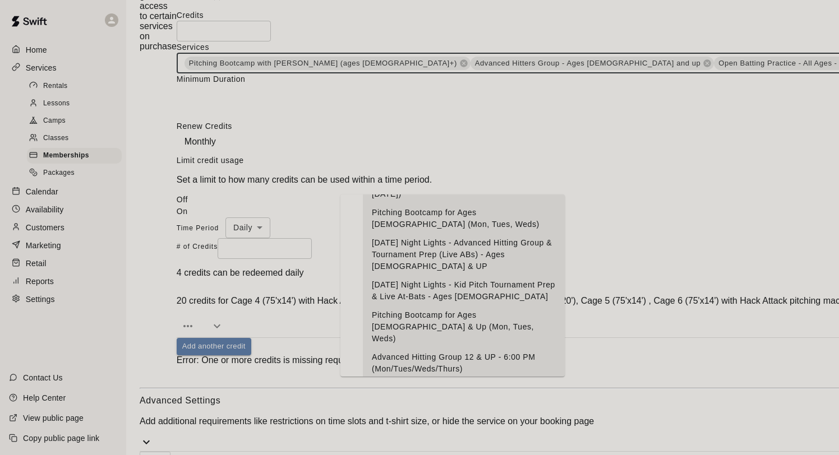
type input "**"
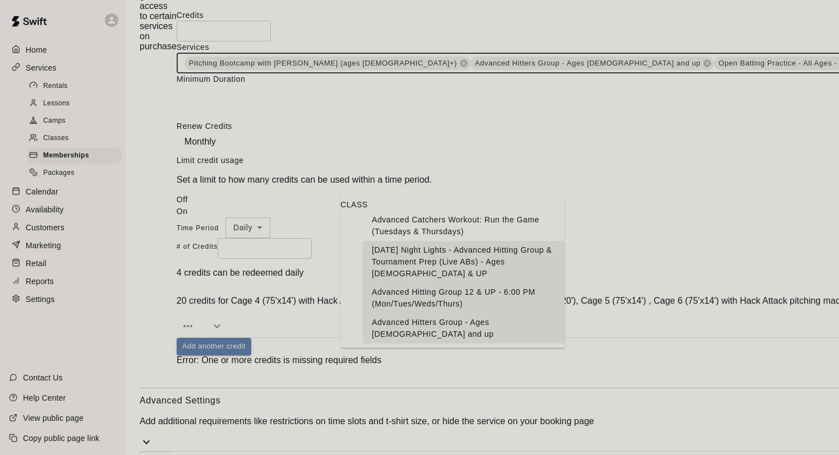
click at [457, 238] on li "Advanced Catchers Workout: Run the Game (Tuesdays & Thursdays)" at bounding box center [464, 226] width 202 height 30
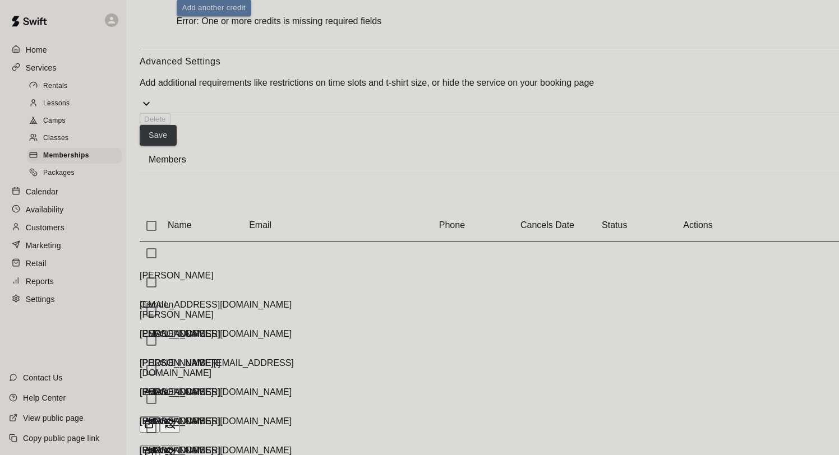
scroll to position [2803, 0]
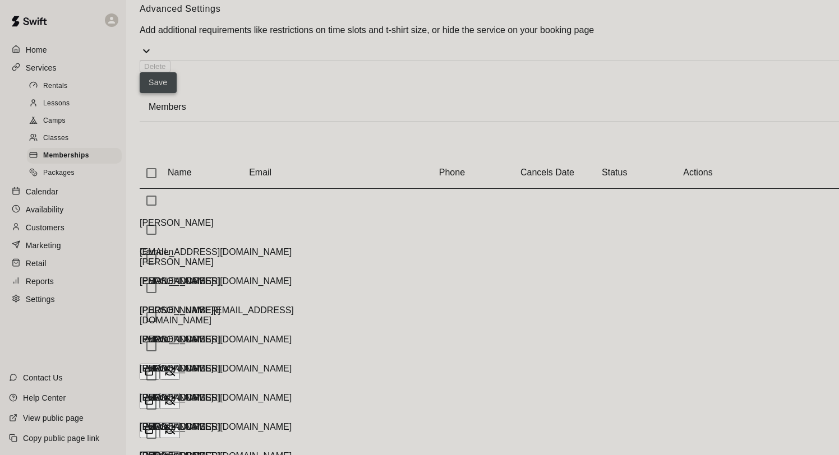
click at [177, 93] on button "Save" at bounding box center [158, 82] width 37 height 21
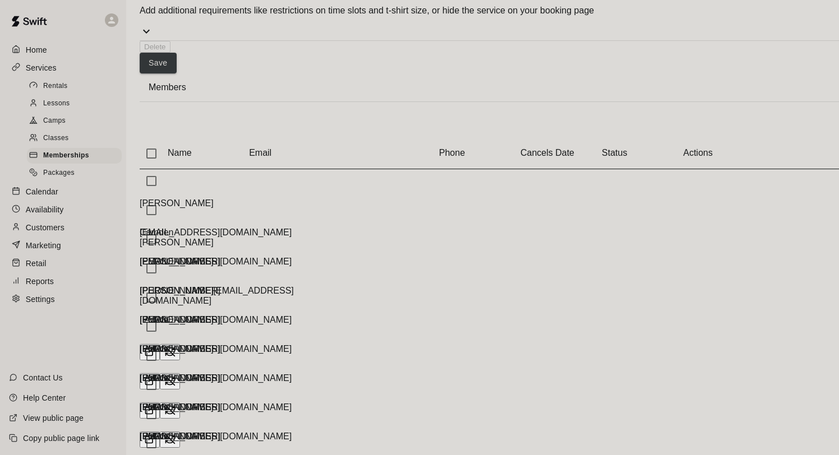
scroll to position [3177, 0]
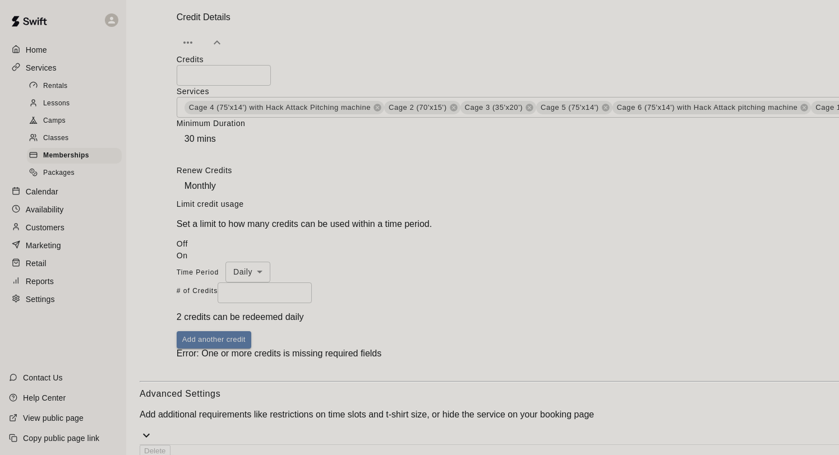
scroll to position [2706, 0]
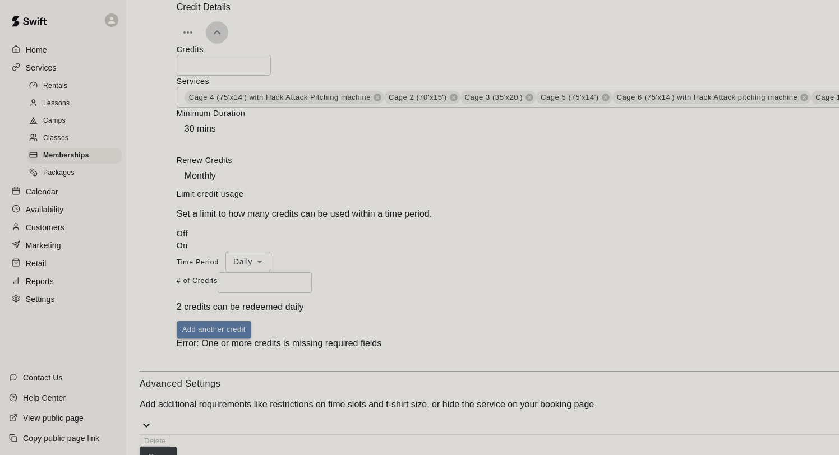
click at [224, 39] on icon "button" at bounding box center [216, 32] width 13 height 13
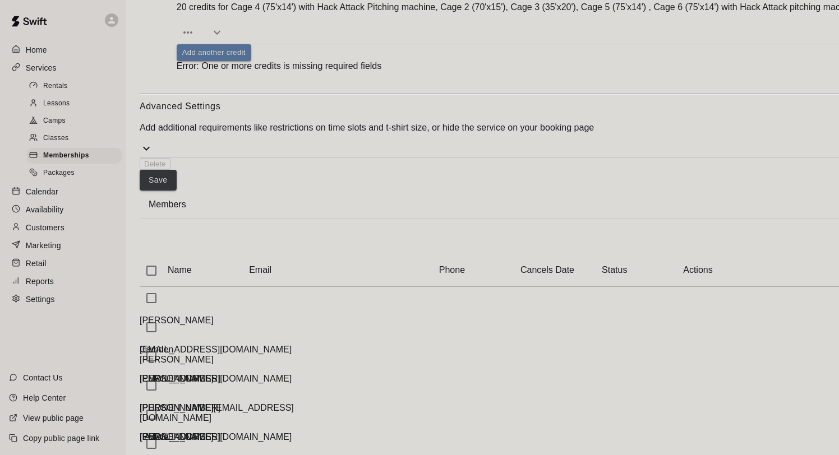
scroll to position [2724, 0]
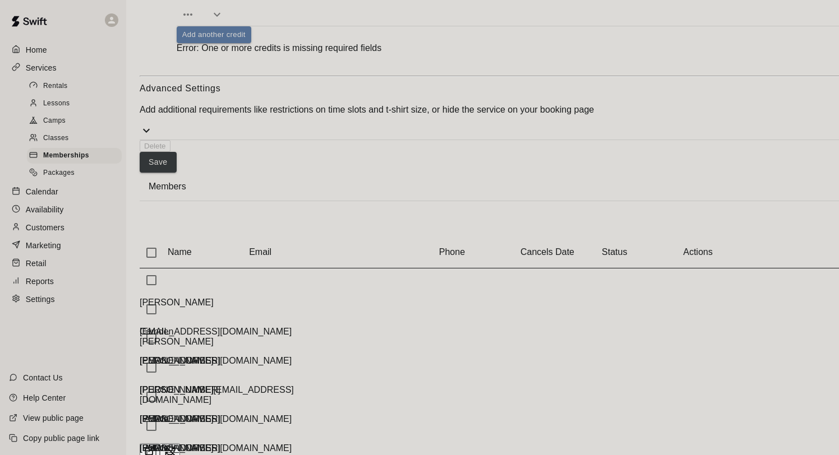
click at [61, 188] on div "Calendar" at bounding box center [63, 191] width 108 height 17
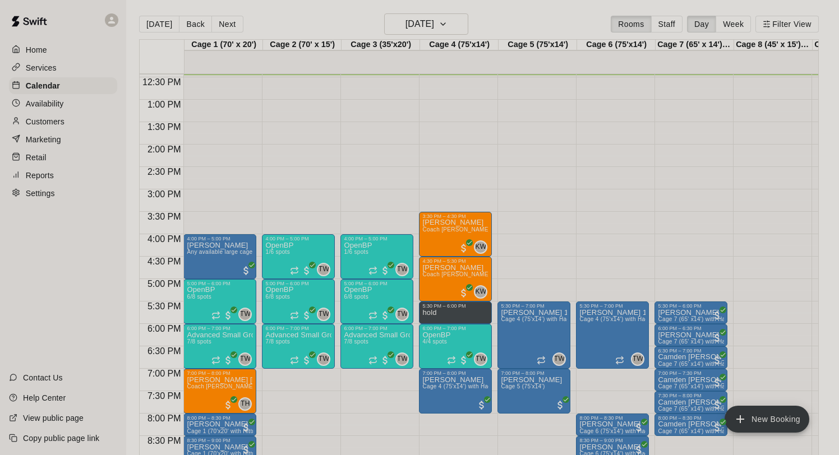
scroll to position [578, 0]
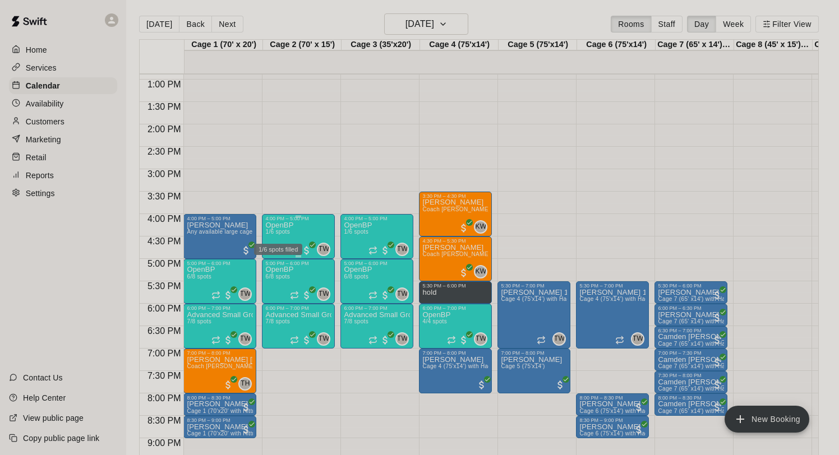
click at [289, 232] on span "1/6 spots" at bounding box center [277, 232] width 25 height 6
click at [273, 269] on img "edit" at bounding box center [277, 267] width 13 height 13
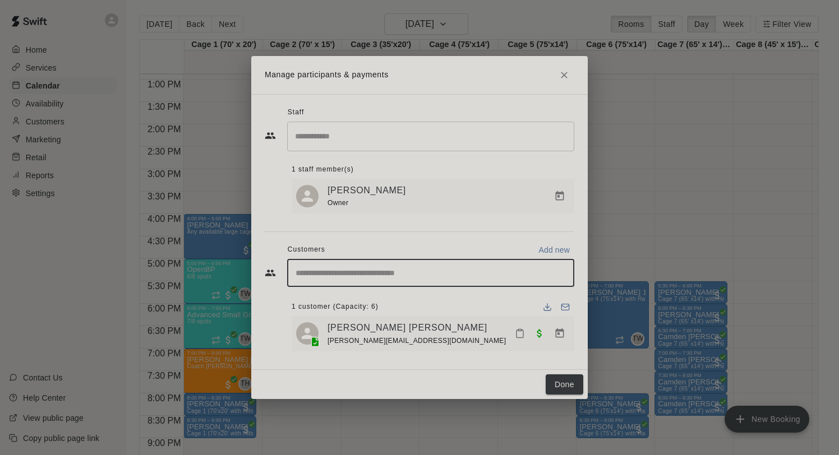
click at [379, 274] on input "Start typing to search customers..." at bounding box center [430, 273] width 277 height 11
type input "****"
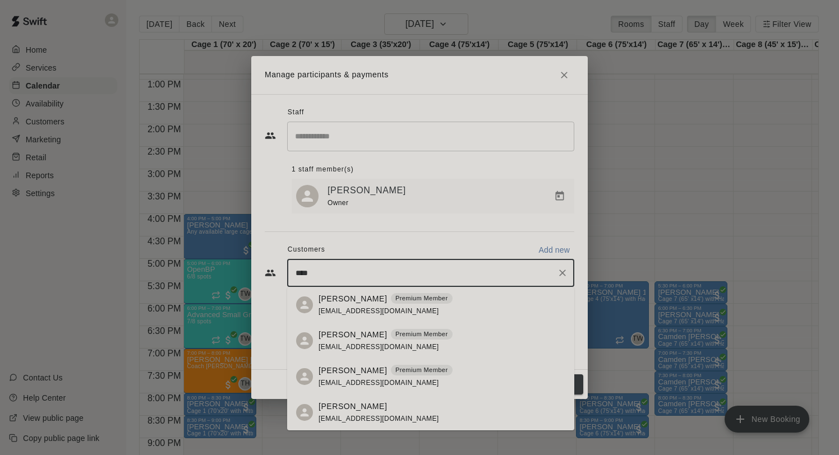
click at [347, 335] on p "Birdi Meza" at bounding box center [353, 335] width 68 height 12
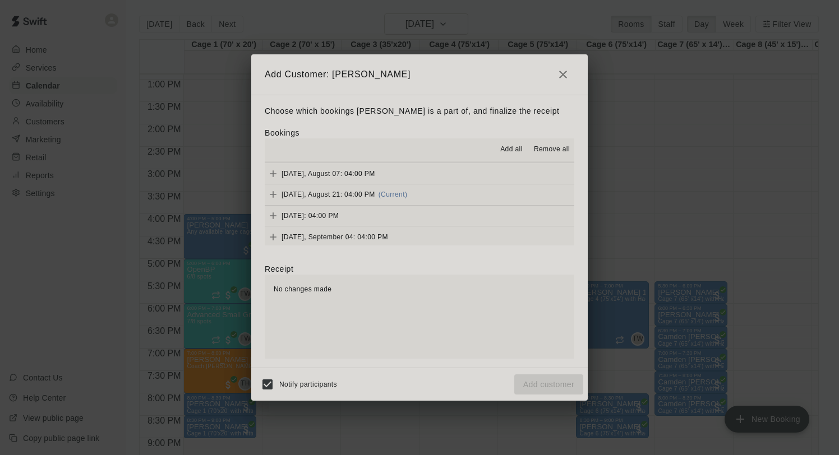
scroll to position [145, 0]
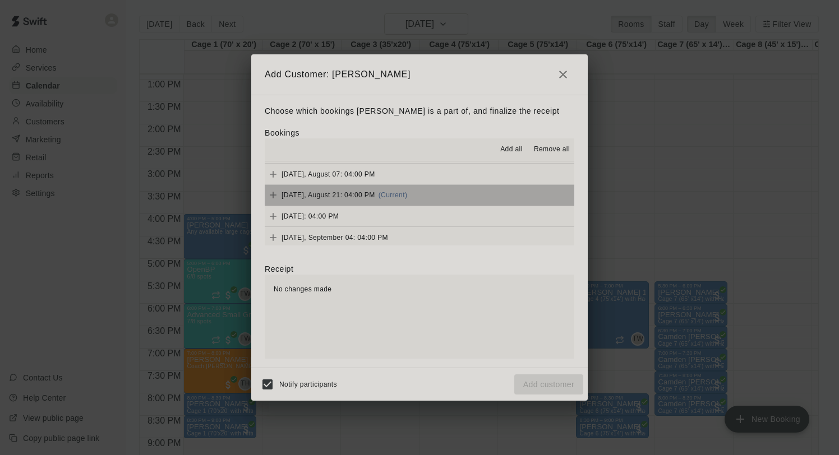
click at [374, 197] on span "Thursday, August 21: 04:00 PM" at bounding box center [329, 195] width 94 height 8
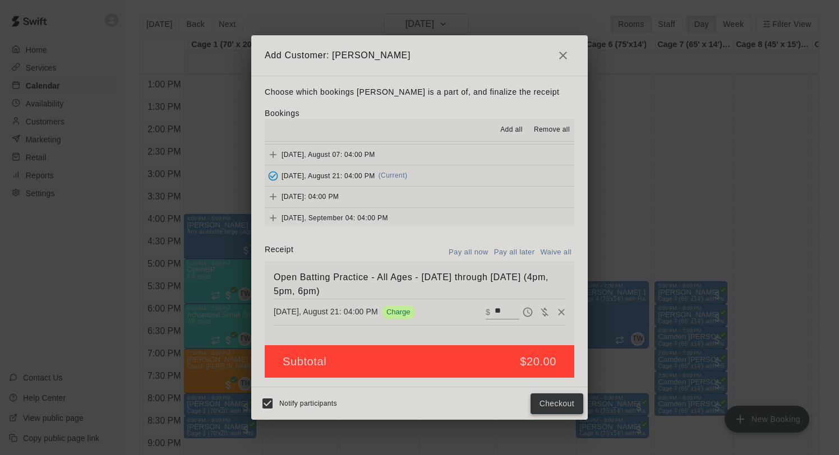
click at [550, 402] on button "Checkout" at bounding box center [557, 404] width 53 height 21
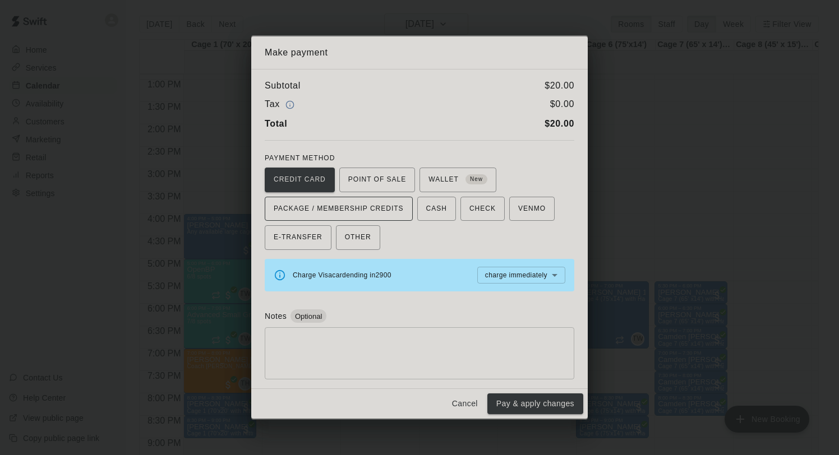
click at [390, 216] on span "PACKAGE / MEMBERSHIP CREDITS" at bounding box center [339, 209] width 130 height 18
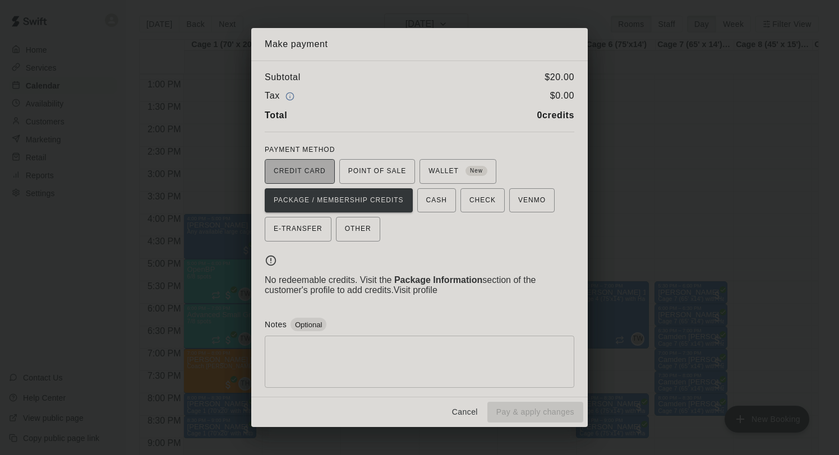
click at [309, 172] on span "CREDIT CARD" at bounding box center [300, 172] width 52 height 18
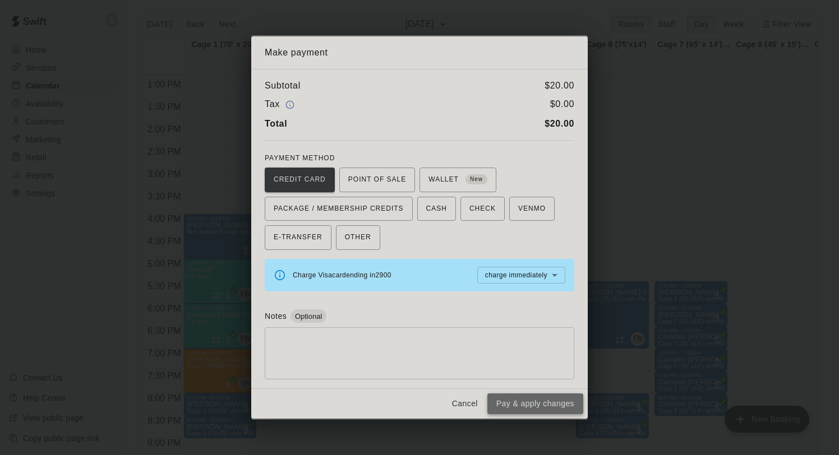
click at [516, 405] on button "Pay & apply changes" at bounding box center [535, 404] width 96 height 21
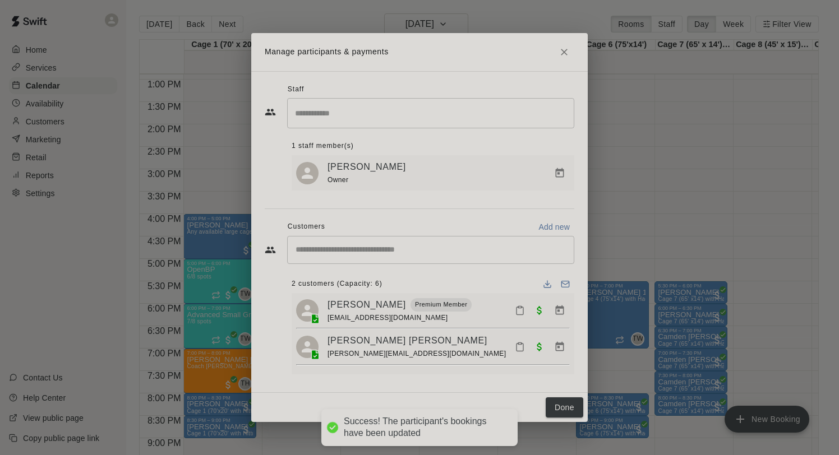
click at [383, 256] on input "Start typing to search customers..." at bounding box center [430, 250] width 277 height 11
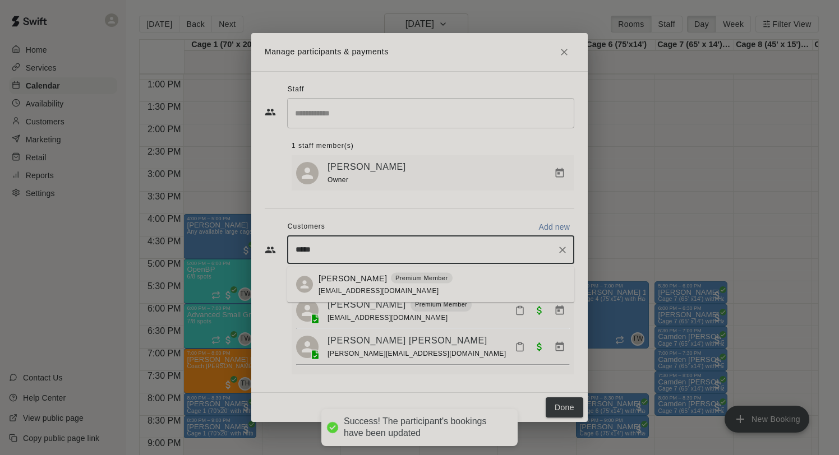
type input "******"
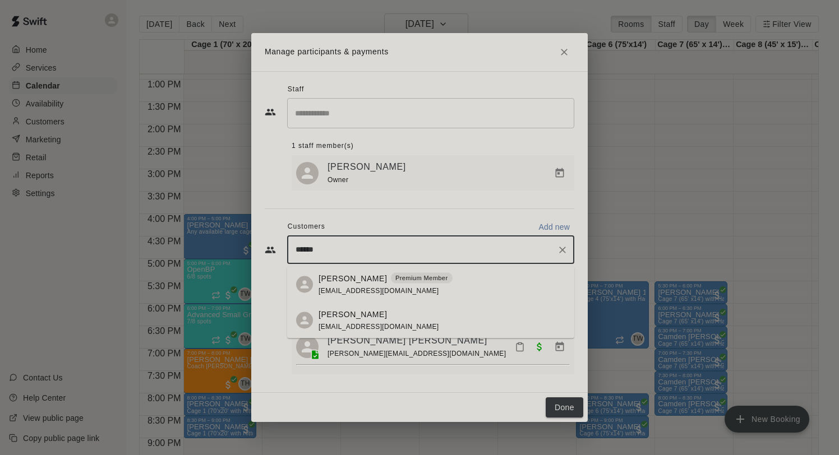
click at [353, 283] on p "Gunnar Meza" at bounding box center [353, 279] width 68 height 12
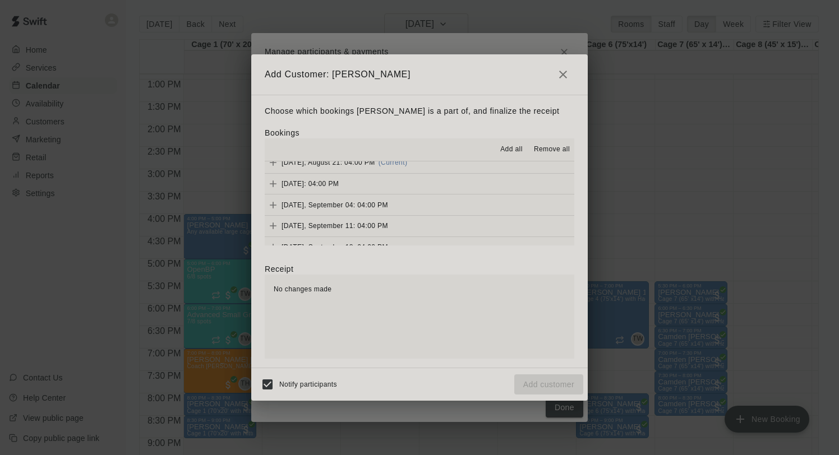
scroll to position [173, 0]
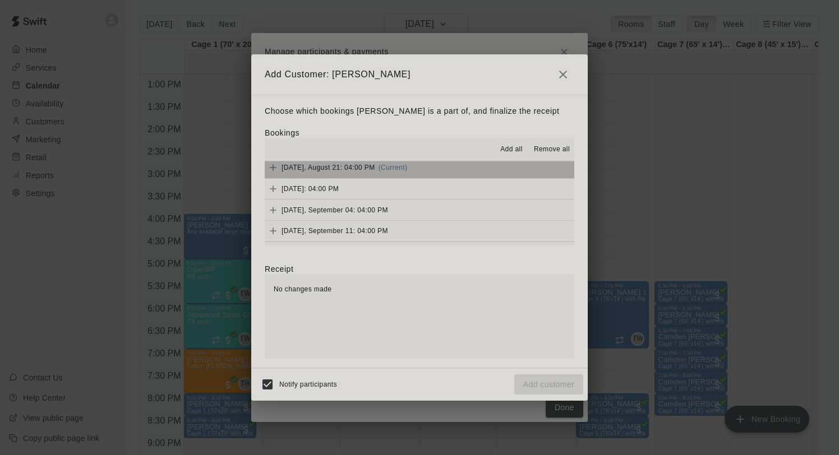
click at [355, 167] on span "Thursday, August 21: 04:00 PM" at bounding box center [329, 168] width 94 height 8
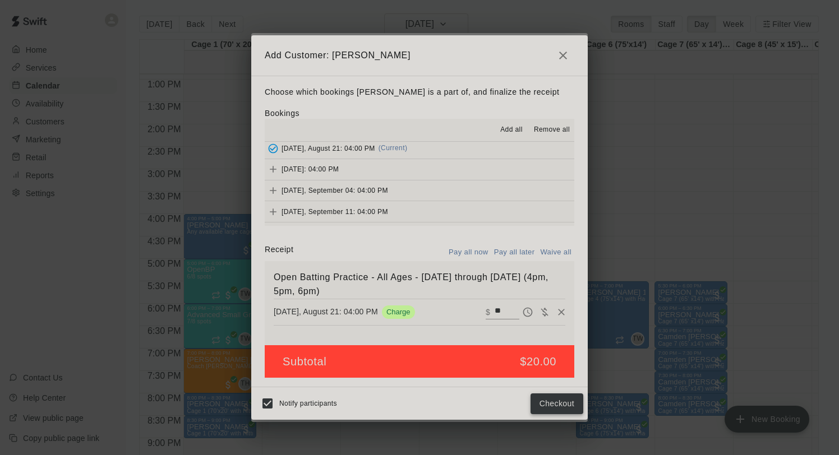
click at [546, 406] on button "Checkout" at bounding box center [557, 404] width 53 height 21
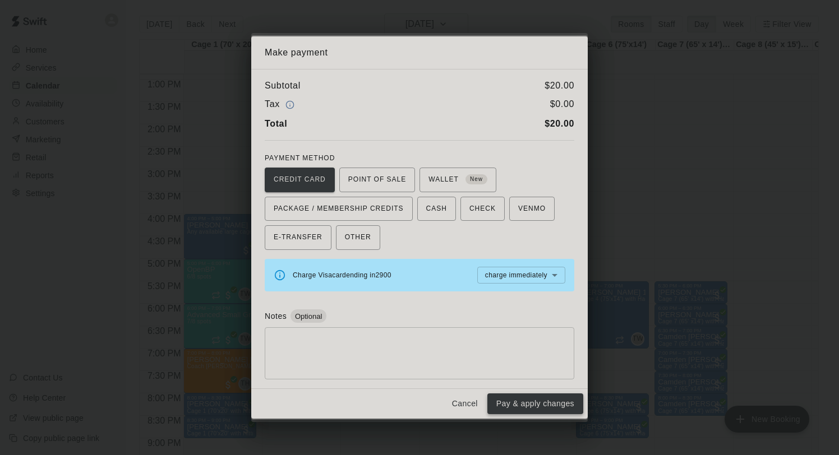
click at [520, 413] on button "Pay & apply changes" at bounding box center [535, 404] width 96 height 21
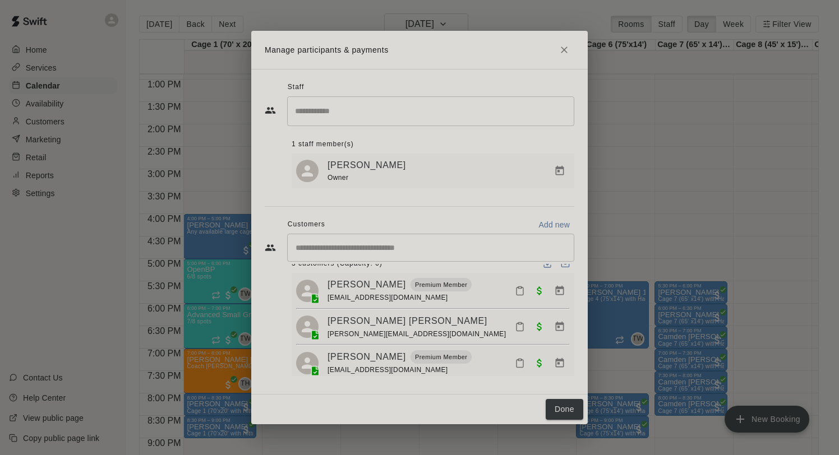
scroll to position [27, 0]
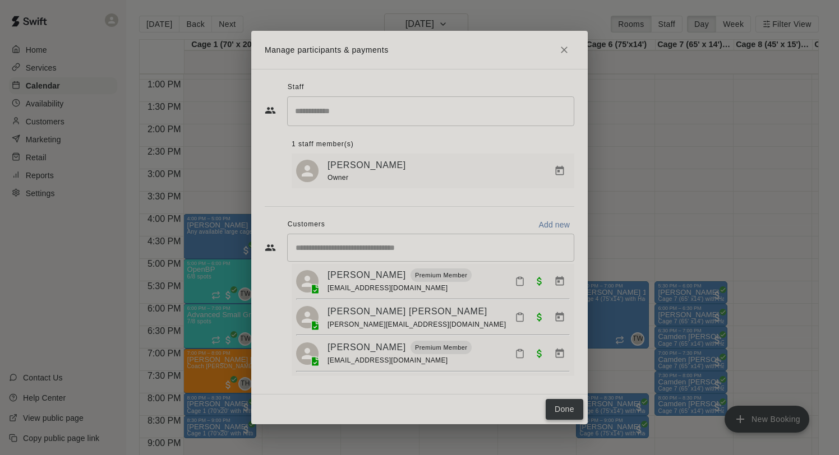
click at [568, 411] on button "Done" at bounding box center [565, 409] width 38 height 21
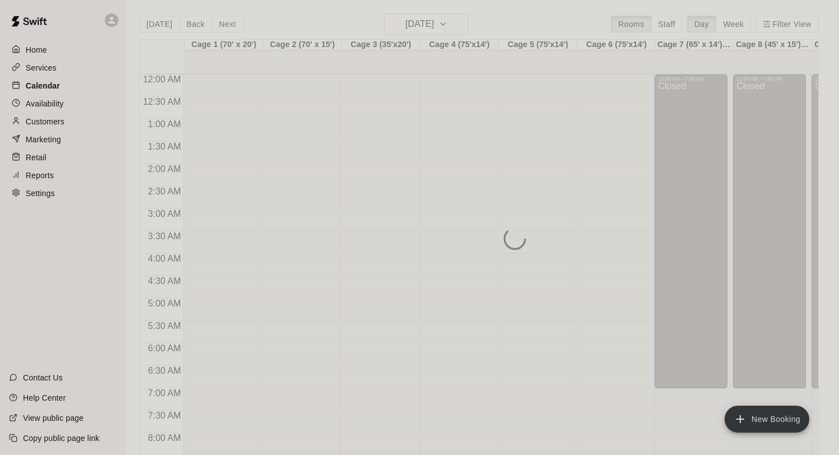
scroll to position [581, 0]
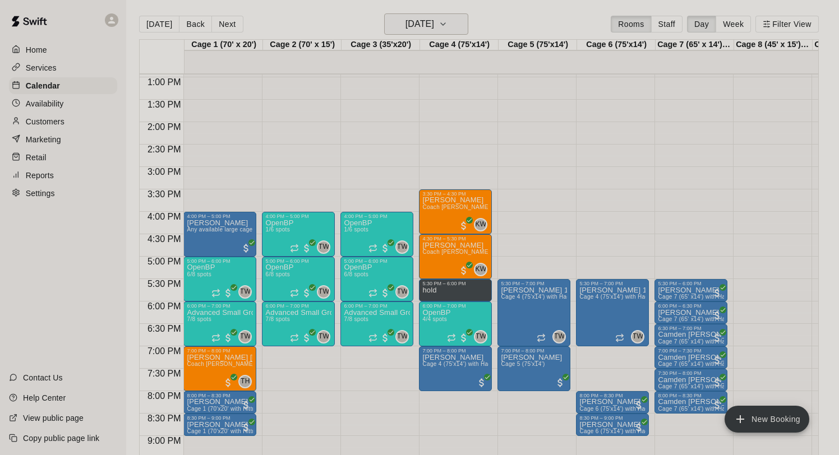
click at [413, 25] on h6 "[DATE]" at bounding box center [420, 24] width 29 height 16
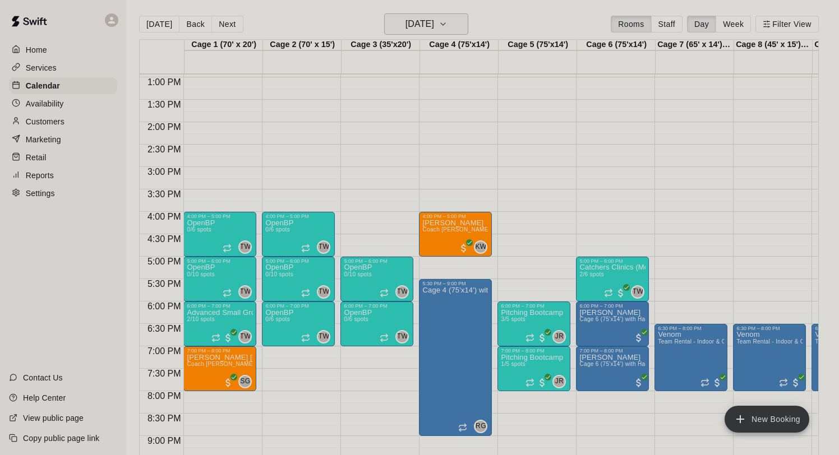
click at [434, 26] on h6 "Monday Aug 25" at bounding box center [420, 24] width 29 height 16
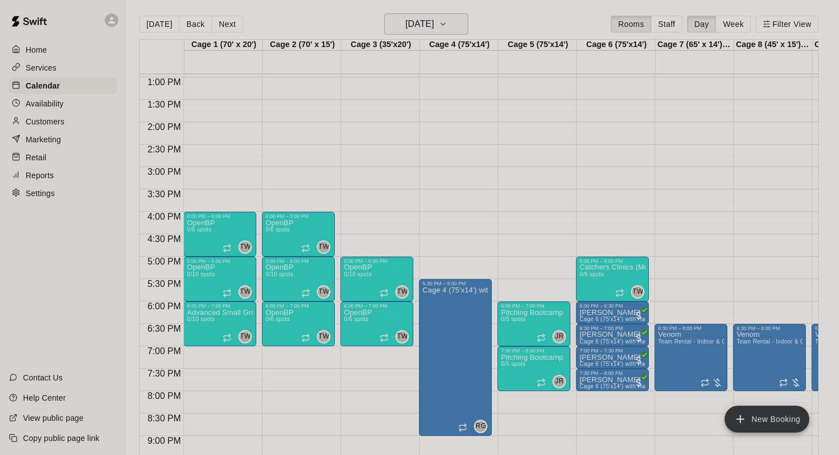
click at [434, 28] on h6 "Monday Sep 01" at bounding box center [420, 24] width 29 height 16
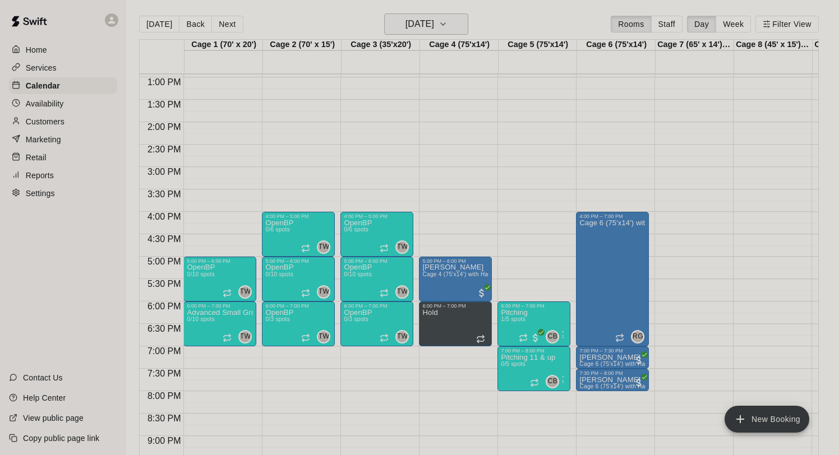
click at [414, 24] on h6 "Tuesday Sep 02" at bounding box center [420, 24] width 29 height 16
click at [51, 68] on p "Services" at bounding box center [41, 67] width 31 height 11
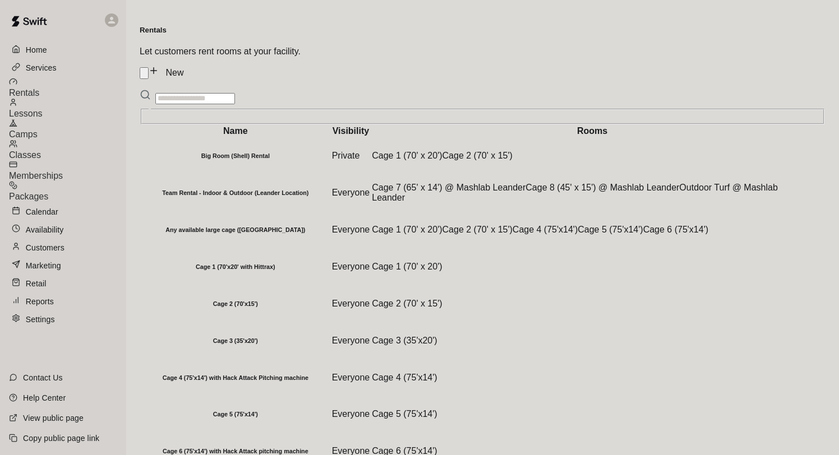
click at [63, 171] on span "Memberships" at bounding box center [36, 176] width 54 height 10
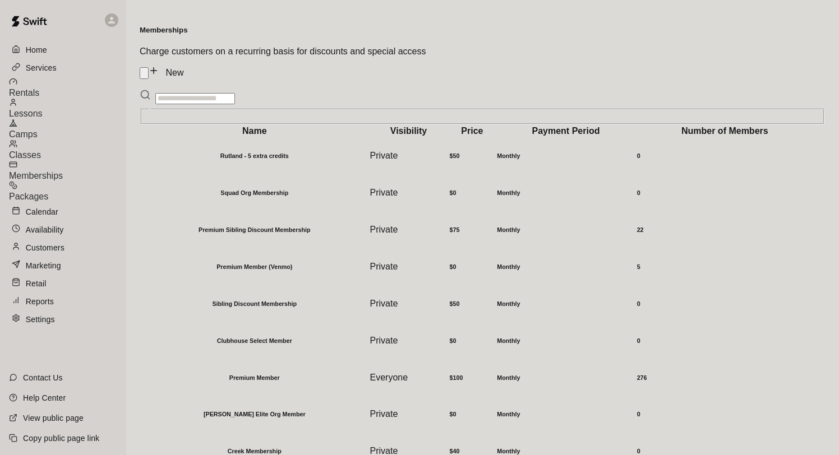
click at [67, 204] on div "Calendar" at bounding box center [63, 212] width 108 height 17
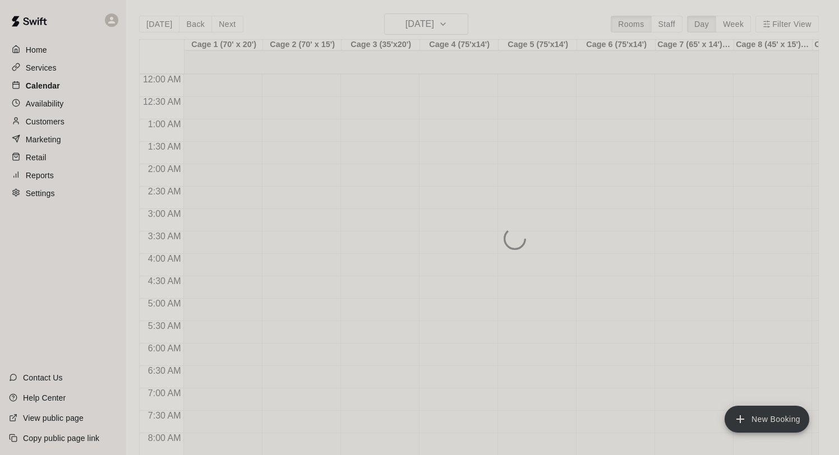
scroll to position [536, 0]
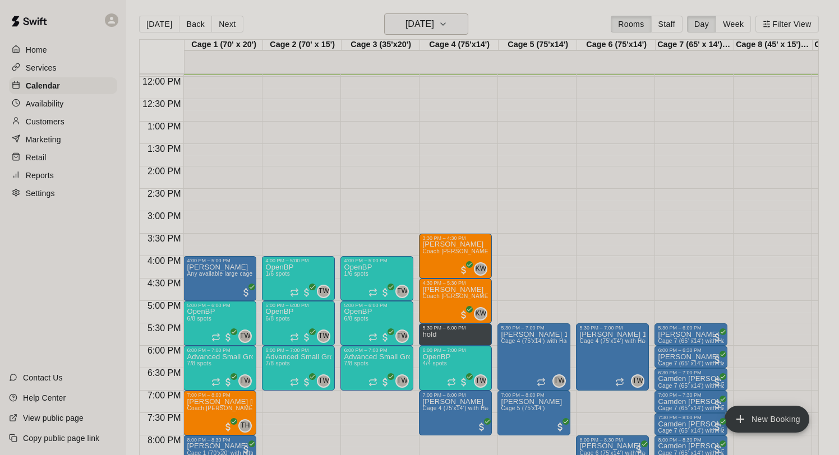
click at [427, 21] on h6 "[DATE]" at bounding box center [420, 24] width 29 height 16
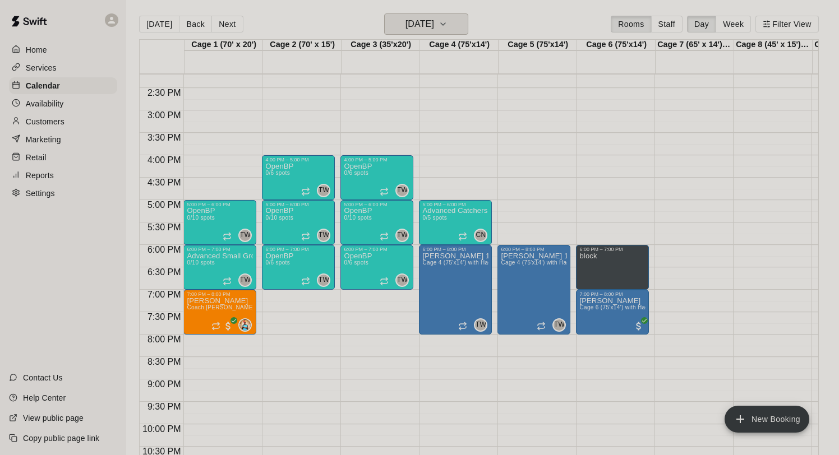
scroll to position [0, 1]
